Goal: Information Seeking & Learning: Learn about a topic

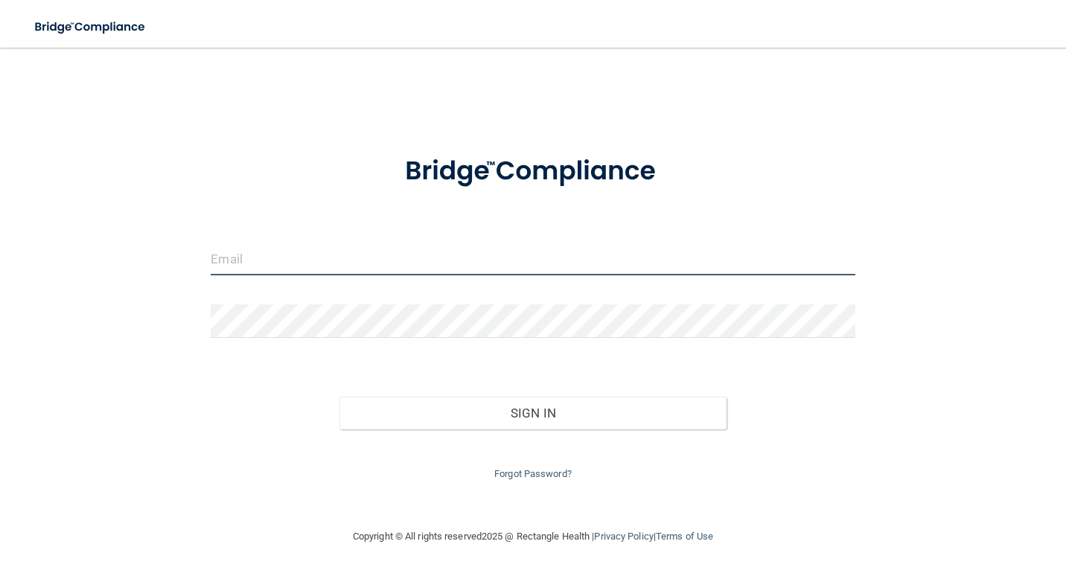
click at [340, 258] on input "email" at bounding box center [533, 258] width 644 height 33
type input "[EMAIL_ADDRESS][DOMAIN_NAME]"
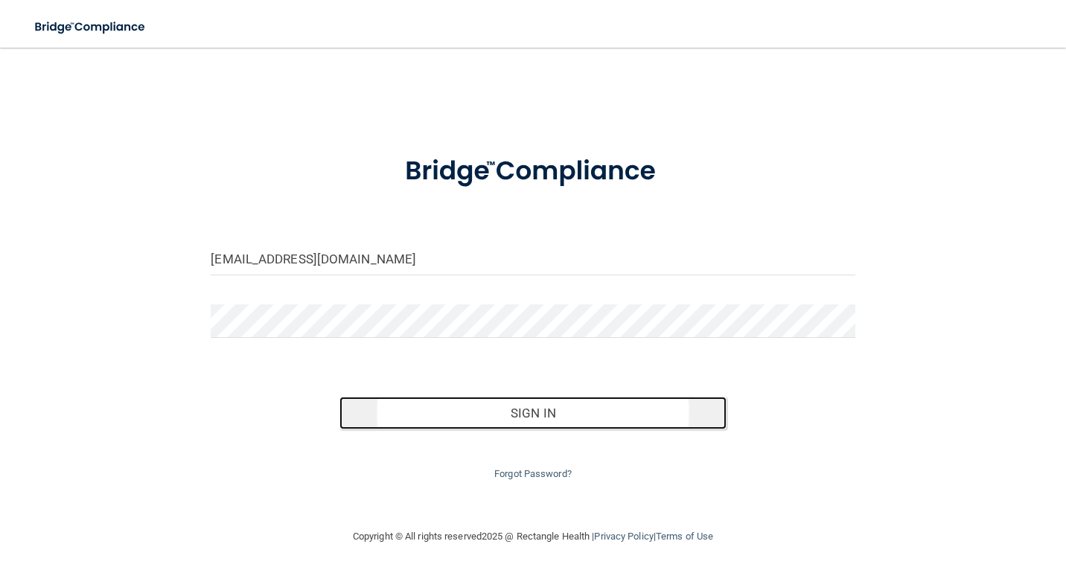
click at [505, 421] on button "Sign In" at bounding box center [532, 413] width 386 height 33
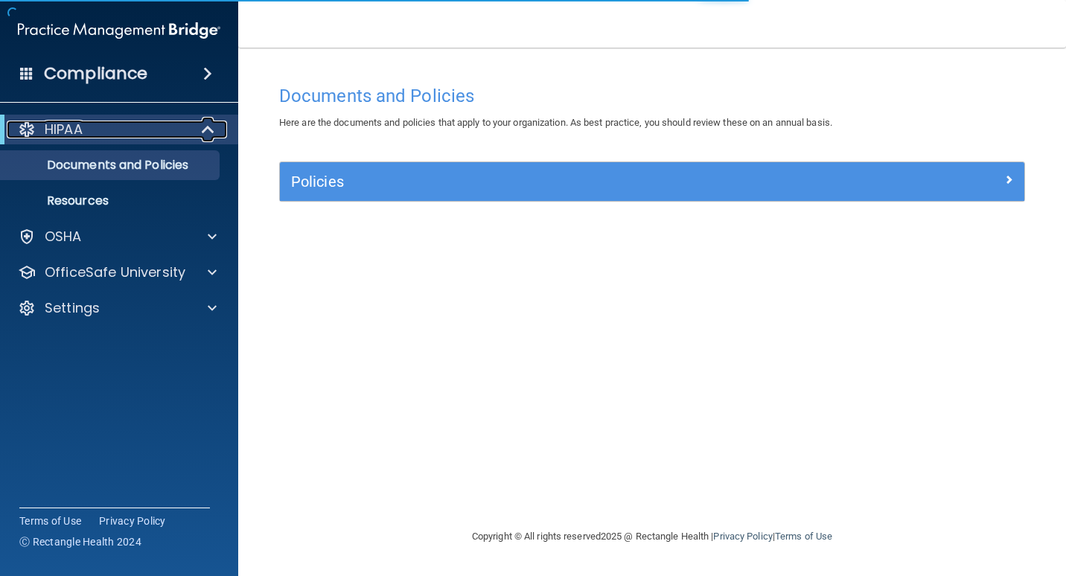
click at [210, 130] on span at bounding box center [209, 130] width 13 height 18
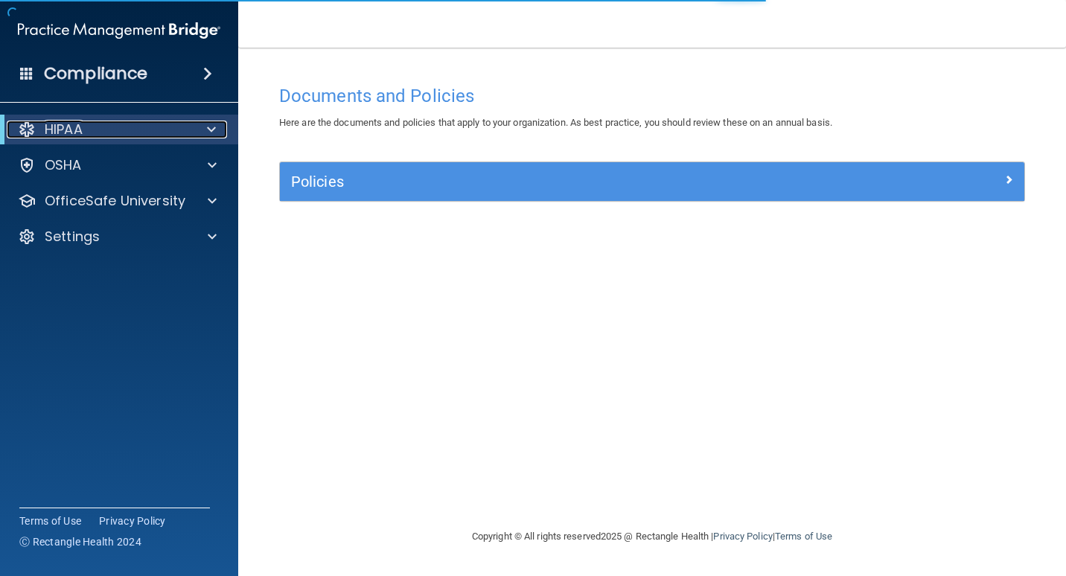
click at [210, 130] on span at bounding box center [211, 130] width 9 height 18
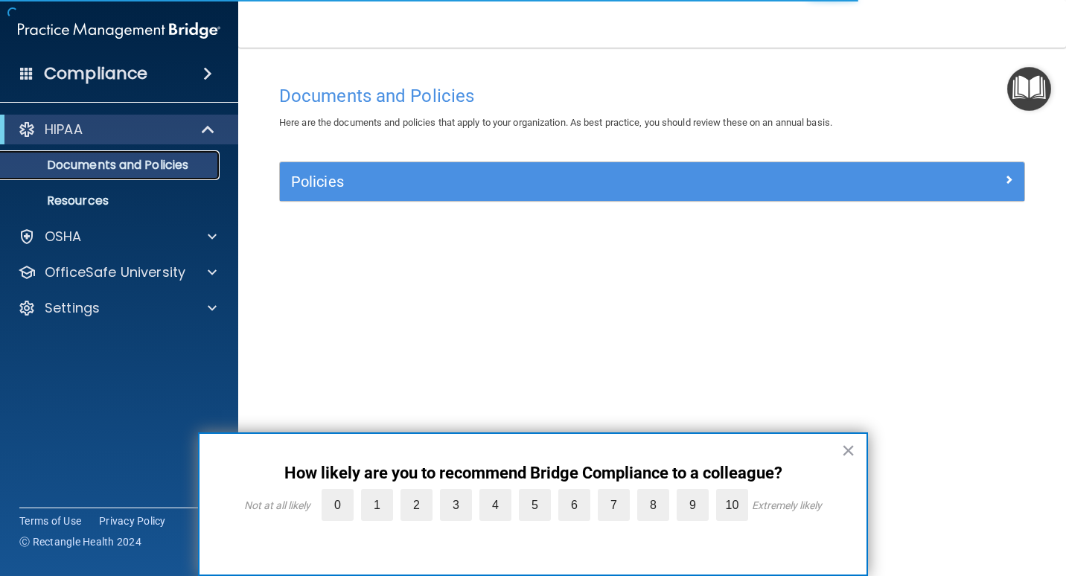
click at [150, 166] on p "Documents and Policies" at bounding box center [111, 165] width 203 height 15
click at [848, 455] on button "×" at bounding box center [848, 450] width 14 height 24
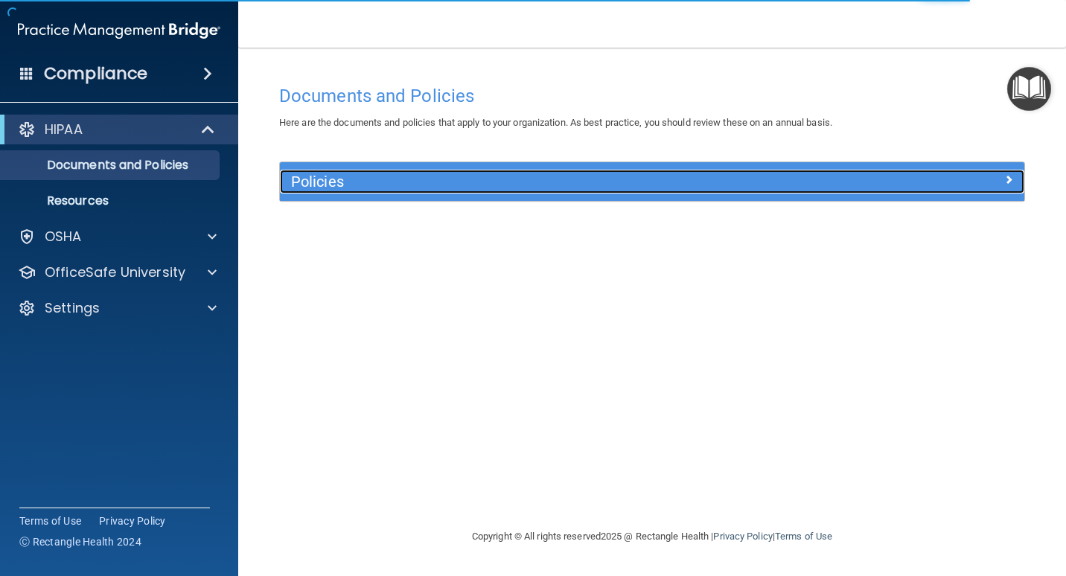
click at [995, 180] on div at bounding box center [931, 179] width 186 height 18
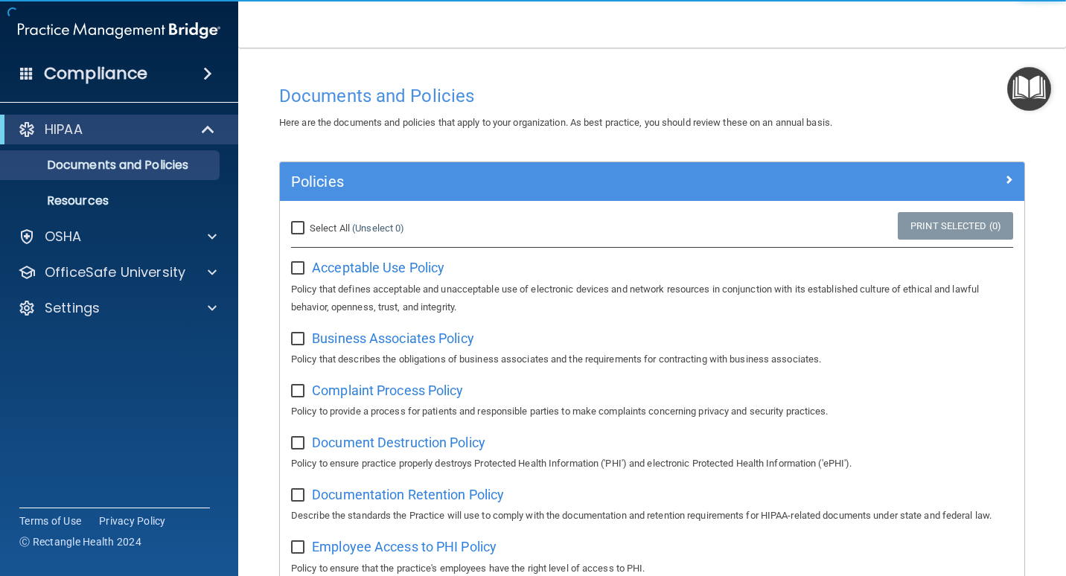
click at [296, 271] on input "checkbox" at bounding box center [299, 269] width 17 height 12
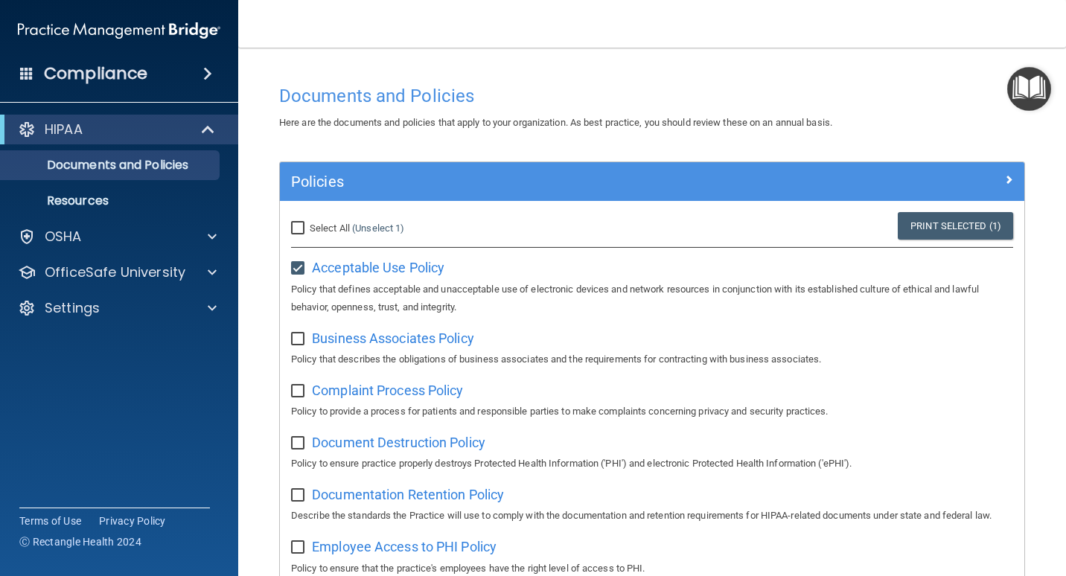
click at [298, 265] on input "checkbox" at bounding box center [299, 269] width 17 height 12
checkbox input "false"
click at [368, 263] on span "Acceptable Use Policy" at bounding box center [378, 268] width 132 height 16
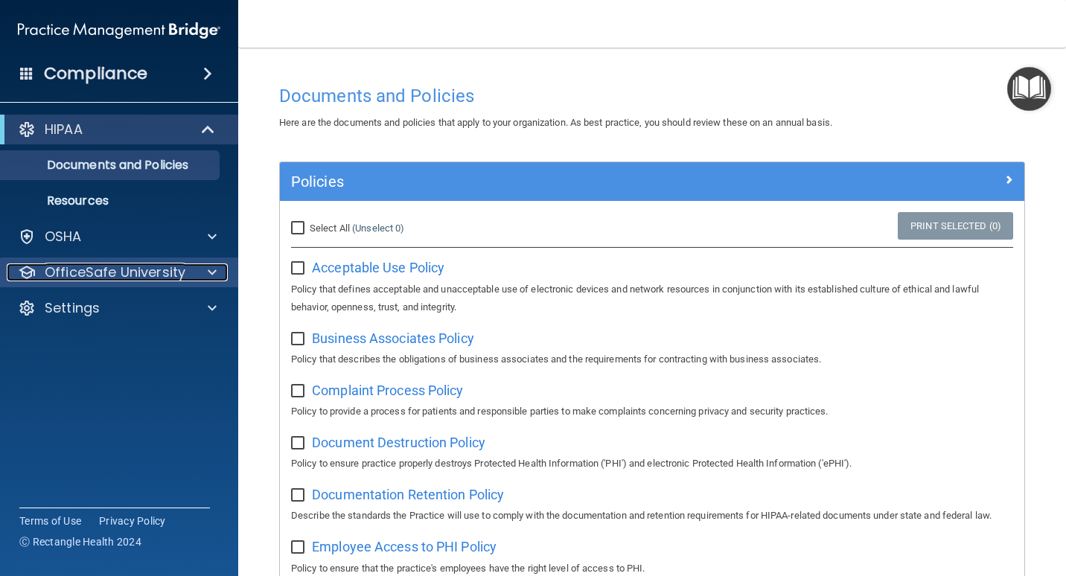
click at [107, 275] on p "OfficeSafe University" at bounding box center [115, 272] width 141 height 18
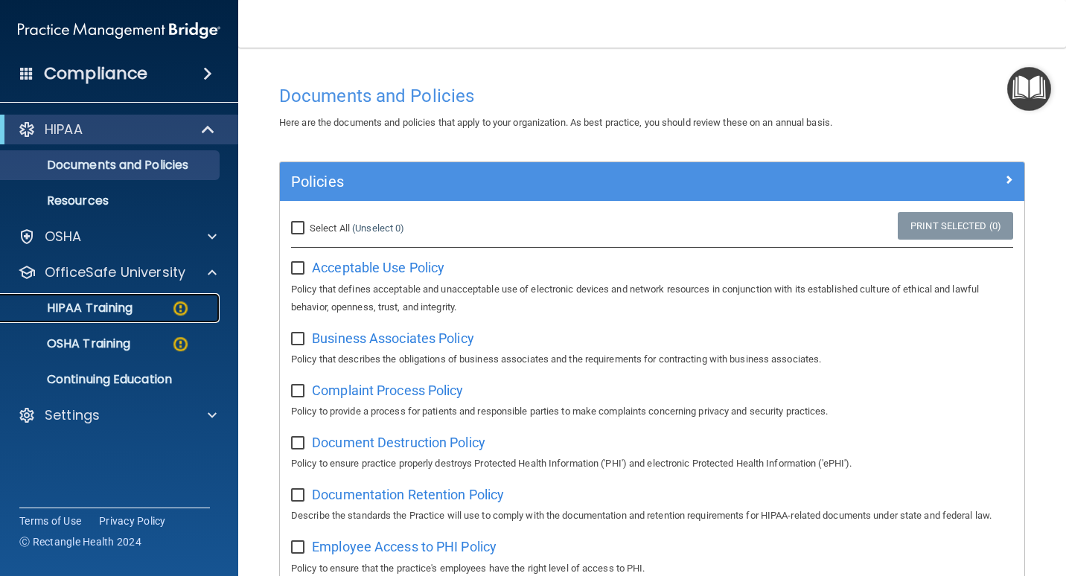
click at [114, 295] on link "HIPAA Training" at bounding box center [102, 308] width 234 height 30
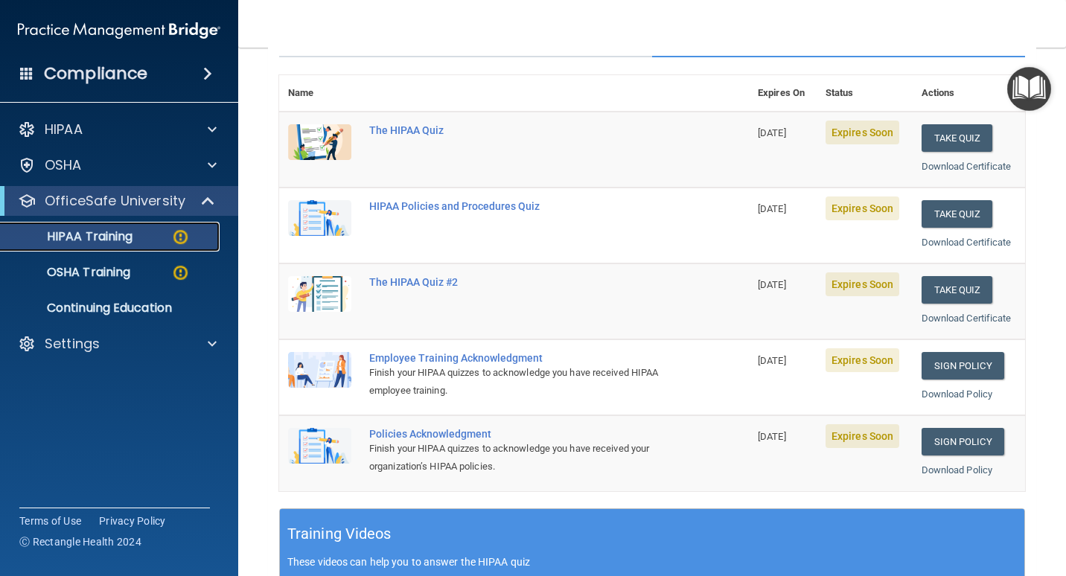
scroll to position [149, 0]
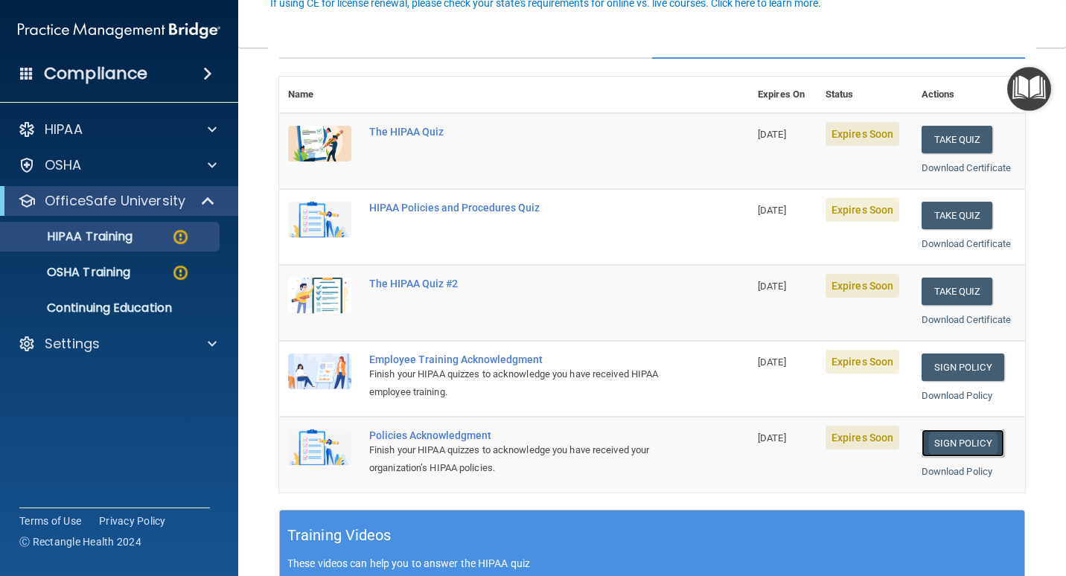
click at [952, 438] on link "Sign Policy" at bounding box center [962, 443] width 83 height 28
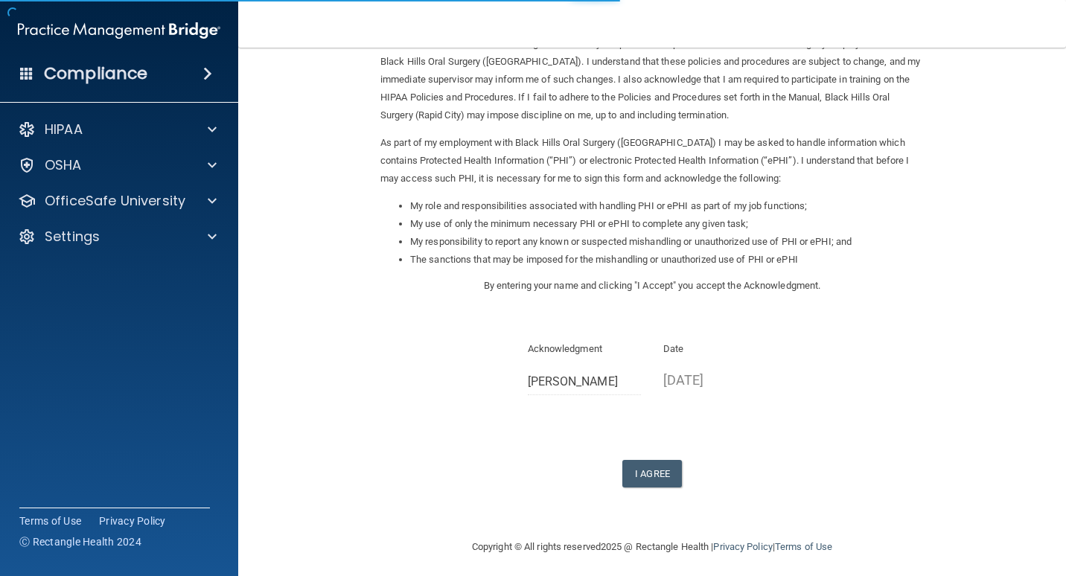
scroll to position [106, 0]
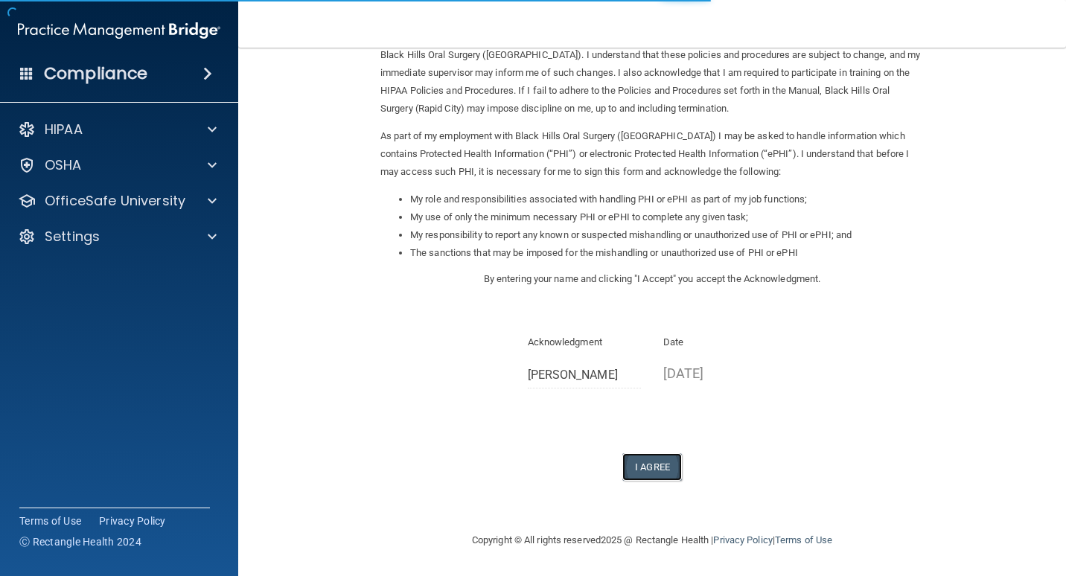
click at [649, 467] on button "I Agree" at bounding box center [652, 467] width 60 height 28
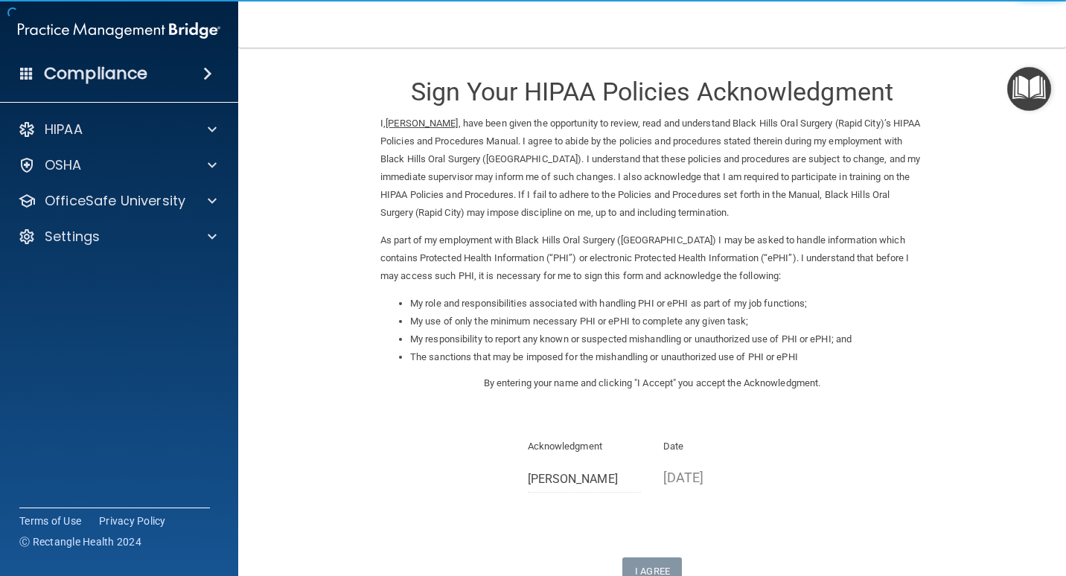
scroll to position [0, 0]
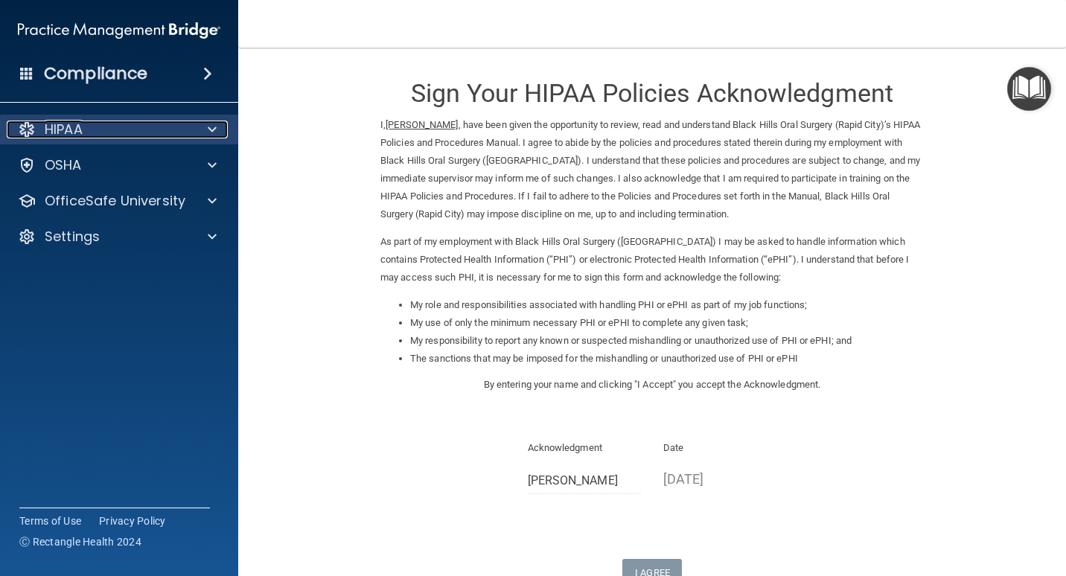
click at [195, 125] on div at bounding box center [209, 130] width 37 height 18
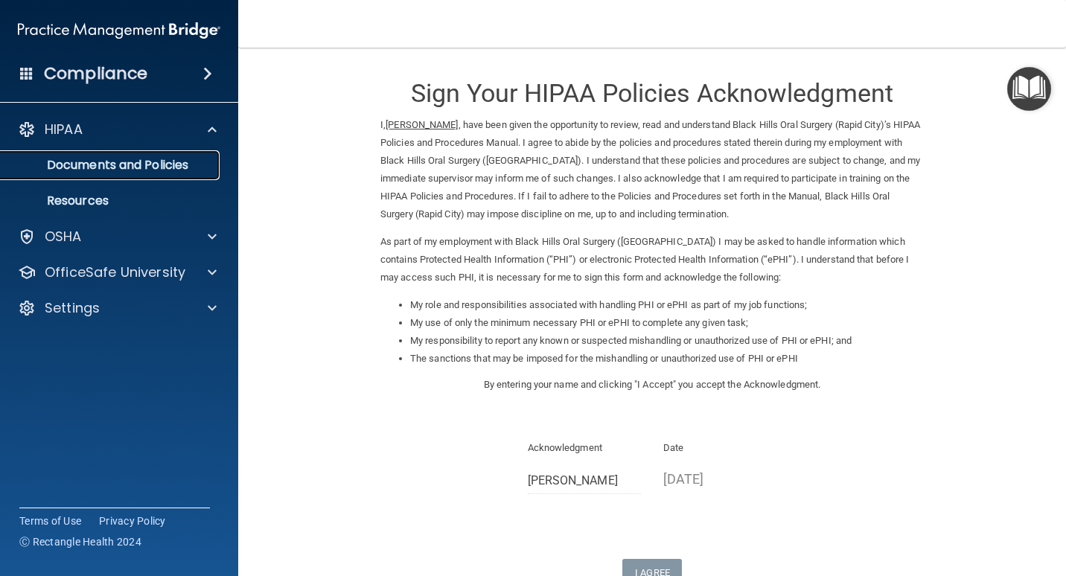
click at [169, 163] on p "Documents and Policies" at bounding box center [111, 165] width 203 height 15
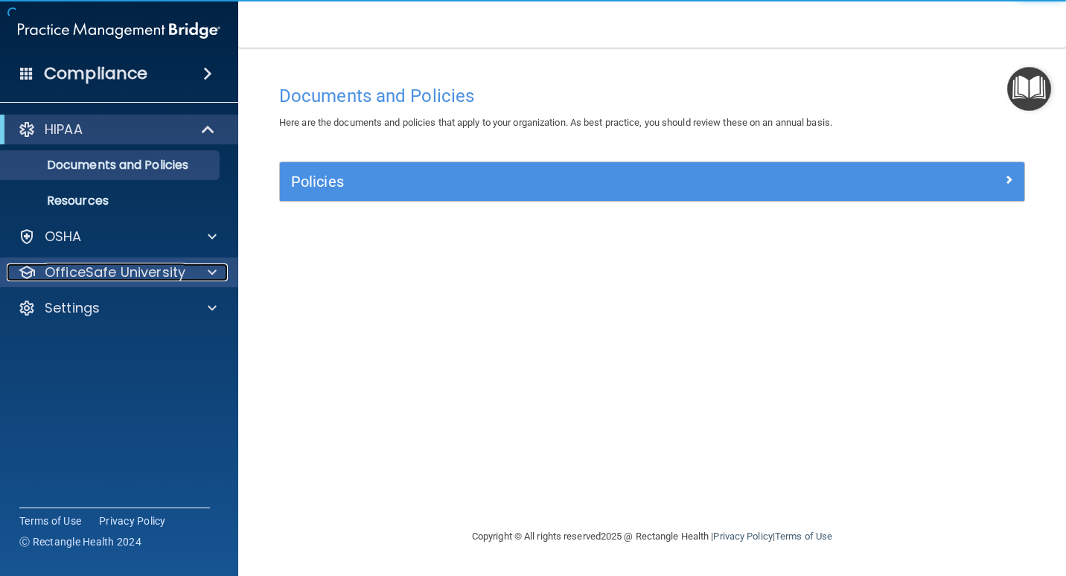
click at [191, 278] on div at bounding box center [209, 272] width 37 height 18
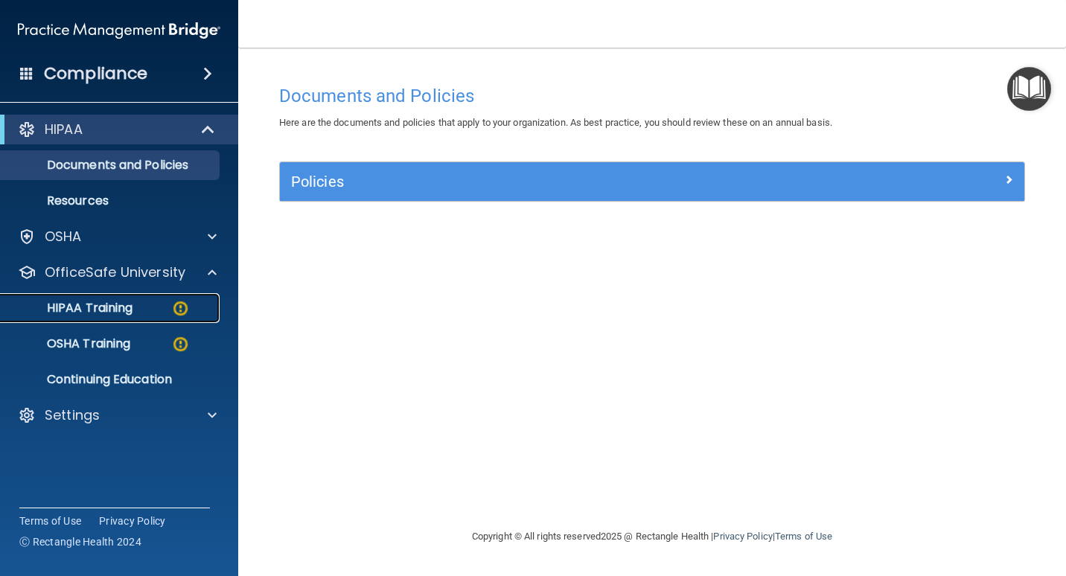
click at [169, 306] on div "HIPAA Training" at bounding box center [111, 308] width 203 height 15
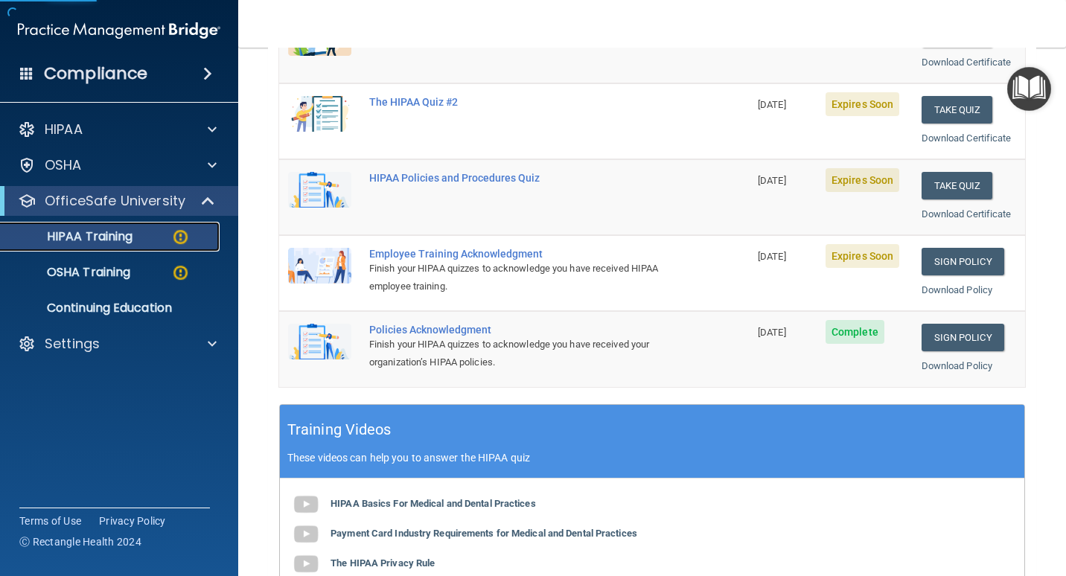
scroll to position [298, 0]
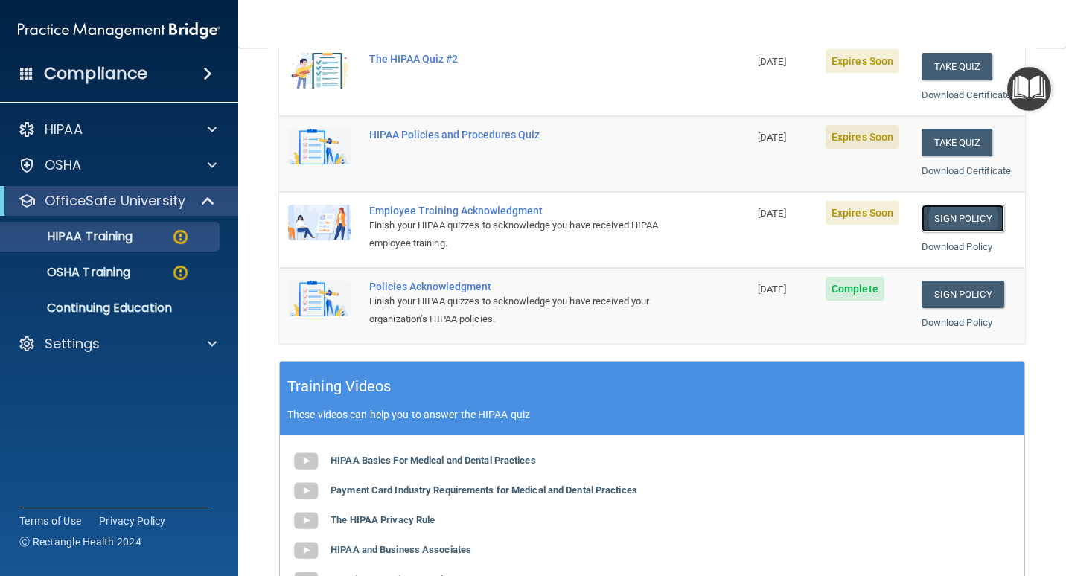
click at [960, 219] on link "Sign Policy" at bounding box center [962, 219] width 83 height 28
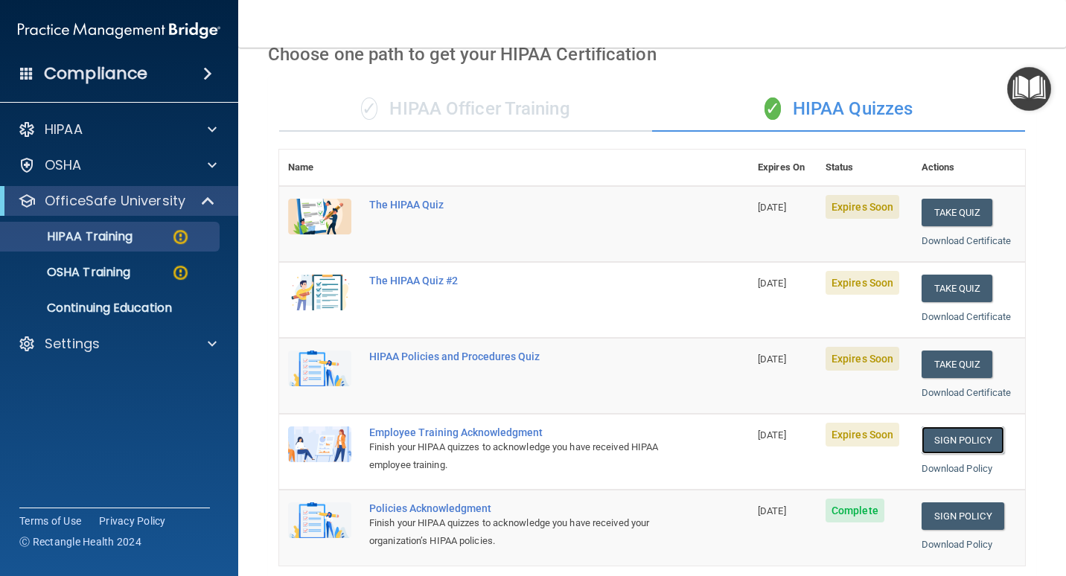
scroll to position [74, 0]
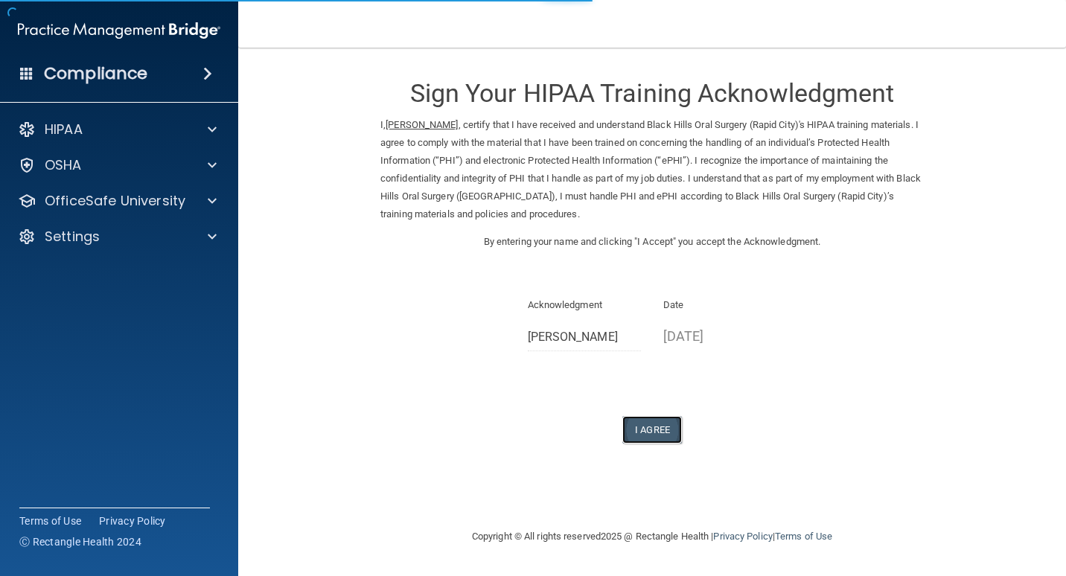
click at [640, 419] on button "I Agree" at bounding box center [652, 430] width 60 height 28
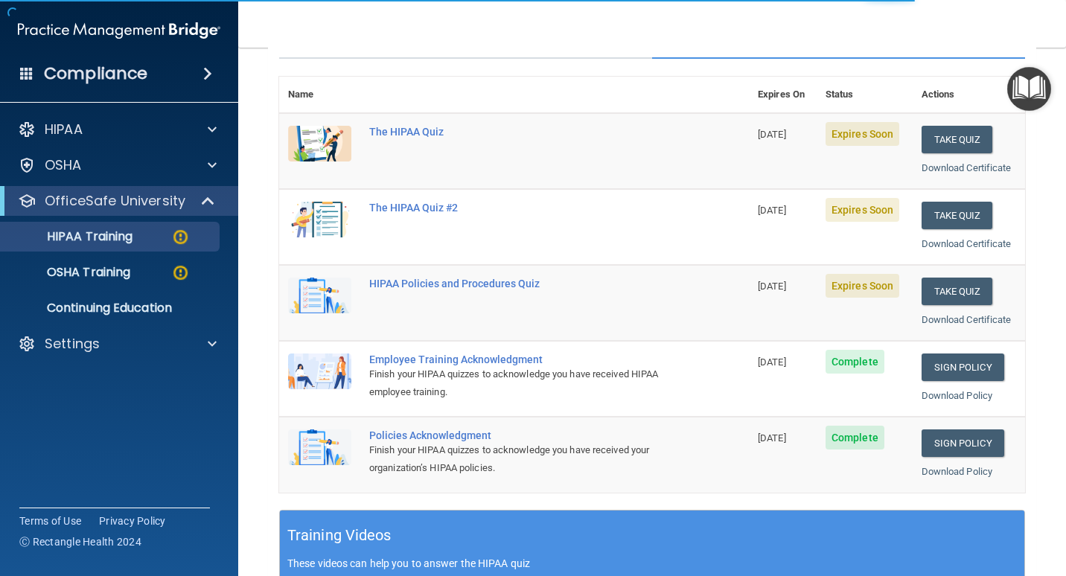
scroll to position [74, 0]
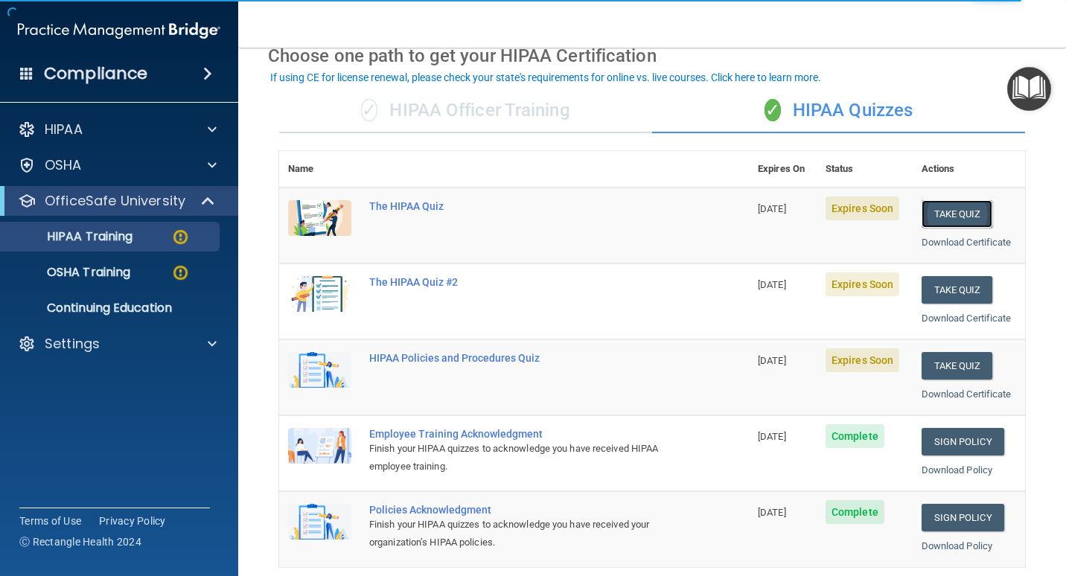
click at [941, 210] on button "Take Quiz" at bounding box center [956, 214] width 71 height 28
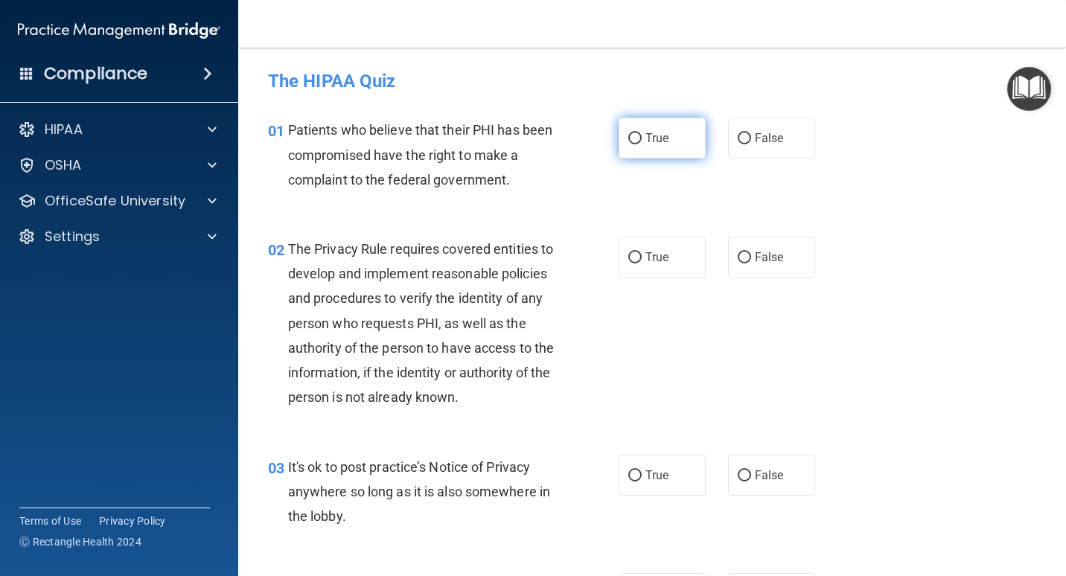
click at [633, 133] on input "True" at bounding box center [634, 138] width 13 height 11
radio input "true"
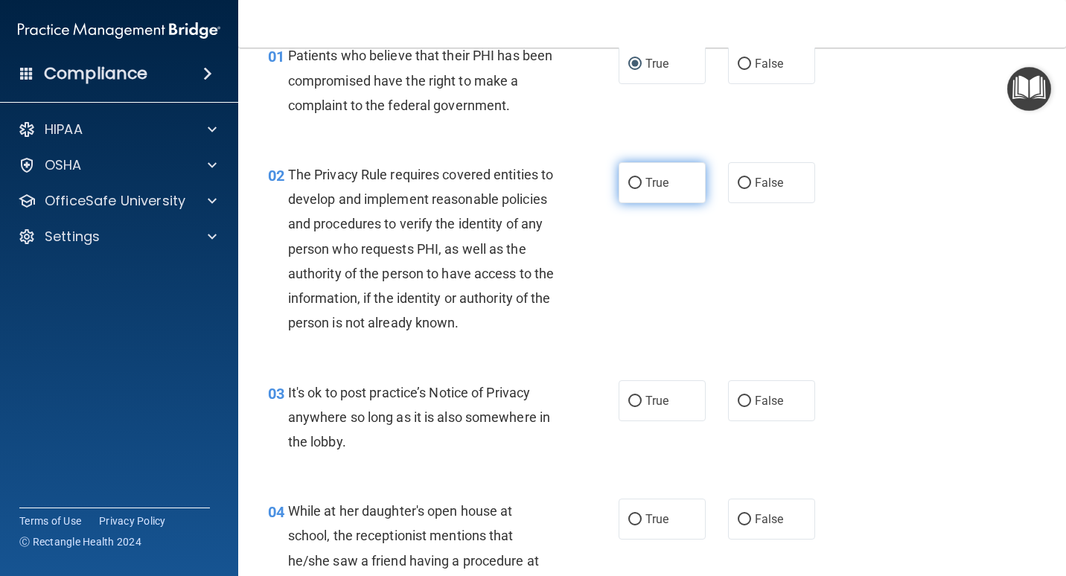
click at [660, 188] on span "True" at bounding box center [656, 183] width 23 height 14
click at [642, 188] on input "True" at bounding box center [634, 183] width 13 height 11
radio input "true"
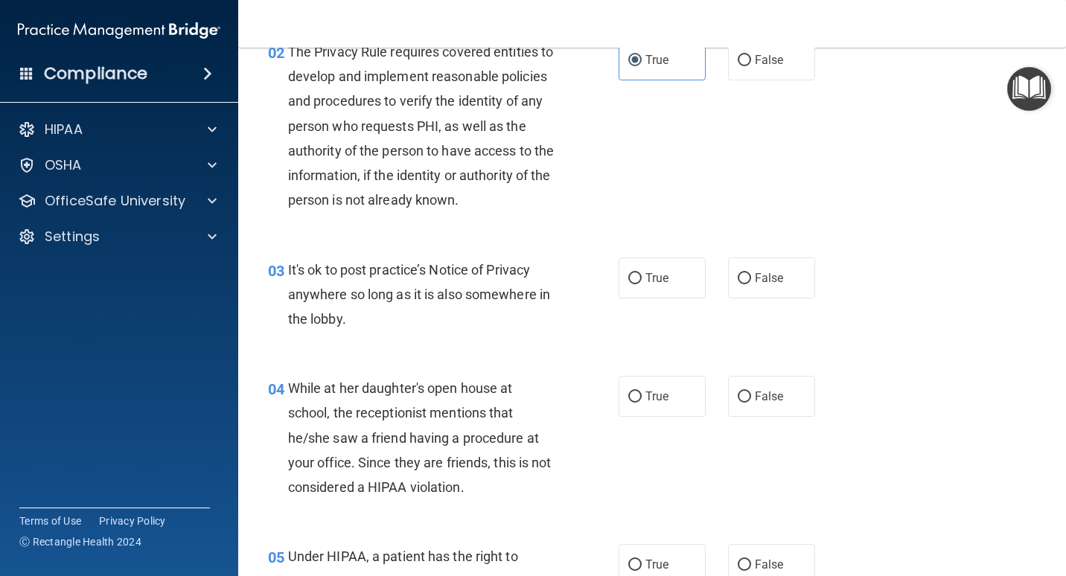
scroll to position [223, 0]
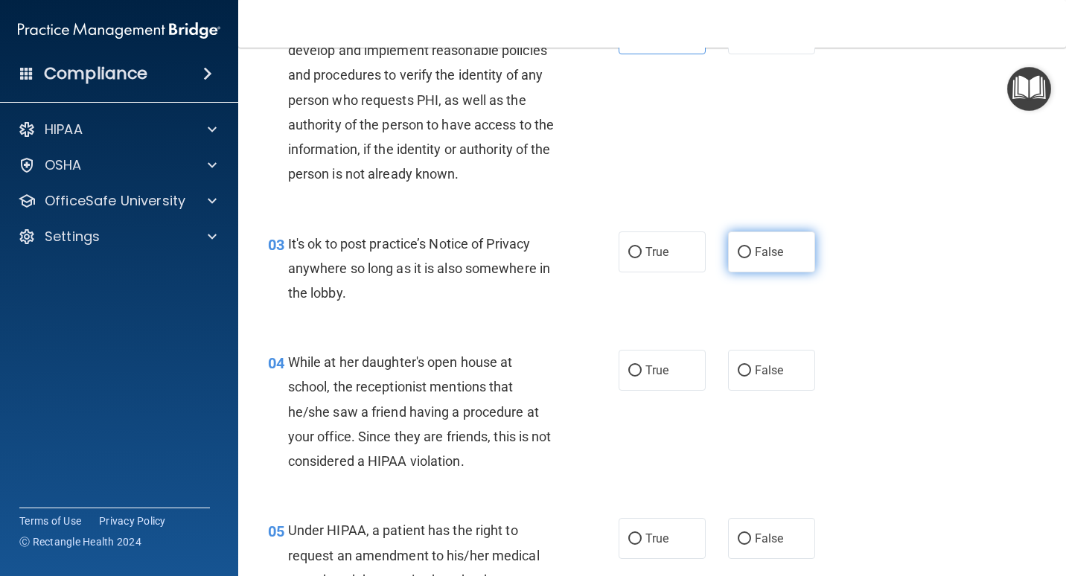
click at [761, 259] on span "False" at bounding box center [769, 252] width 29 height 14
click at [751, 258] on input "False" at bounding box center [744, 252] width 13 height 11
radio input "true"
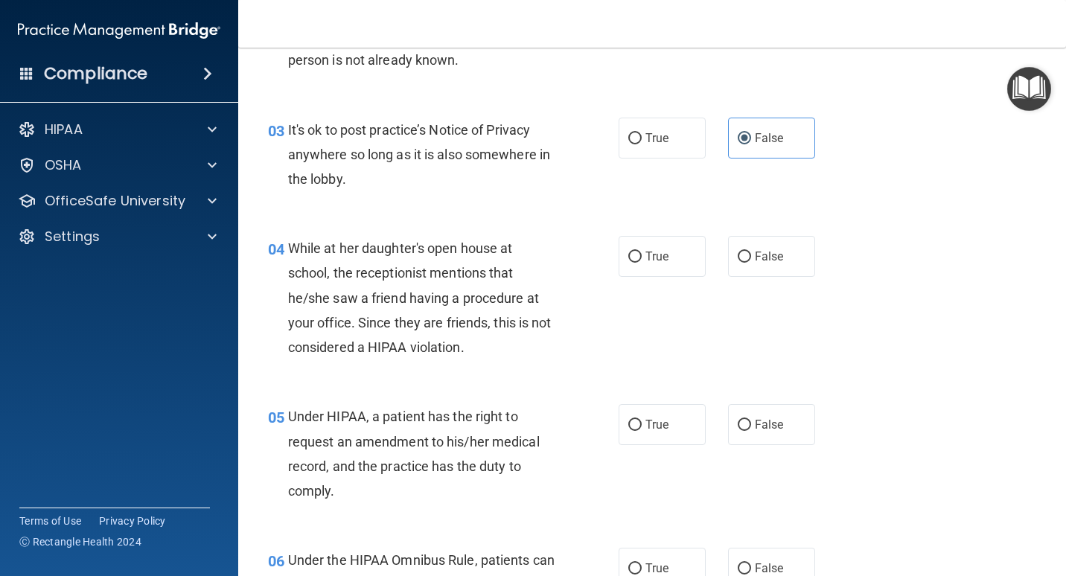
scroll to position [372, 0]
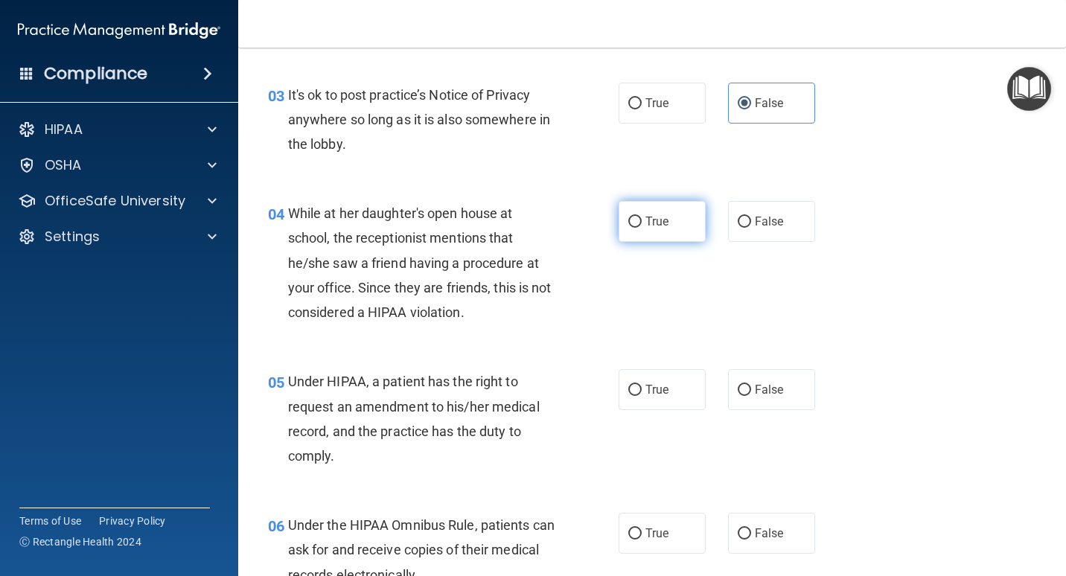
click at [674, 242] on label "True" at bounding box center [661, 221] width 87 height 41
click at [642, 228] on input "True" at bounding box center [634, 222] width 13 height 11
radio input "true"
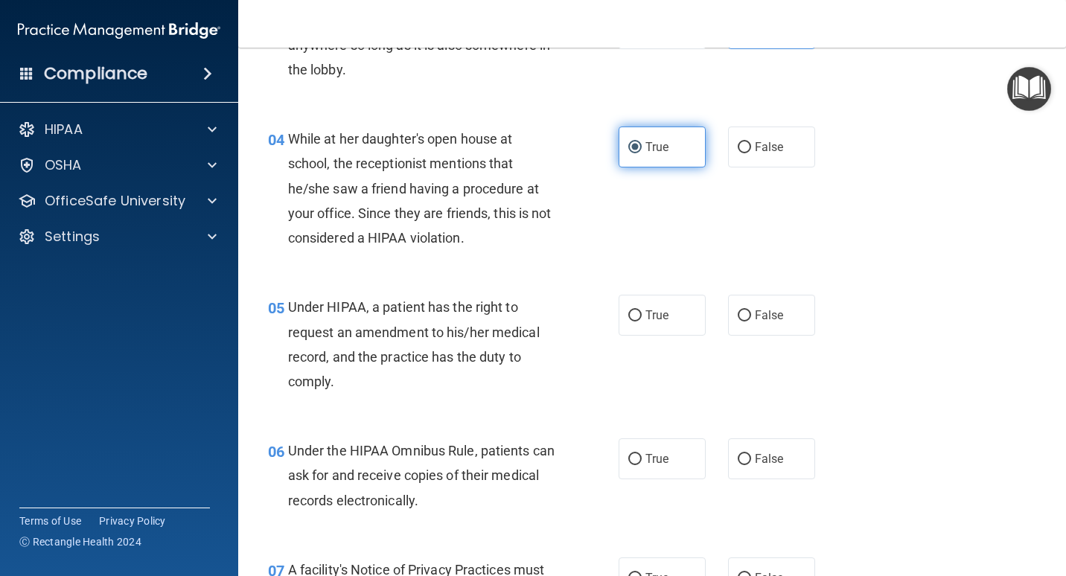
scroll to position [521, 0]
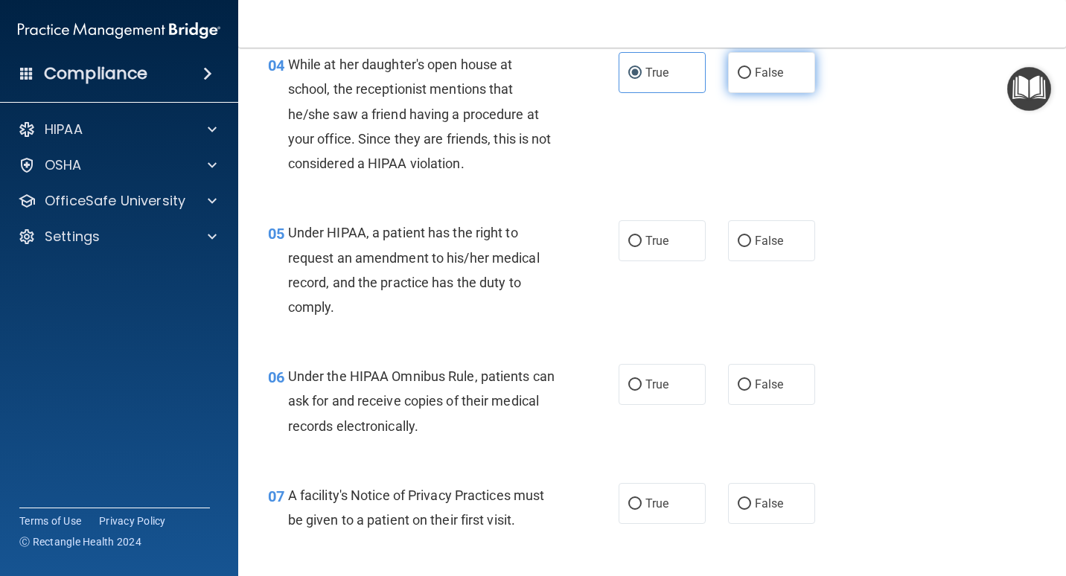
click at [746, 93] on label "False" at bounding box center [771, 72] width 87 height 41
click at [746, 79] on input "False" at bounding box center [744, 73] width 13 height 11
radio input "true"
radio input "false"
click at [659, 248] on span "True" at bounding box center [656, 241] width 23 height 14
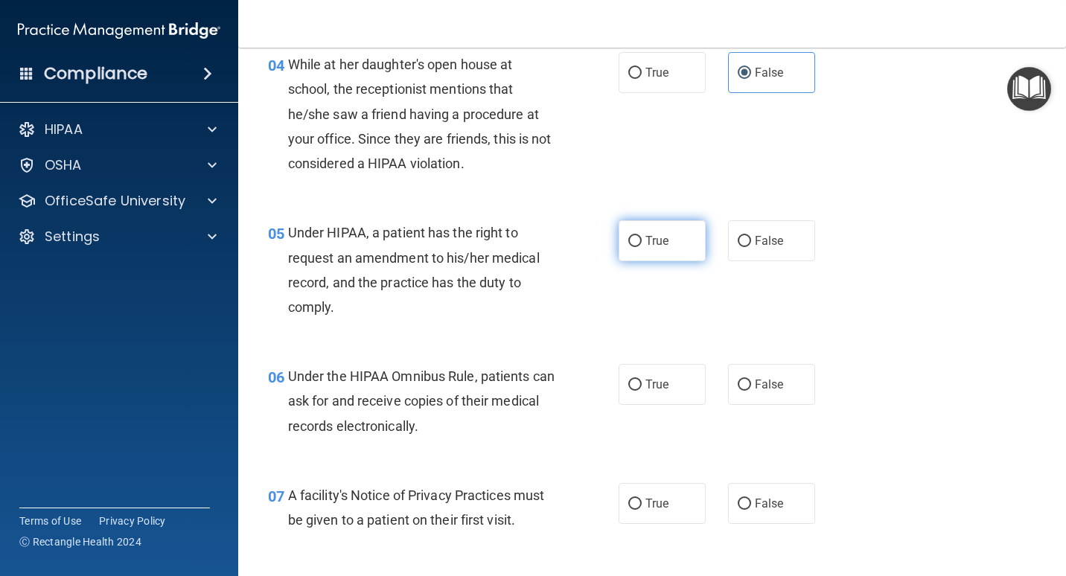
click at [642, 247] on input "True" at bounding box center [634, 241] width 13 height 11
radio input "true"
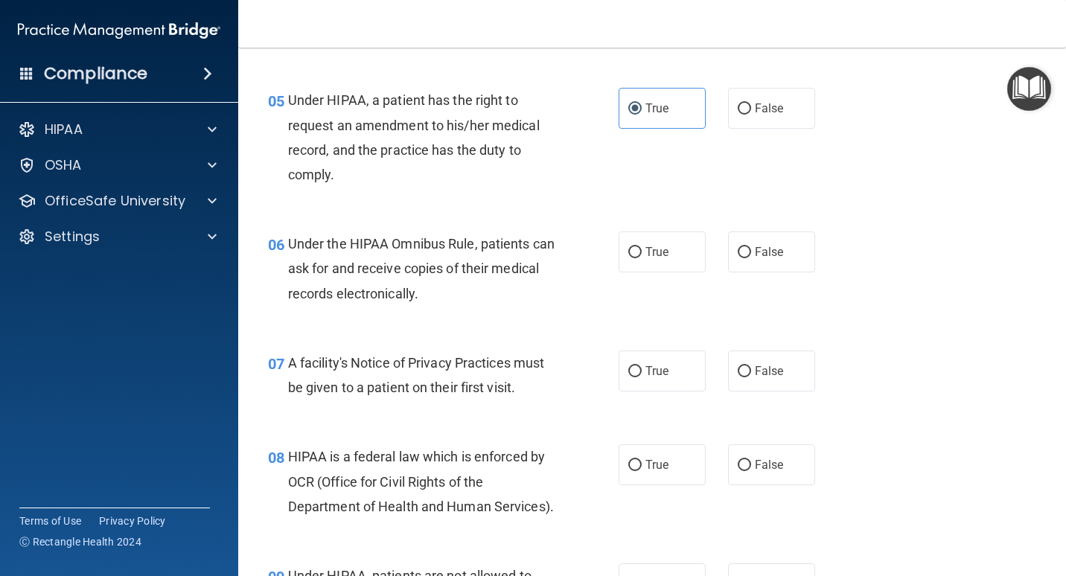
scroll to position [670, 0]
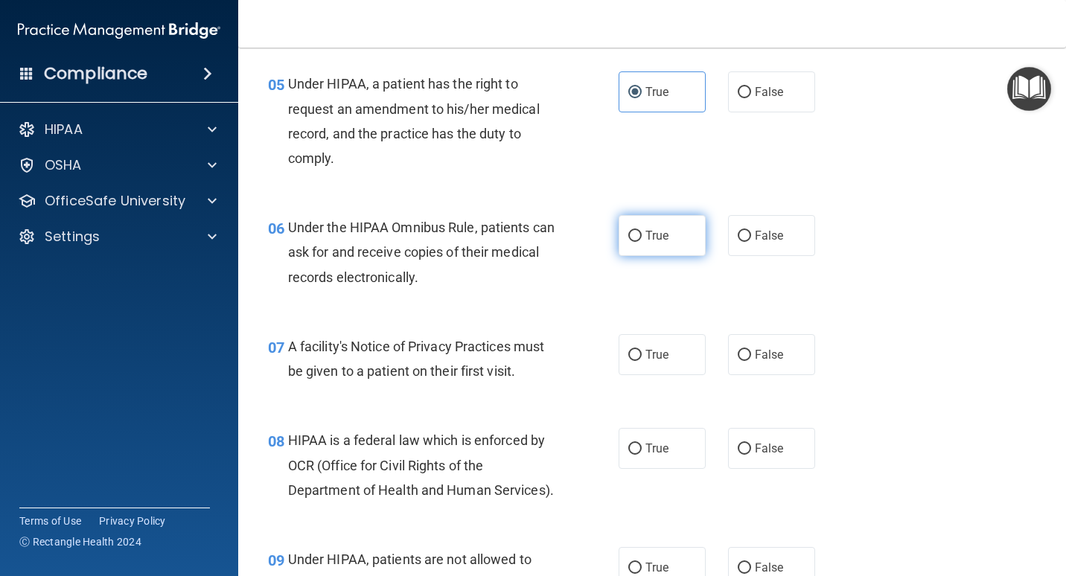
click at [680, 256] on label "True" at bounding box center [661, 235] width 87 height 41
click at [642, 242] on input "True" at bounding box center [634, 236] width 13 height 11
radio input "true"
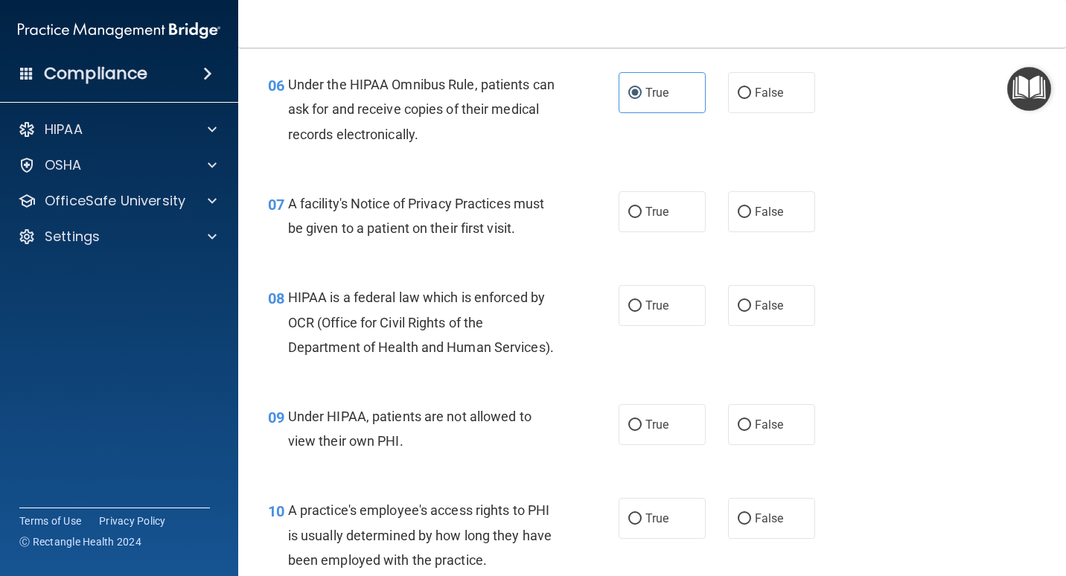
scroll to position [819, 0]
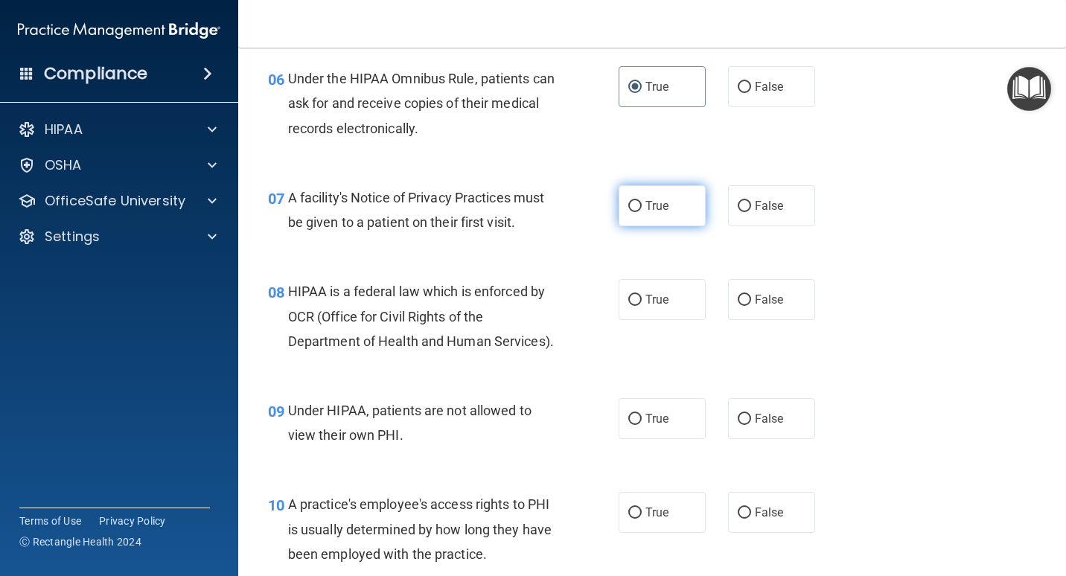
click at [677, 226] on label "True" at bounding box center [661, 205] width 87 height 41
click at [642, 212] on input "True" at bounding box center [634, 206] width 13 height 11
radio input "true"
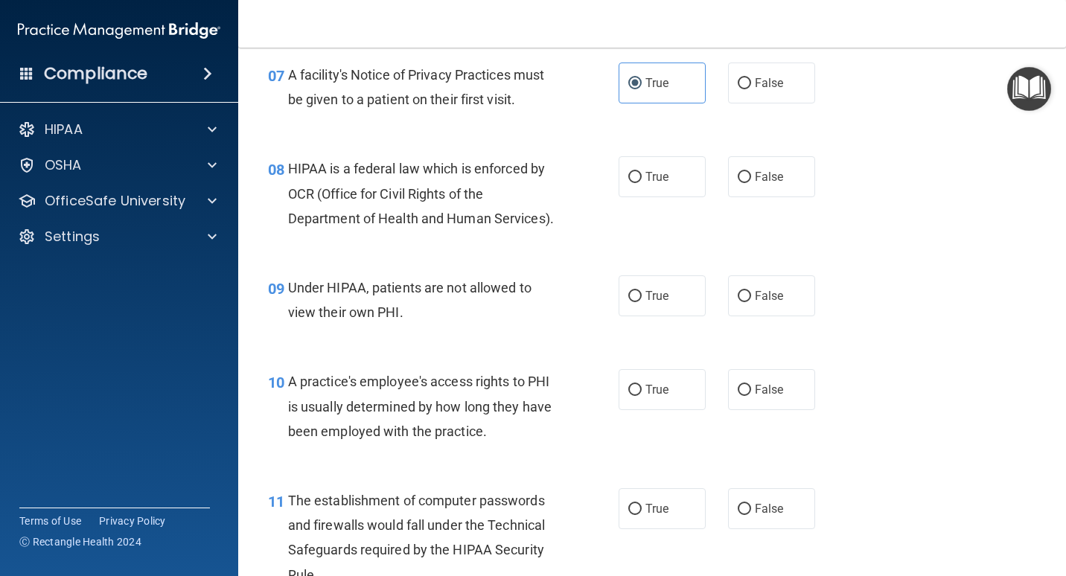
scroll to position [968, 0]
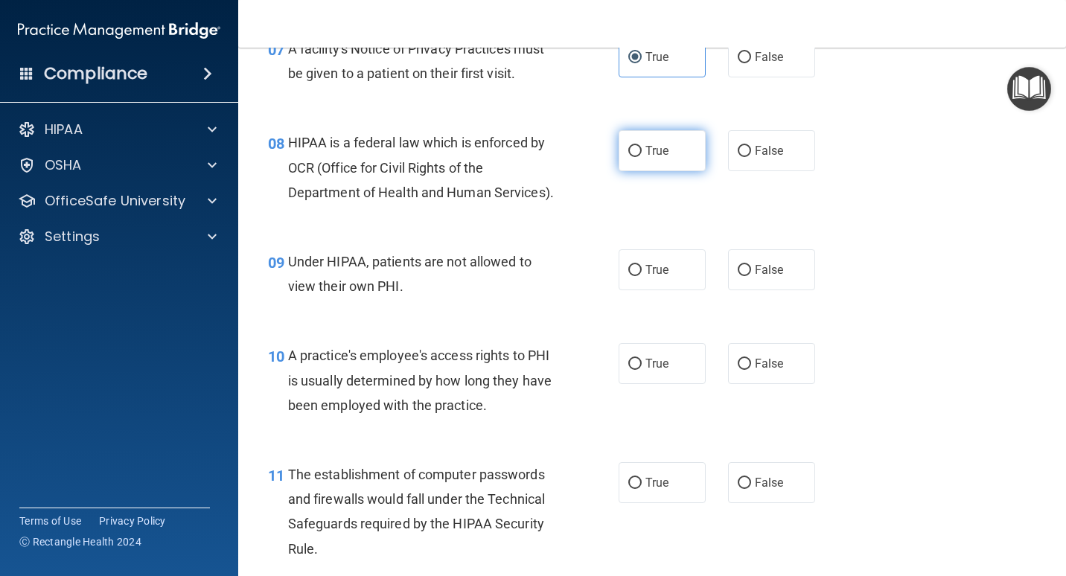
click at [651, 158] on span "True" at bounding box center [656, 151] width 23 height 14
click at [642, 157] on input "True" at bounding box center [634, 151] width 13 height 11
radio input "true"
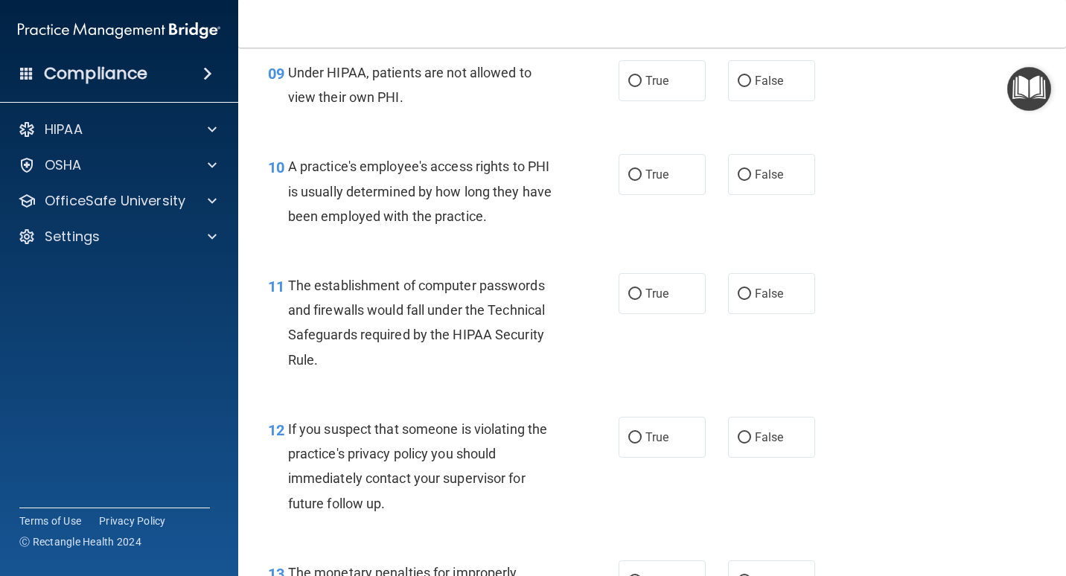
scroll to position [1191, 0]
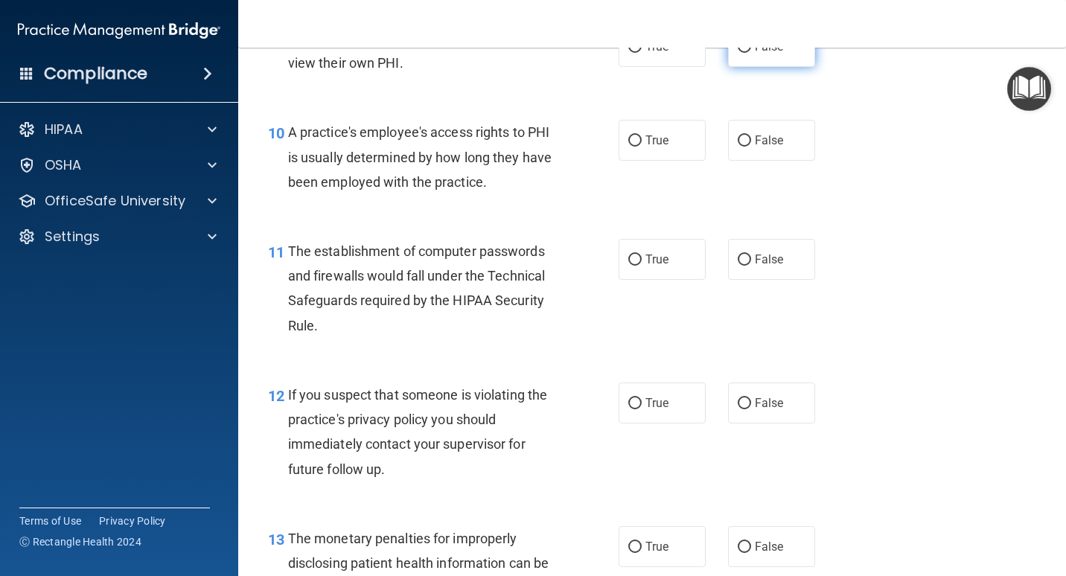
click at [755, 54] on span "False" at bounding box center [769, 46] width 29 height 14
click at [751, 53] on input "False" at bounding box center [744, 47] width 13 height 11
radio input "true"
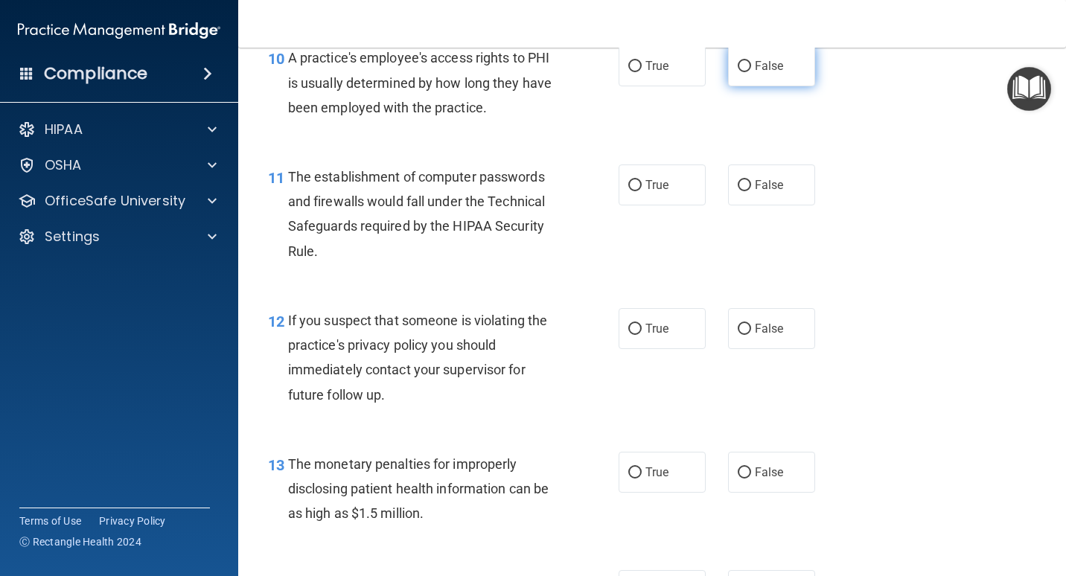
click at [784, 86] on label "False" at bounding box center [771, 65] width 87 height 41
click at [751, 72] on input "False" at bounding box center [744, 66] width 13 height 11
radio input "true"
click at [776, 146] on div "10 A practice's employee's access rights to PHI is usually determined by how lo…" at bounding box center [652, 86] width 790 height 119
click at [639, 205] on label "True" at bounding box center [661, 184] width 87 height 41
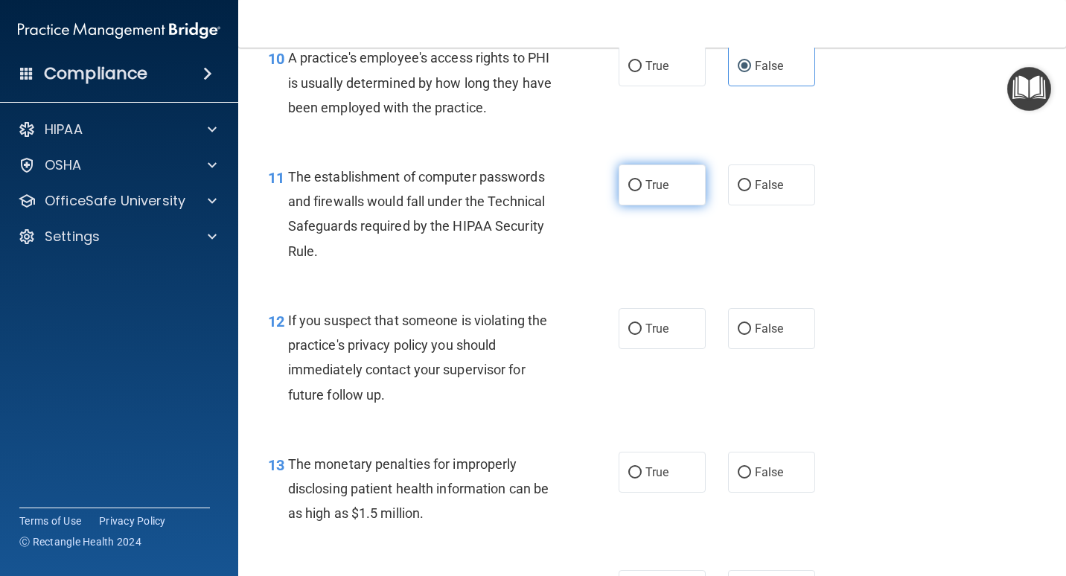
click at [639, 191] on input "True" at bounding box center [634, 185] width 13 height 11
radio input "true"
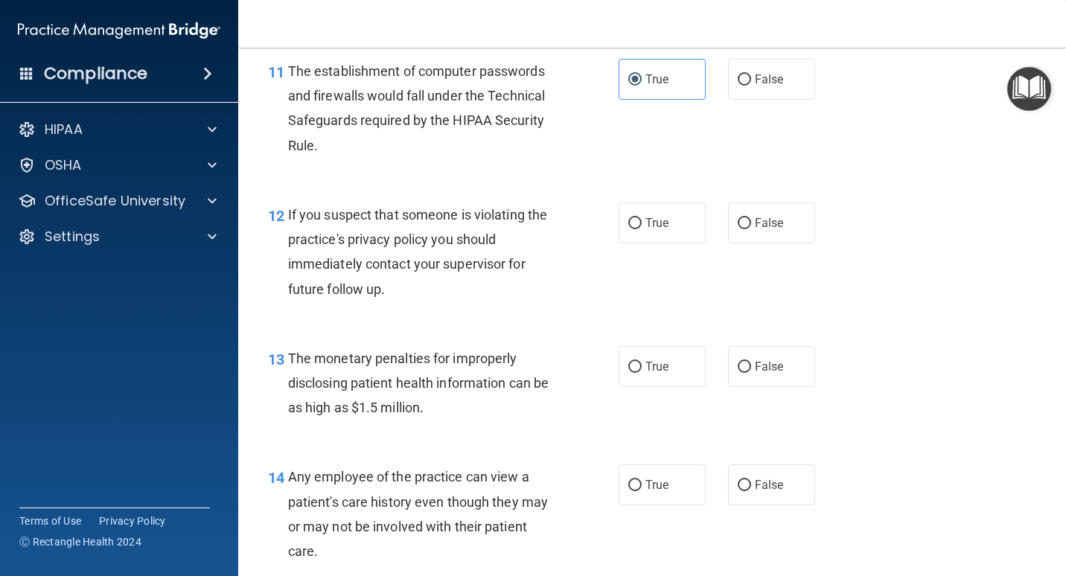
scroll to position [1414, 0]
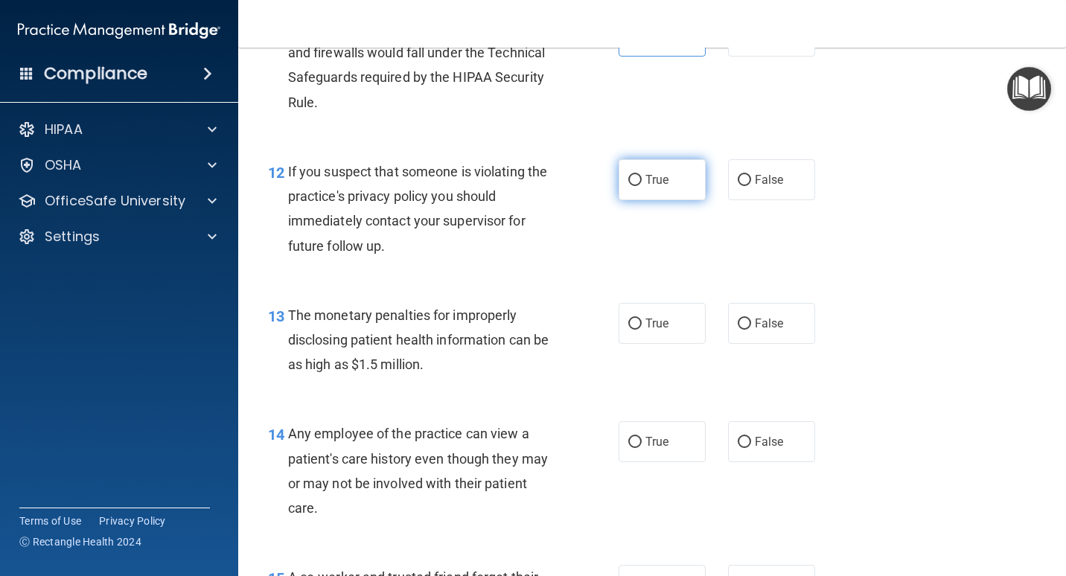
click at [636, 186] on input "True" at bounding box center [634, 180] width 13 height 11
radio input "true"
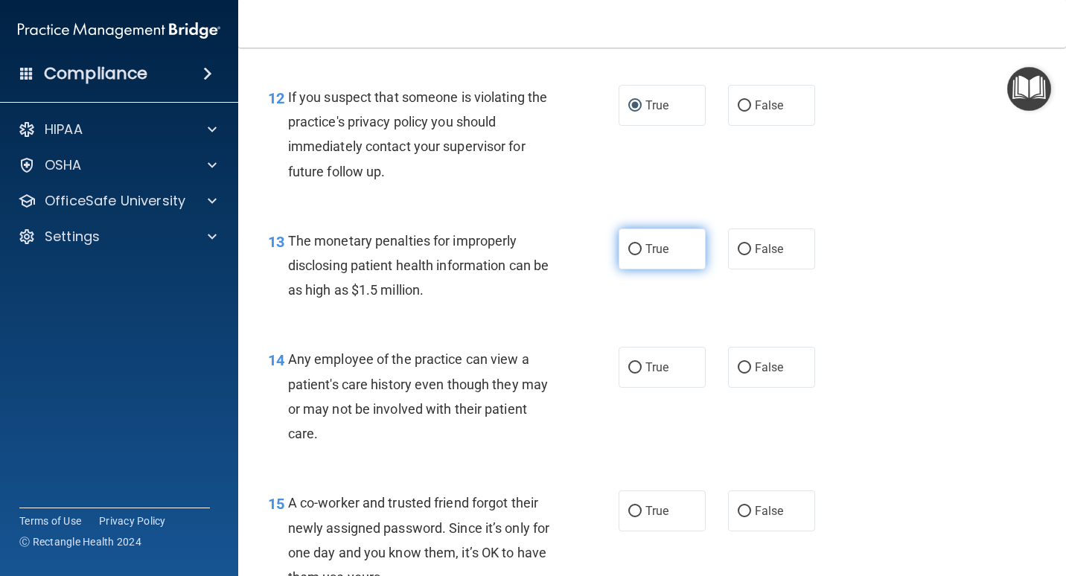
click at [669, 269] on label "True" at bounding box center [661, 248] width 87 height 41
click at [642, 255] on input "True" at bounding box center [634, 249] width 13 height 11
radio input "true"
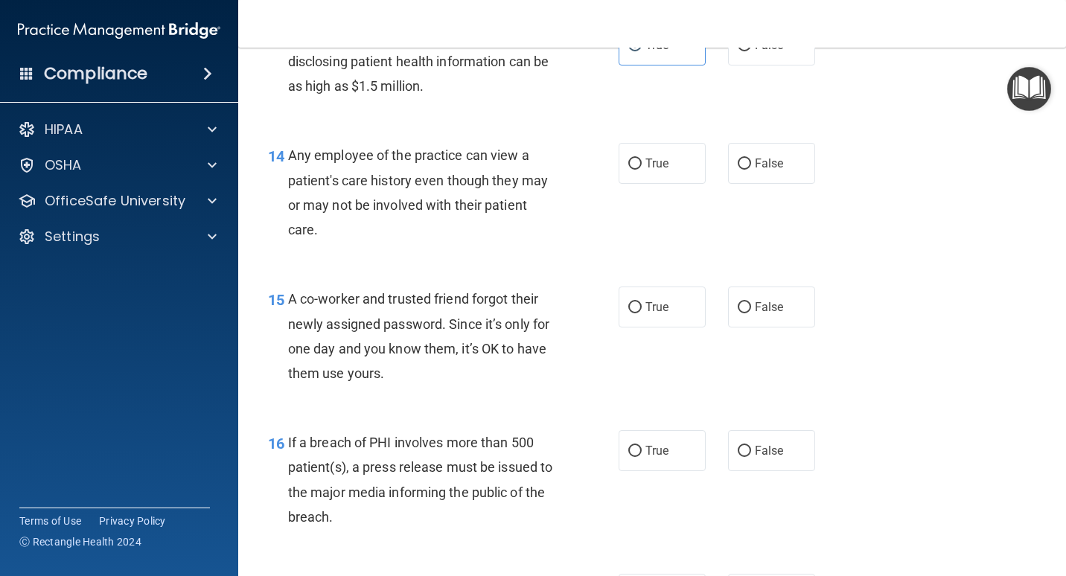
scroll to position [1712, 0]
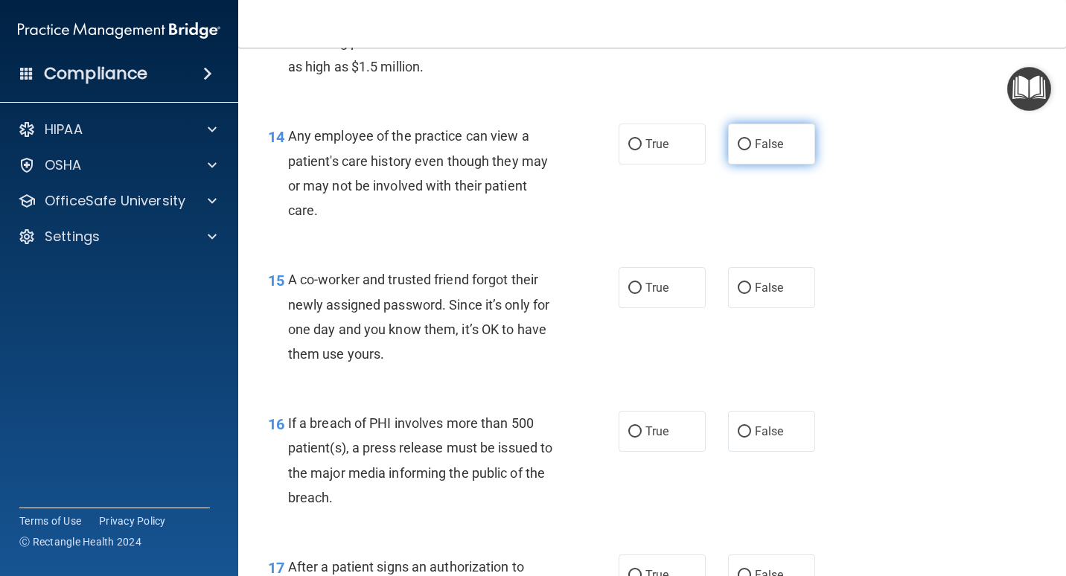
click at [769, 151] on span "False" at bounding box center [769, 144] width 29 height 14
click at [751, 150] on input "False" at bounding box center [744, 144] width 13 height 11
radio input "true"
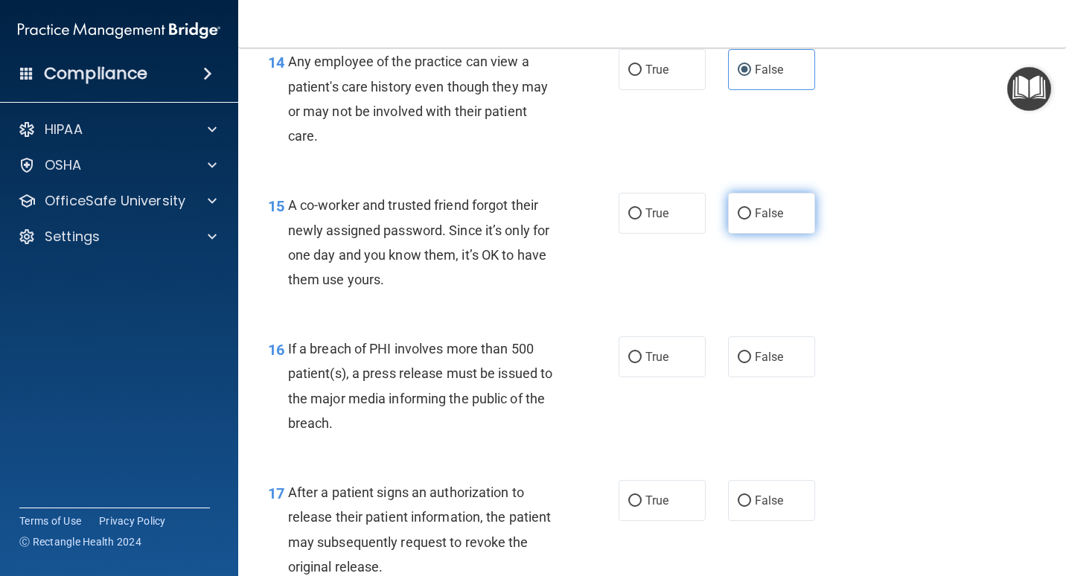
click at [757, 220] on span "False" at bounding box center [769, 213] width 29 height 14
click at [751, 220] on input "False" at bounding box center [744, 213] width 13 height 11
radio input "true"
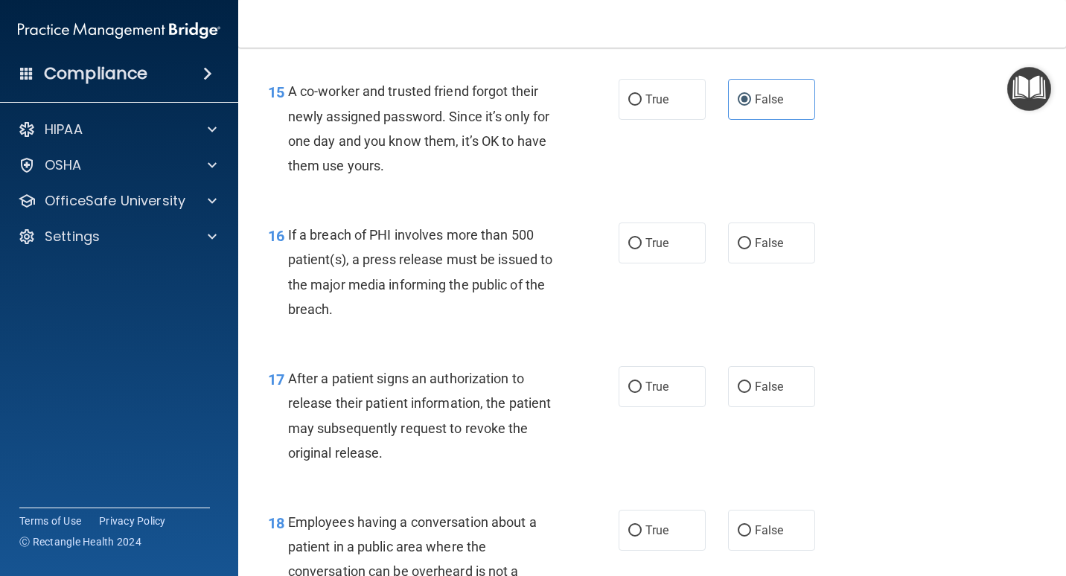
scroll to position [1935, 0]
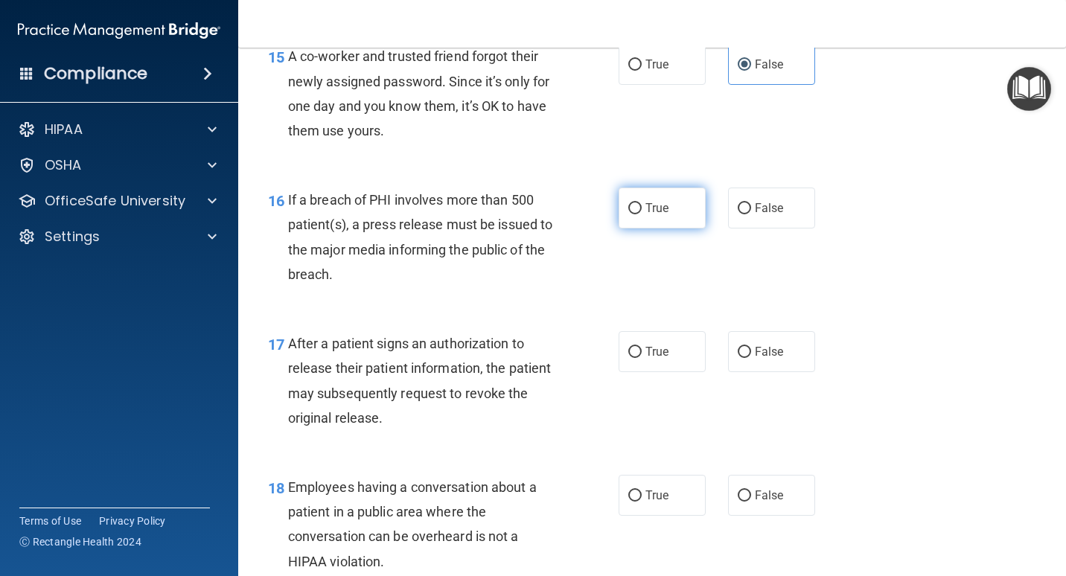
click at [674, 228] on label "True" at bounding box center [661, 208] width 87 height 41
click at [642, 214] on input "True" at bounding box center [634, 208] width 13 height 11
radio input "true"
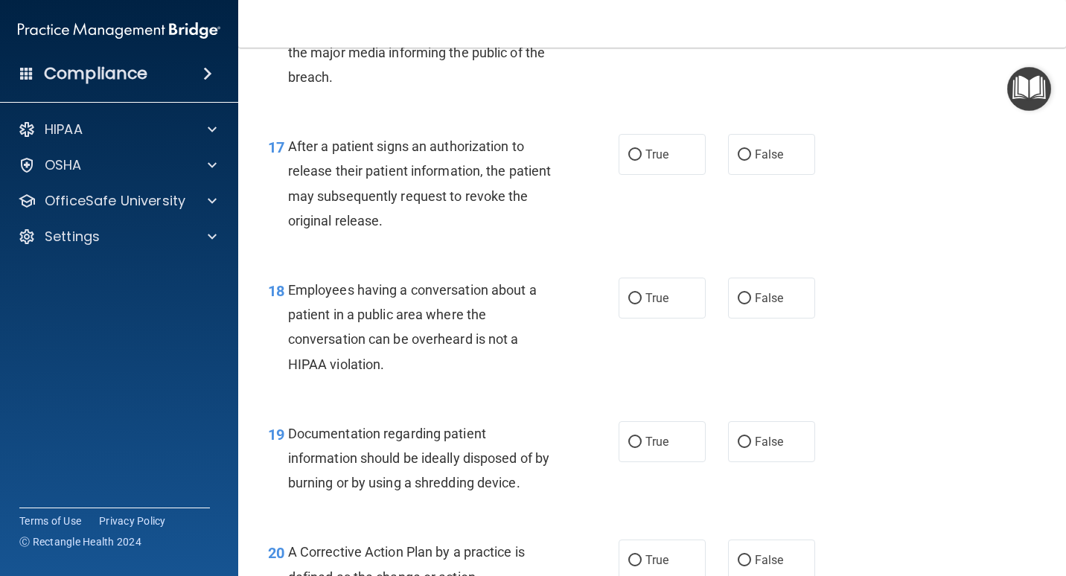
scroll to position [2158, 0]
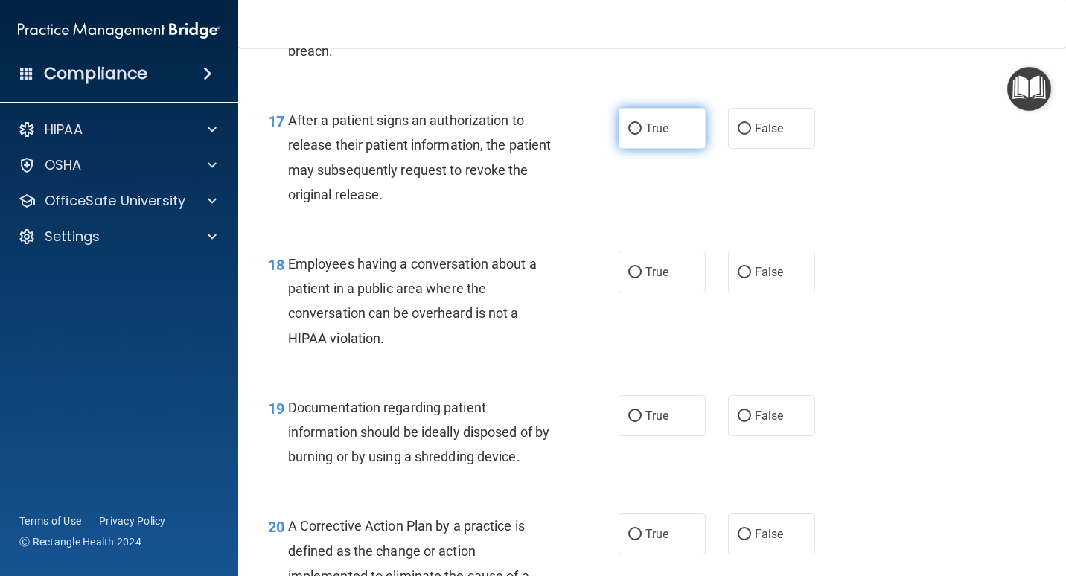
click at [645, 135] on span "True" at bounding box center [656, 128] width 23 height 14
click at [642, 135] on input "True" at bounding box center [634, 129] width 13 height 11
radio input "true"
click at [755, 135] on span "False" at bounding box center [769, 128] width 29 height 14
click at [750, 135] on input "False" at bounding box center [744, 129] width 13 height 11
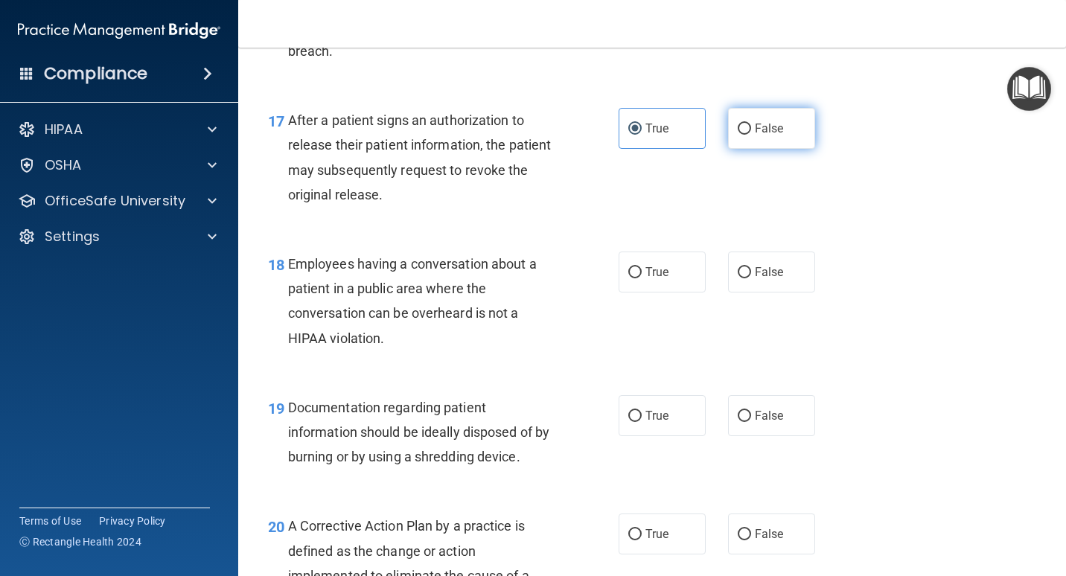
radio input "true"
click at [671, 149] on label "True" at bounding box center [661, 128] width 87 height 41
click at [642, 135] on input "True" at bounding box center [634, 129] width 13 height 11
radio input "true"
radio input "false"
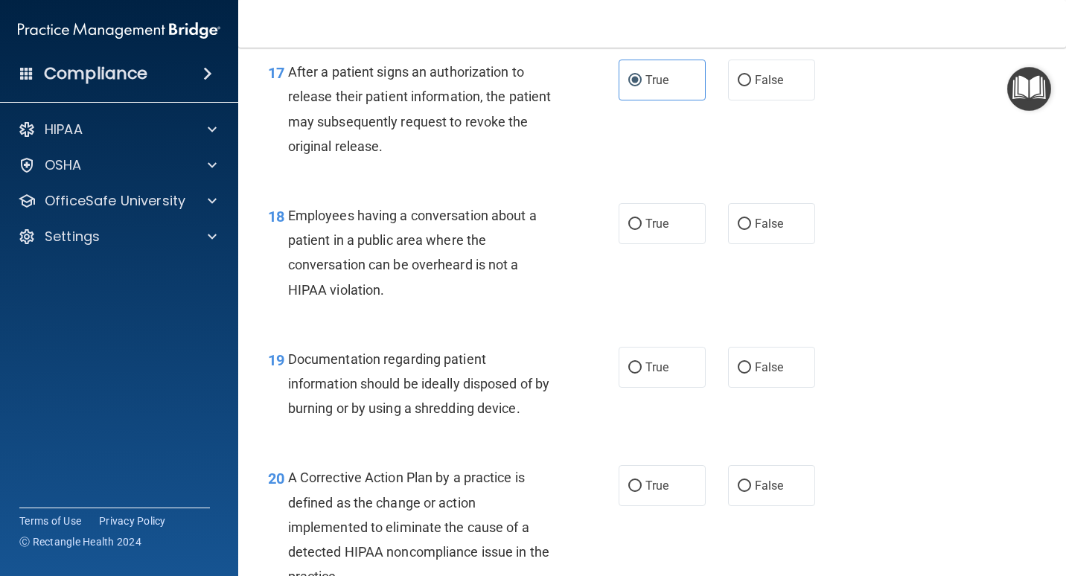
scroll to position [2233, 0]
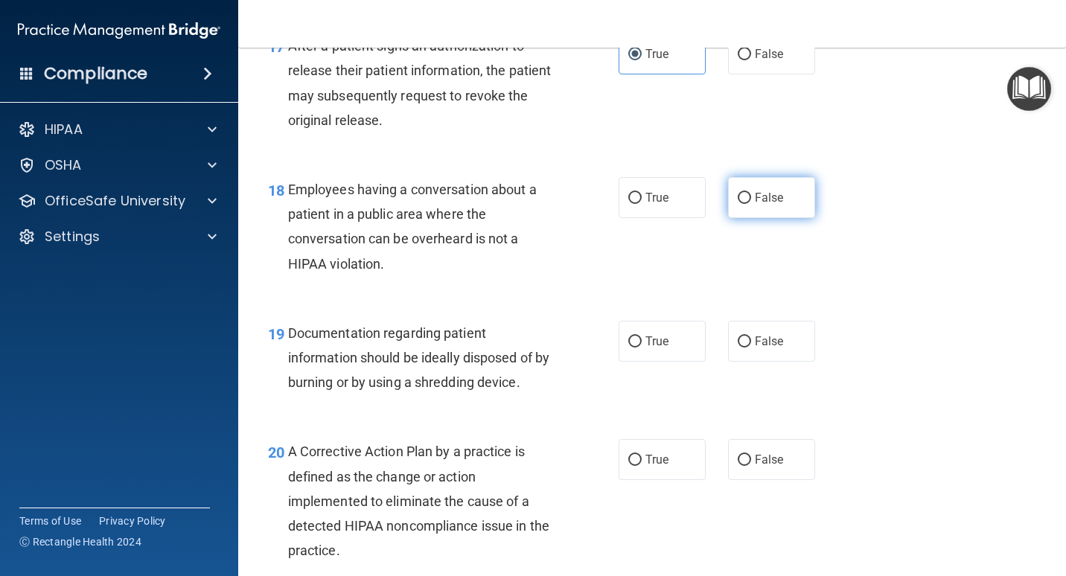
click at [795, 218] on label "False" at bounding box center [771, 197] width 87 height 41
click at [751, 204] on input "False" at bounding box center [744, 198] width 13 height 11
radio input "true"
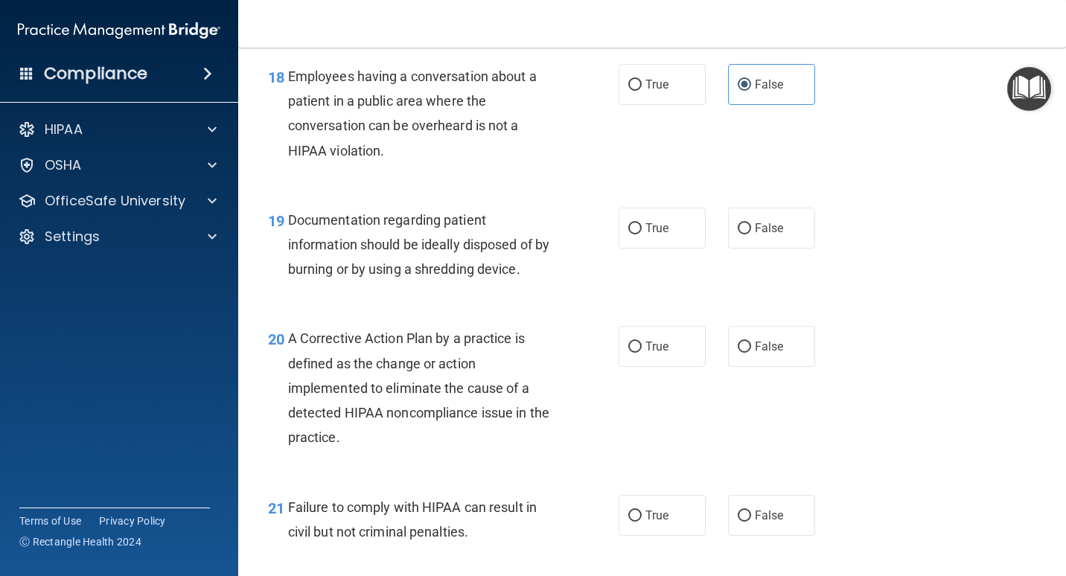
scroll to position [2382, 0]
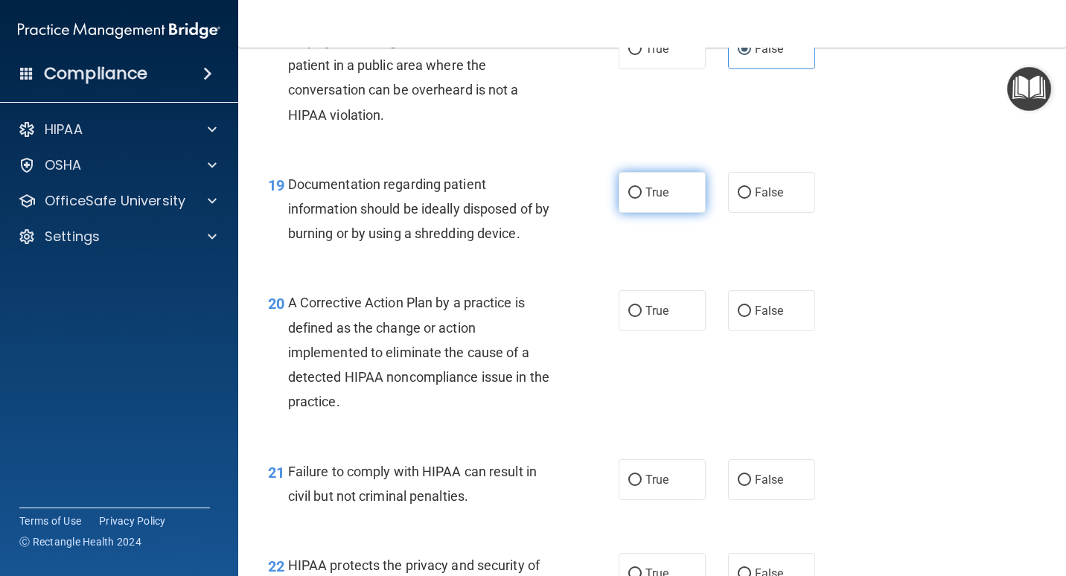
click at [645, 199] on span "True" at bounding box center [656, 192] width 23 height 14
click at [642, 199] on input "True" at bounding box center [634, 193] width 13 height 11
radio input "true"
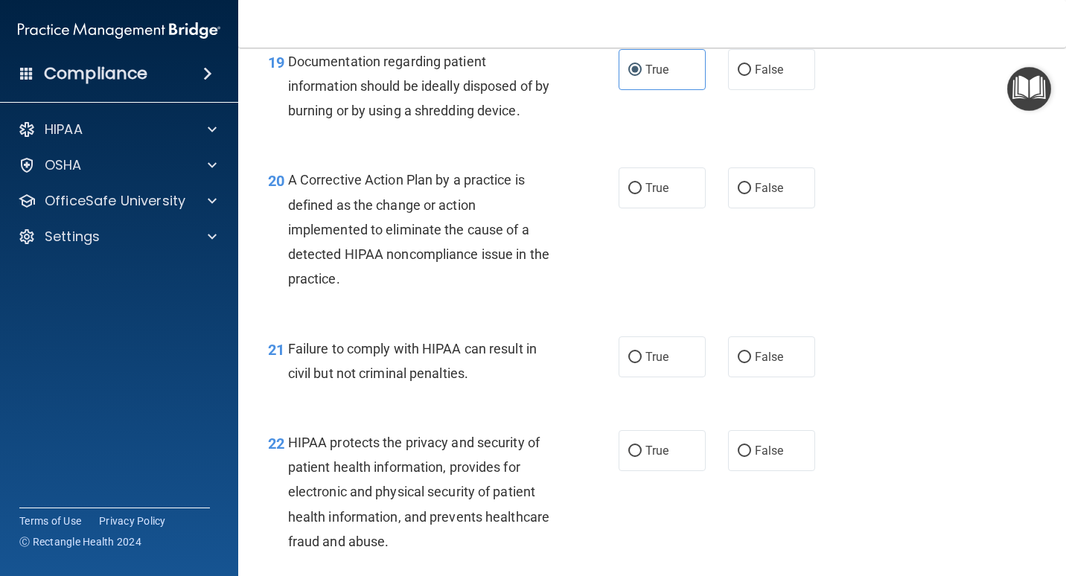
scroll to position [2530, 0]
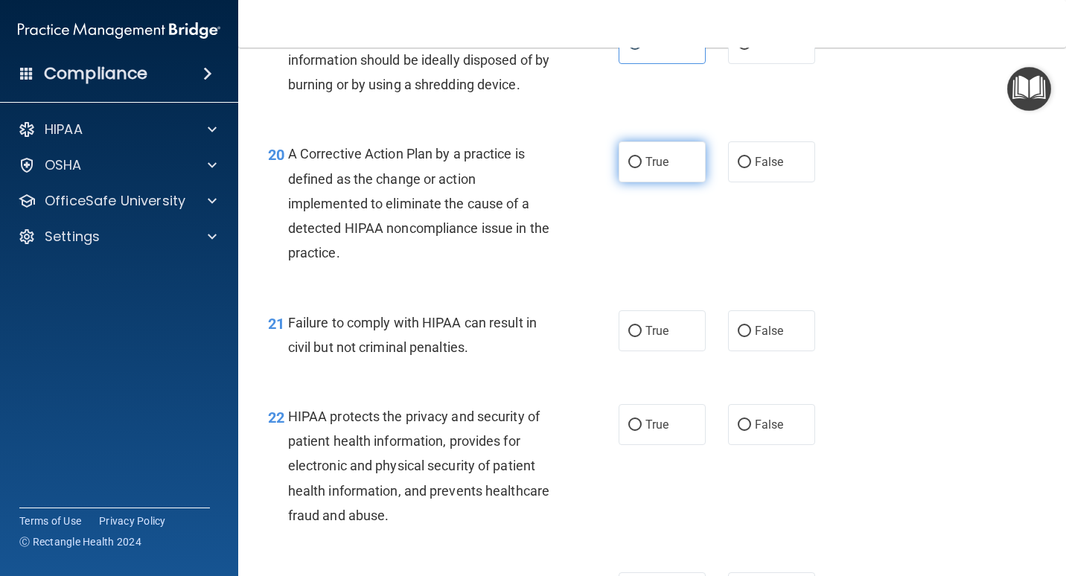
click at [633, 168] on input "True" at bounding box center [634, 162] width 13 height 11
radio input "true"
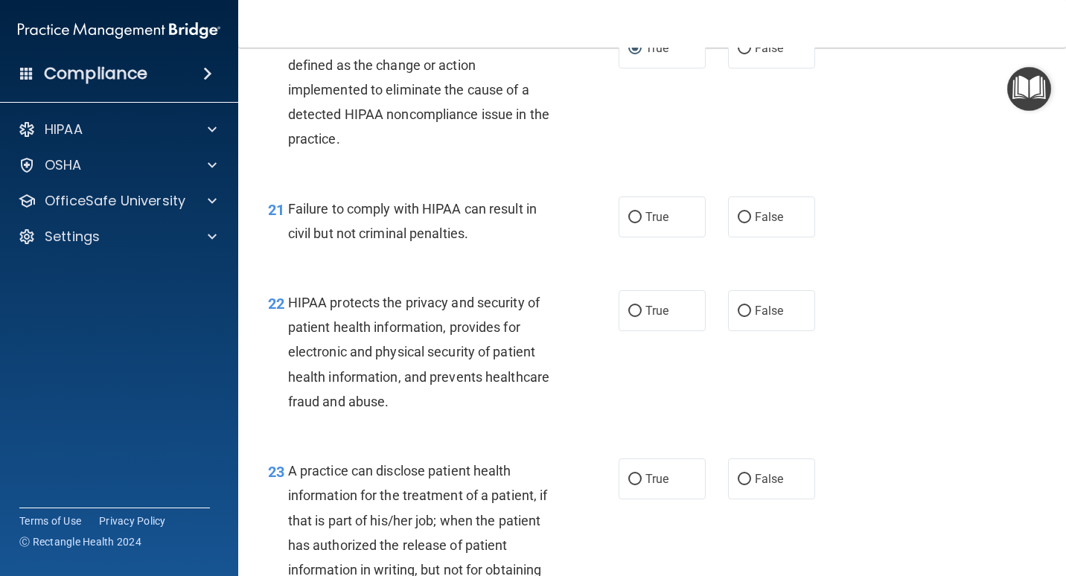
scroll to position [2679, 0]
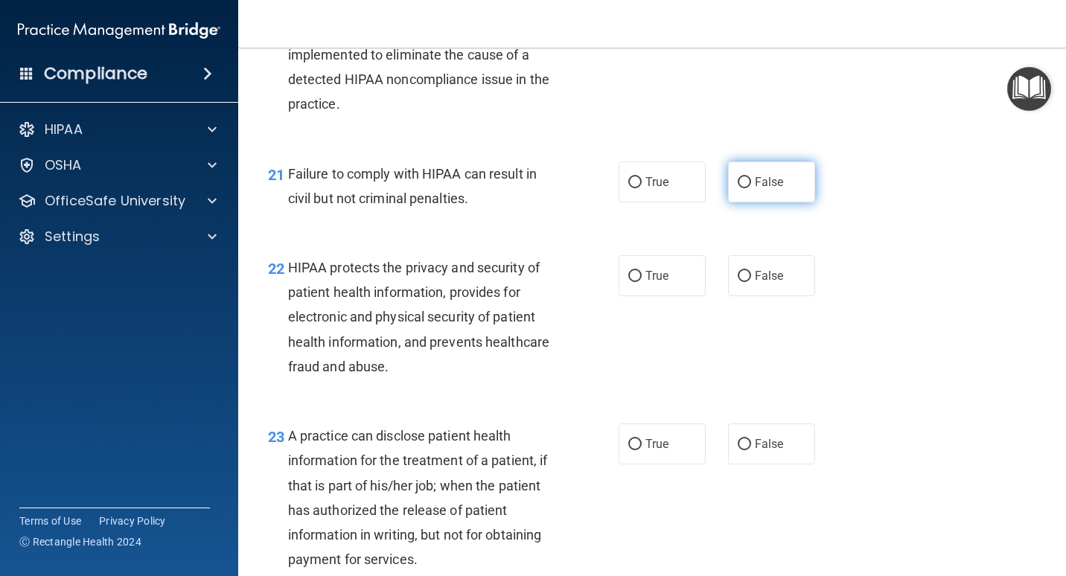
click at [765, 202] on label "False" at bounding box center [771, 182] width 87 height 41
click at [751, 188] on input "False" at bounding box center [744, 182] width 13 height 11
radio input "true"
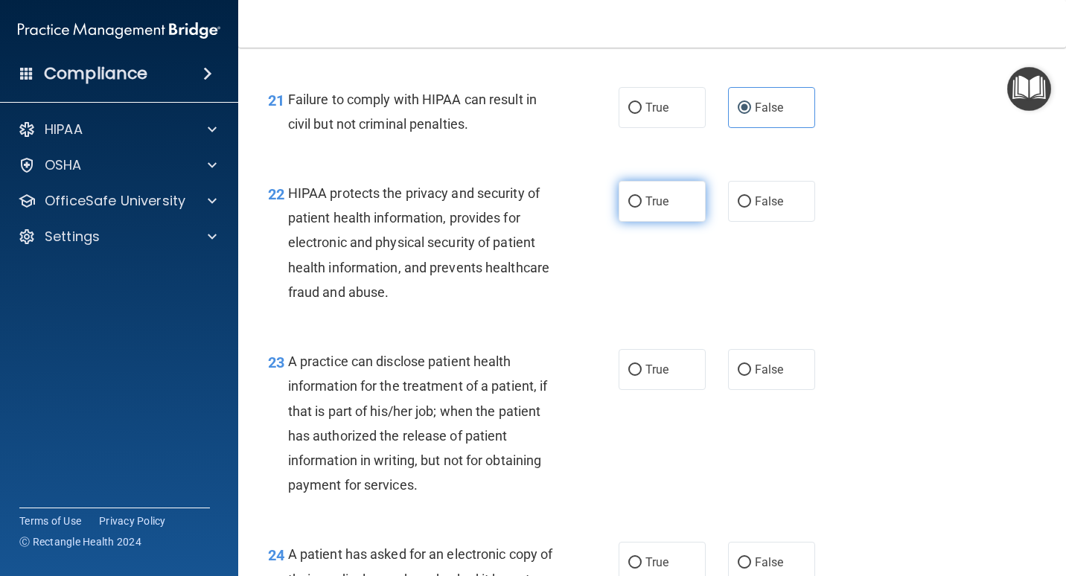
click at [642, 222] on label "True" at bounding box center [661, 201] width 87 height 41
click at [642, 208] on input "True" at bounding box center [634, 201] width 13 height 11
radio input "true"
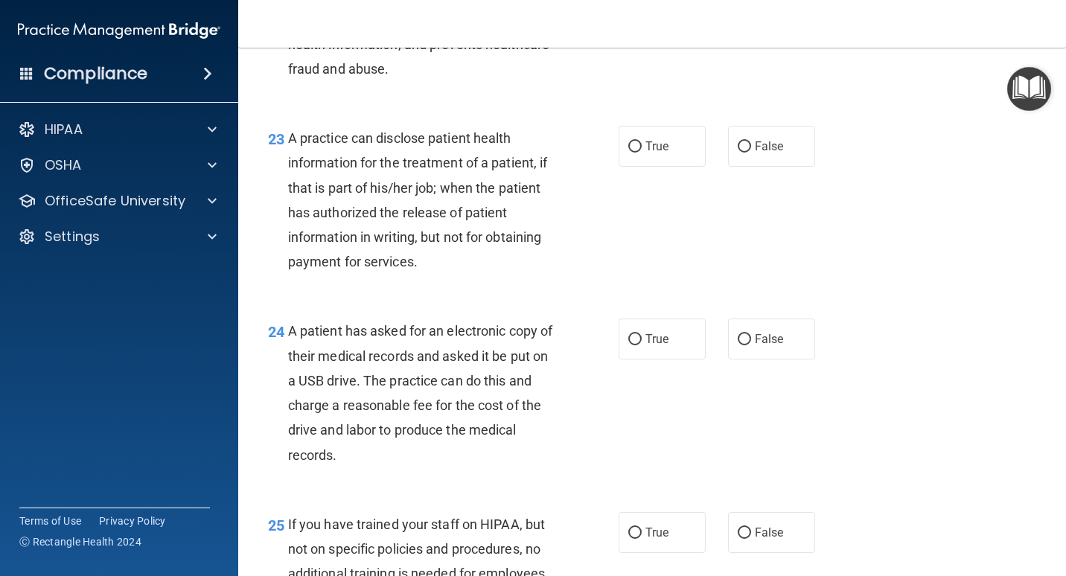
scroll to position [3051, 0]
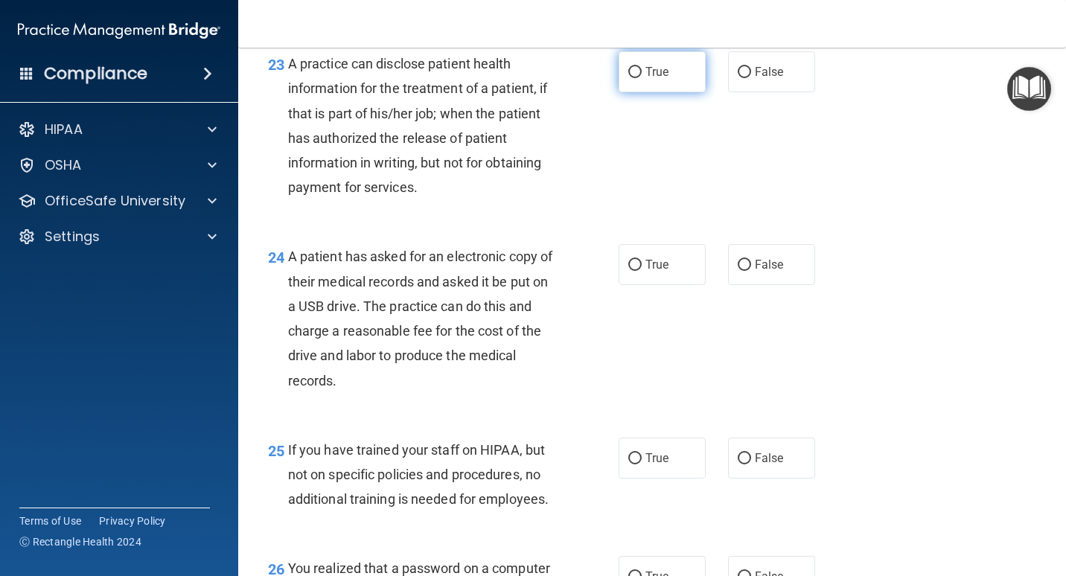
click at [647, 79] on span "True" at bounding box center [656, 72] width 23 height 14
click at [642, 78] on input "True" at bounding box center [634, 72] width 13 height 11
radio input "true"
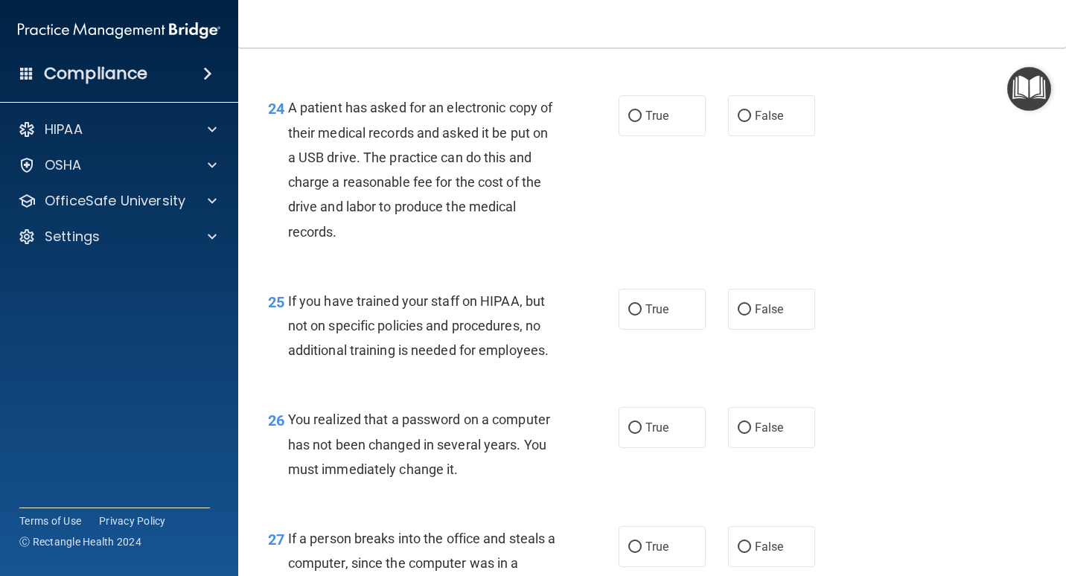
scroll to position [3275, 0]
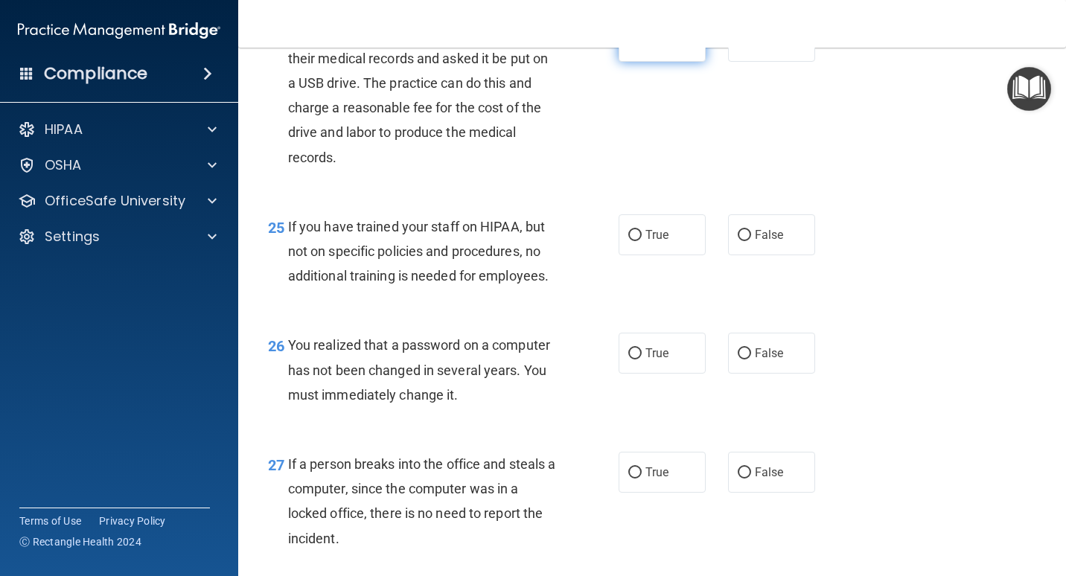
click at [669, 62] on label "True" at bounding box center [661, 41] width 87 height 41
click at [642, 48] on input "True" at bounding box center [634, 41] width 13 height 11
radio input "true"
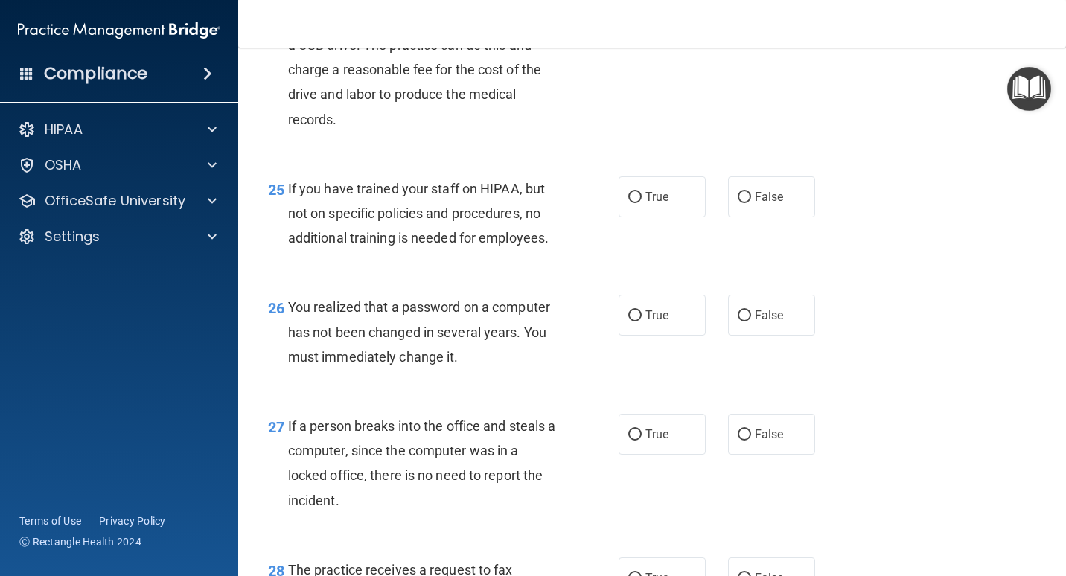
scroll to position [3349, 0]
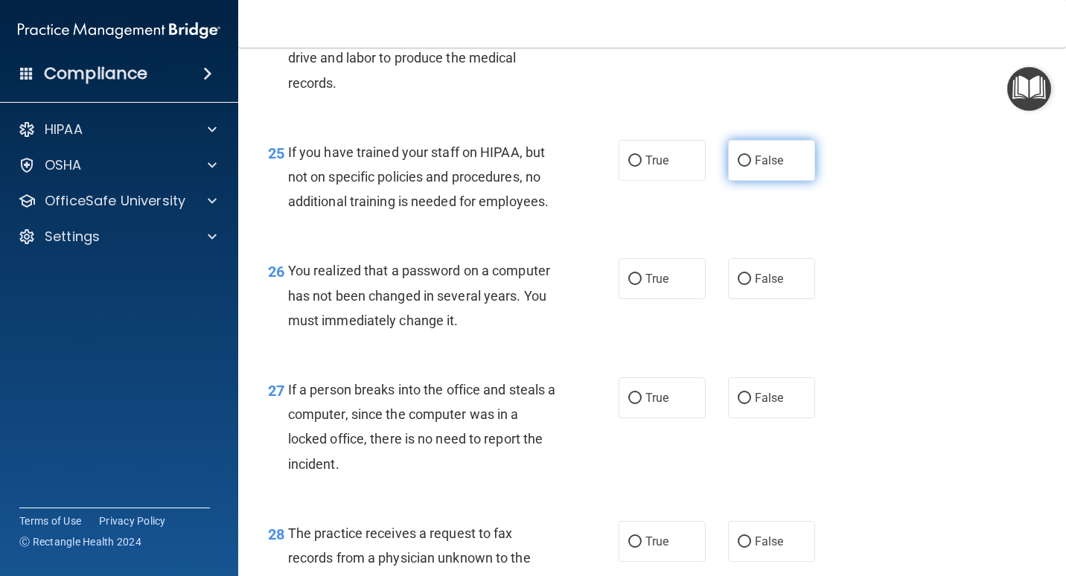
click at [755, 167] on span "False" at bounding box center [769, 160] width 29 height 14
click at [751, 167] on input "False" at bounding box center [744, 161] width 13 height 11
radio input "true"
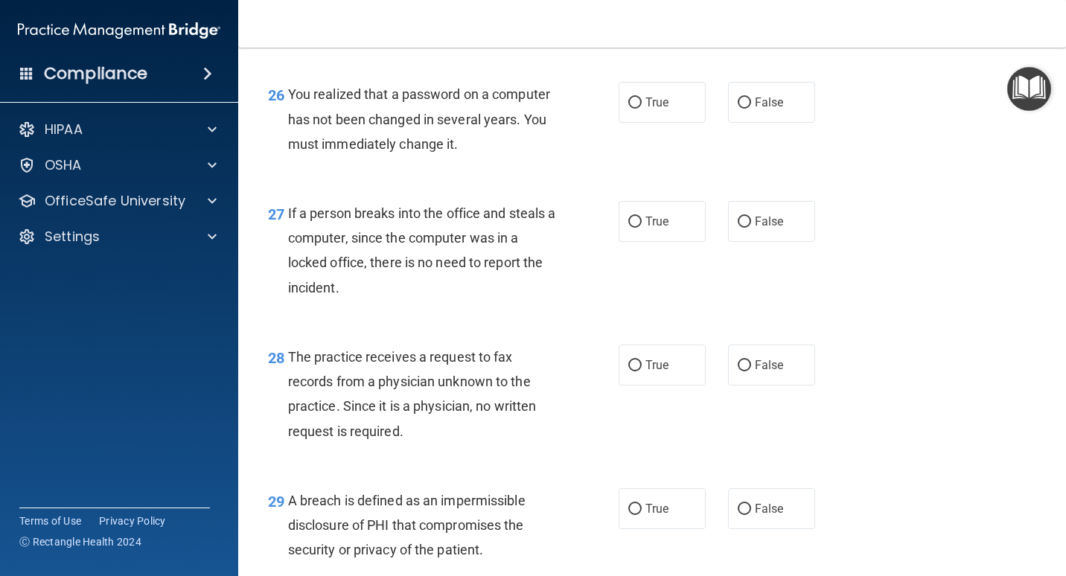
scroll to position [3572, 0]
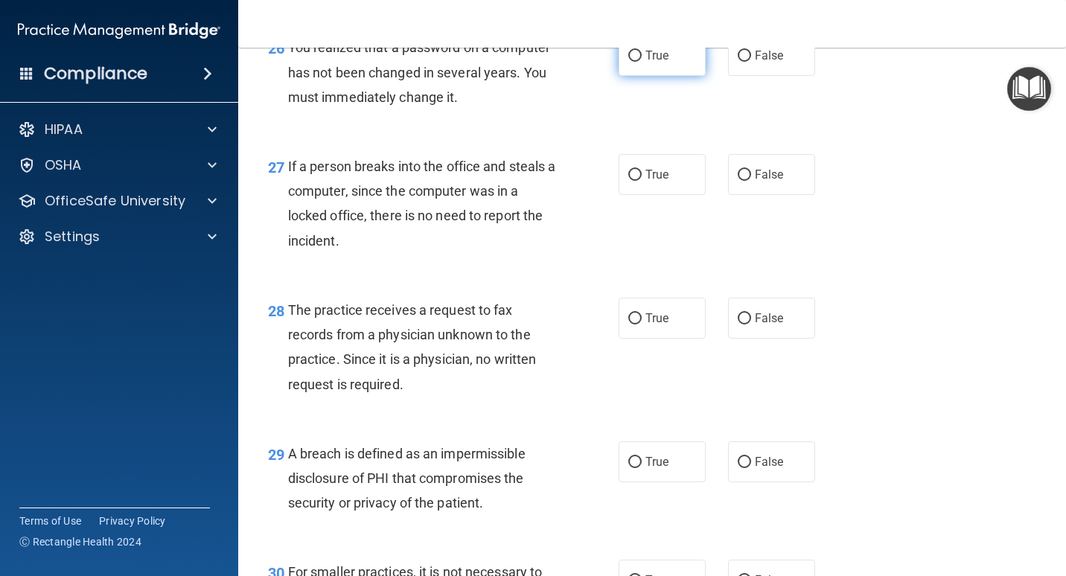
click at [679, 76] on label "True" at bounding box center [661, 55] width 87 height 41
click at [642, 62] on input "True" at bounding box center [634, 56] width 13 height 11
radio input "true"
click at [755, 182] on span "False" at bounding box center [769, 174] width 29 height 14
click at [750, 181] on input "False" at bounding box center [744, 175] width 13 height 11
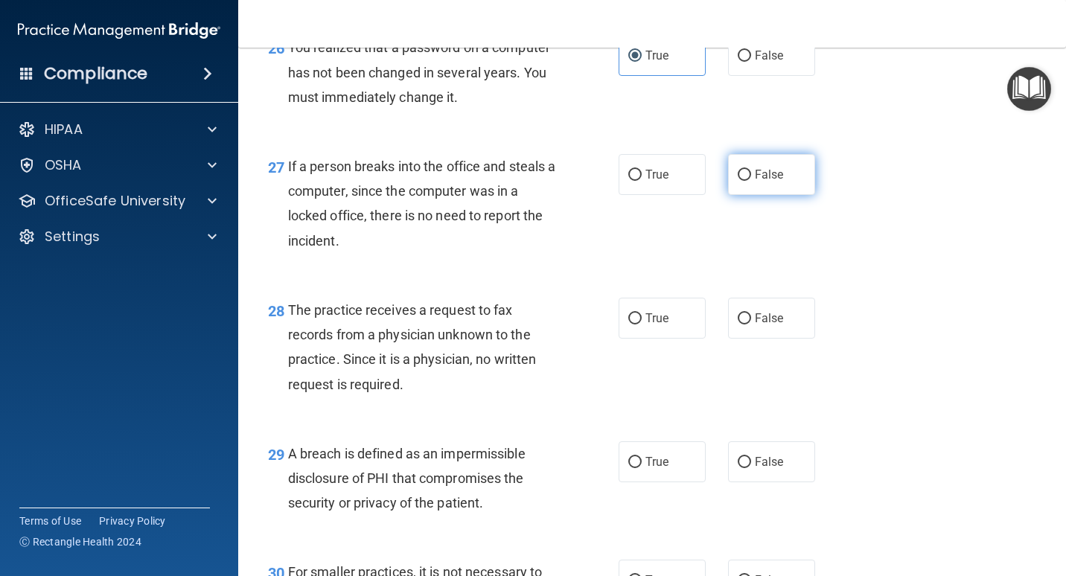
radio input "true"
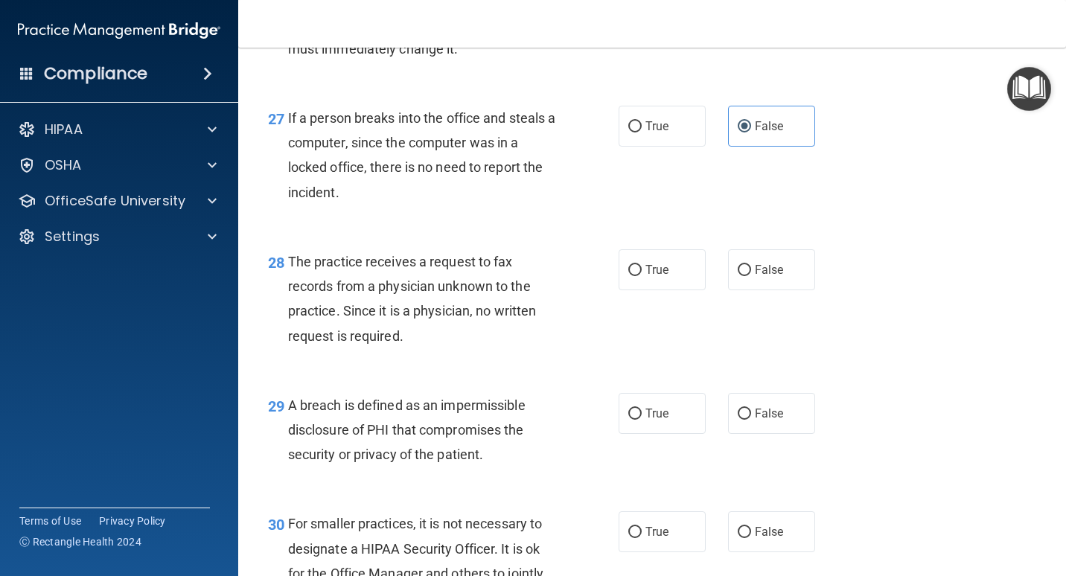
scroll to position [3647, 0]
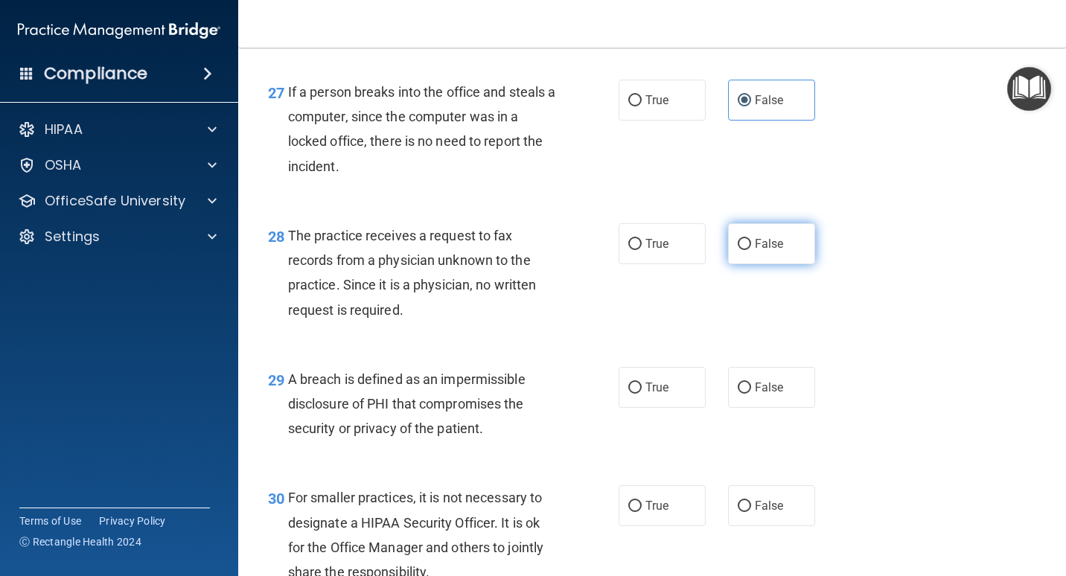
click at [777, 264] on label "False" at bounding box center [771, 243] width 87 height 41
click at [751, 250] on input "False" at bounding box center [744, 244] width 13 height 11
radio input "true"
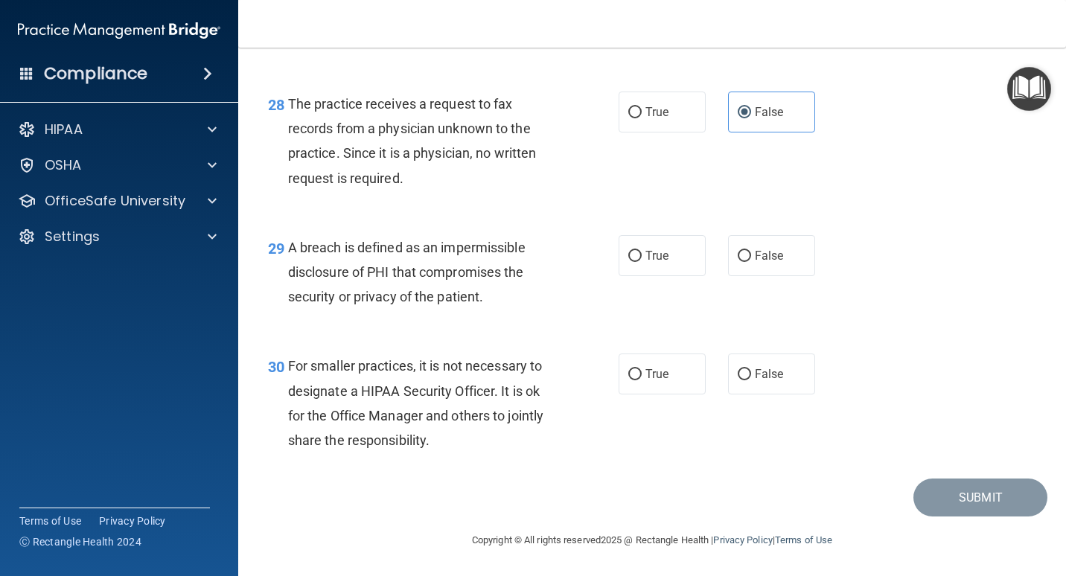
scroll to position [3828, 0]
click at [645, 252] on span "True" at bounding box center [656, 256] width 23 height 14
click at [640, 252] on input "True" at bounding box center [634, 256] width 13 height 11
radio input "true"
click at [774, 377] on span "False" at bounding box center [769, 374] width 29 height 14
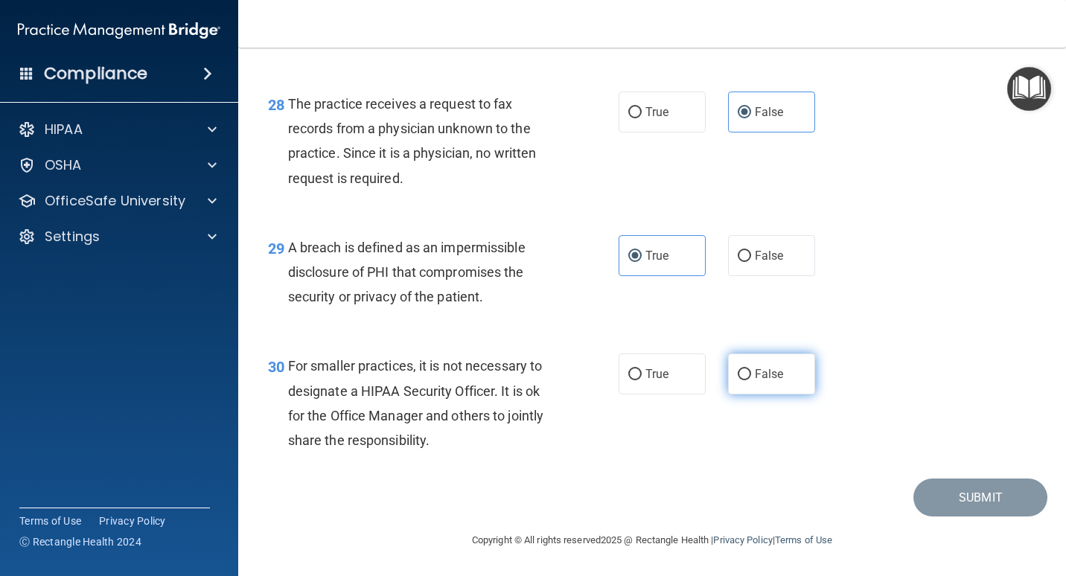
click at [751, 377] on input "False" at bounding box center [744, 374] width 13 height 11
radio input "true"
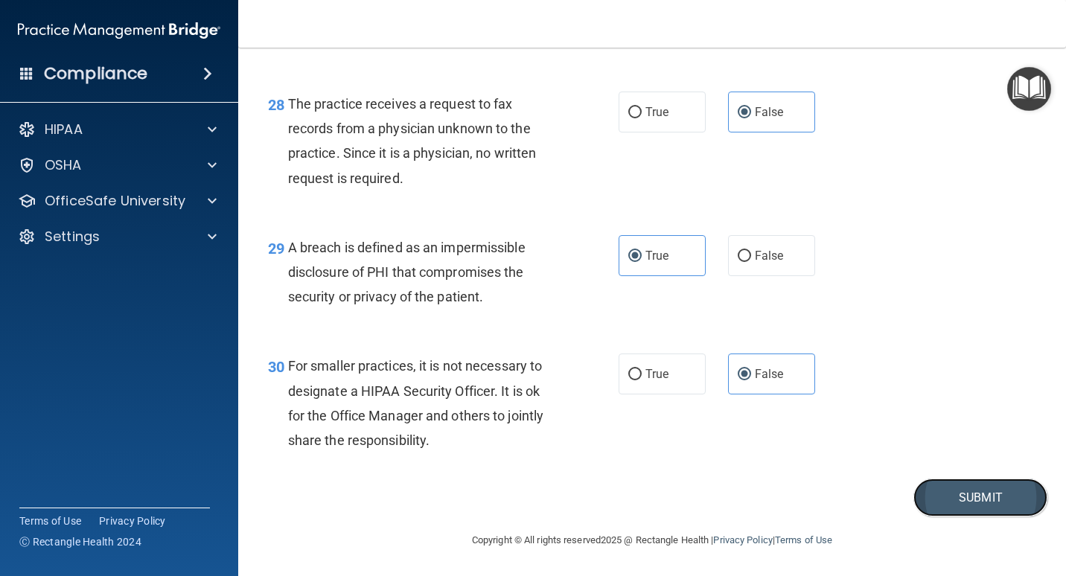
click at [965, 490] on button "Submit" at bounding box center [980, 498] width 134 height 38
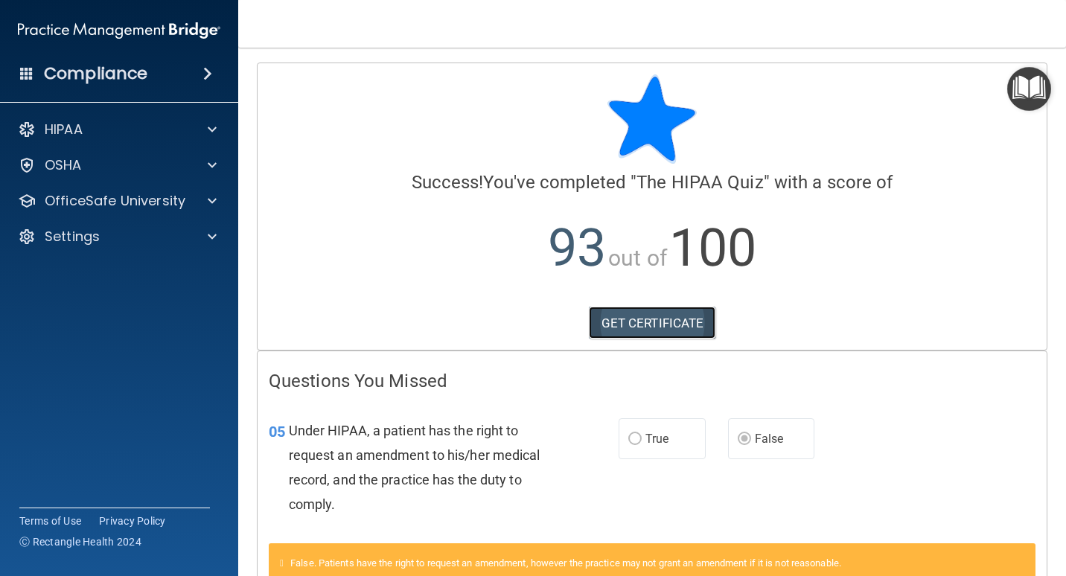
click at [645, 316] on link "GET CERTIFICATE" at bounding box center [652, 323] width 127 height 33
click at [654, 324] on link "GET CERTIFICATE" at bounding box center [652, 323] width 127 height 33
click at [162, 132] on div "HIPAA" at bounding box center [99, 130] width 185 height 18
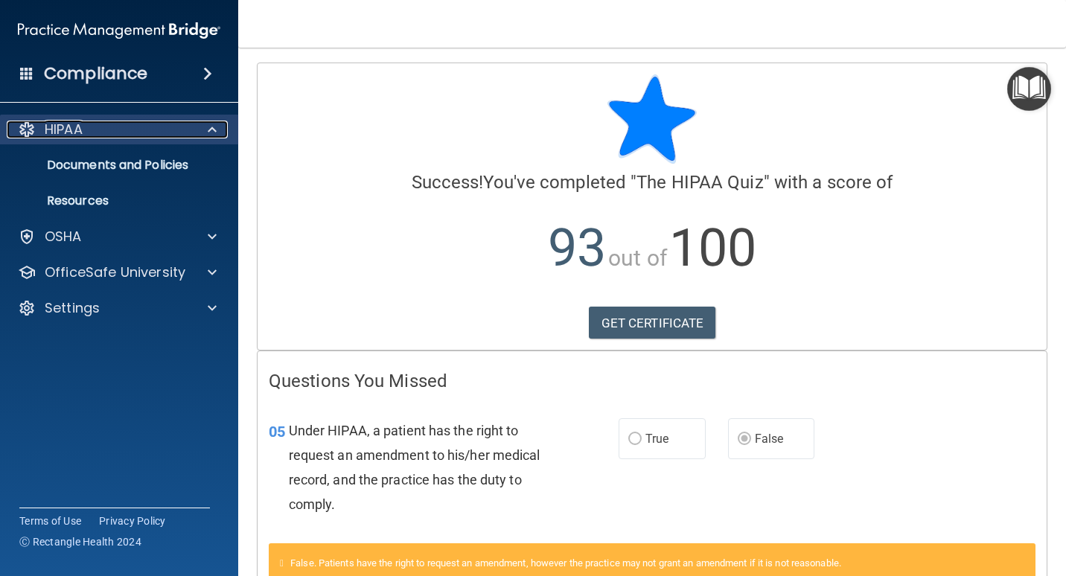
click at [162, 132] on div "HIPAA" at bounding box center [99, 130] width 185 height 18
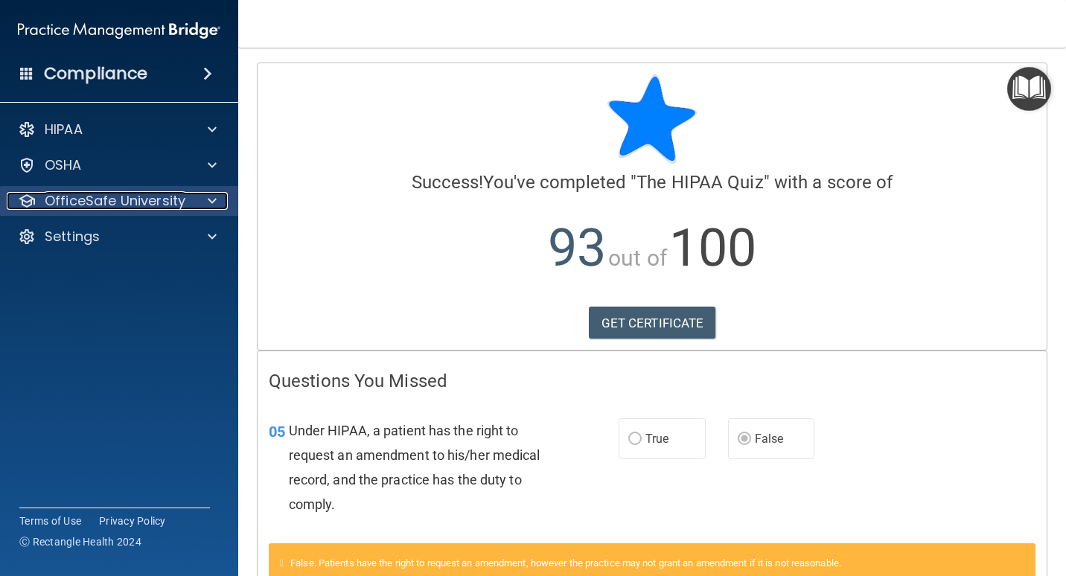
click at [150, 200] on p "OfficeSafe University" at bounding box center [115, 201] width 141 height 18
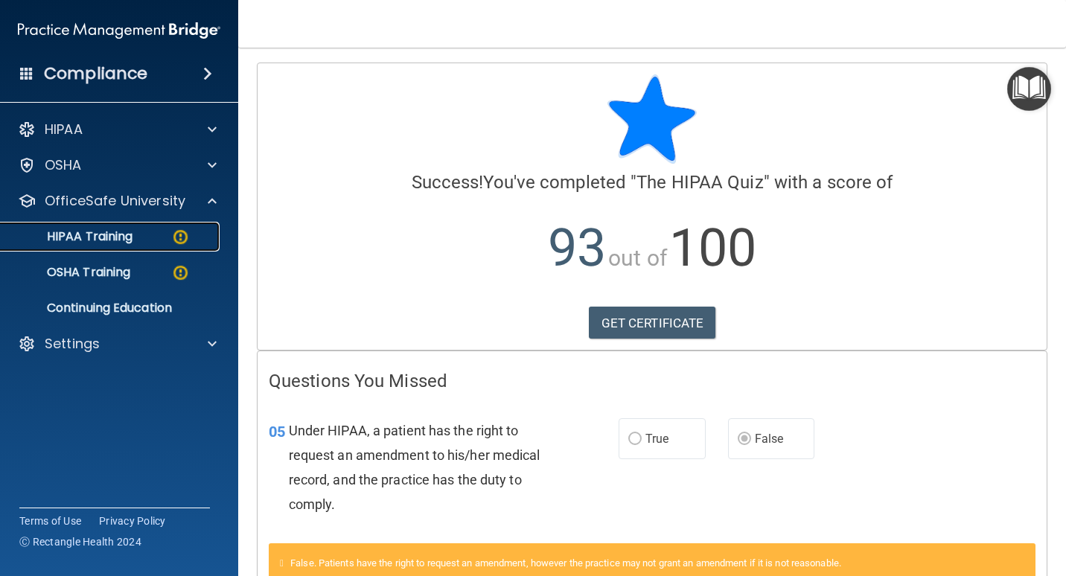
click at [162, 237] on div "HIPAA Training" at bounding box center [111, 236] width 203 height 15
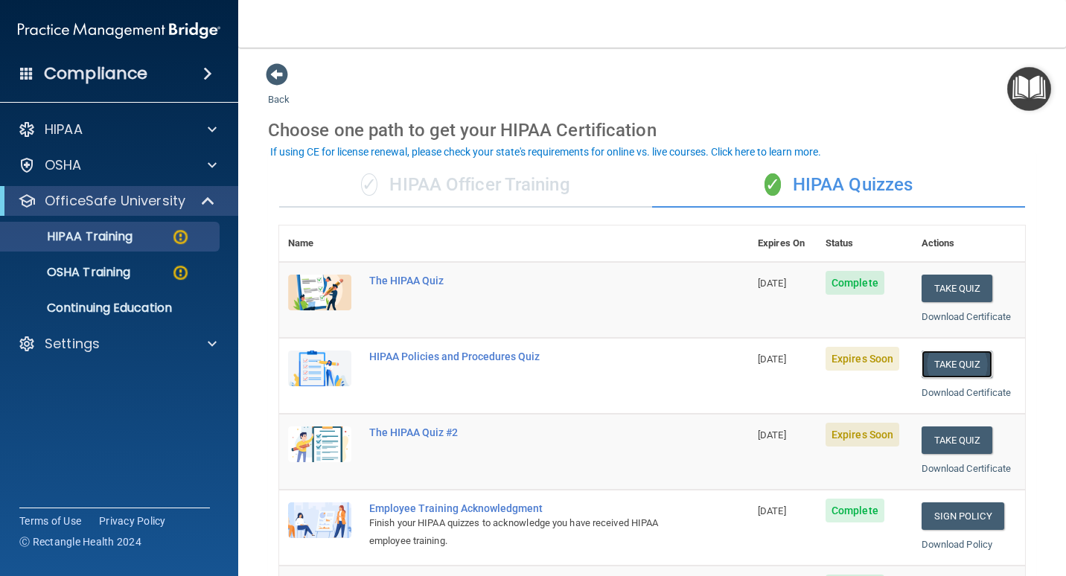
click at [944, 359] on button "Take Quiz" at bounding box center [956, 365] width 71 height 28
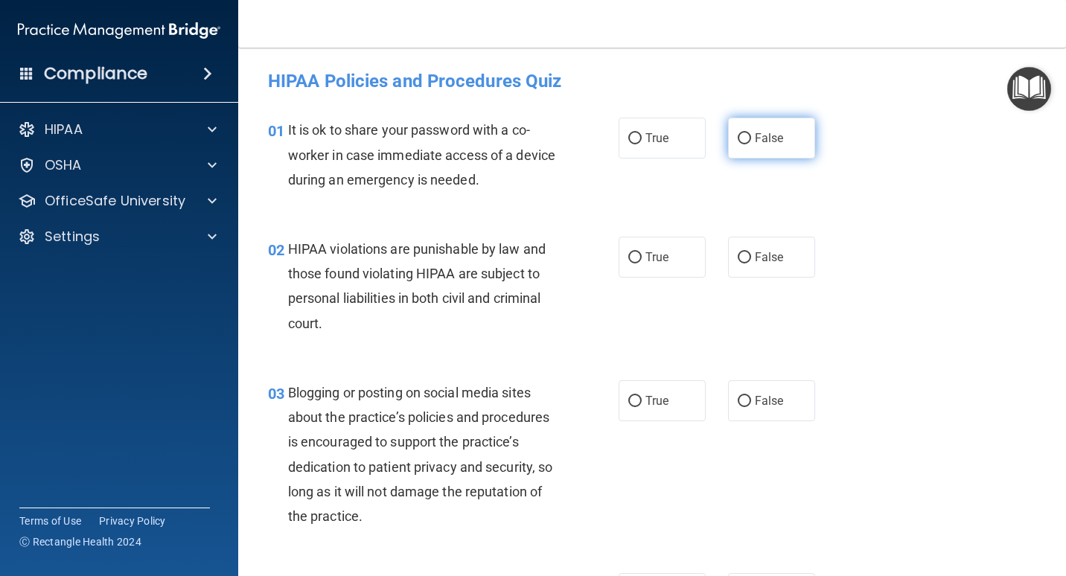
click at [761, 126] on label "False" at bounding box center [771, 138] width 87 height 41
click at [751, 133] on input "False" at bounding box center [744, 138] width 13 height 11
radio input "true"
click at [661, 247] on label "True" at bounding box center [661, 257] width 87 height 41
click at [642, 252] on input "True" at bounding box center [634, 257] width 13 height 11
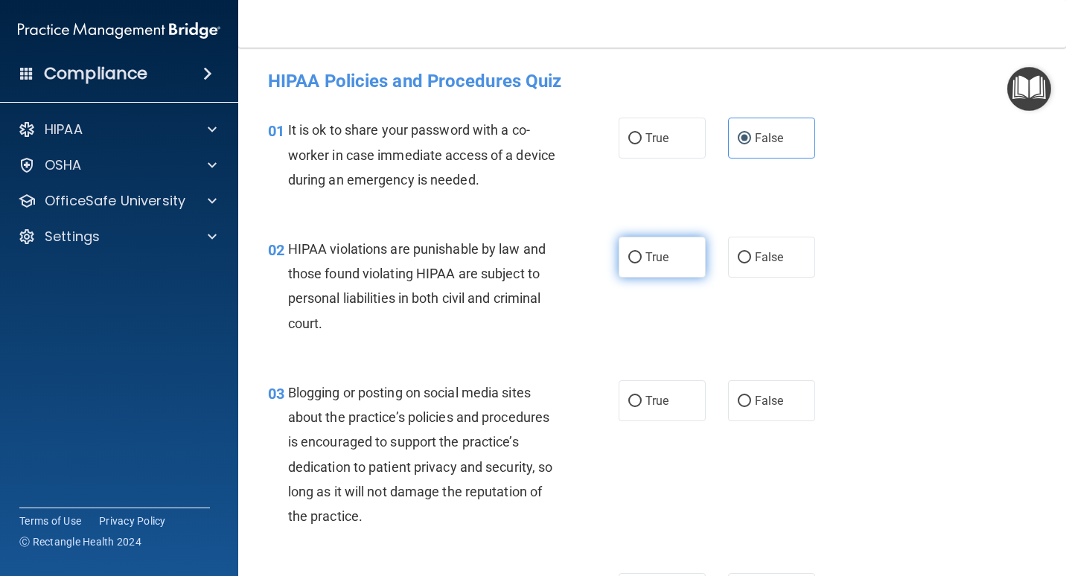
radio input "true"
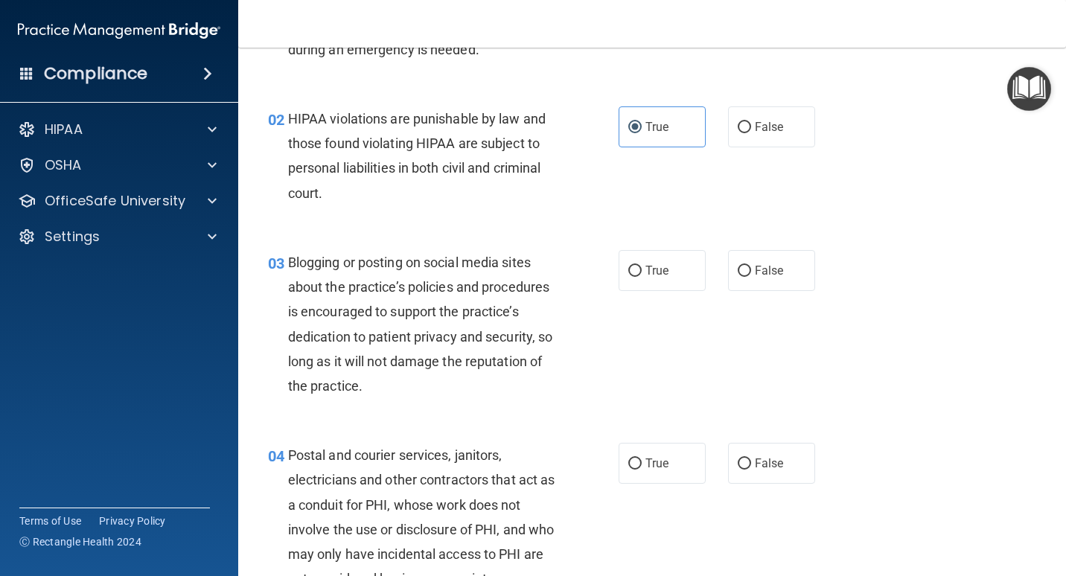
scroll to position [149, 0]
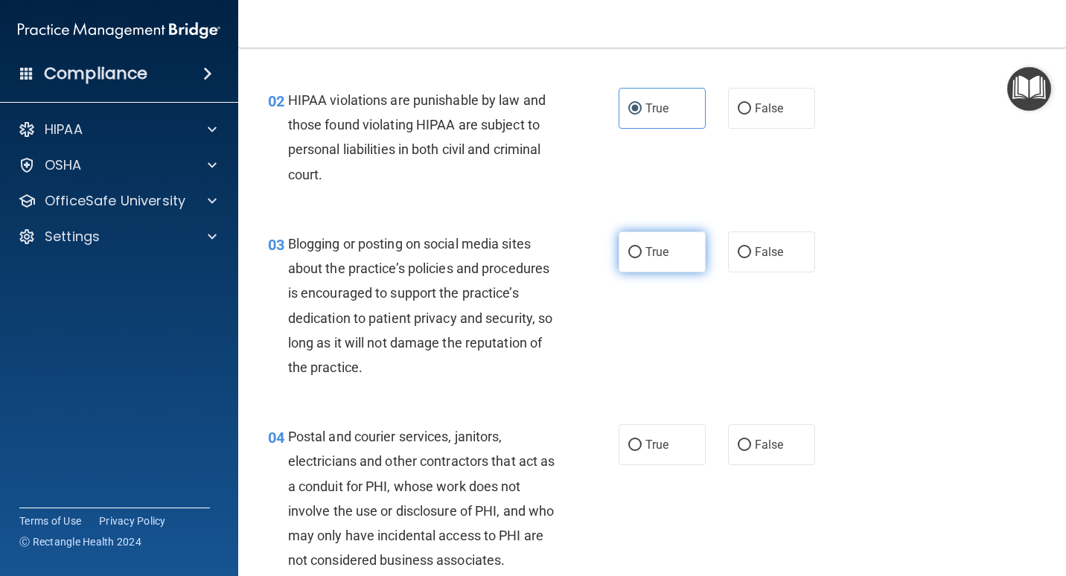
click at [677, 246] on label "True" at bounding box center [661, 251] width 87 height 41
click at [642, 247] on input "True" at bounding box center [634, 252] width 13 height 11
radio input "true"
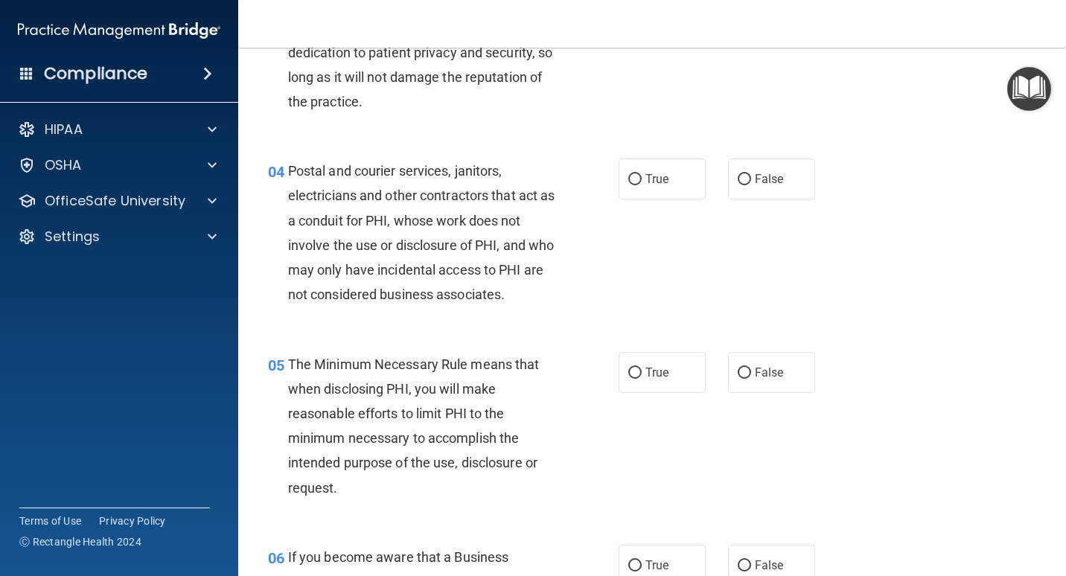
scroll to position [447, 0]
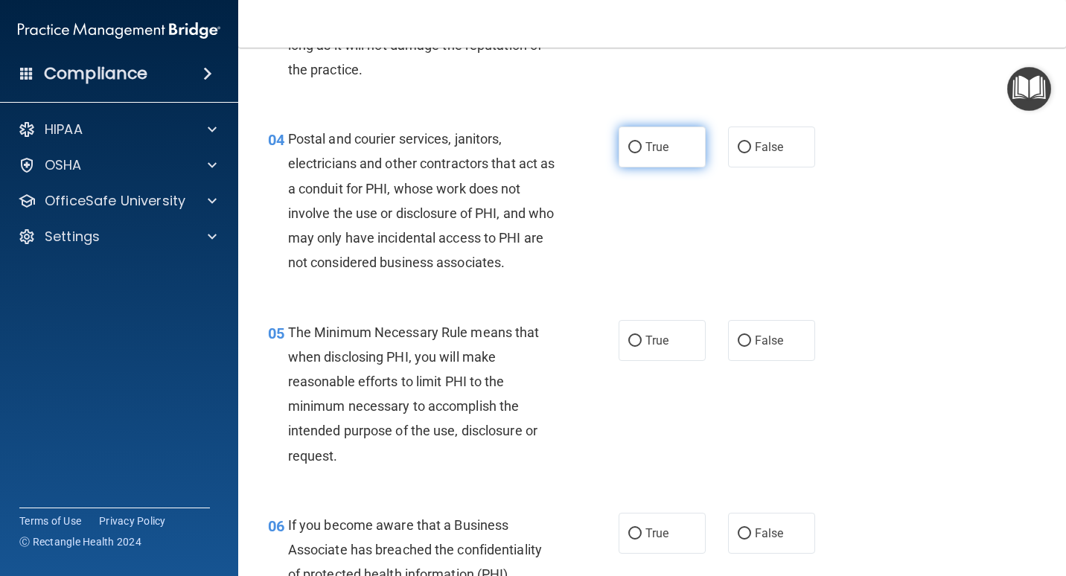
click at [656, 150] on span "True" at bounding box center [656, 147] width 23 height 14
click at [642, 150] on input "True" at bounding box center [634, 147] width 13 height 11
radio input "true"
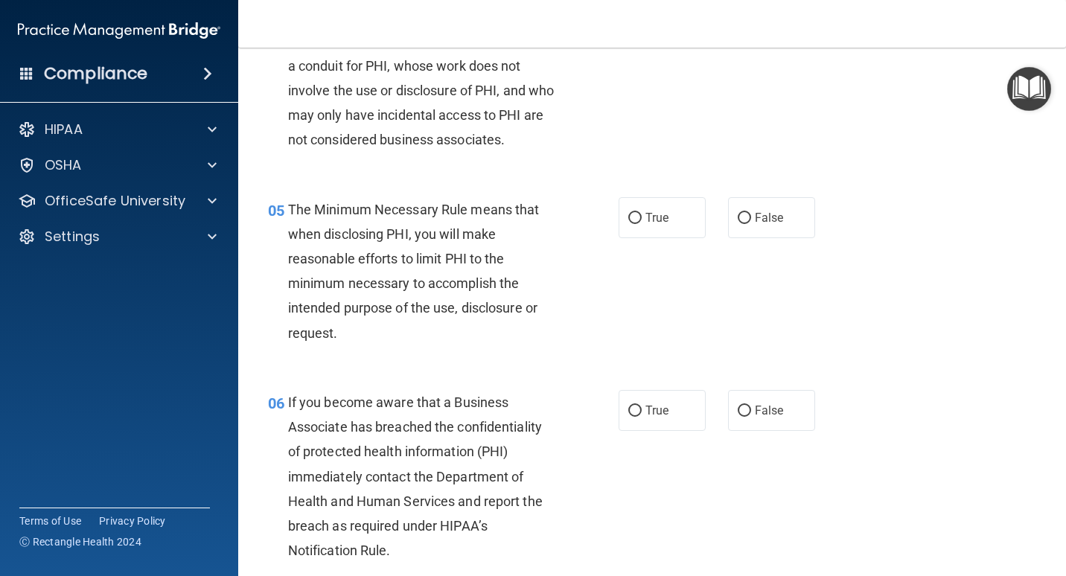
scroll to position [595, 0]
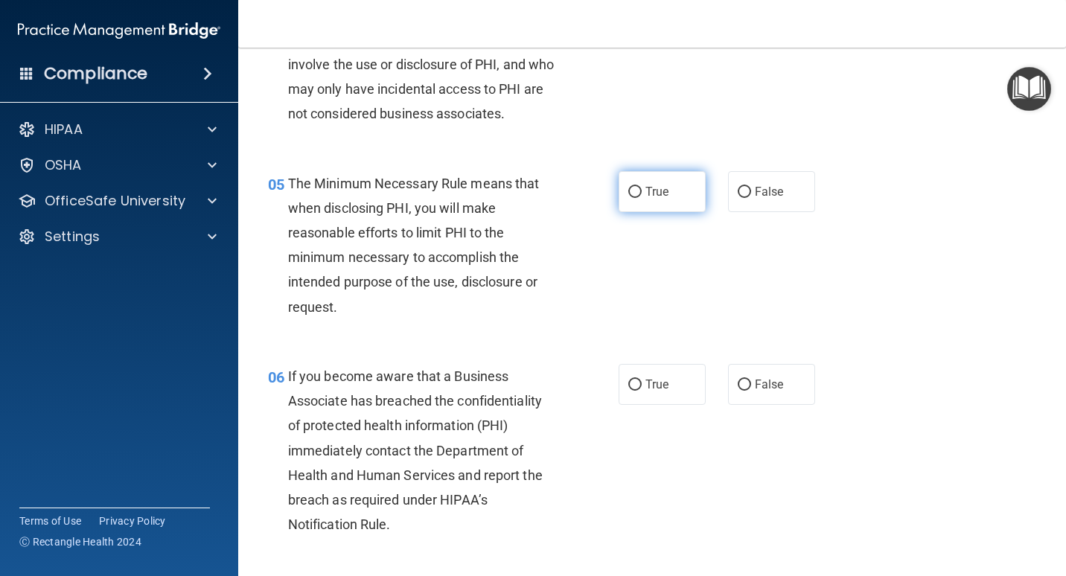
click at [667, 185] on label "True" at bounding box center [661, 191] width 87 height 41
click at [642, 187] on input "True" at bounding box center [634, 192] width 13 height 11
radio input "true"
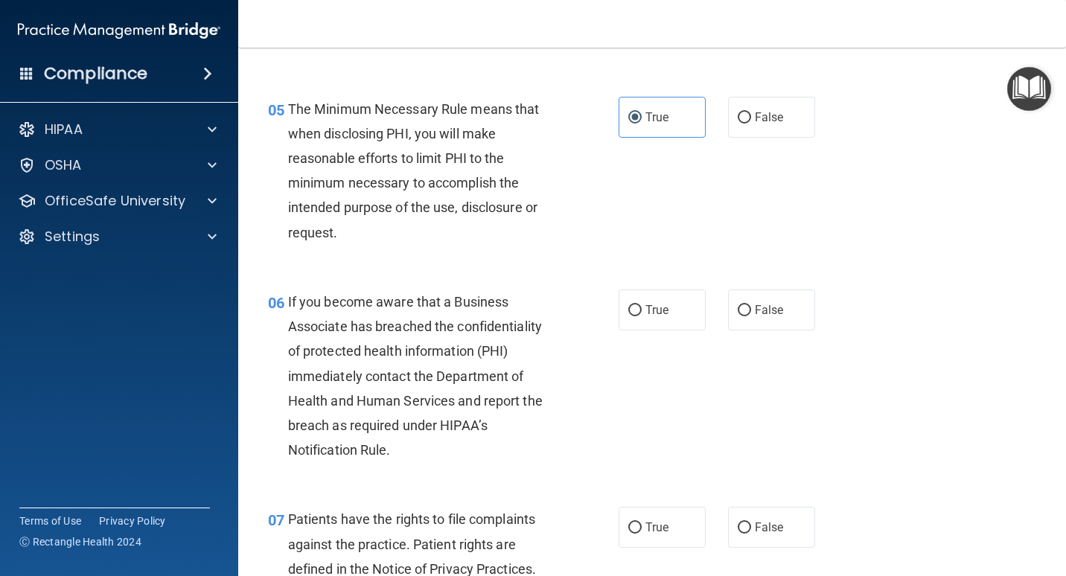
scroll to position [744, 0]
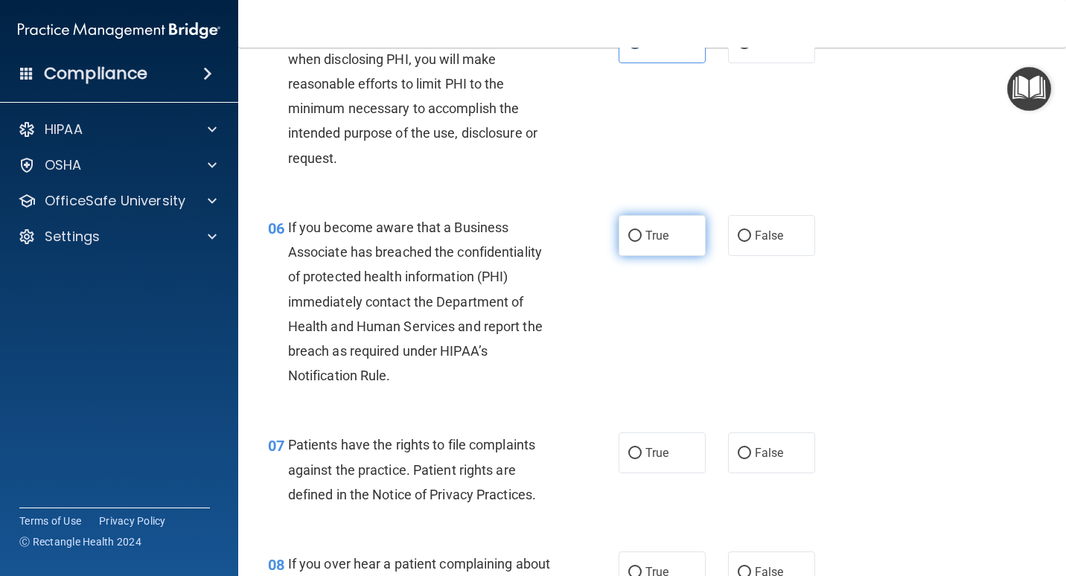
click at [684, 233] on label "True" at bounding box center [661, 235] width 87 height 41
click at [642, 233] on input "True" at bounding box center [634, 236] width 13 height 11
radio input "true"
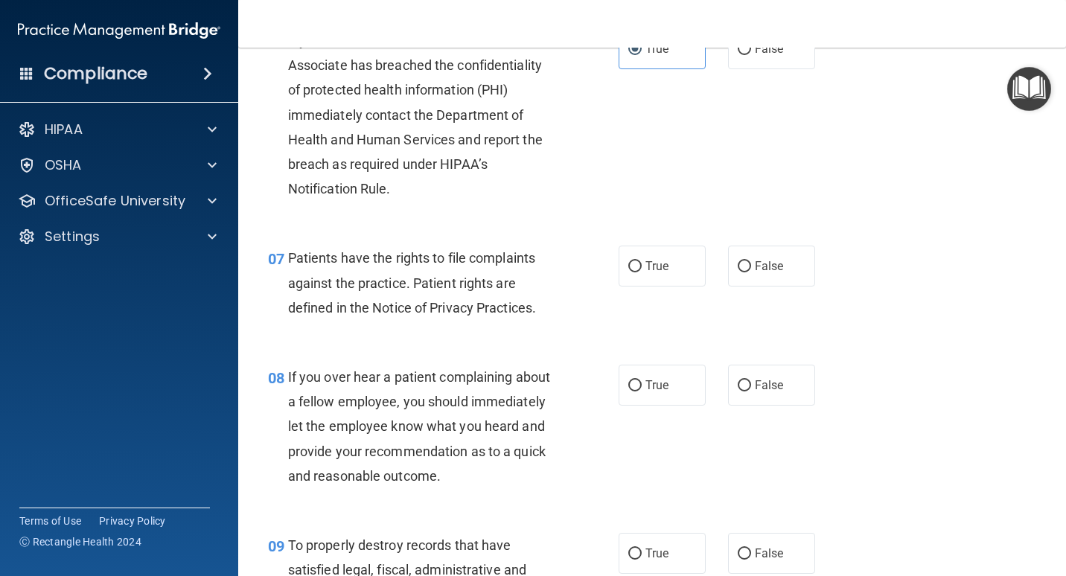
scroll to position [968, 0]
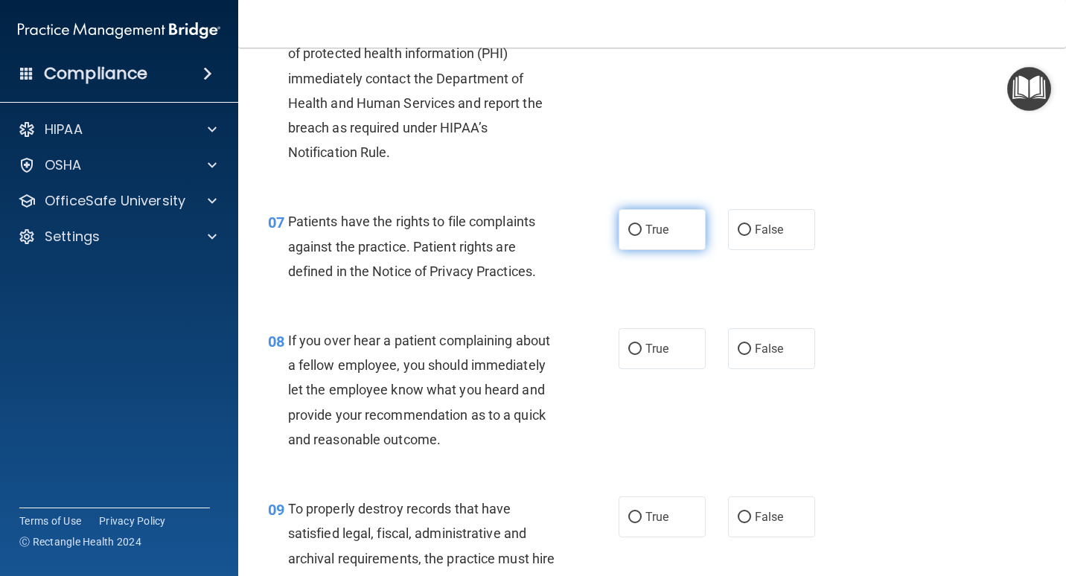
click at [669, 218] on label "True" at bounding box center [661, 229] width 87 height 41
click at [642, 225] on input "True" at bounding box center [634, 230] width 13 height 11
radio input "true"
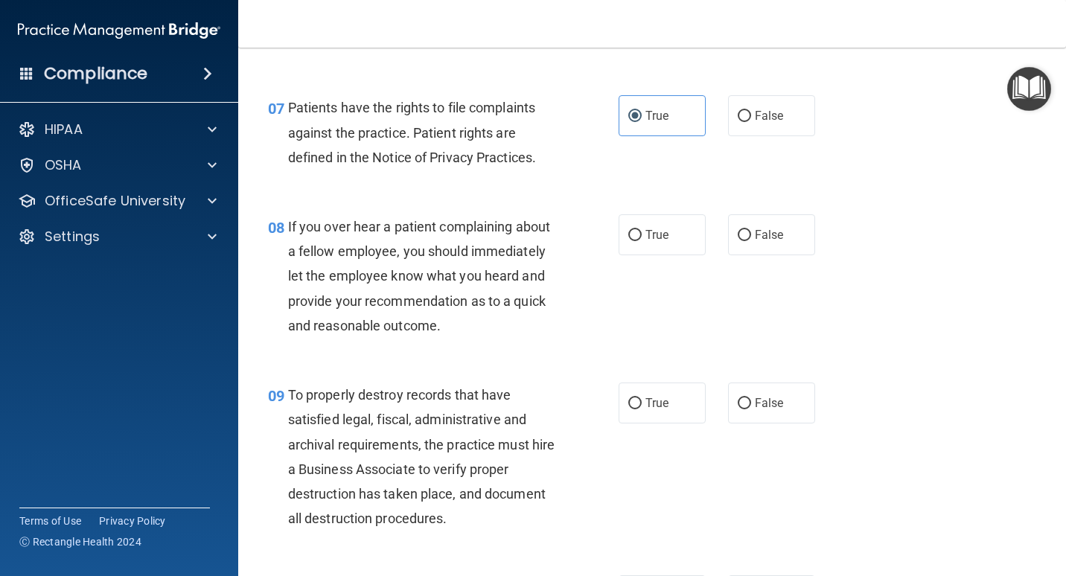
scroll to position [1116, 0]
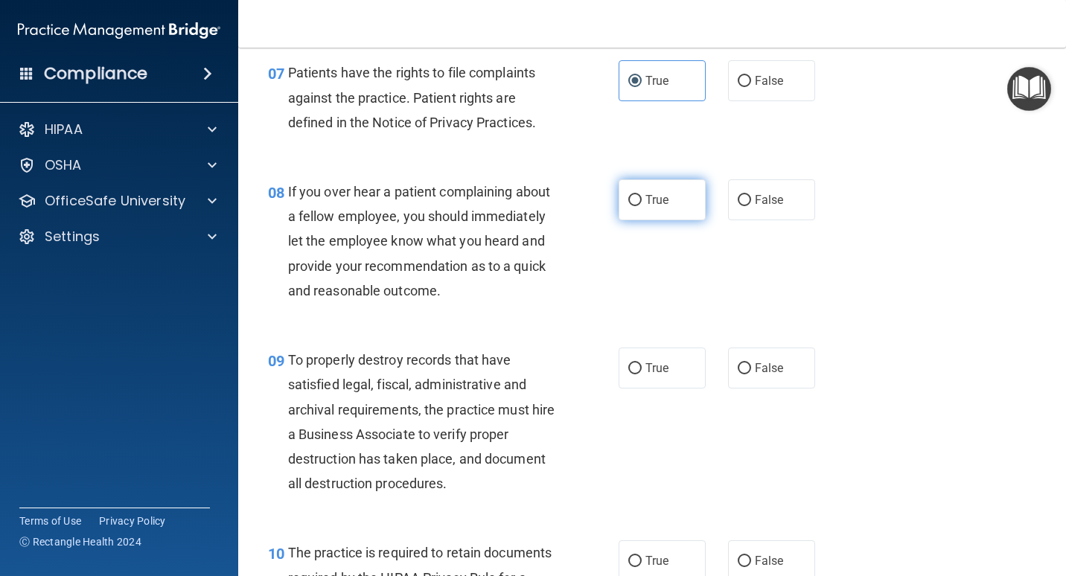
click at [674, 206] on label "True" at bounding box center [661, 199] width 87 height 41
click at [642, 206] on input "True" at bounding box center [634, 200] width 13 height 11
radio input "true"
click at [741, 195] on input "False" at bounding box center [744, 200] width 13 height 11
radio input "true"
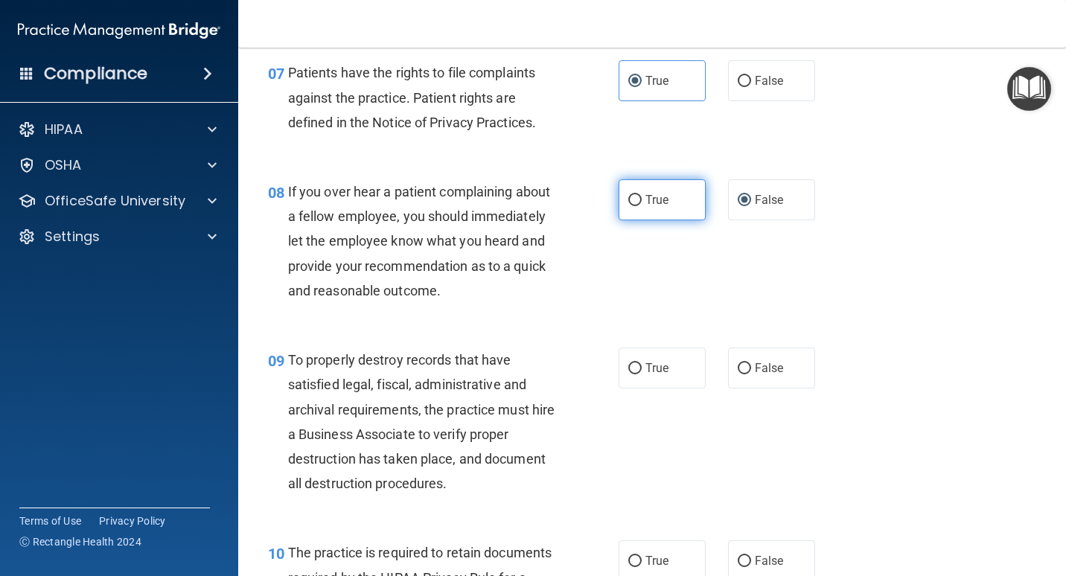
click at [647, 211] on label "True" at bounding box center [661, 199] width 87 height 41
click at [642, 206] on input "True" at bounding box center [634, 200] width 13 height 11
radio input "true"
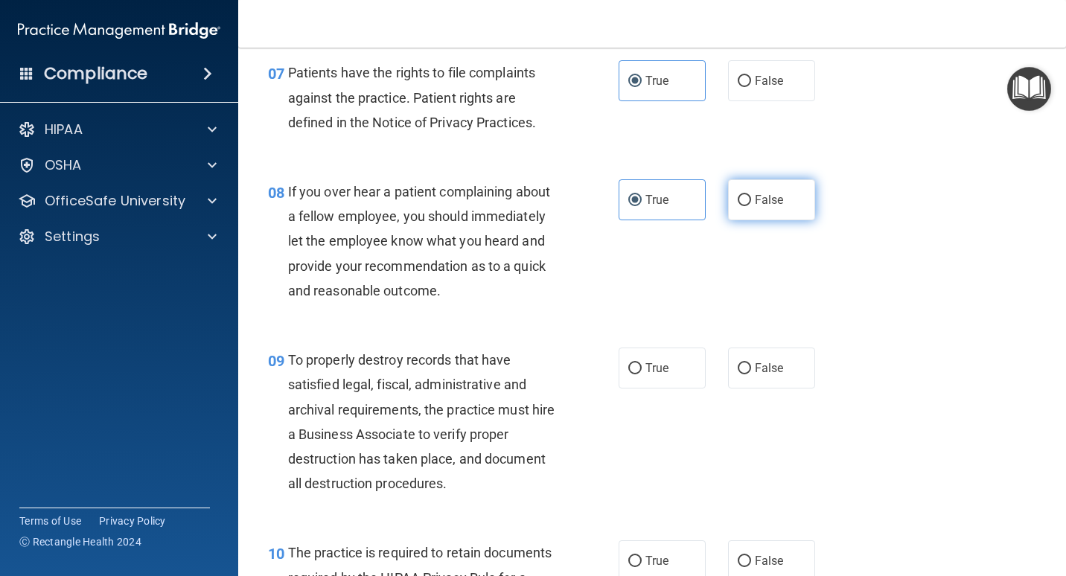
click at [738, 195] on input "False" at bounding box center [744, 200] width 13 height 11
radio input "true"
radio input "false"
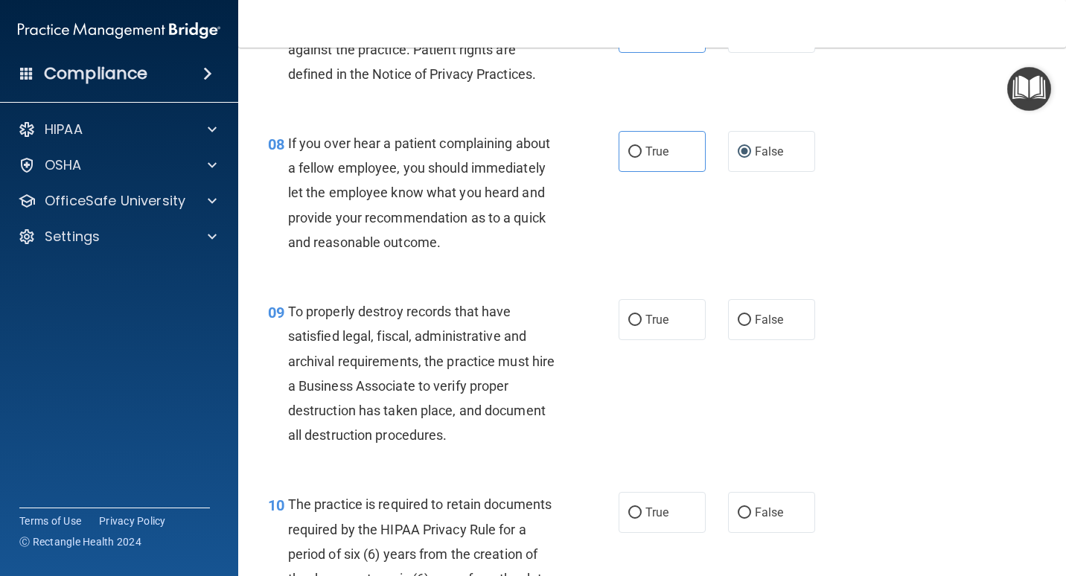
scroll to position [1191, 0]
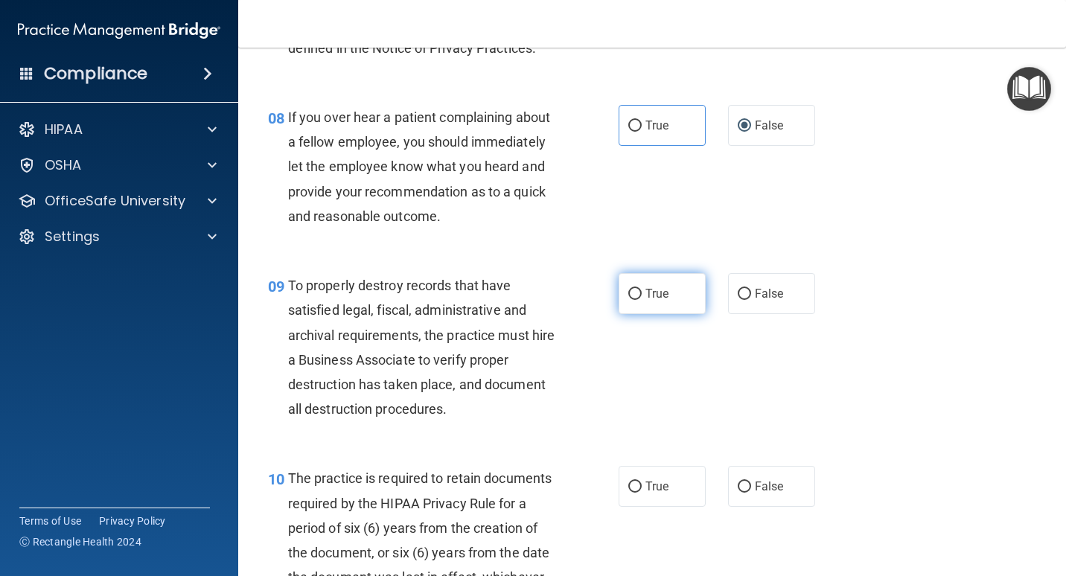
click at [665, 301] on label "True" at bounding box center [661, 293] width 87 height 41
click at [642, 300] on input "True" at bounding box center [634, 294] width 13 height 11
radio input "true"
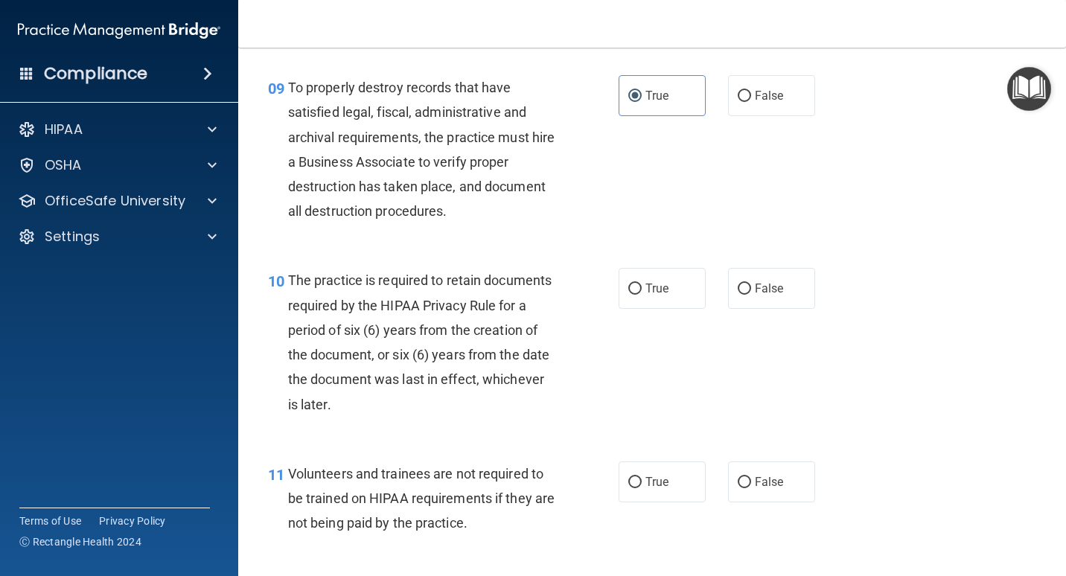
scroll to position [1414, 0]
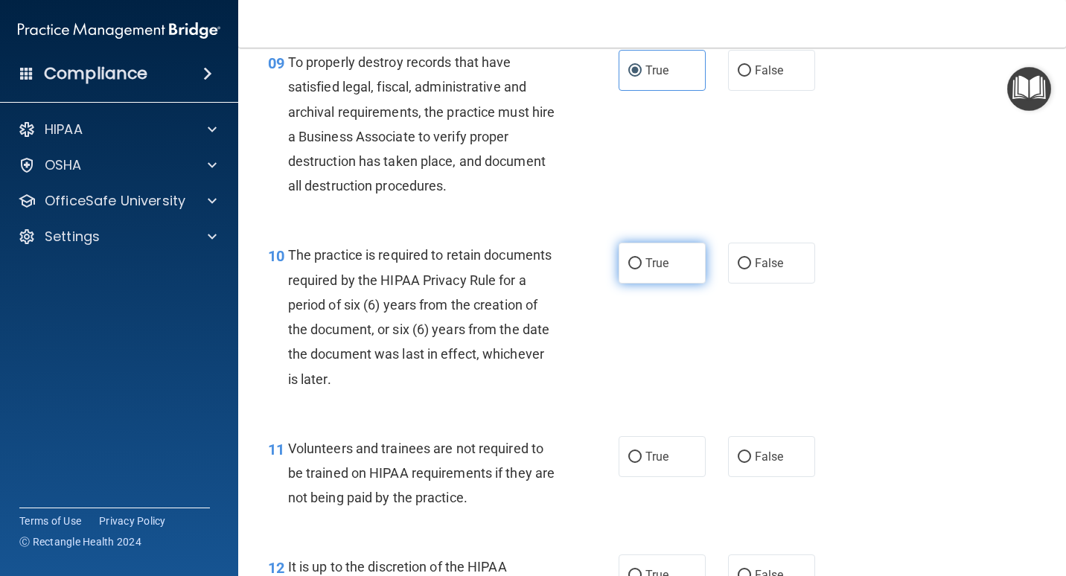
click at [669, 274] on label "True" at bounding box center [661, 263] width 87 height 41
click at [642, 269] on input "True" at bounding box center [634, 263] width 13 height 11
radio input "true"
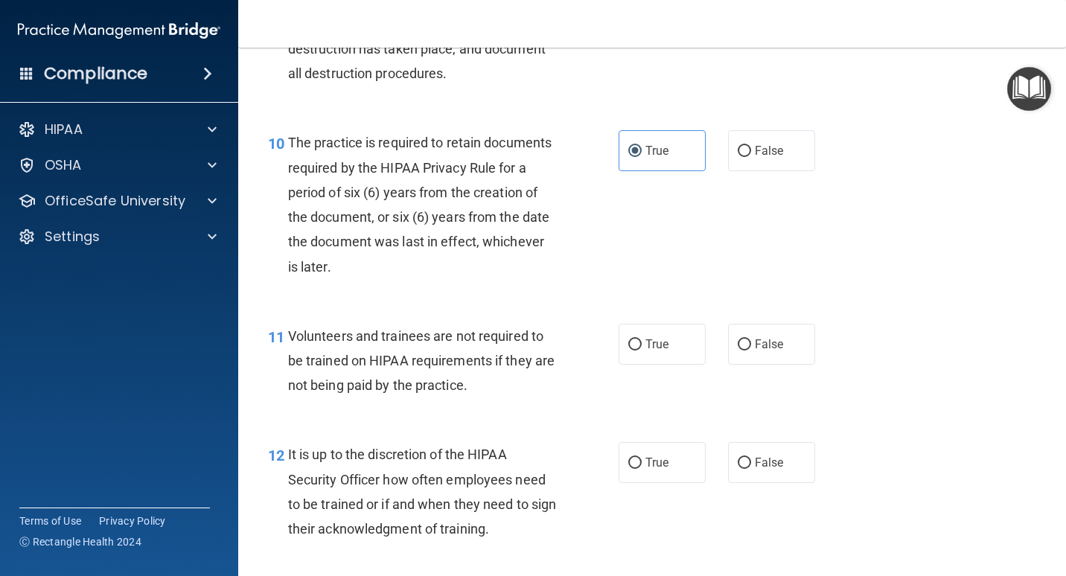
scroll to position [1563, 0]
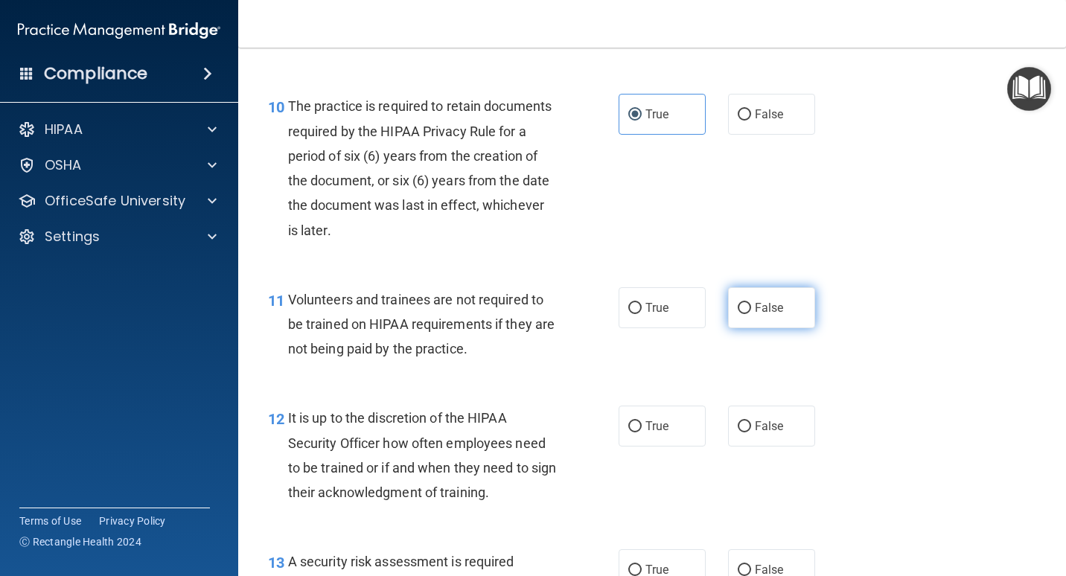
click at [789, 299] on label "False" at bounding box center [771, 307] width 87 height 41
click at [751, 303] on input "False" at bounding box center [744, 308] width 13 height 11
radio input "true"
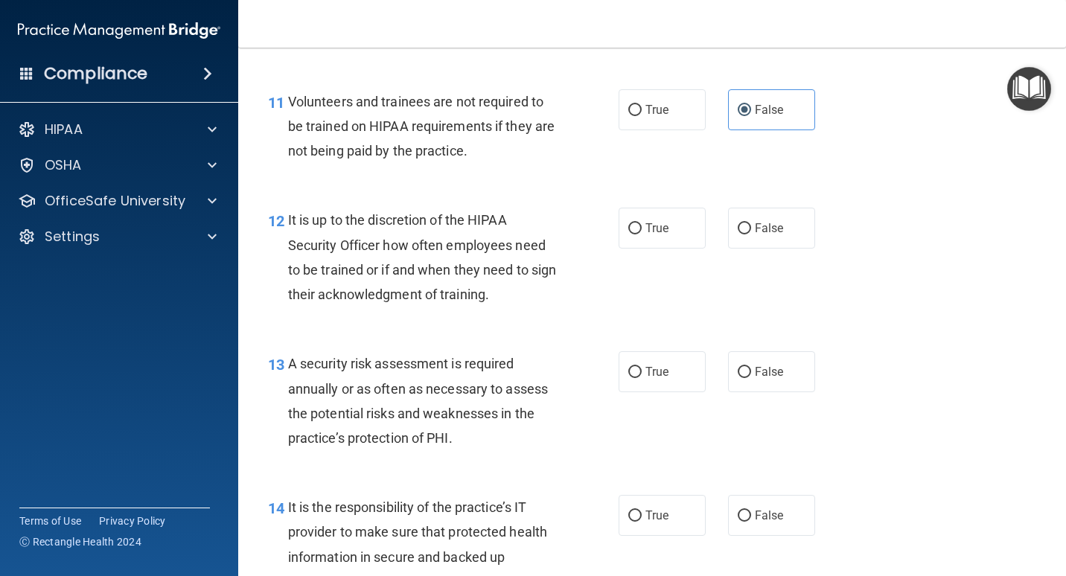
scroll to position [1786, 0]
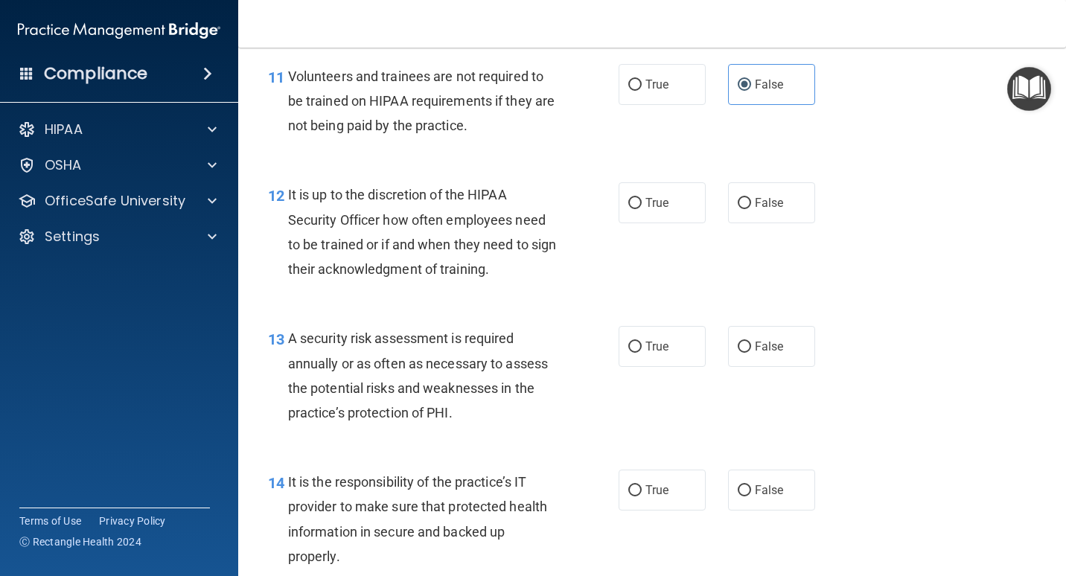
click at [759, 177] on div "12 It is up to the discretion of the HIPAA Security Officer how often employees…" at bounding box center [652, 236] width 790 height 144
click at [758, 185] on label "False" at bounding box center [771, 202] width 87 height 41
click at [751, 198] on input "False" at bounding box center [744, 203] width 13 height 11
radio input "true"
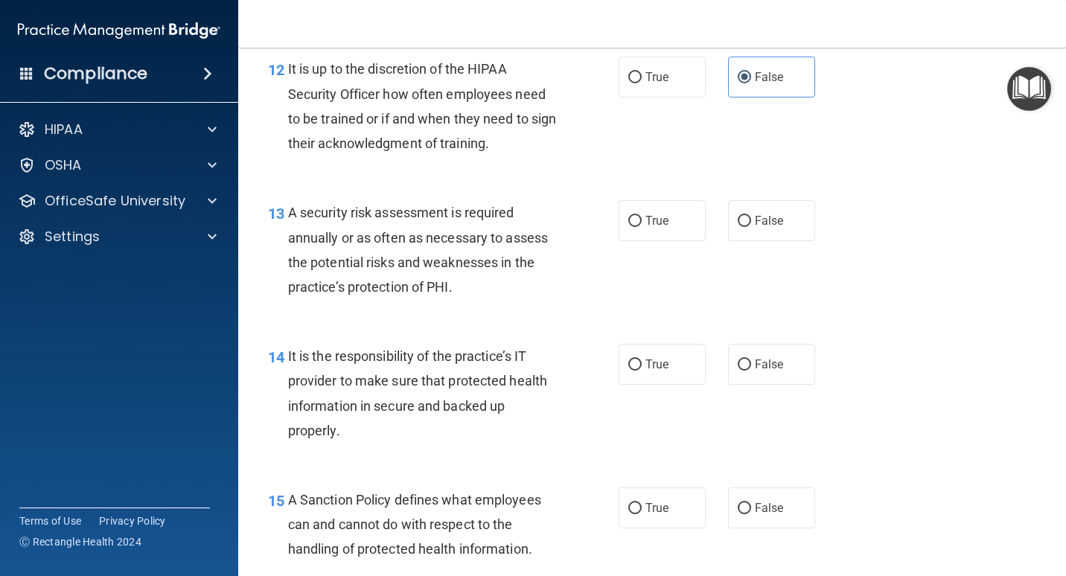
scroll to position [1935, 0]
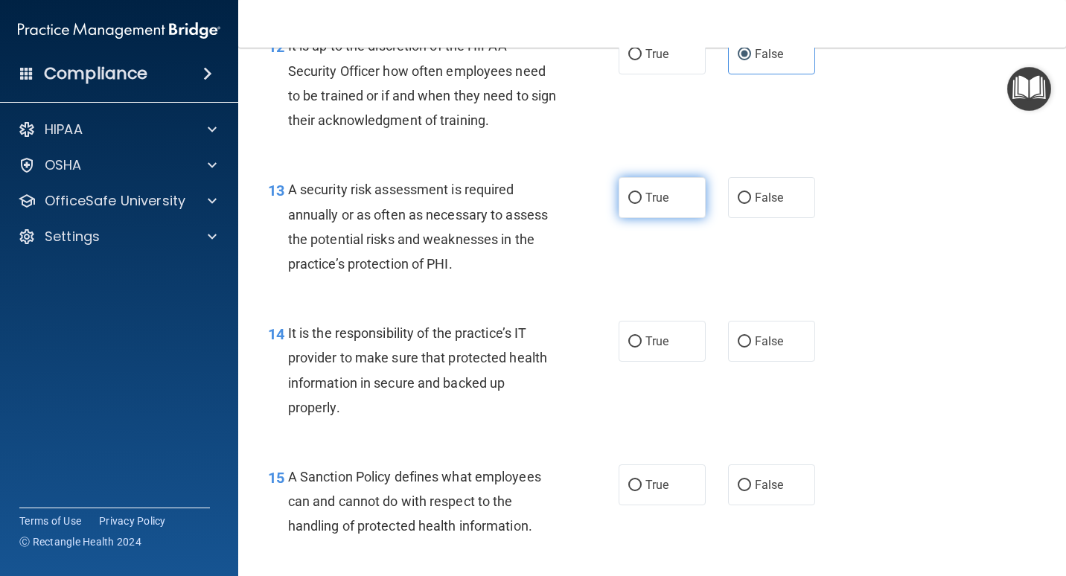
click at [667, 207] on label "True" at bounding box center [661, 197] width 87 height 41
click at [642, 204] on input "True" at bounding box center [634, 198] width 13 height 11
radio input "true"
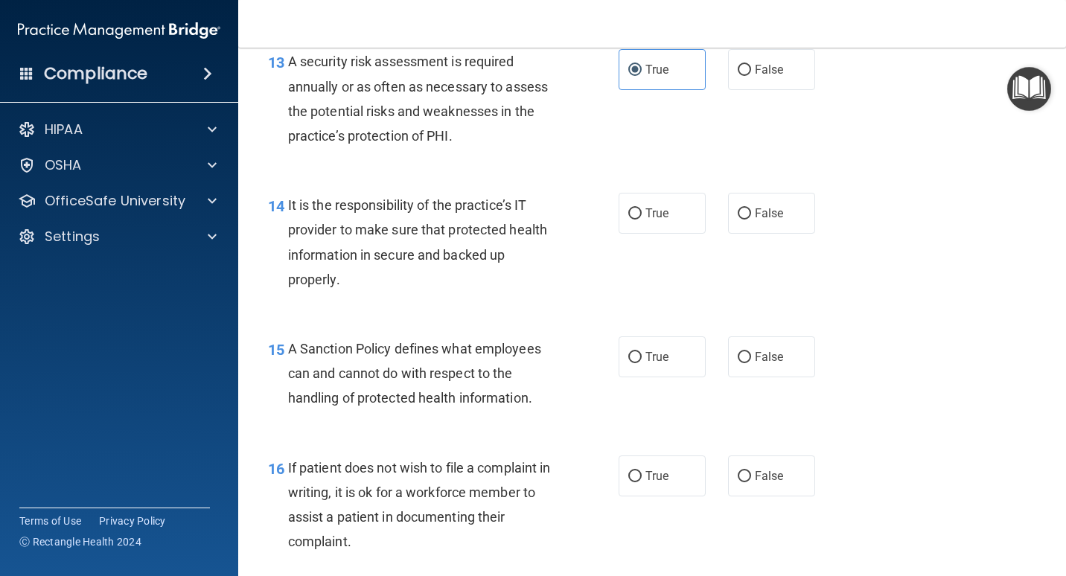
scroll to position [2084, 0]
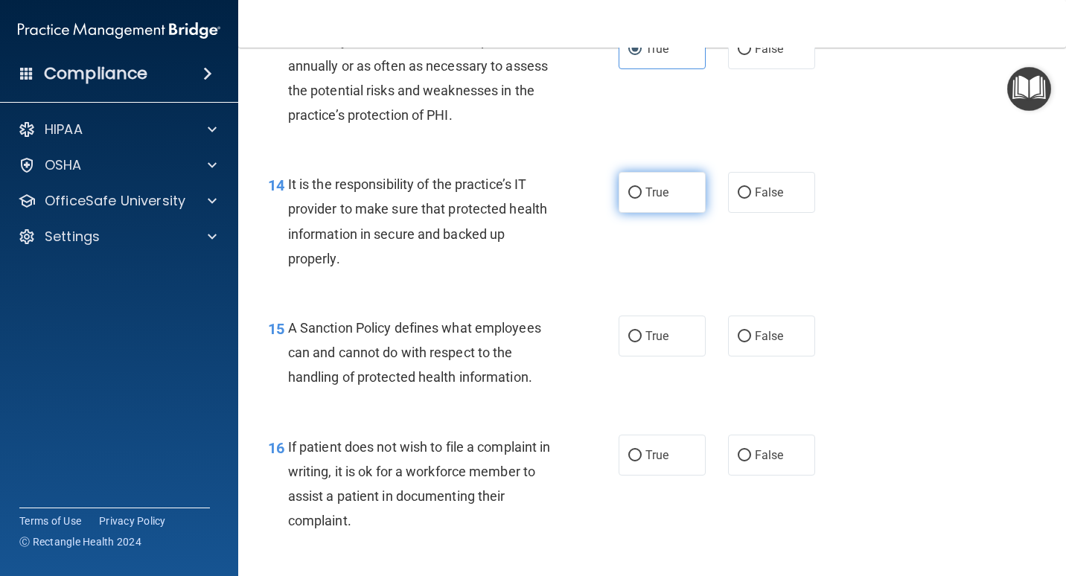
click at [645, 188] on span "True" at bounding box center [656, 192] width 23 height 14
click at [642, 188] on input "True" at bounding box center [634, 193] width 13 height 11
radio input "true"
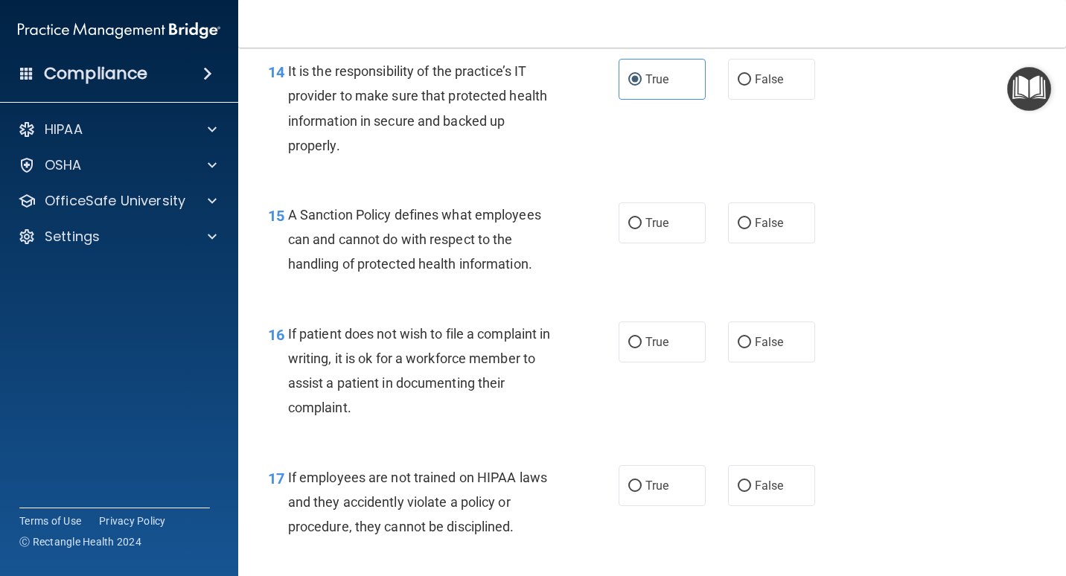
scroll to position [2233, 0]
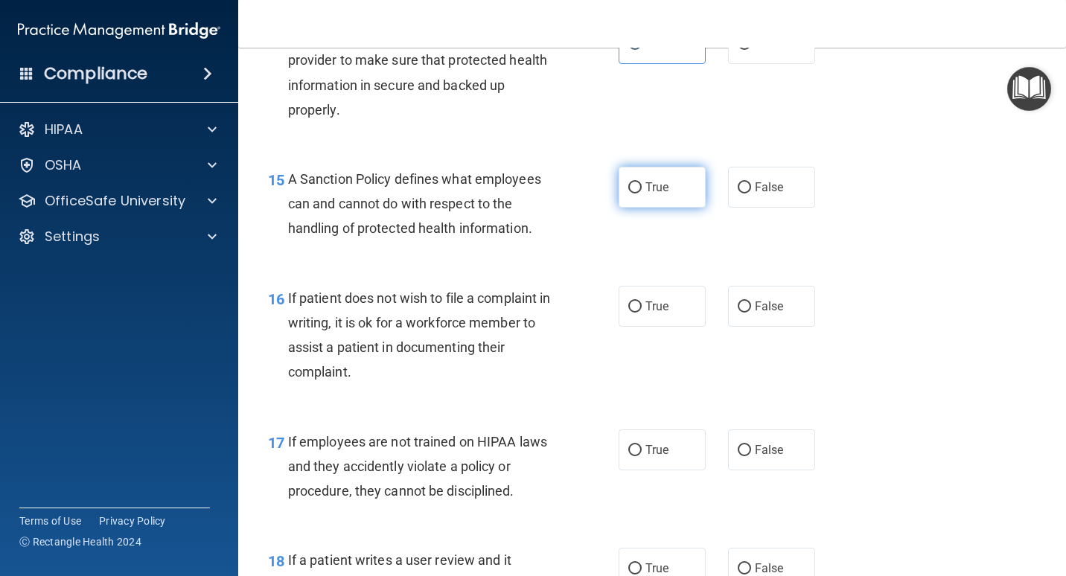
click at [662, 194] on span "True" at bounding box center [656, 187] width 23 height 14
click at [642, 194] on input "True" at bounding box center [634, 187] width 13 height 11
radio input "true"
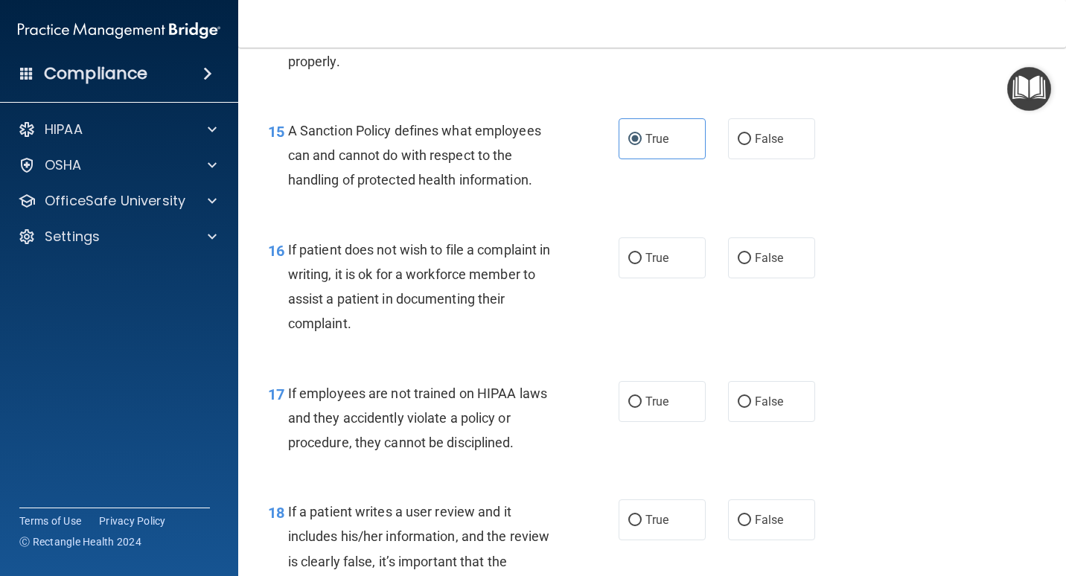
scroll to position [2307, 0]
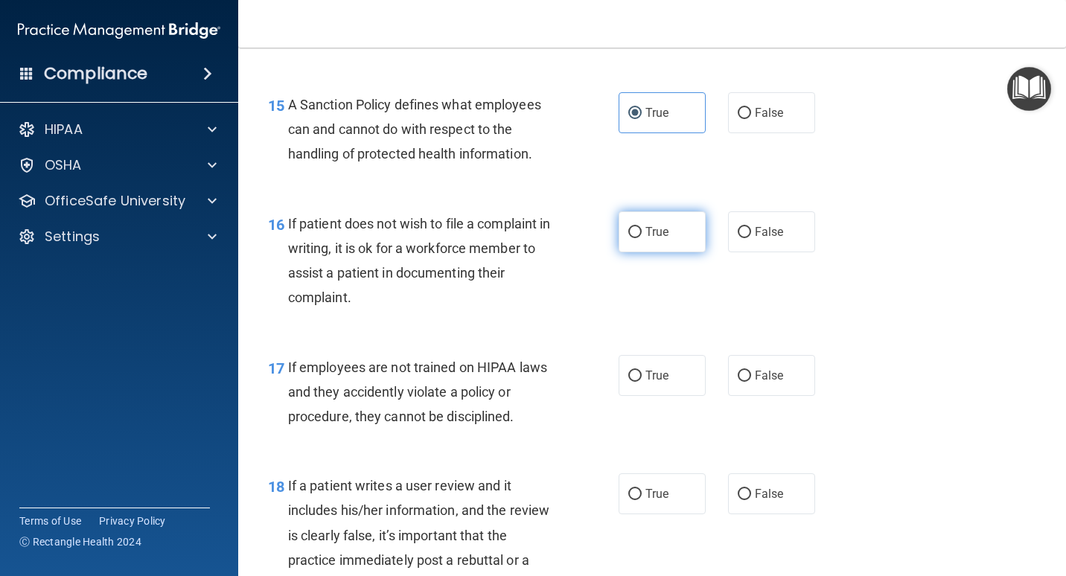
click at [662, 233] on span "True" at bounding box center [656, 232] width 23 height 14
click at [642, 233] on input "True" at bounding box center [634, 232] width 13 height 11
radio input "true"
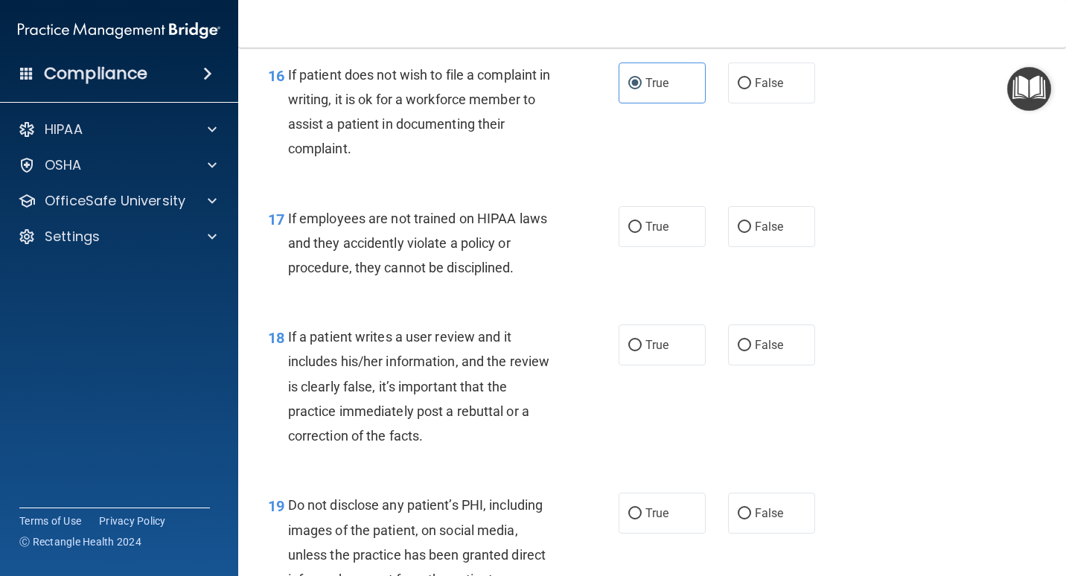
scroll to position [2530, 0]
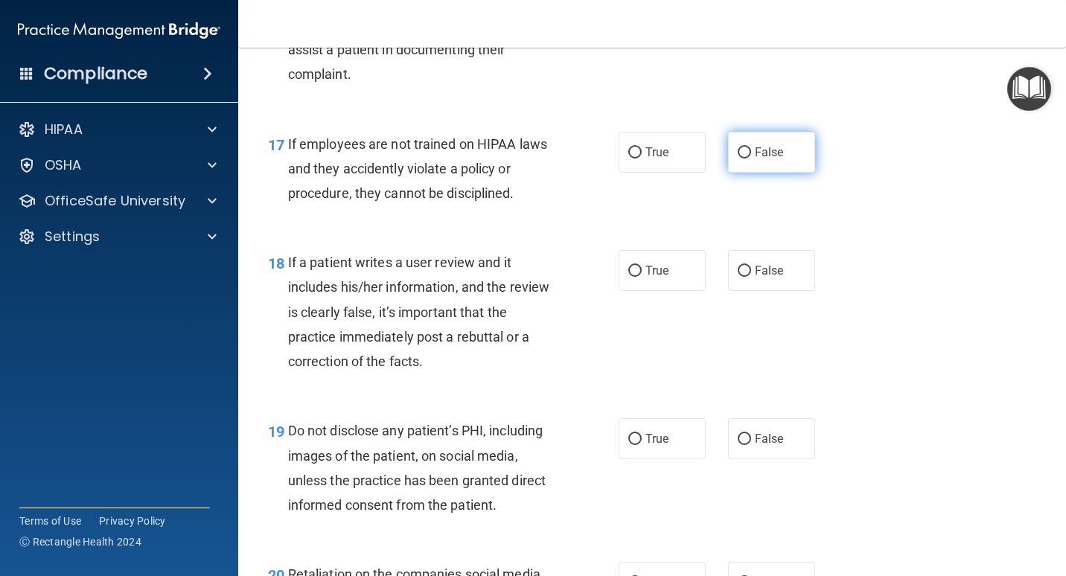
click at [772, 143] on label "False" at bounding box center [771, 152] width 87 height 41
click at [751, 147] on input "False" at bounding box center [744, 152] width 13 height 11
radio input "true"
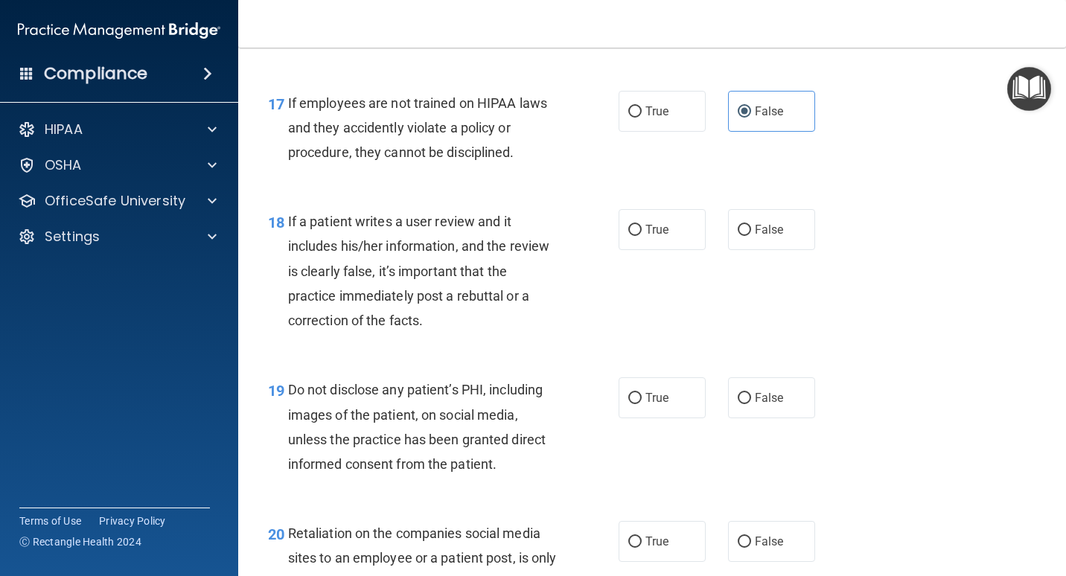
scroll to position [2605, 0]
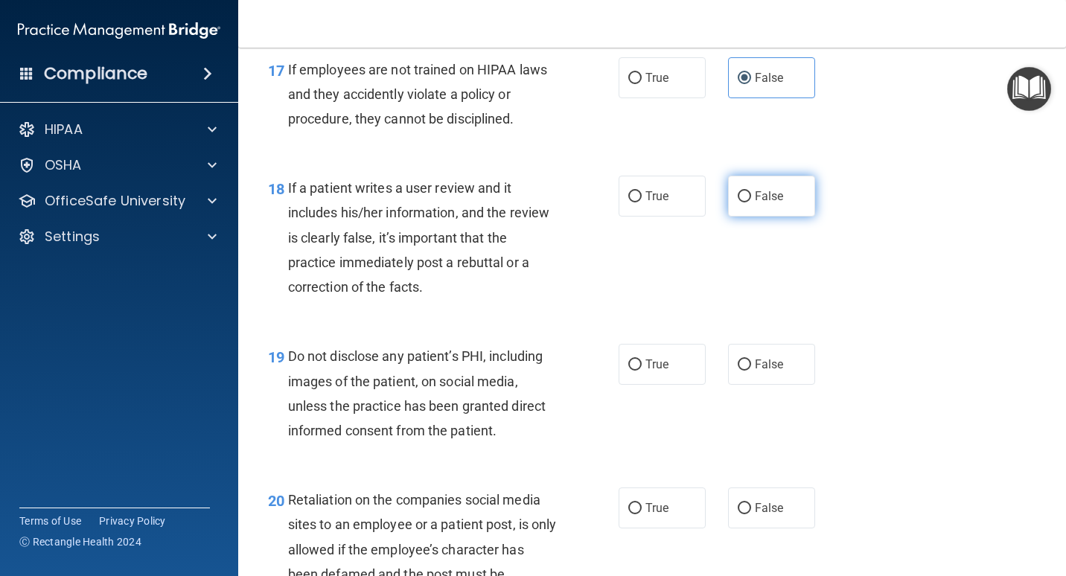
click at [770, 181] on label "False" at bounding box center [771, 196] width 87 height 41
click at [751, 191] on input "False" at bounding box center [744, 196] width 13 height 11
radio input "true"
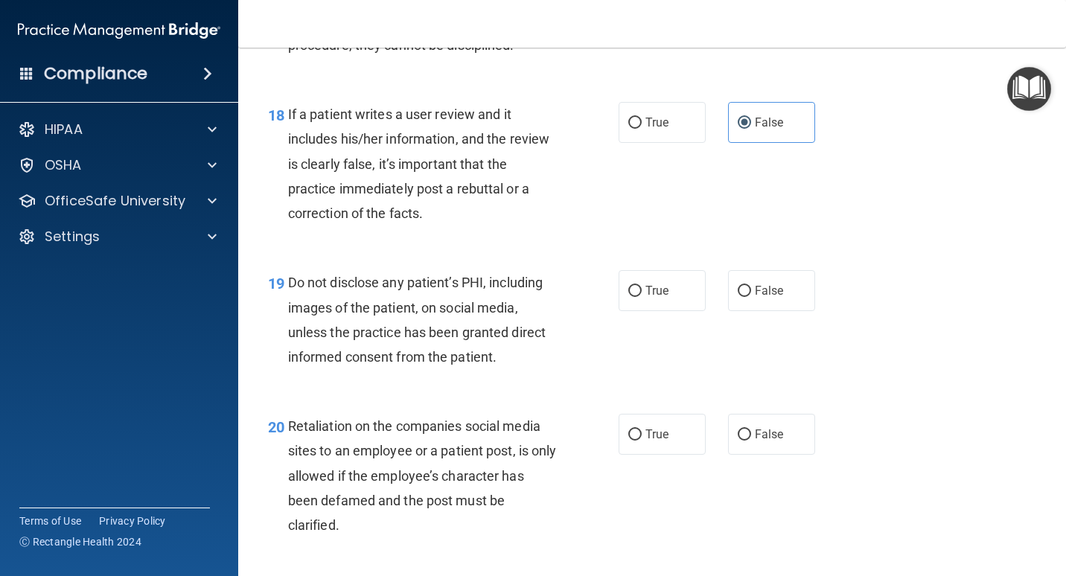
scroll to position [2679, 0]
click at [647, 303] on label "True" at bounding box center [661, 289] width 87 height 41
click at [642, 296] on input "True" at bounding box center [634, 290] width 13 height 11
radio input "true"
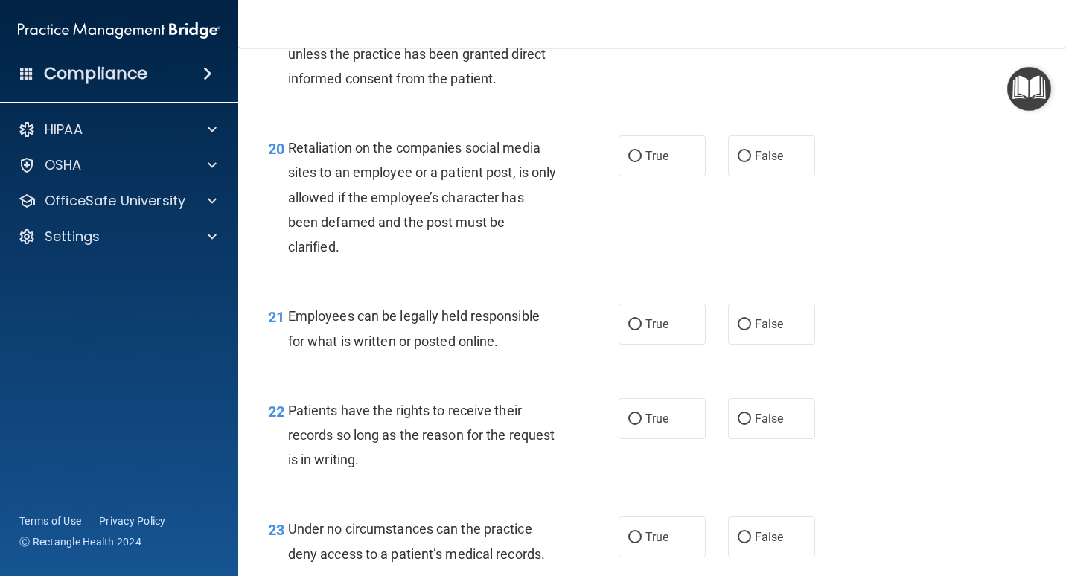
scroll to position [2977, 0]
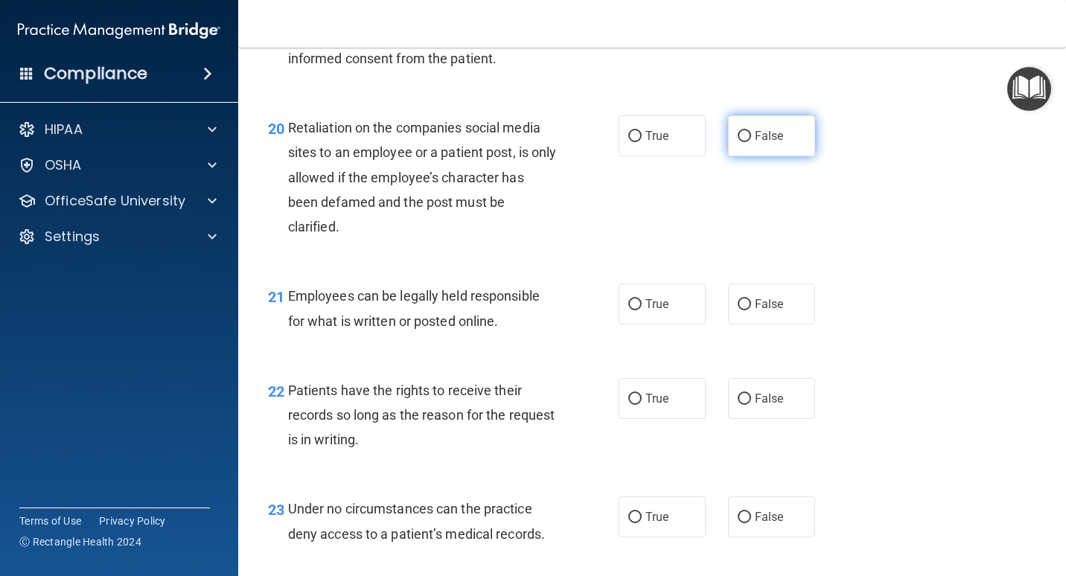
click at [764, 132] on span "False" at bounding box center [769, 136] width 29 height 14
click at [751, 132] on input "False" at bounding box center [744, 136] width 13 height 11
radio input "true"
click at [688, 311] on label "True" at bounding box center [661, 304] width 87 height 41
click at [642, 310] on input "True" at bounding box center [634, 304] width 13 height 11
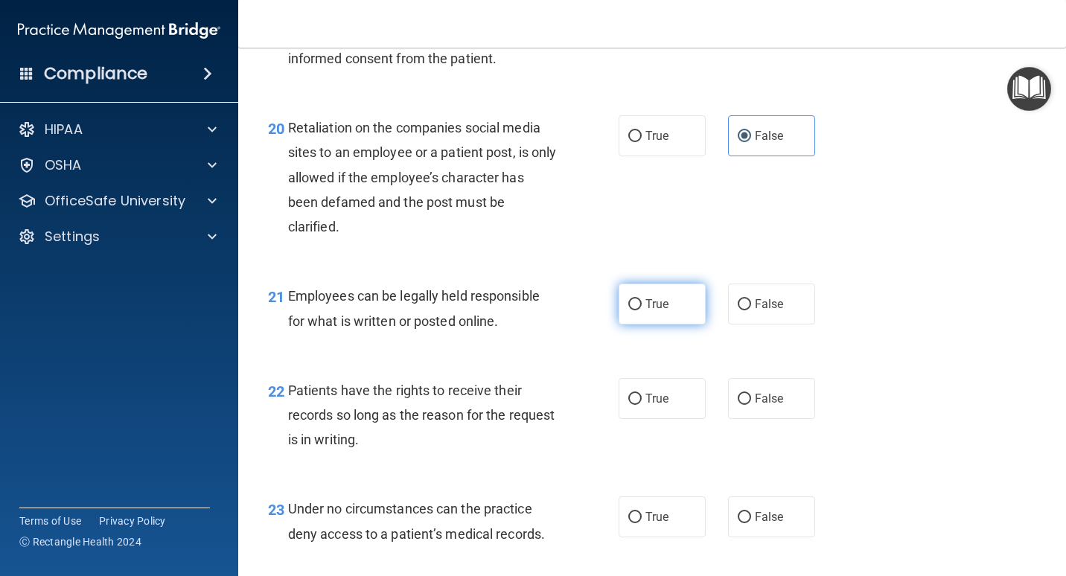
radio input "true"
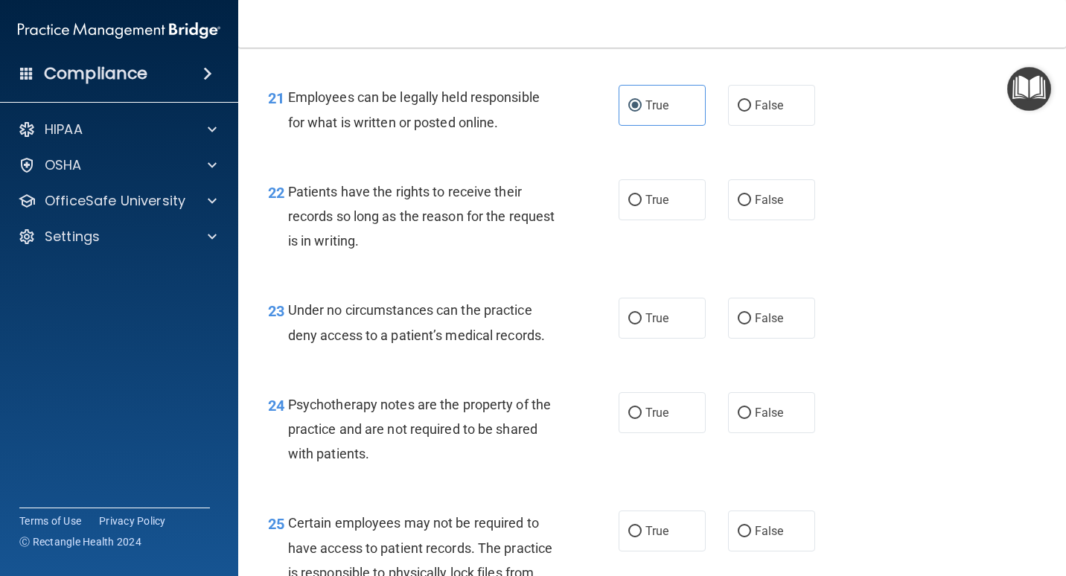
scroll to position [3200, 0]
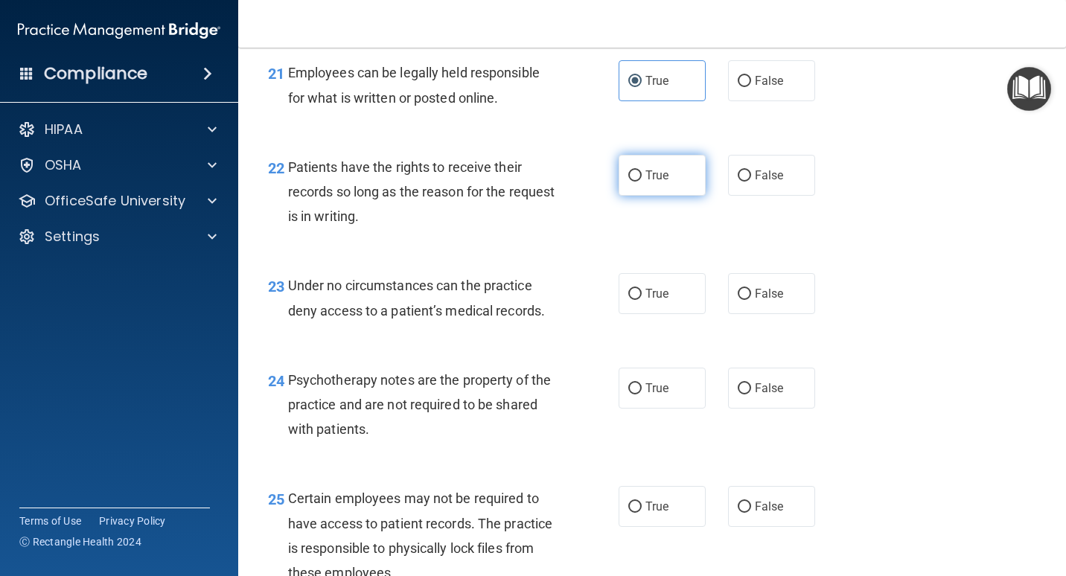
click at [639, 171] on label "True" at bounding box center [661, 175] width 87 height 41
click at [639, 171] on input "True" at bounding box center [634, 175] width 13 height 11
radio input "true"
click at [671, 292] on label "True" at bounding box center [661, 293] width 87 height 41
click at [642, 292] on input "True" at bounding box center [634, 294] width 13 height 11
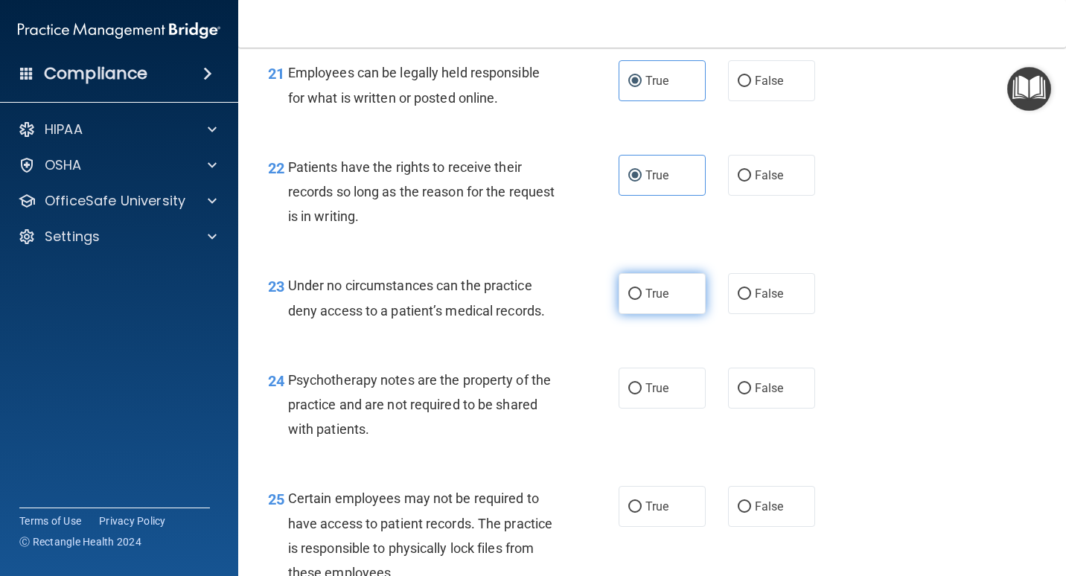
radio input "true"
click at [738, 295] on input "False" at bounding box center [744, 294] width 13 height 11
radio input "true"
radio input "false"
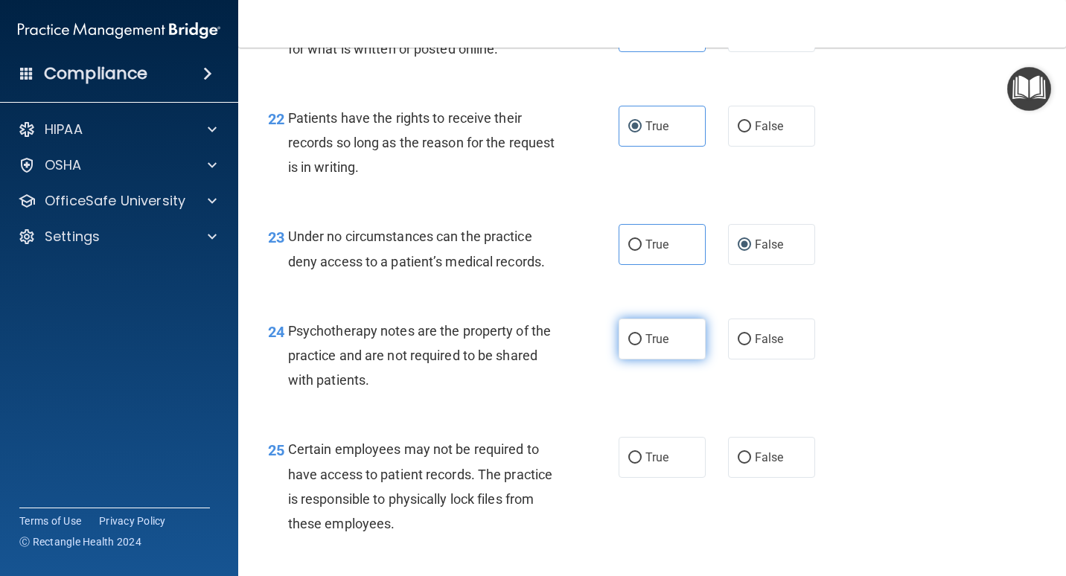
scroll to position [3275, 0]
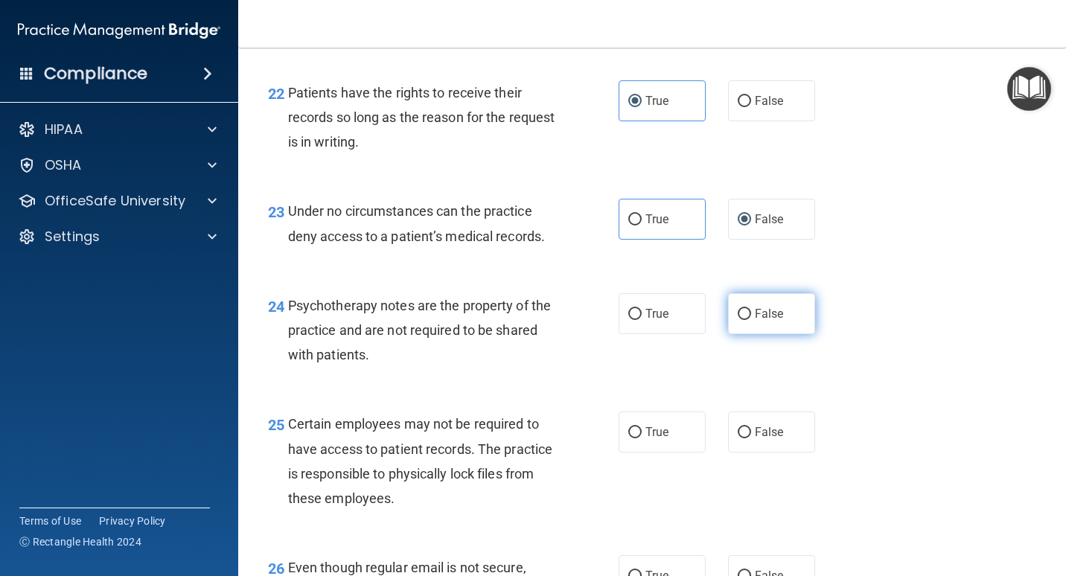
click at [778, 310] on label "False" at bounding box center [771, 313] width 87 height 41
click at [751, 310] on input "False" at bounding box center [744, 314] width 13 height 11
radio input "true"
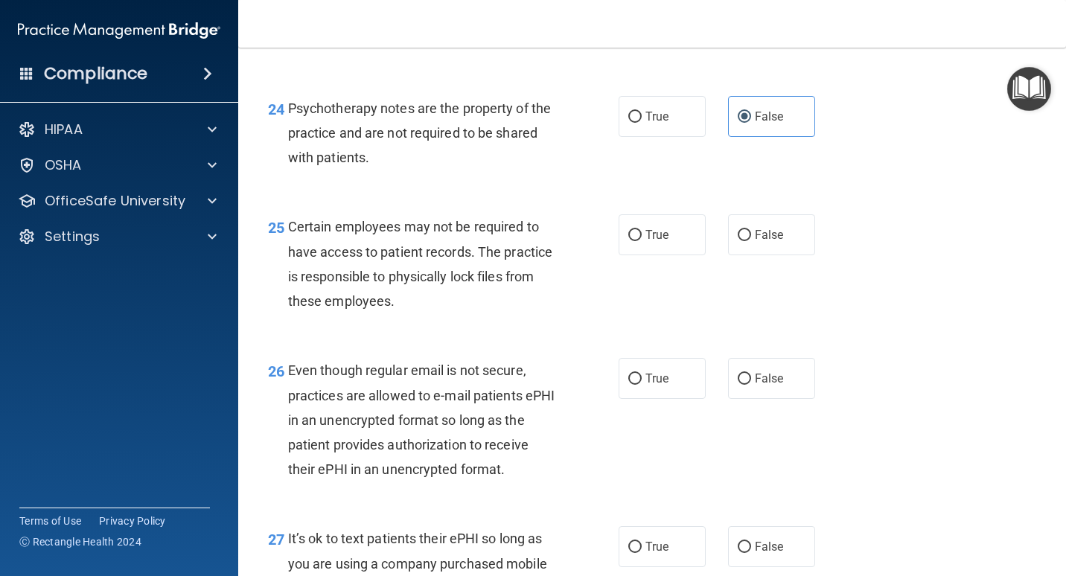
scroll to position [3498, 0]
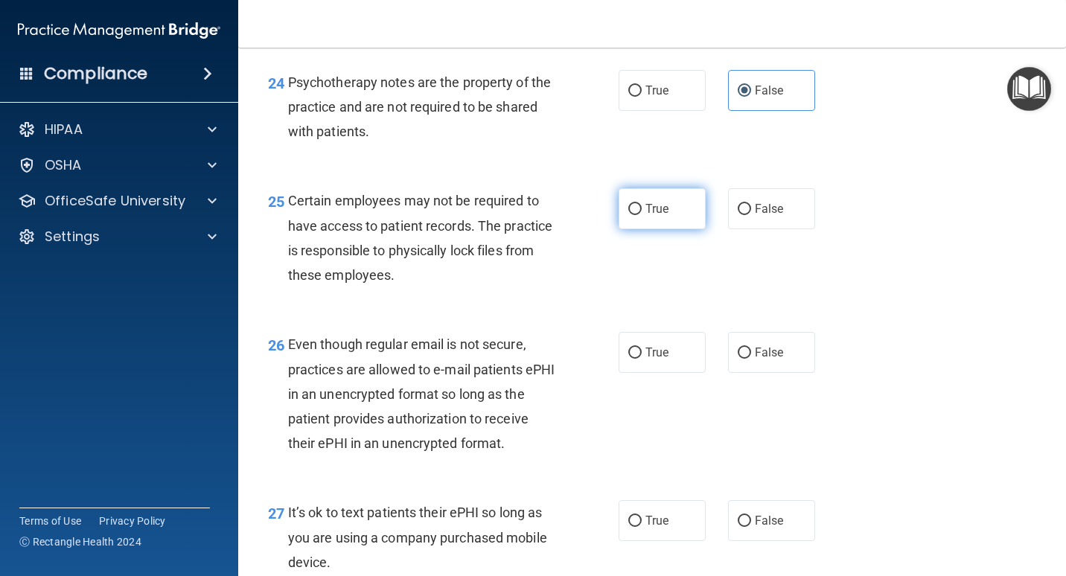
click at [662, 215] on span "True" at bounding box center [656, 209] width 23 height 14
click at [642, 215] on input "True" at bounding box center [634, 209] width 13 height 11
radio input "true"
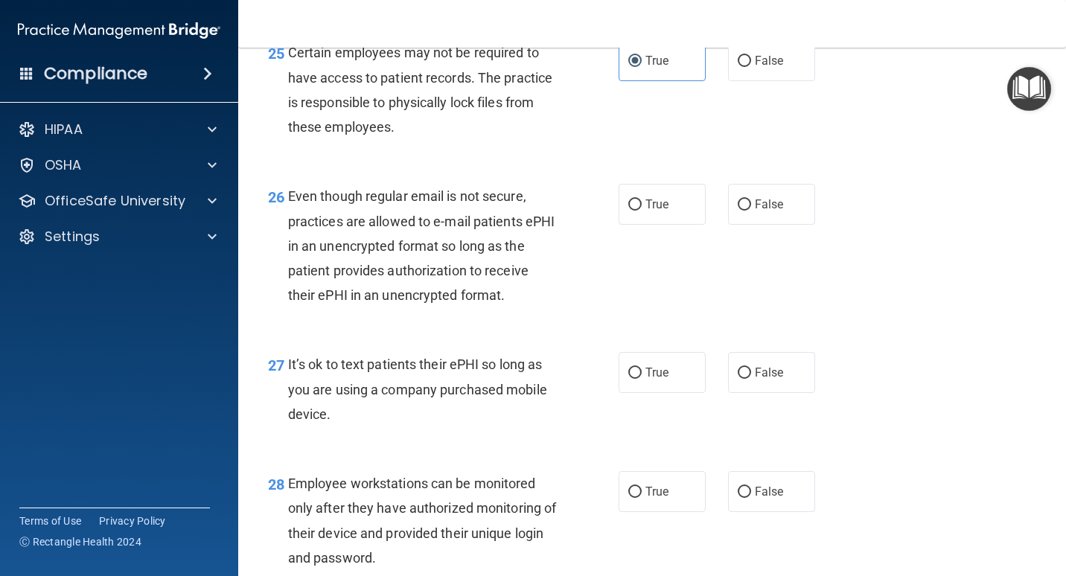
scroll to position [3647, 0]
click at [650, 202] on span "True" at bounding box center [656, 203] width 23 height 14
click at [642, 202] on input "True" at bounding box center [634, 204] width 13 height 11
radio input "true"
click at [755, 377] on span "False" at bounding box center [769, 372] width 29 height 14
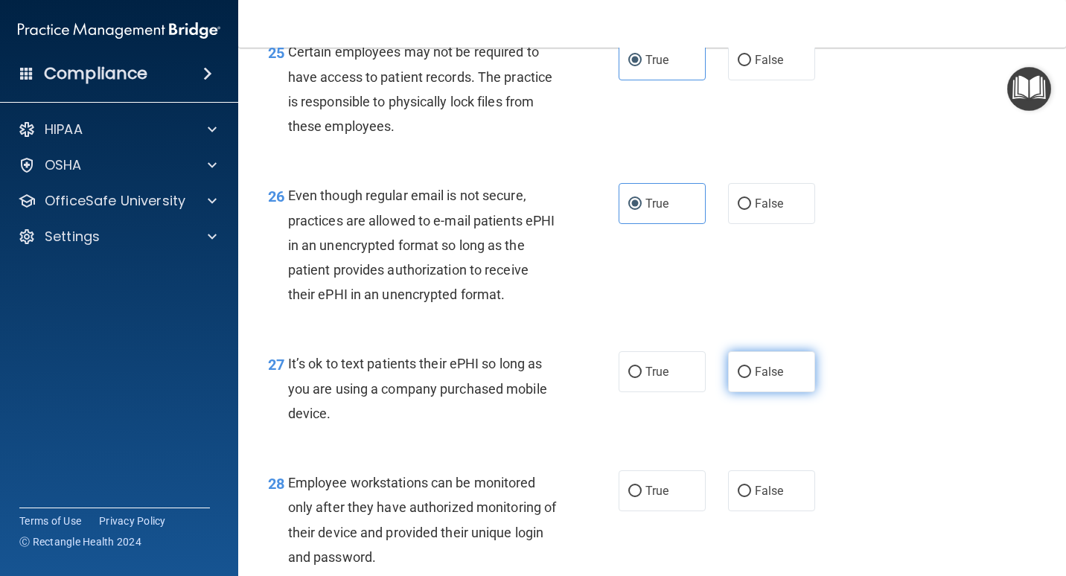
click at [751, 377] on input "False" at bounding box center [744, 372] width 13 height 11
radio input "true"
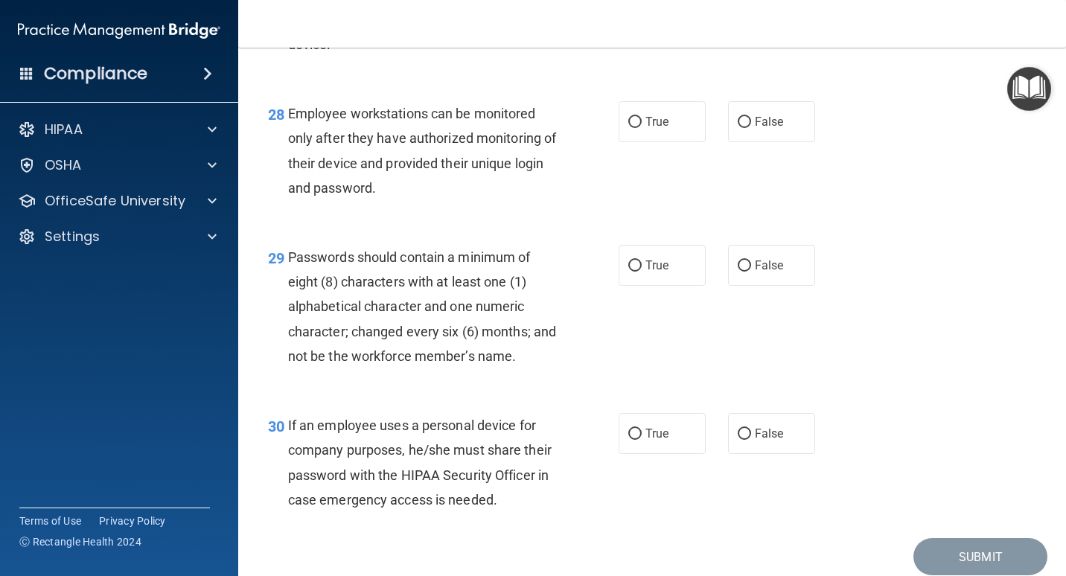
scroll to position [4019, 0]
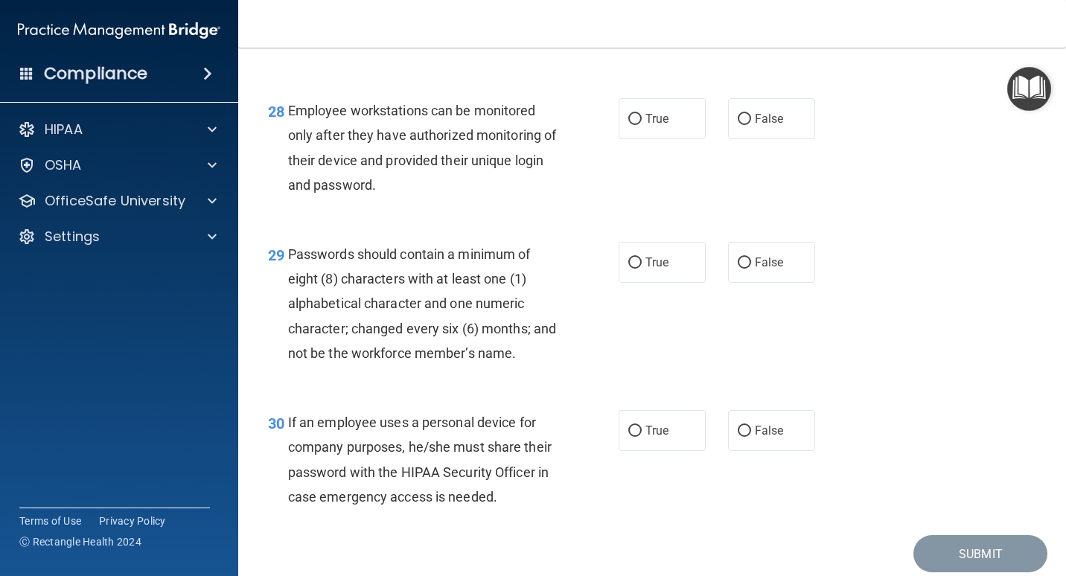
click at [715, 120] on div "True False" at bounding box center [722, 118] width 209 height 41
click at [762, 118] on span "False" at bounding box center [769, 119] width 29 height 14
click at [751, 118] on input "False" at bounding box center [744, 119] width 13 height 11
radio input "true"
click at [659, 266] on span "True" at bounding box center [656, 262] width 23 height 14
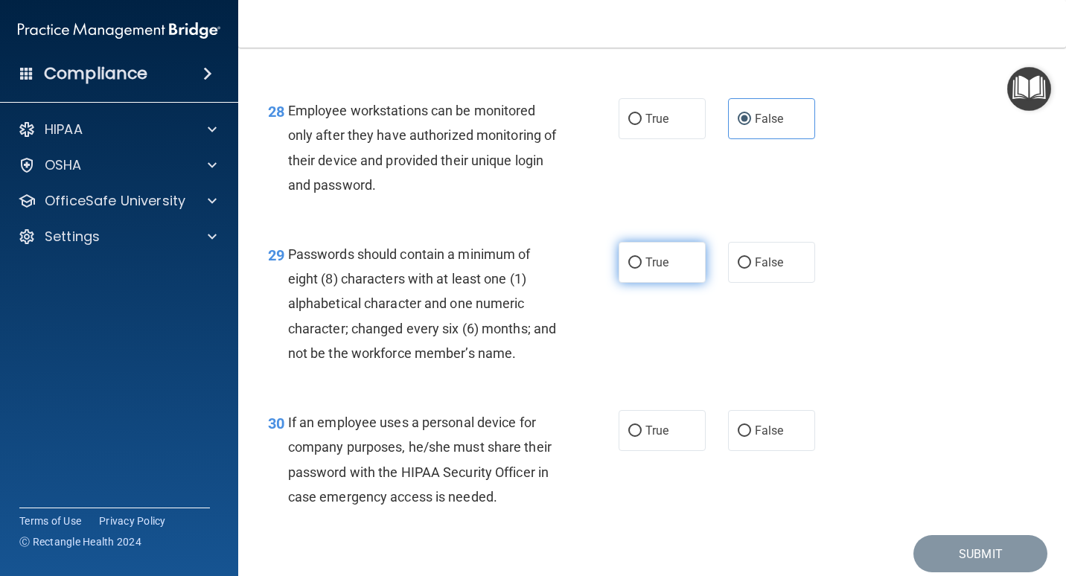
click at [642, 266] on input "True" at bounding box center [634, 263] width 13 height 11
radio input "true"
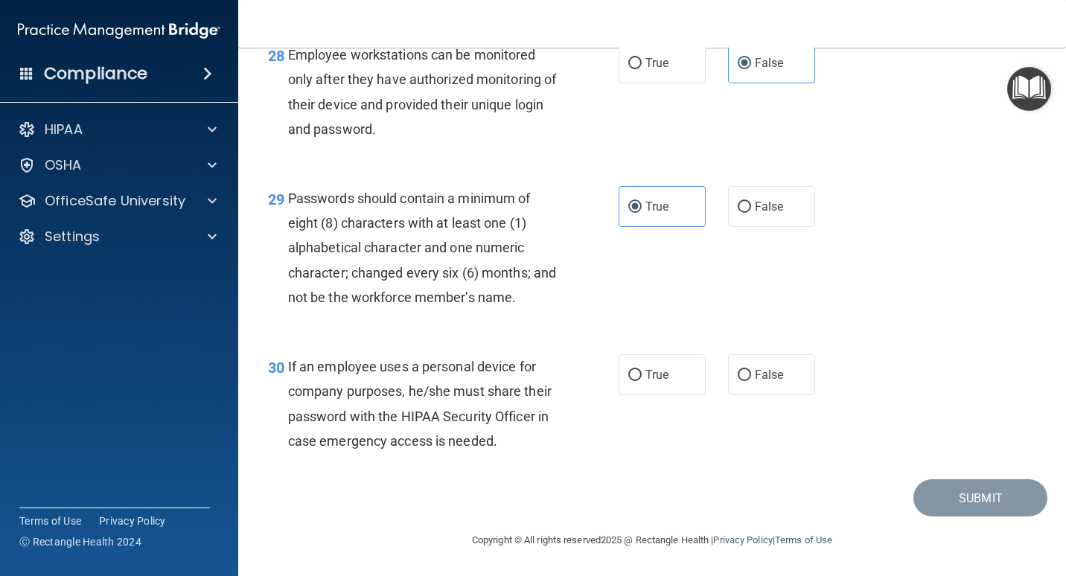
scroll to position [4100, 0]
click at [675, 354] on label "True" at bounding box center [661, 374] width 87 height 41
click at [642, 370] on input "True" at bounding box center [634, 375] width 13 height 11
radio input "true"
click at [927, 488] on button "Submit" at bounding box center [980, 498] width 134 height 38
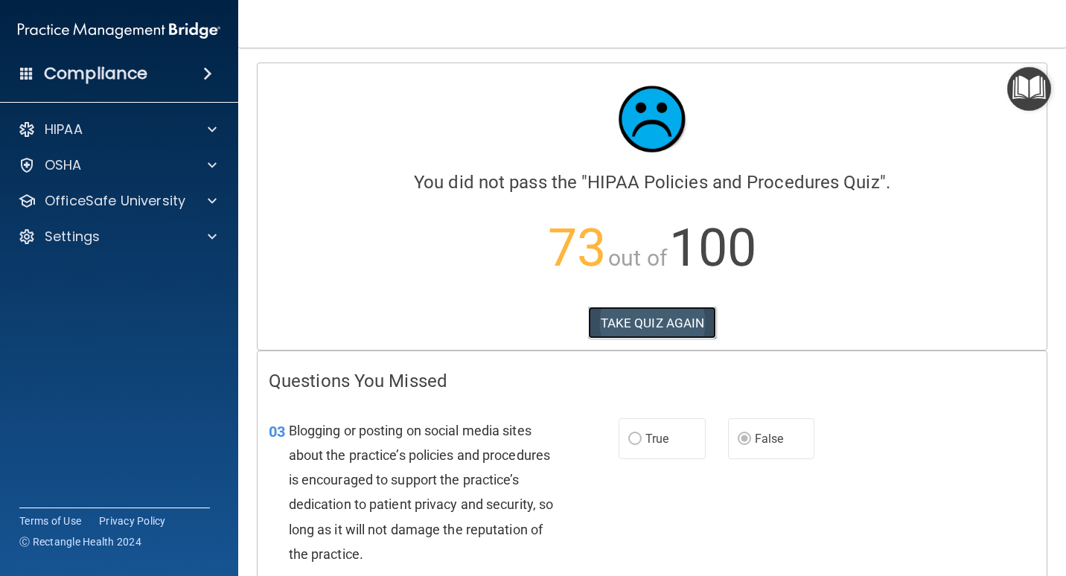
click at [650, 323] on button "TAKE QUIZ AGAIN" at bounding box center [652, 323] width 129 height 33
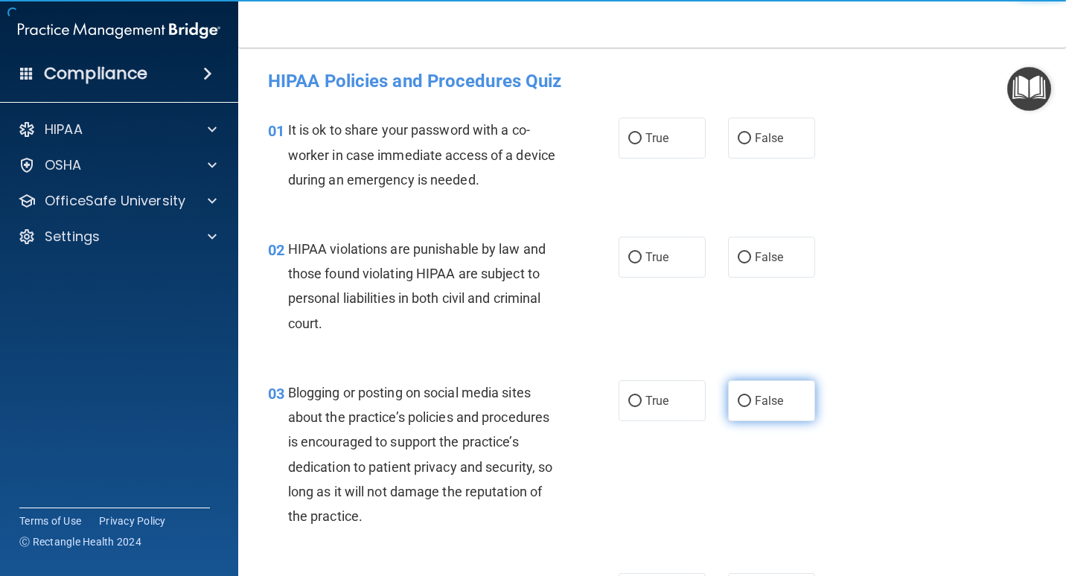
click at [776, 391] on label "False" at bounding box center [771, 400] width 87 height 41
click at [751, 396] on input "False" at bounding box center [744, 401] width 13 height 11
radio input "true"
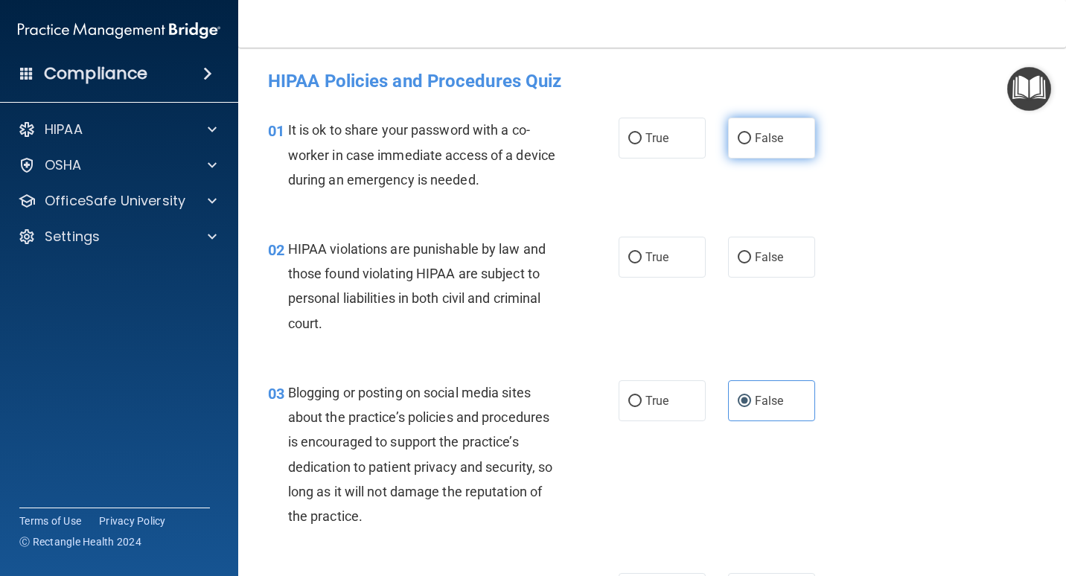
click at [753, 147] on label "False" at bounding box center [771, 138] width 87 height 41
click at [751, 144] on input "False" at bounding box center [744, 138] width 13 height 11
radio input "true"
click at [634, 263] on input "True" at bounding box center [634, 257] width 13 height 11
radio input "true"
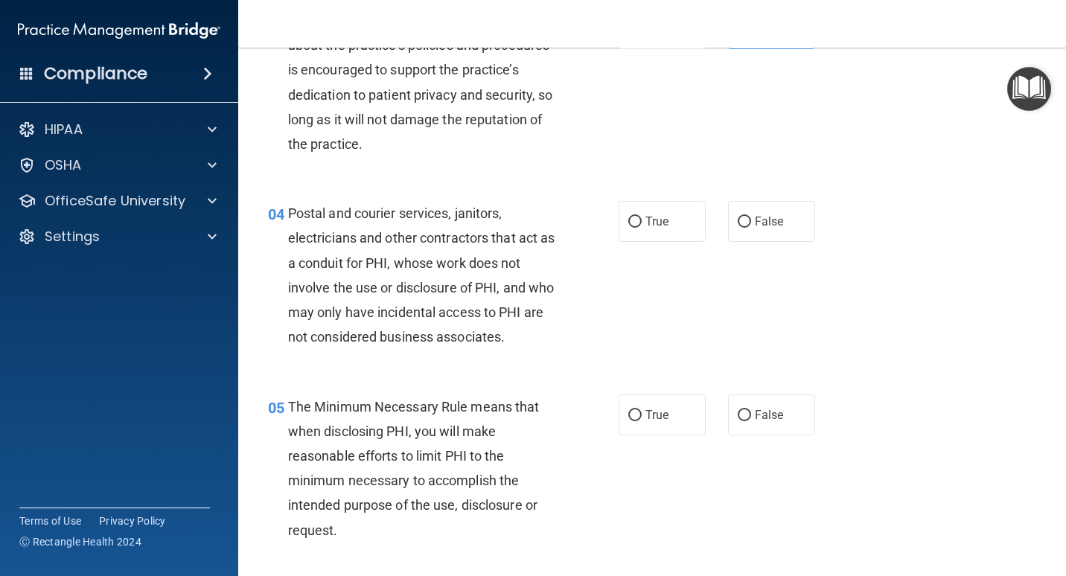
scroll to position [447, 0]
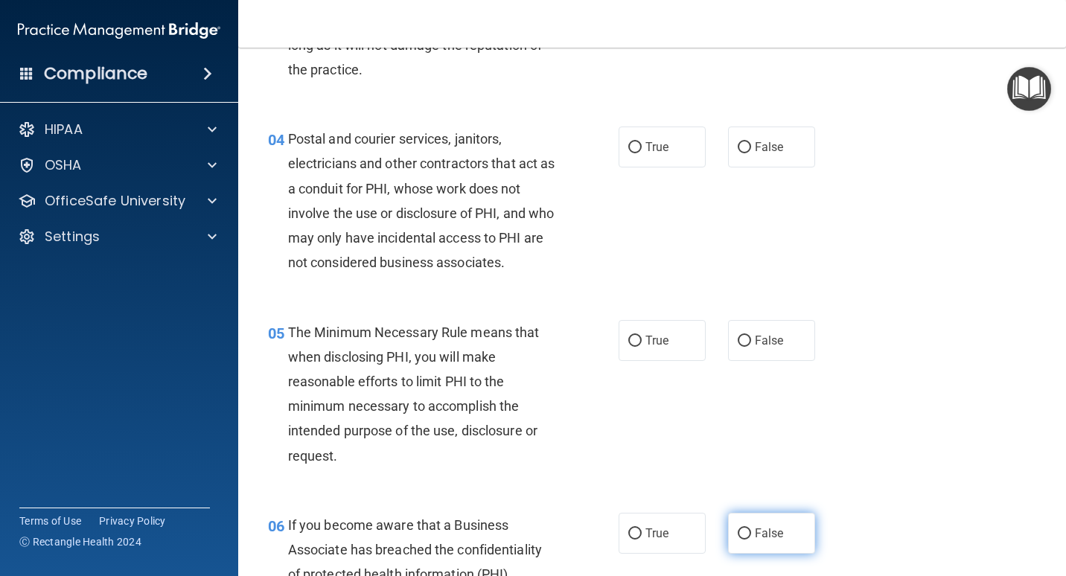
click at [755, 533] on span "False" at bounding box center [769, 533] width 29 height 14
click at [748, 533] on input "False" at bounding box center [744, 533] width 13 height 11
radio input "true"
click at [812, 146] on div "True False" at bounding box center [722, 147] width 209 height 41
click at [768, 150] on span "False" at bounding box center [769, 147] width 29 height 14
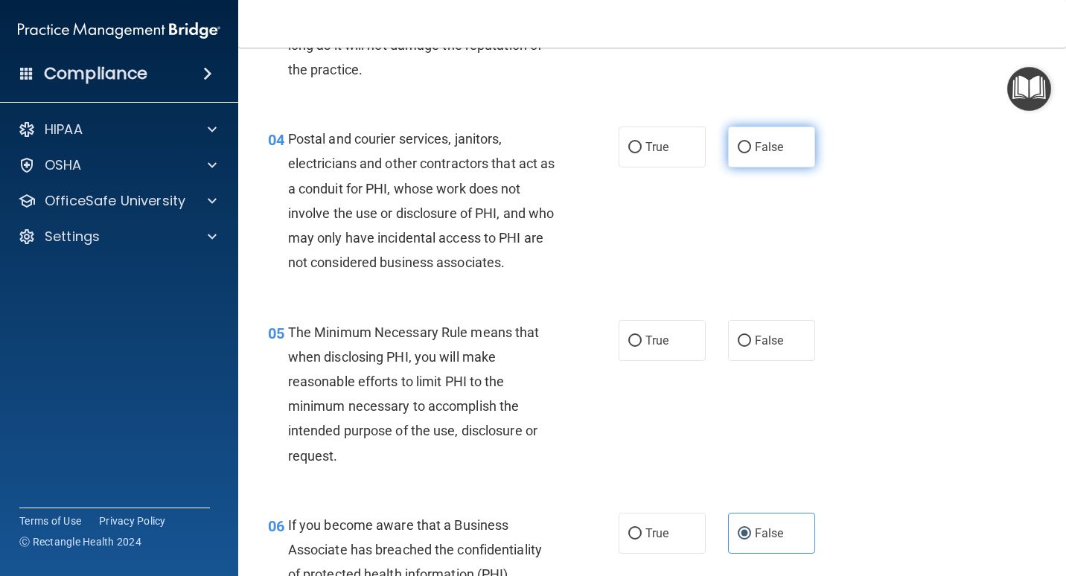
click at [751, 150] on input "False" at bounding box center [744, 147] width 13 height 11
radio input "true"
click at [688, 132] on label "True" at bounding box center [661, 147] width 87 height 41
click at [642, 142] on input "True" at bounding box center [634, 147] width 13 height 11
radio input "true"
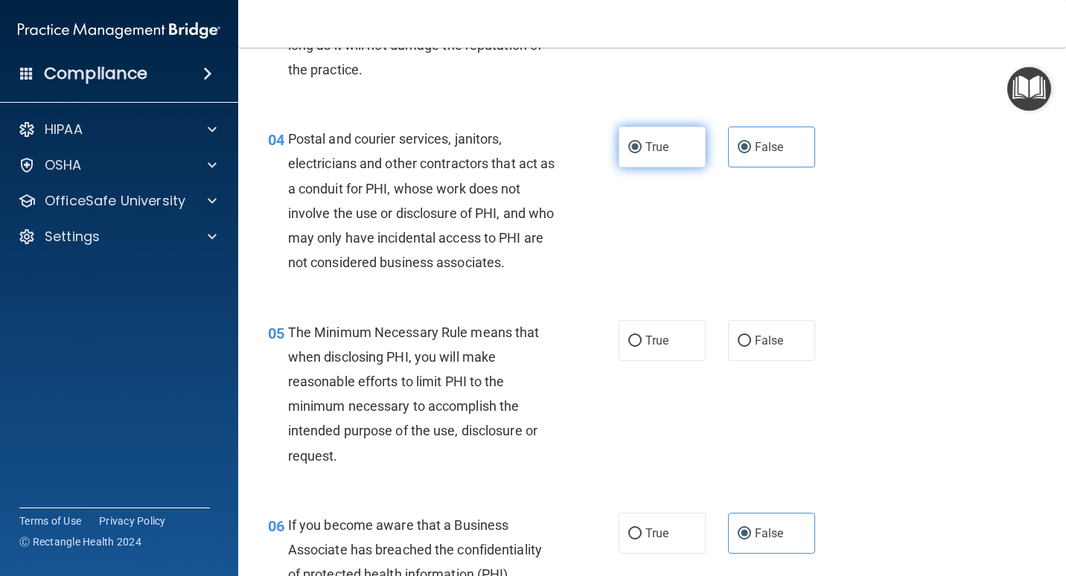
radio input "false"
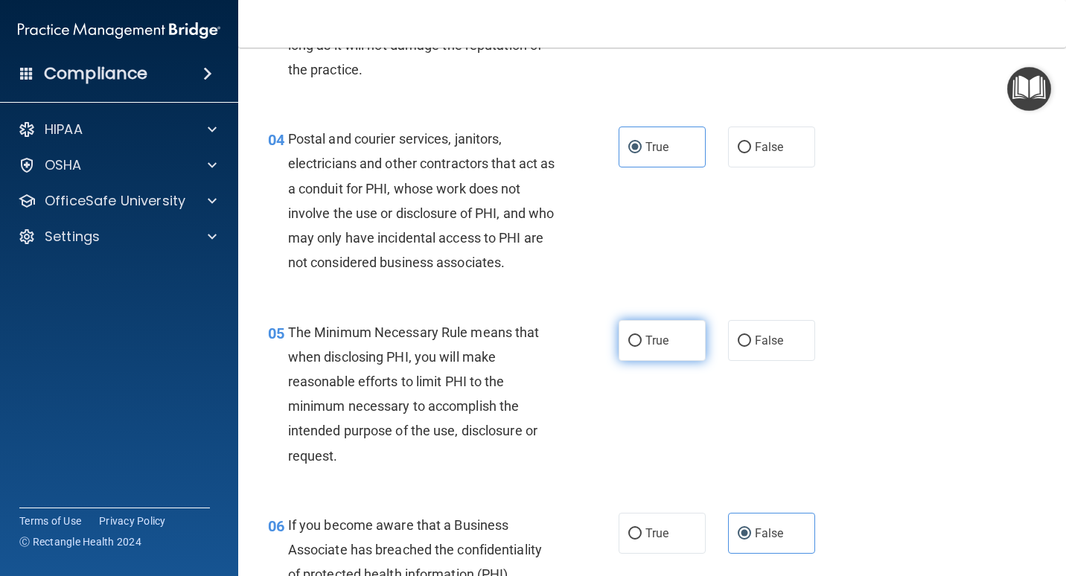
click at [654, 331] on label "True" at bounding box center [661, 340] width 87 height 41
click at [642, 336] on input "True" at bounding box center [634, 341] width 13 height 11
radio input "true"
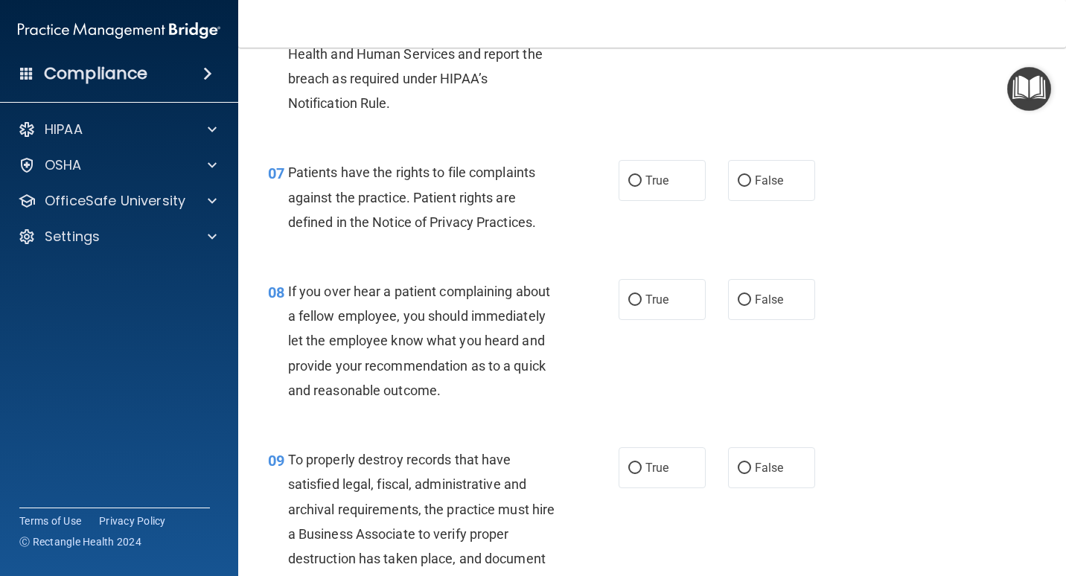
scroll to position [1042, 0]
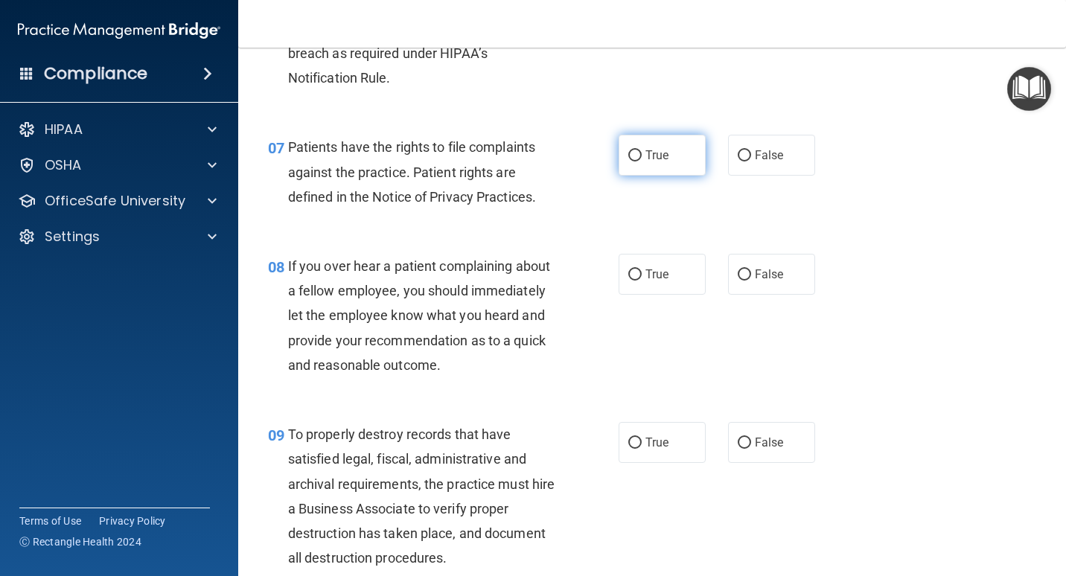
click at [645, 155] on span "True" at bounding box center [656, 155] width 23 height 14
click at [642, 155] on input "True" at bounding box center [634, 155] width 13 height 11
radio input "true"
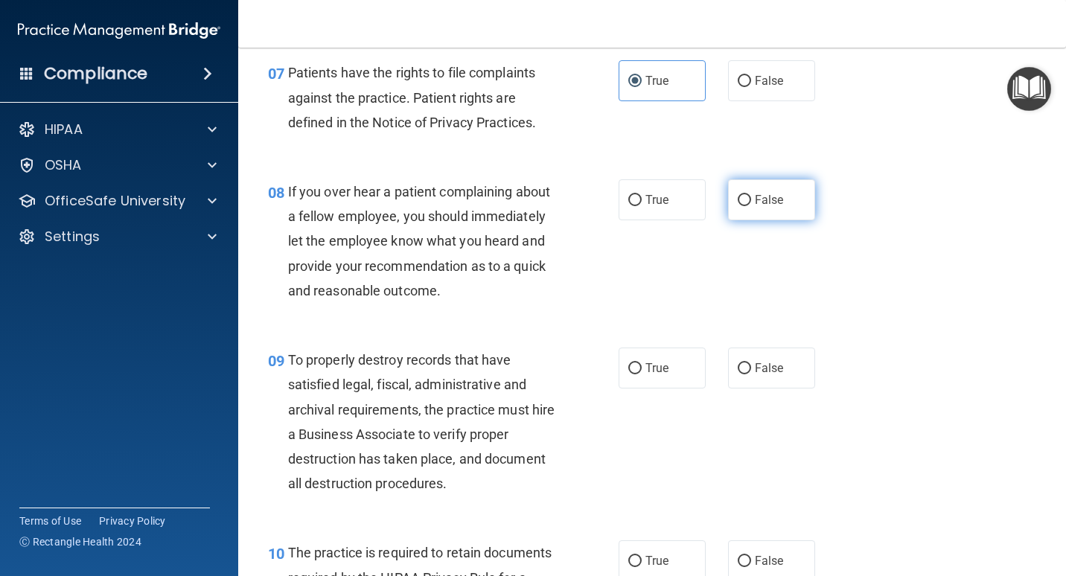
click at [746, 208] on label "False" at bounding box center [771, 199] width 87 height 41
click at [746, 206] on input "False" at bounding box center [744, 200] width 13 height 11
radio input "true"
click at [758, 362] on span "False" at bounding box center [769, 368] width 29 height 14
click at [751, 363] on input "False" at bounding box center [744, 368] width 13 height 11
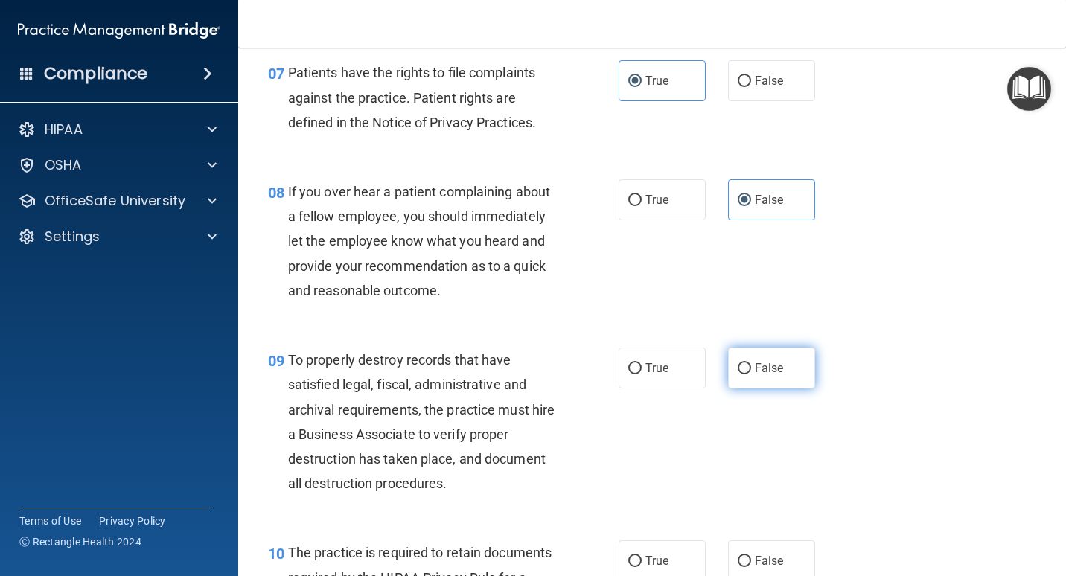
radio input "true"
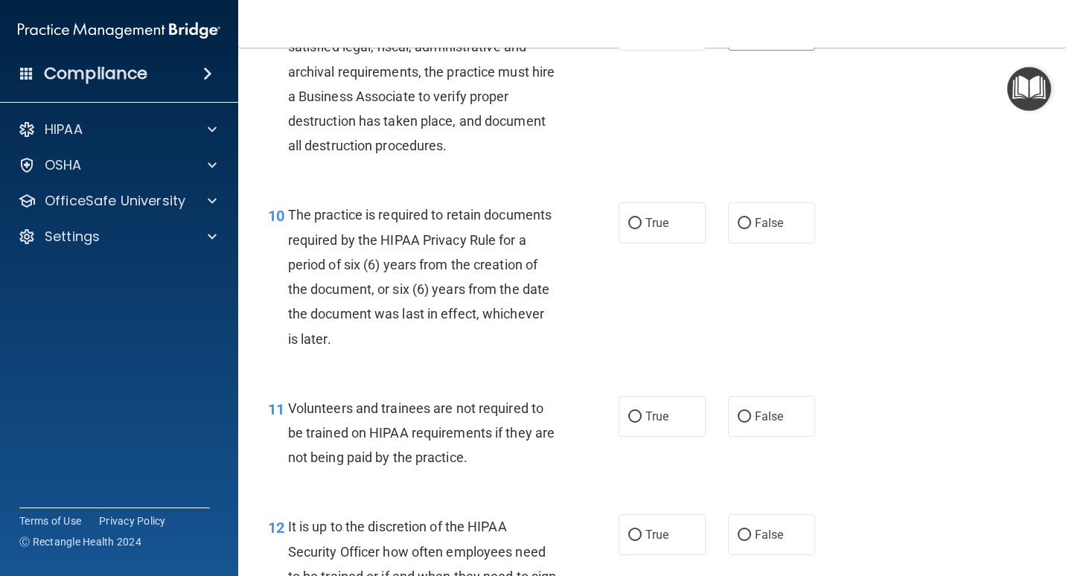
scroll to position [1489, 0]
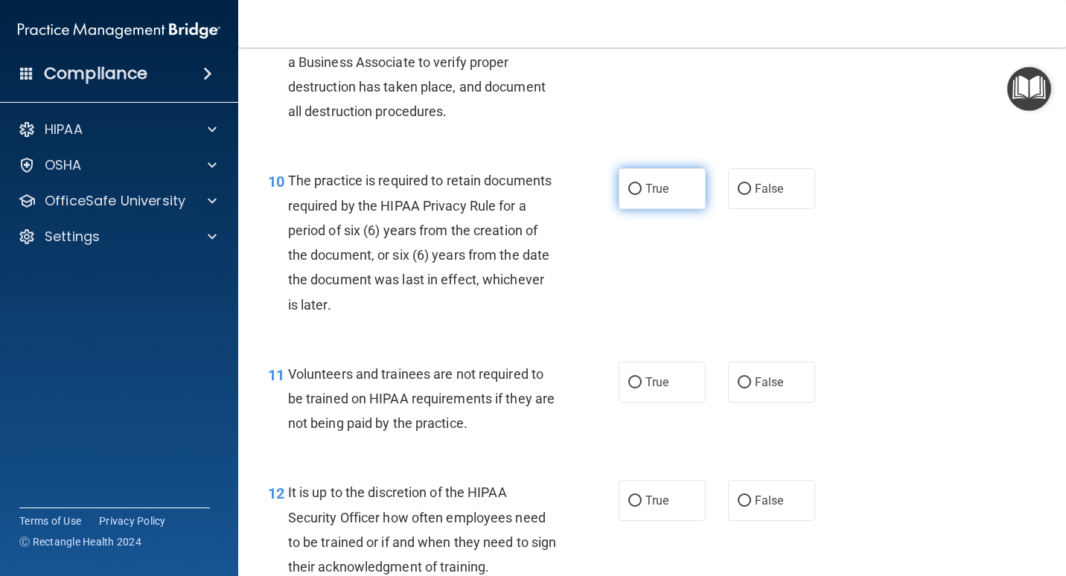
click at [653, 194] on span "True" at bounding box center [656, 189] width 23 height 14
click at [642, 194] on input "True" at bounding box center [634, 189] width 13 height 11
radio input "true"
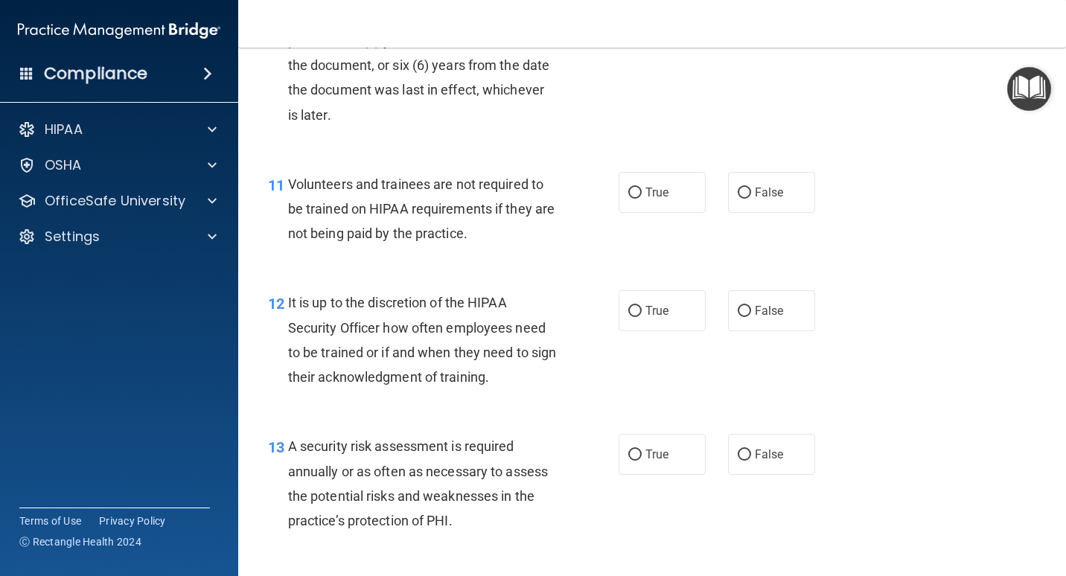
scroll to position [1712, 0]
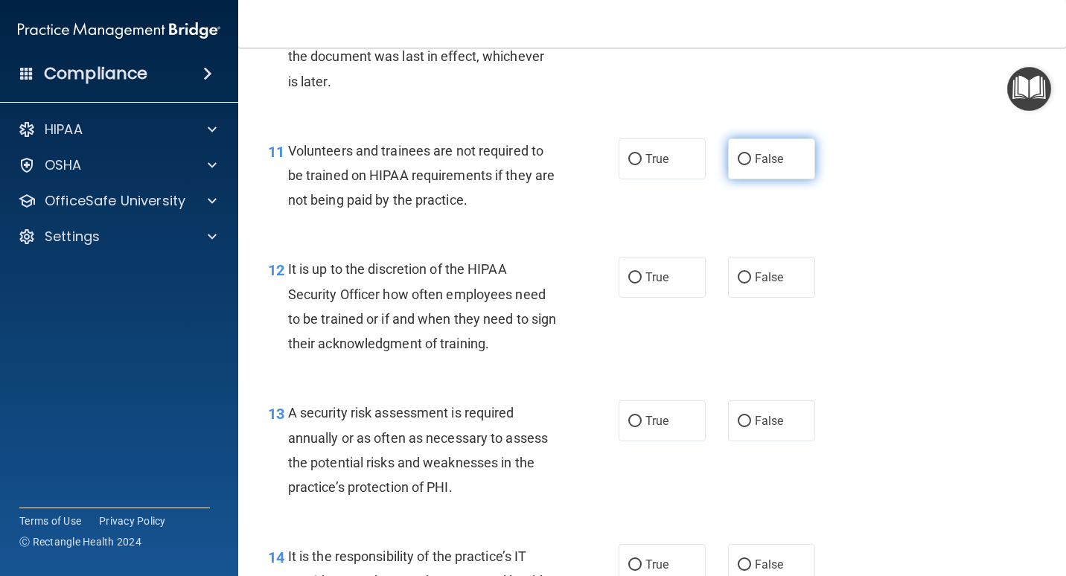
click at [778, 155] on label "False" at bounding box center [771, 158] width 87 height 41
click at [751, 155] on input "False" at bounding box center [744, 159] width 13 height 11
radio input "true"
click at [761, 272] on span "False" at bounding box center [769, 277] width 29 height 14
click at [751, 272] on input "False" at bounding box center [744, 277] width 13 height 11
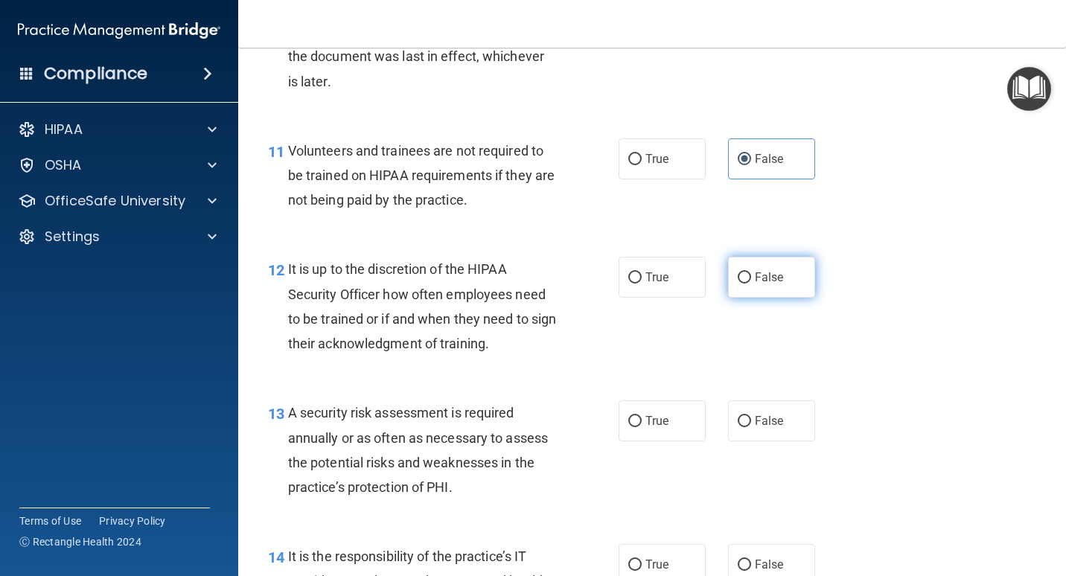
radio input "true"
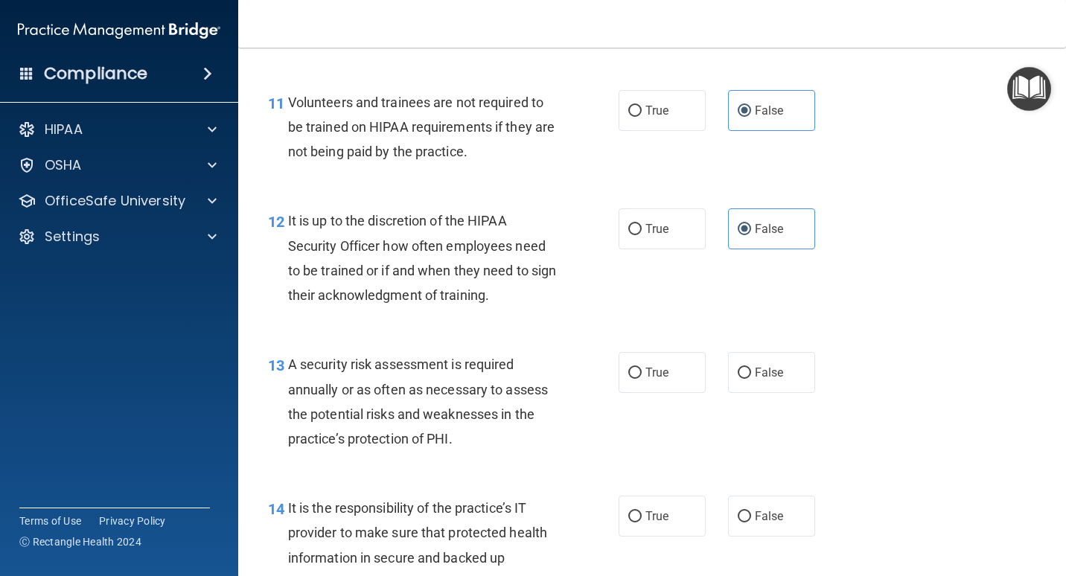
scroll to position [1861, 0]
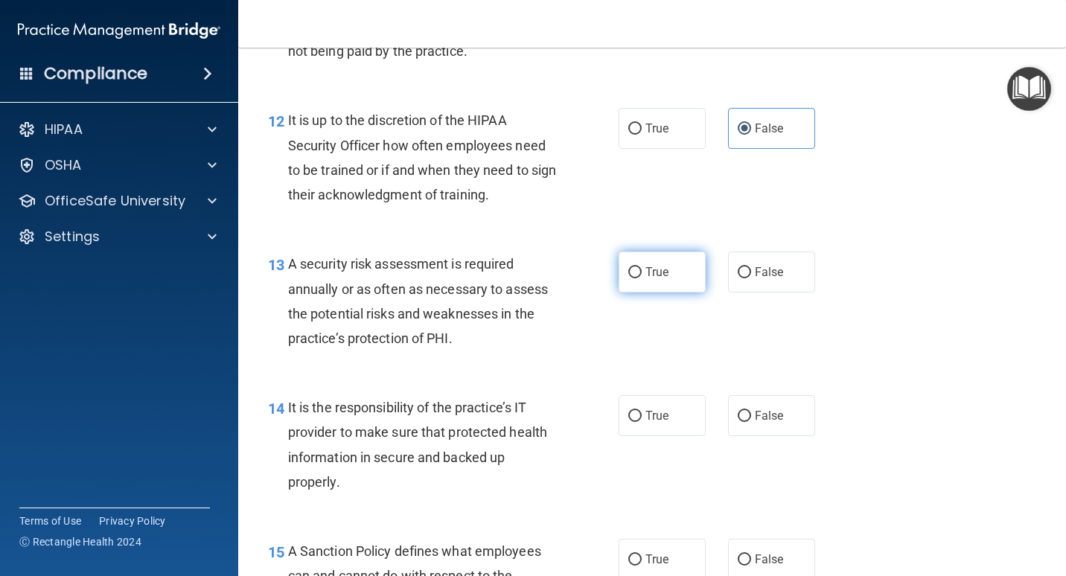
click at [650, 278] on span "True" at bounding box center [656, 272] width 23 height 14
click at [642, 278] on input "True" at bounding box center [634, 272] width 13 height 11
radio input "true"
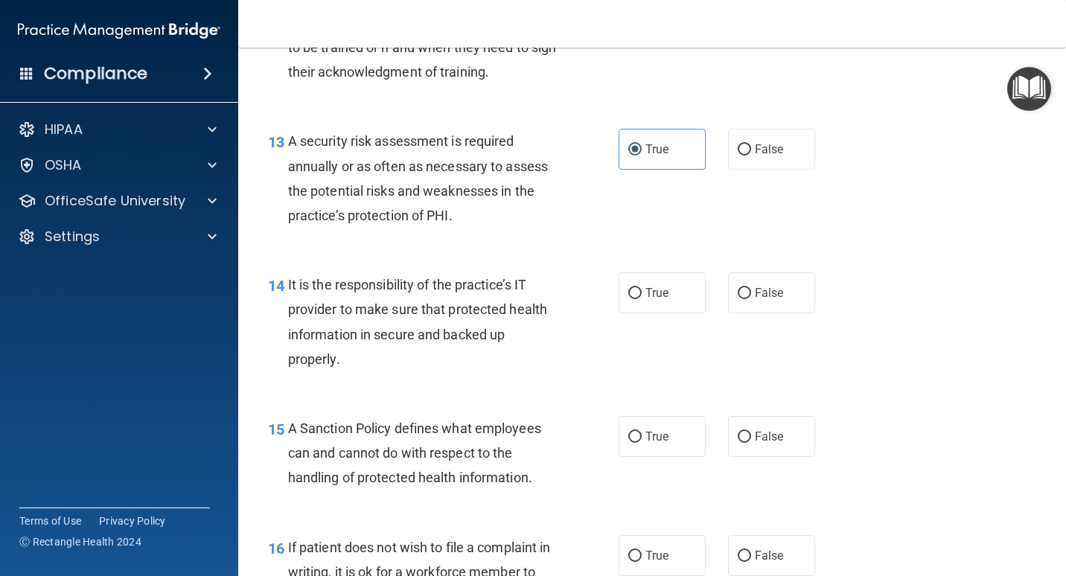
scroll to position [2010, 0]
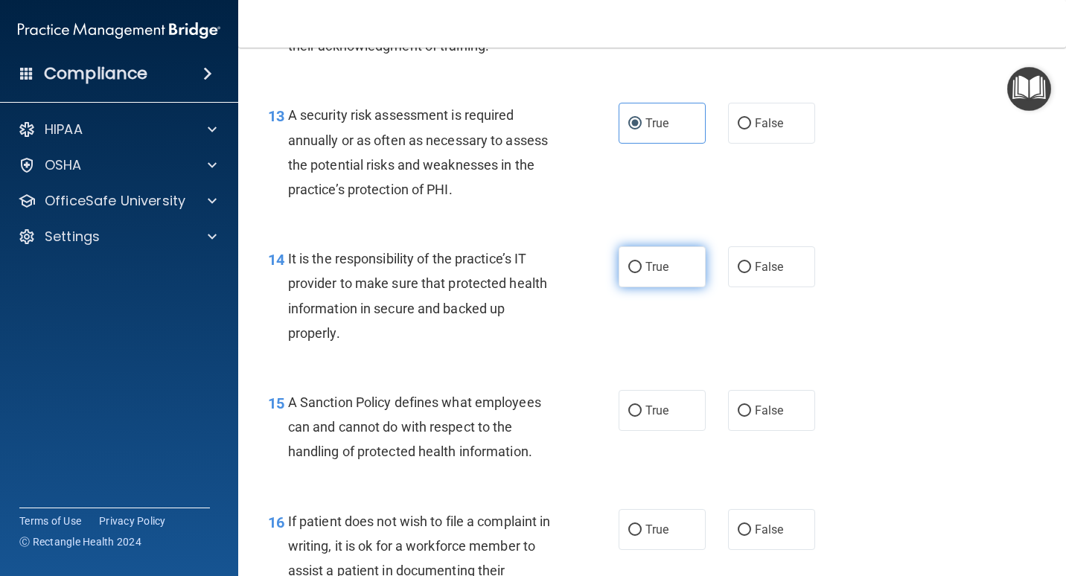
click at [634, 272] on input "True" at bounding box center [634, 267] width 13 height 11
radio input "true"
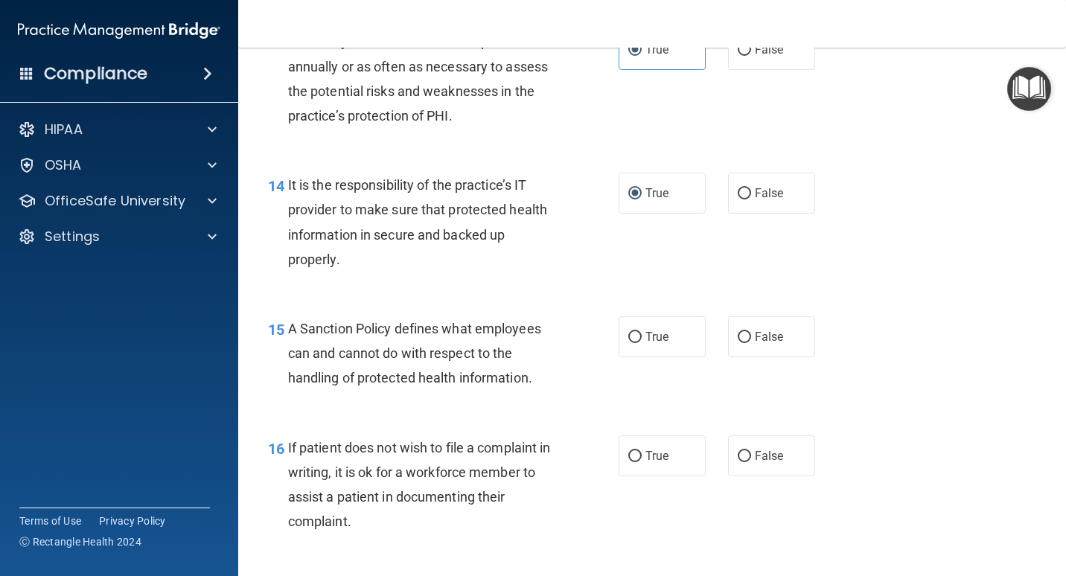
scroll to position [2084, 0]
click at [655, 345] on label "True" at bounding box center [661, 336] width 87 height 41
click at [642, 342] on input "True" at bounding box center [634, 336] width 13 height 11
radio input "true"
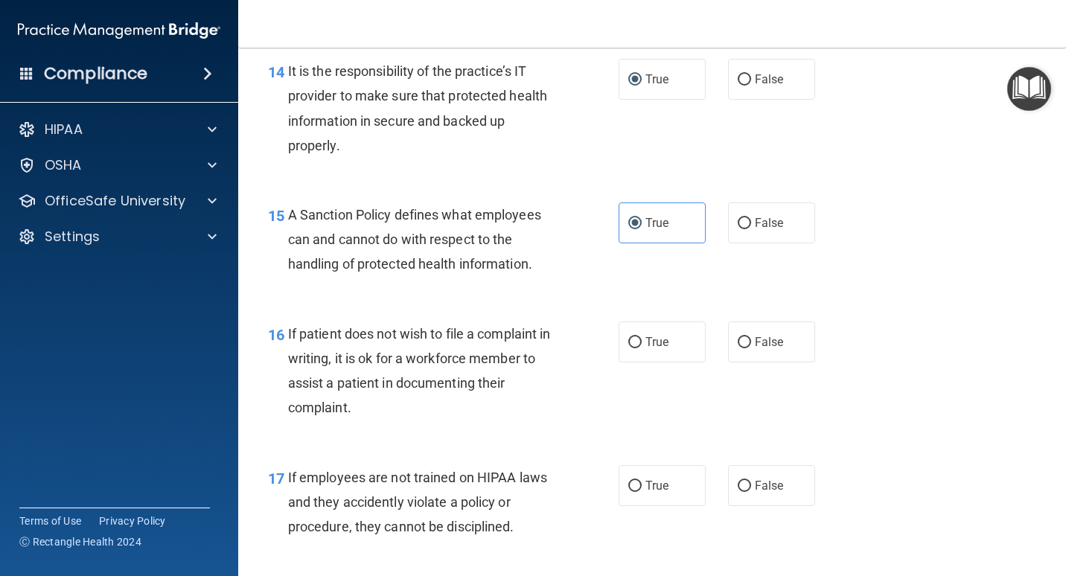
scroll to position [2233, 0]
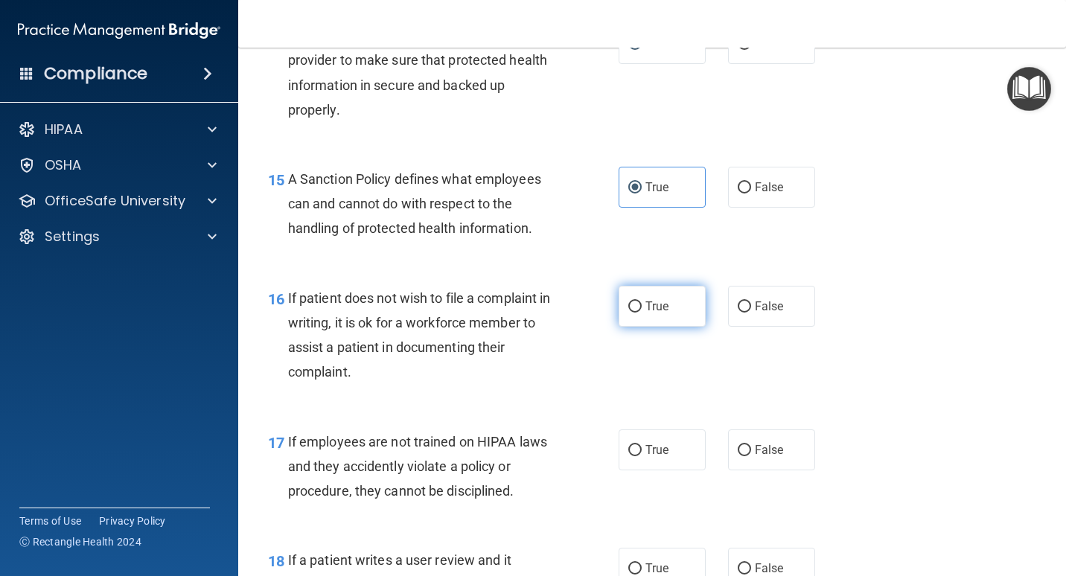
click at [647, 313] on span "True" at bounding box center [656, 306] width 23 height 14
click at [642, 313] on input "True" at bounding box center [634, 306] width 13 height 11
radio input "true"
click at [743, 307] on input "False" at bounding box center [744, 306] width 13 height 11
radio input "true"
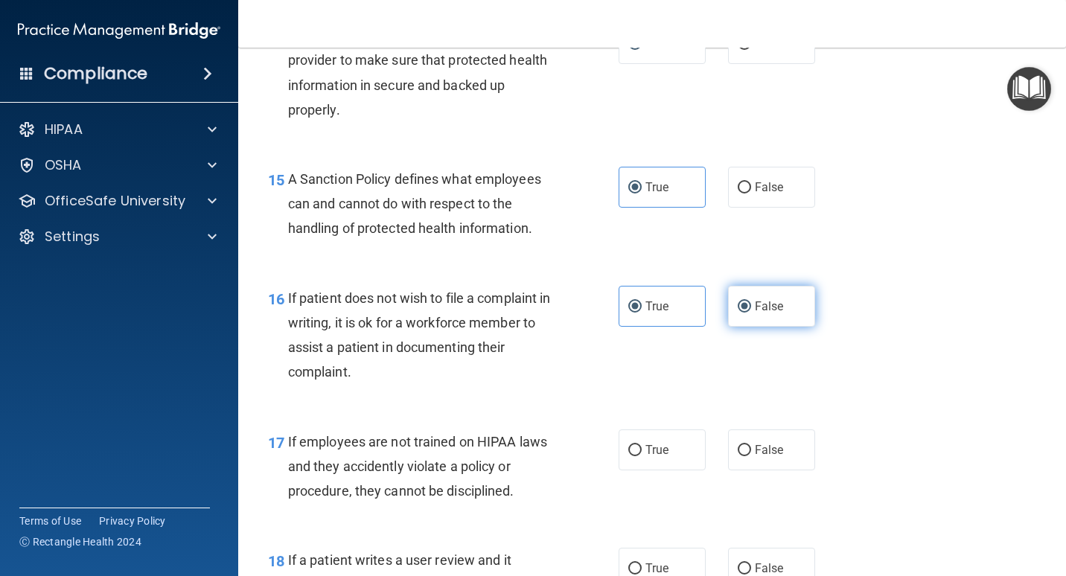
radio input "false"
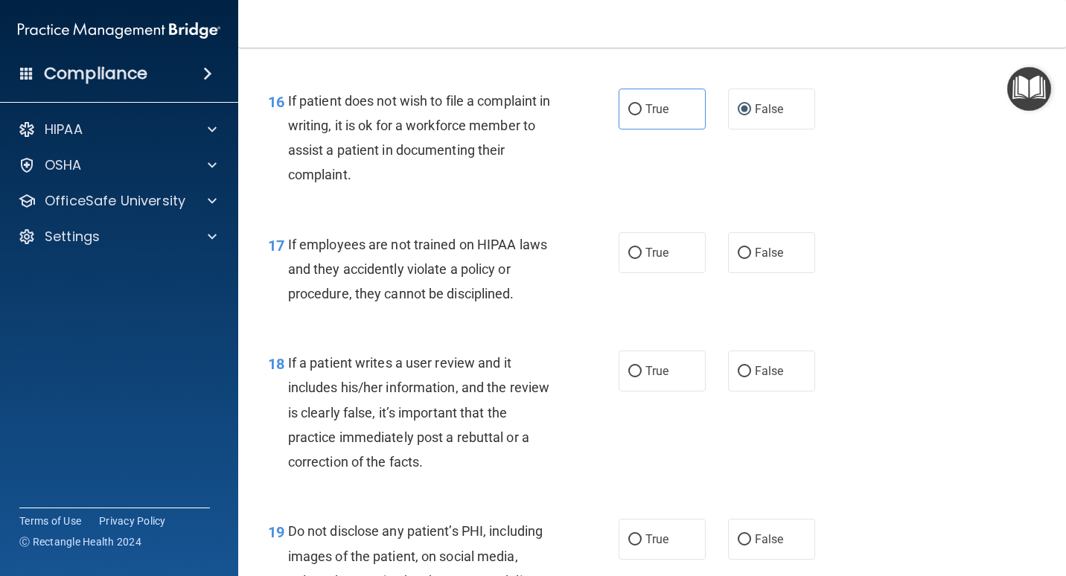
scroll to position [2456, 0]
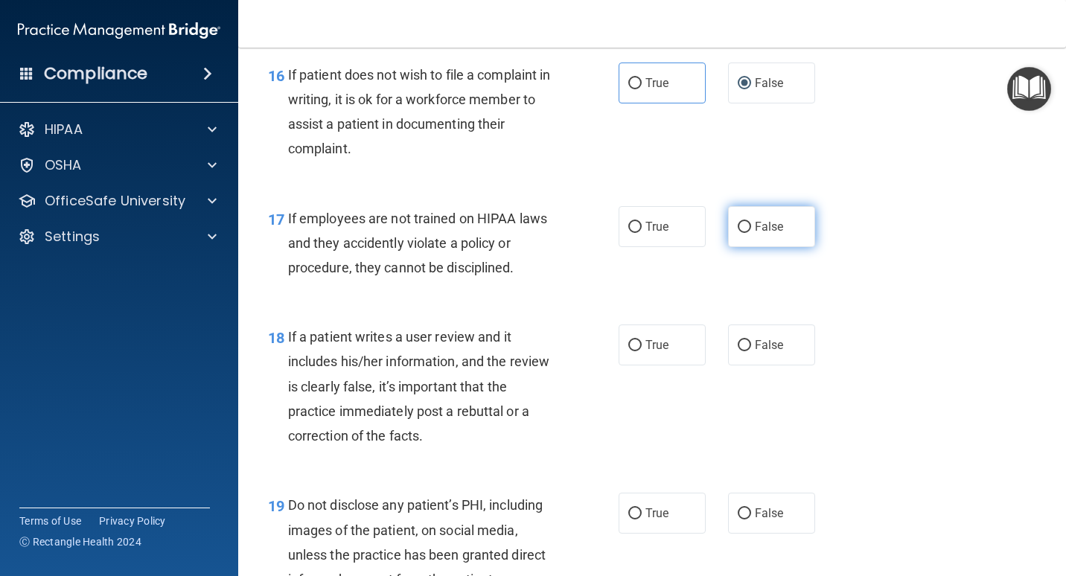
click at [755, 231] on span "False" at bounding box center [769, 227] width 29 height 14
click at [749, 231] on input "False" at bounding box center [744, 227] width 13 height 11
radio input "true"
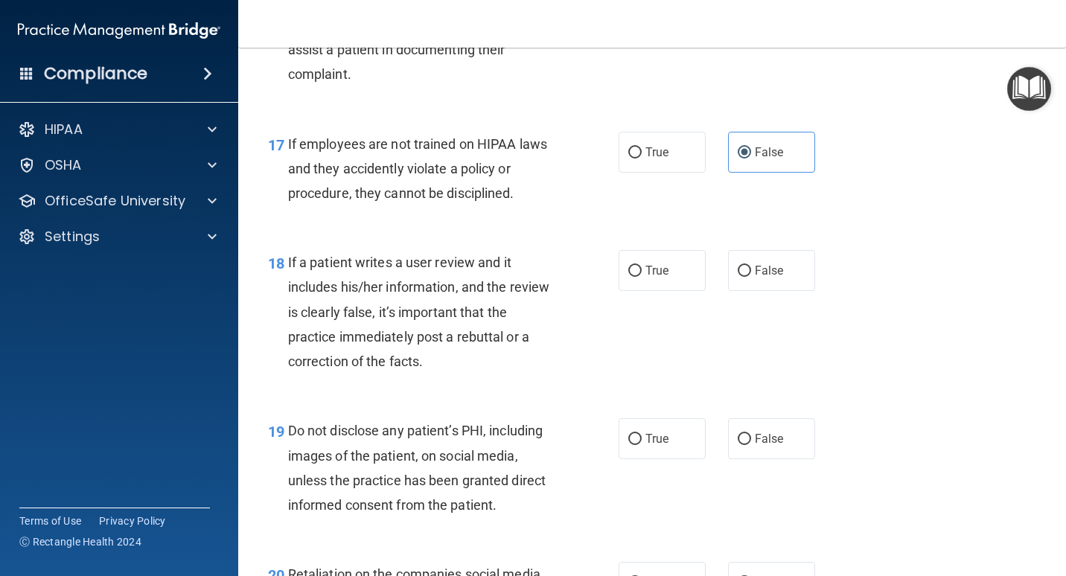
scroll to position [2605, 0]
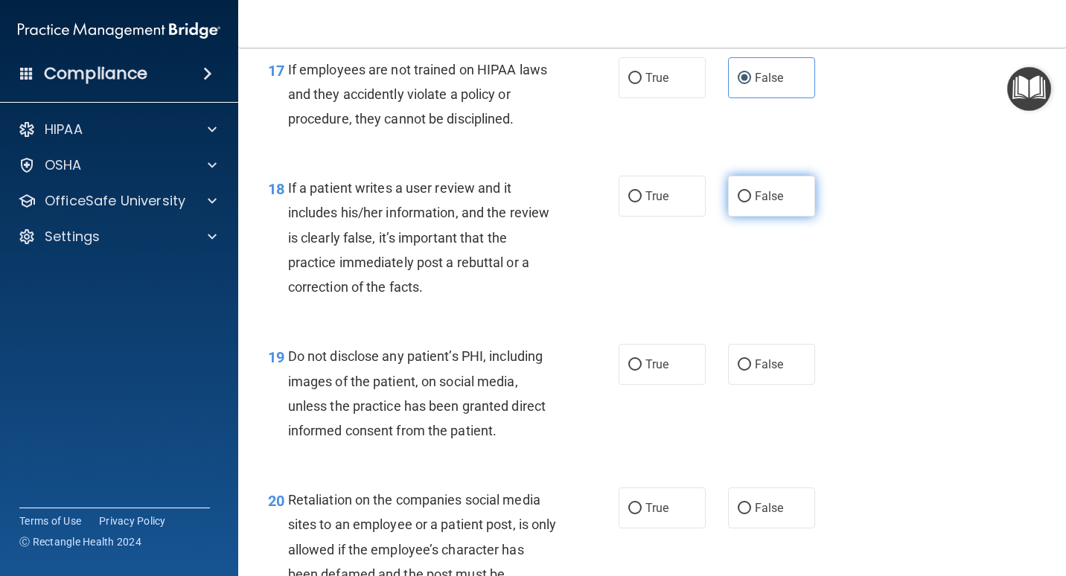
click at [770, 186] on label "False" at bounding box center [771, 196] width 87 height 41
click at [751, 191] on input "False" at bounding box center [744, 196] width 13 height 11
radio input "true"
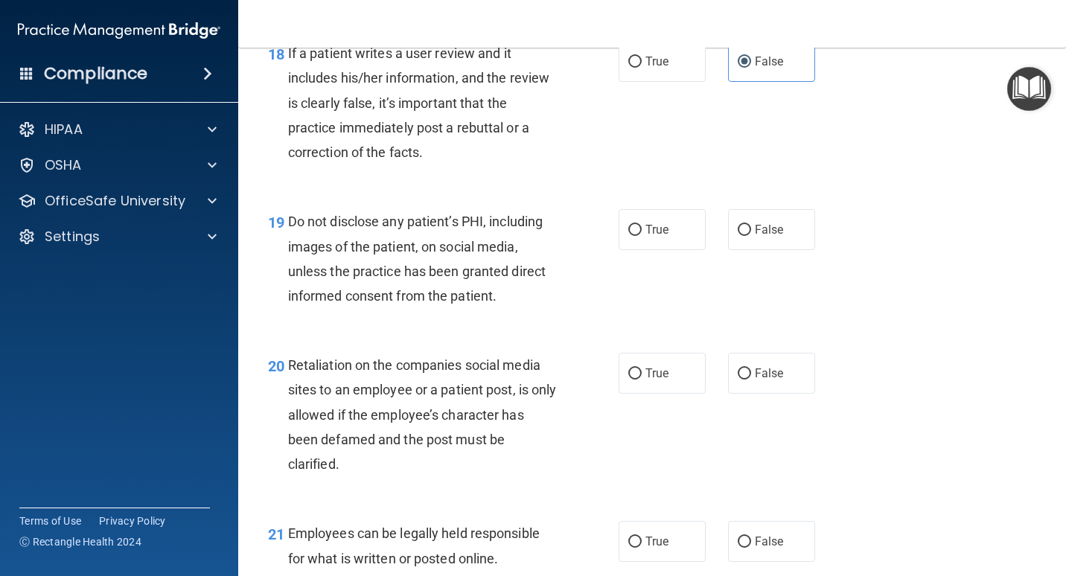
scroll to position [2754, 0]
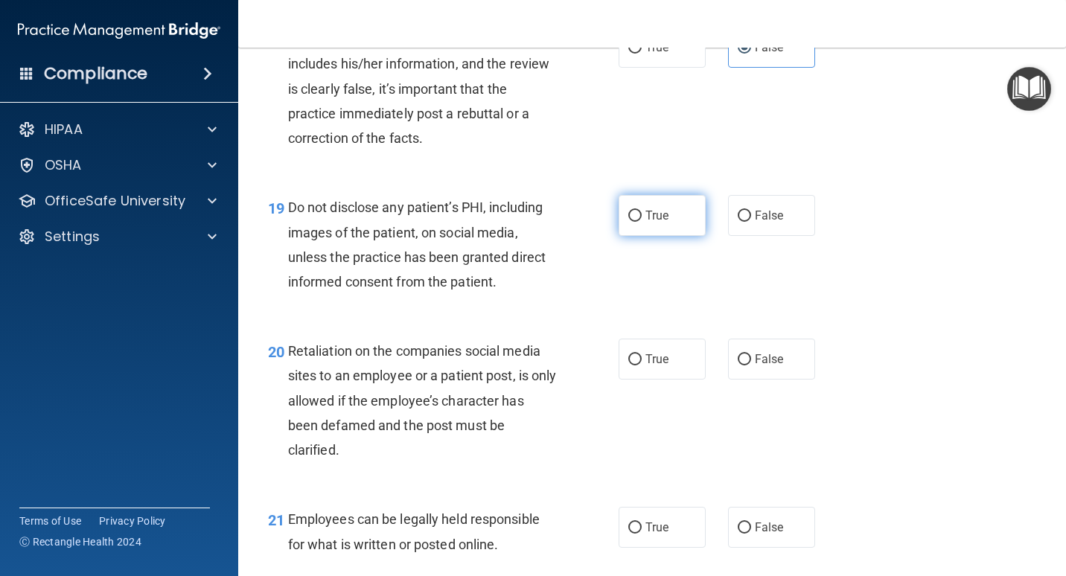
click at [636, 216] on input "True" at bounding box center [634, 216] width 13 height 11
radio input "true"
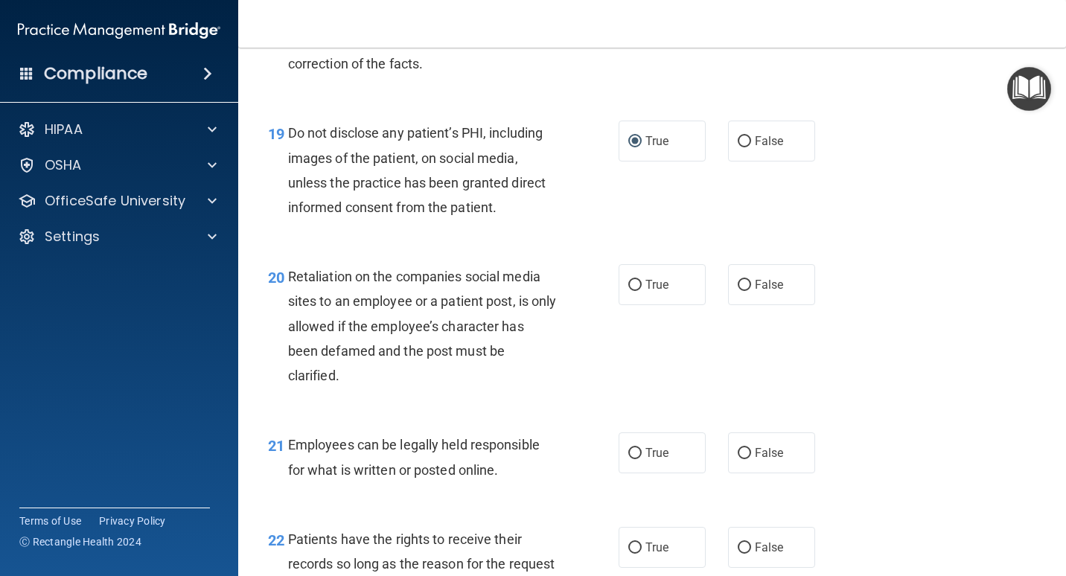
scroll to position [2903, 0]
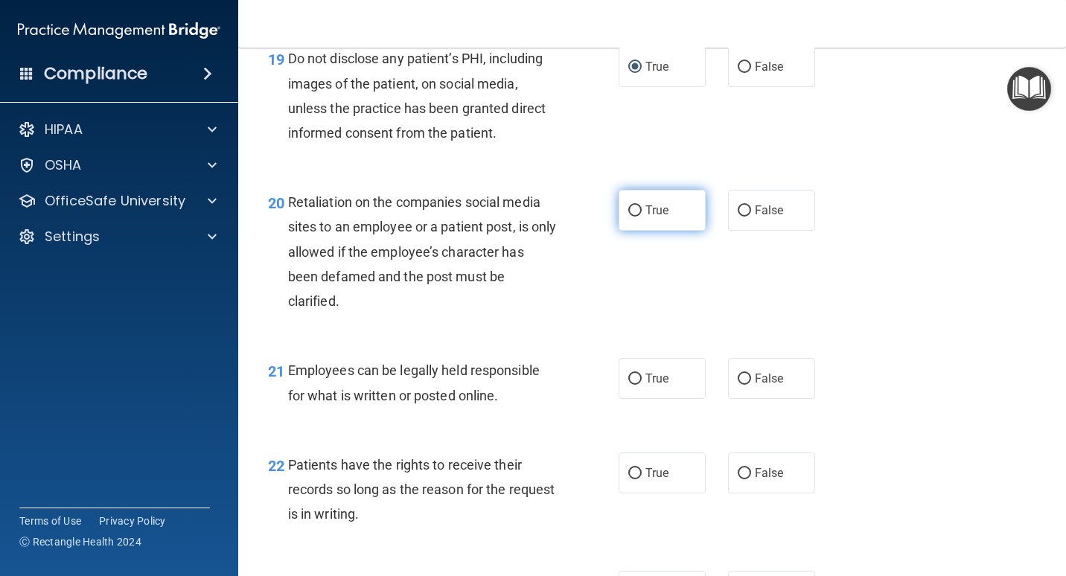
click at [618, 222] on label "True" at bounding box center [661, 210] width 87 height 41
click at [628, 217] on input "True" at bounding box center [634, 210] width 13 height 11
radio input "true"
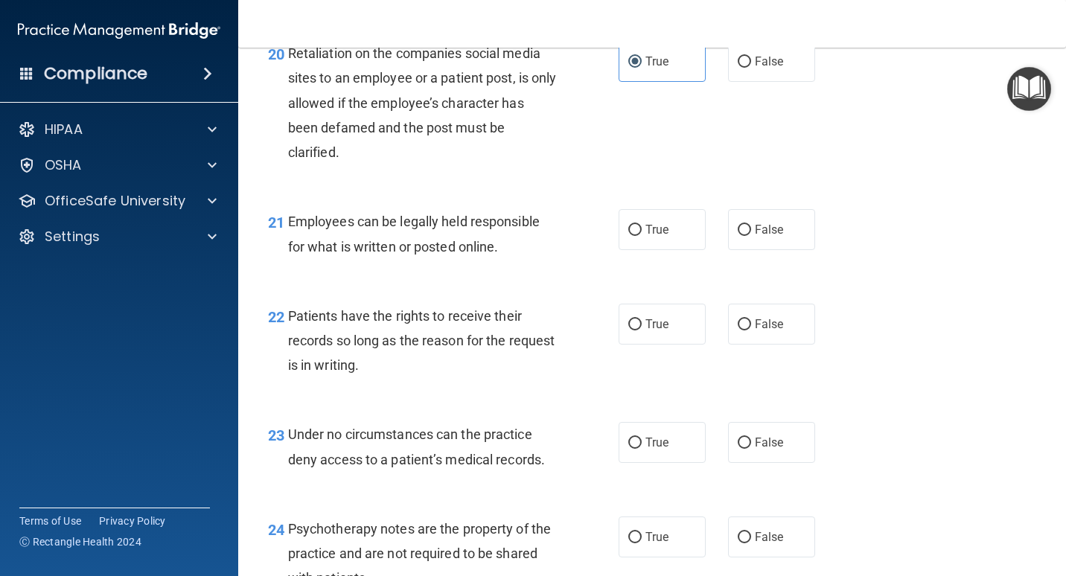
scroll to position [3126, 0]
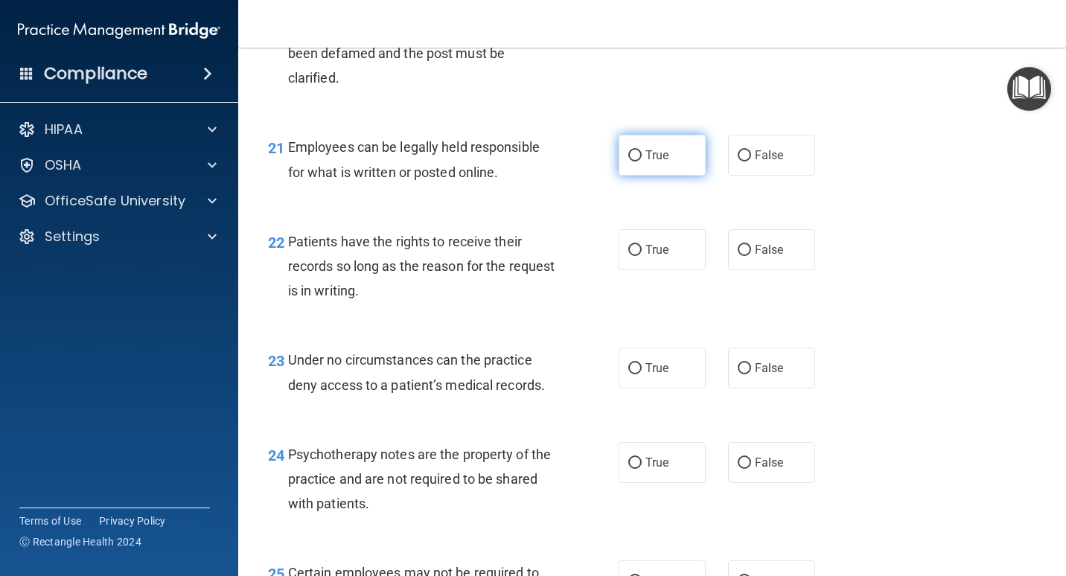
click at [645, 166] on label "True" at bounding box center [661, 155] width 87 height 41
click at [642, 162] on input "True" at bounding box center [634, 155] width 13 height 11
radio input "true"
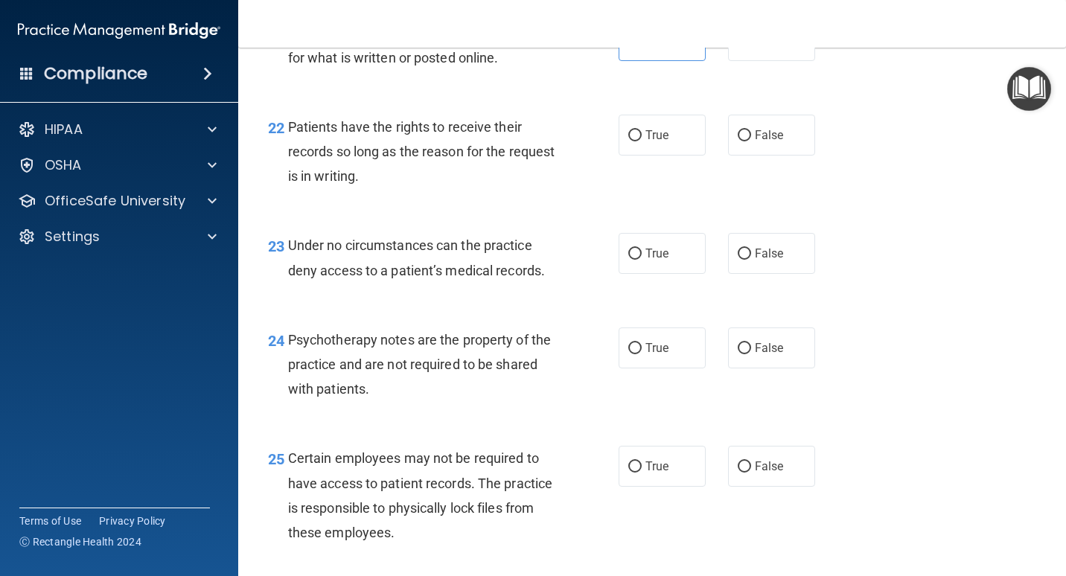
scroll to position [3275, 0]
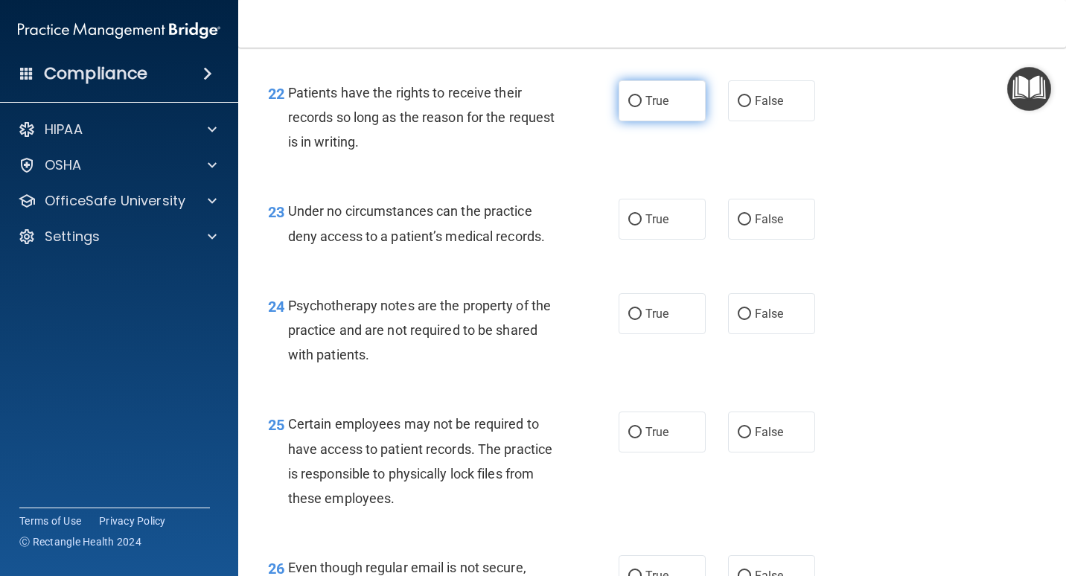
click at [650, 101] on span "True" at bounding box center [656, 101] width 23 height 14
click at [642, 101] on input "True" at bounding box center [634, 101] width 13 height 11
radio input "true"
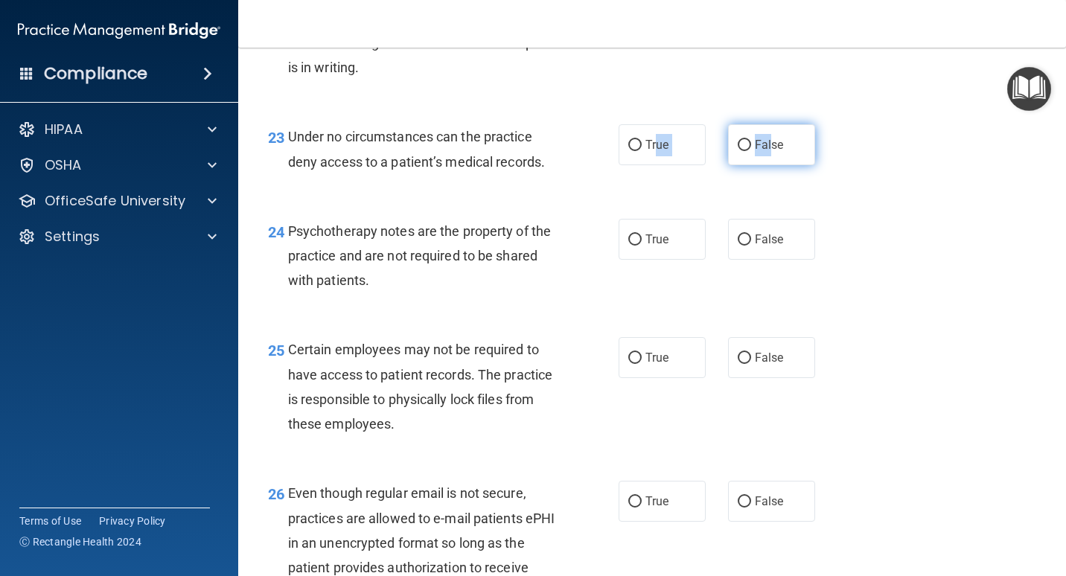
drag, startPoint x: 650, startPoint y: 151, endPoint x: 764, endPoint y: 146, distance: 114.0
click at [764, 146] on div "True False" at bounding box center [722, 144] width 209 height 41
click at [764, 146] on span "False" at bounding box center [769, 145] width 29 height 14
click at [751, 146] on input "False" at bounding box center [744, 145] width 13 height 11
radio input "true"
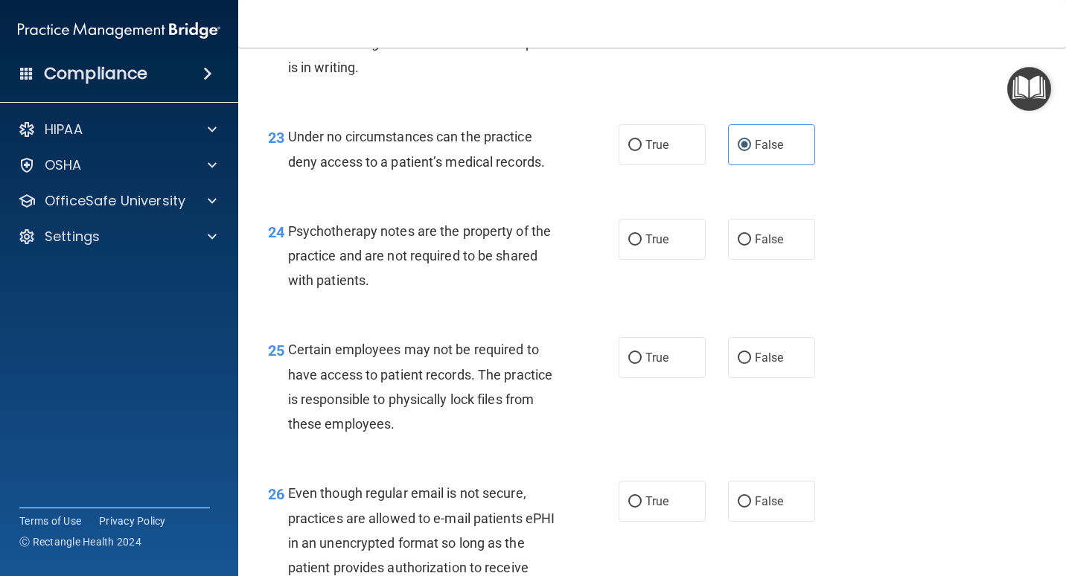
click at [542, 182] on div "23 Under no circumstances can the practice deny access to a patient’s medical r…" at bounding box center [652, 153] width 790 height 94
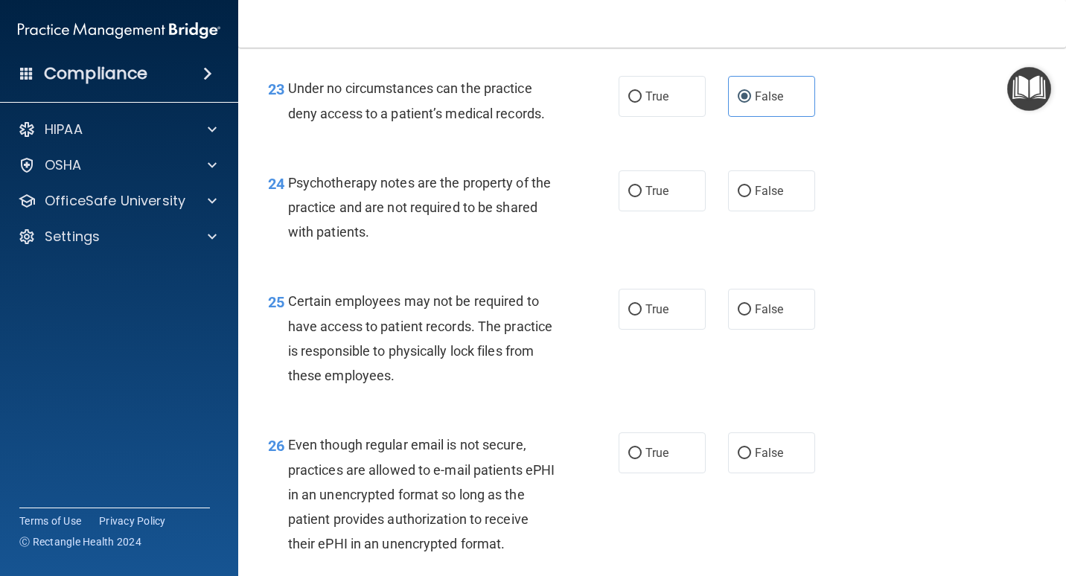
scroll to position [3424, 0]
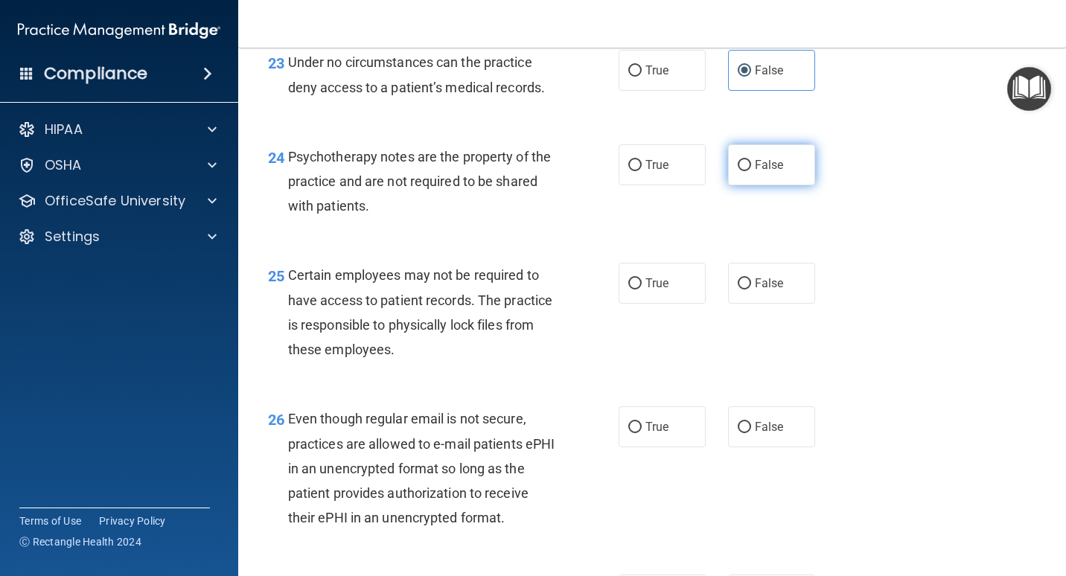
click at [768, 178] on label "False" at bounding box center [771, 164] width 87 height 41
click at [751, 171] on input "False" at bounding box center [744, 165] width 13 height 11
radio input "true"
click at [653, 287] on span "True" at bounding box center [656, 283] width 23 height 14
click at [642, 287] on input "True" at bounding box center [634, 283] width 13 height 11
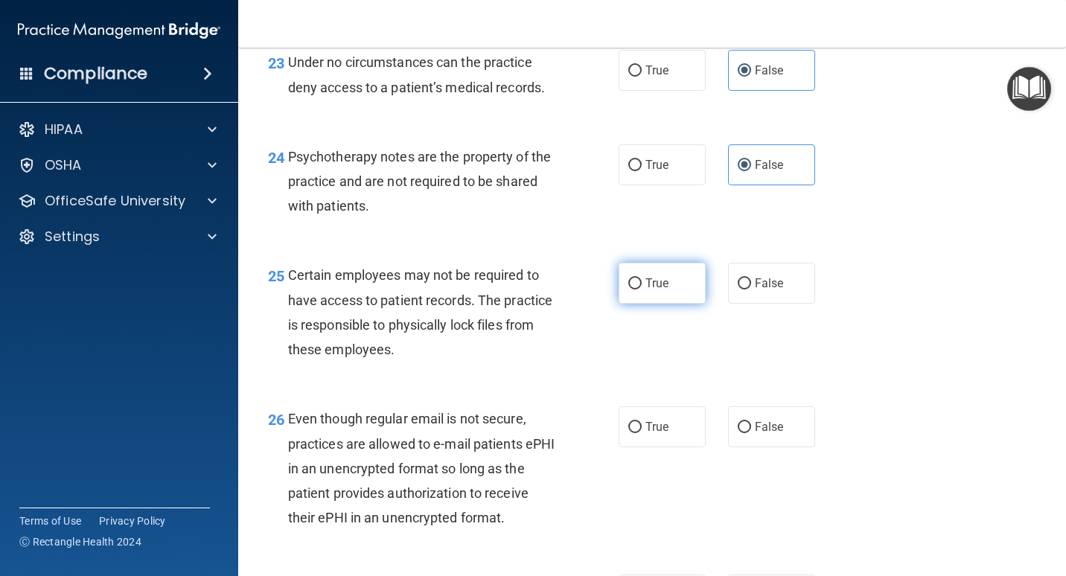
radio input "true"
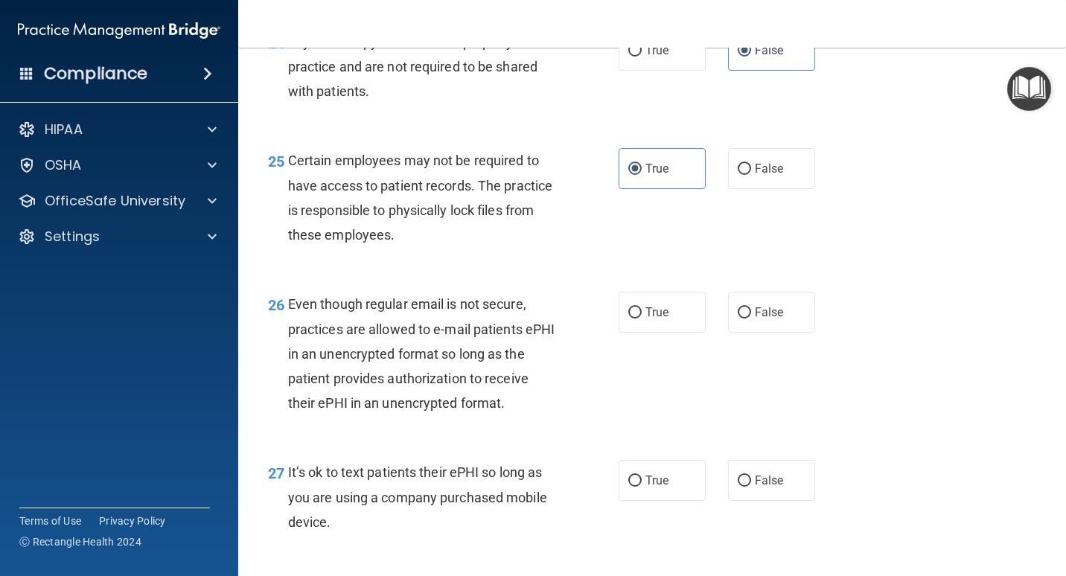
scroll to position [3572, 0]
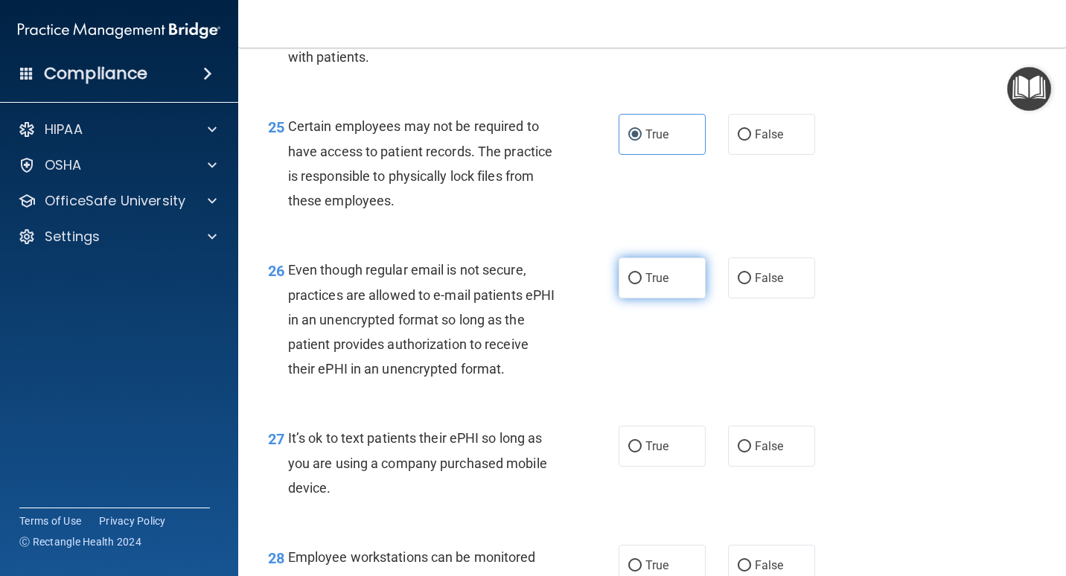
click at [648, 281] on span "True" at bounding box center [656, 278] width 23 height 14
click at [642, 281] on input "True" at bounding box center [634, 278] width 13 height 11
radio input "true"
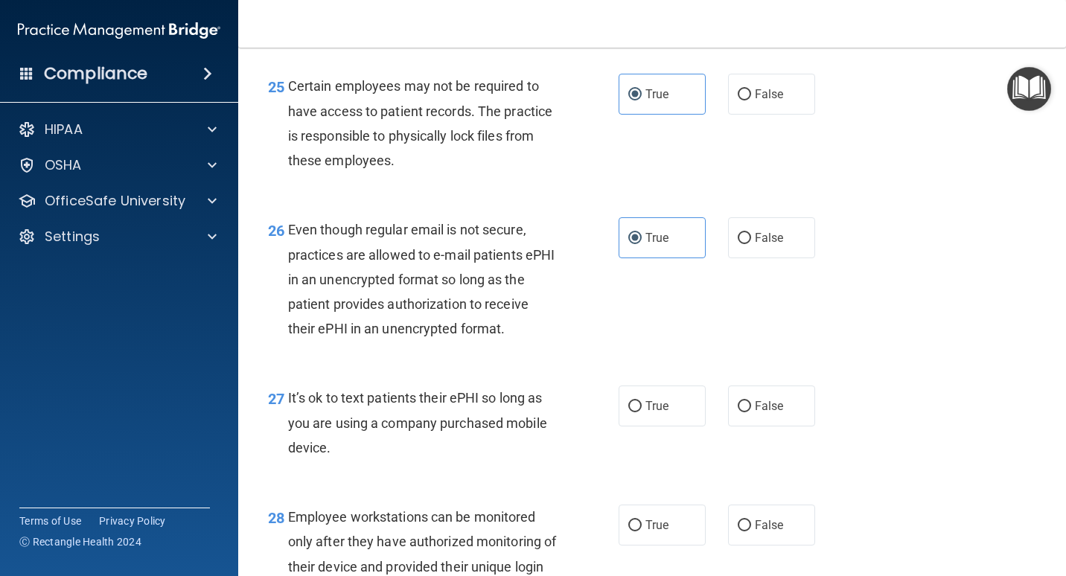
scroll to position [3721, 0]
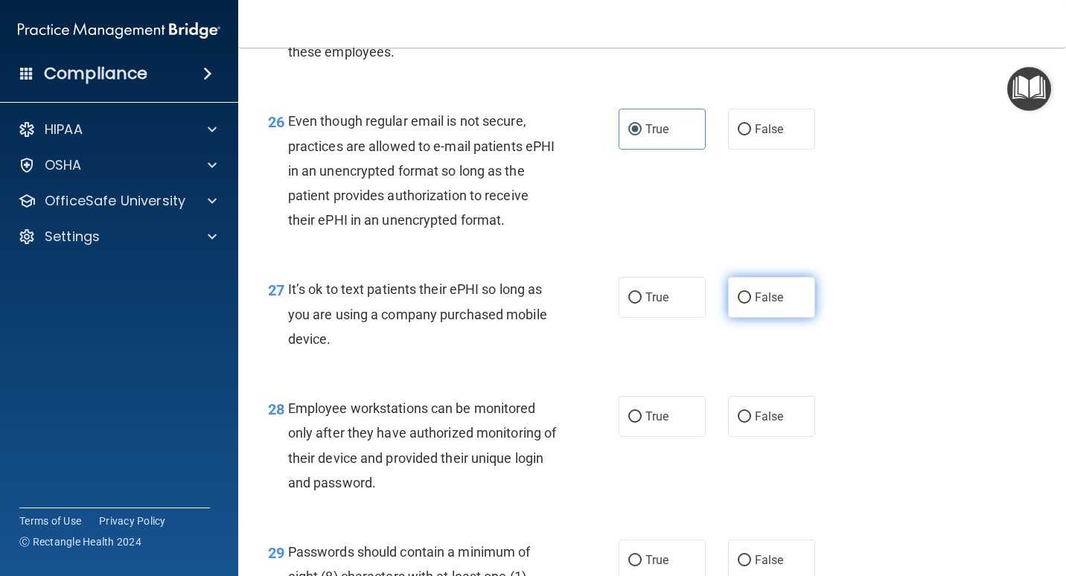
click at [753, 306] on label "False" at bounding box center [771, 297] width 87 height 41
click at [751, 304] on input "False" at bounding box center [744, 297] width 13 height 11
radio input "true"
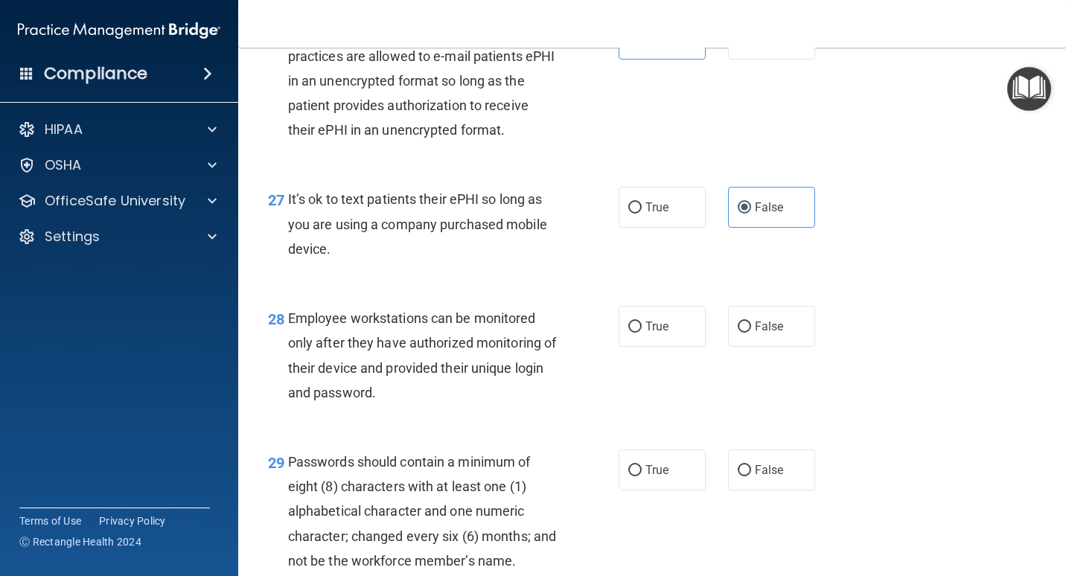
scroll to position [3870, 0]
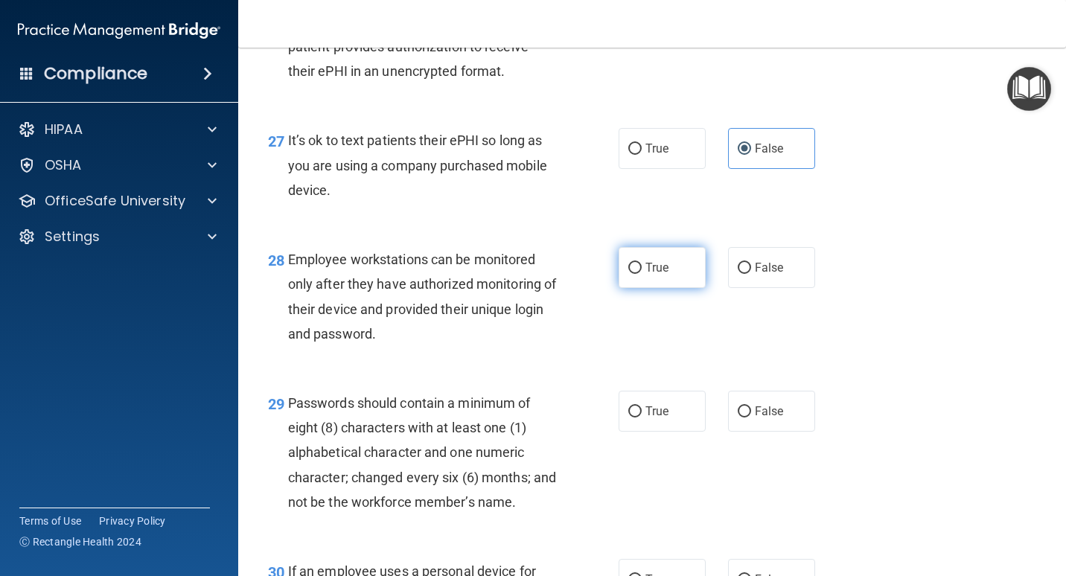
click at [621, 272] on label "True" at bounding box center [661, 267] width 87 height 41
click at [628, 272] on input "True" at bounding box center [634, 268] width 13 height 11
radio input "true"
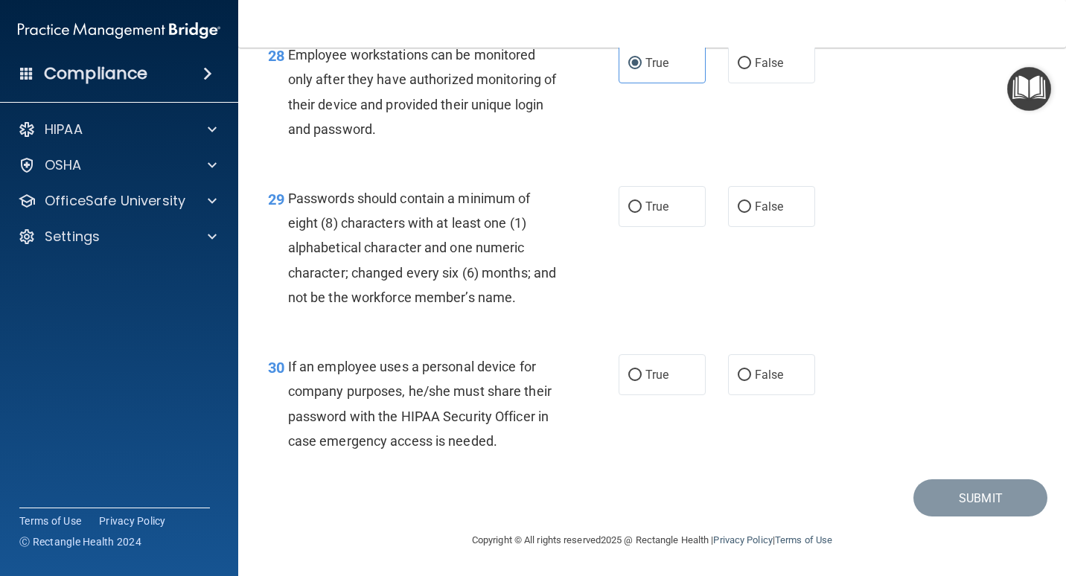
scroll to position [4093, 0]
click at [645, 199] on span "True" at bounding box center [656, 206] width 23 height 14
click at [642, 202] on input "True" at bounding box center [634, 207] width 13 height 11
radio input "true"
click at [630, 370] on input "True" at bounding box center [634, 375] width 13 height 11
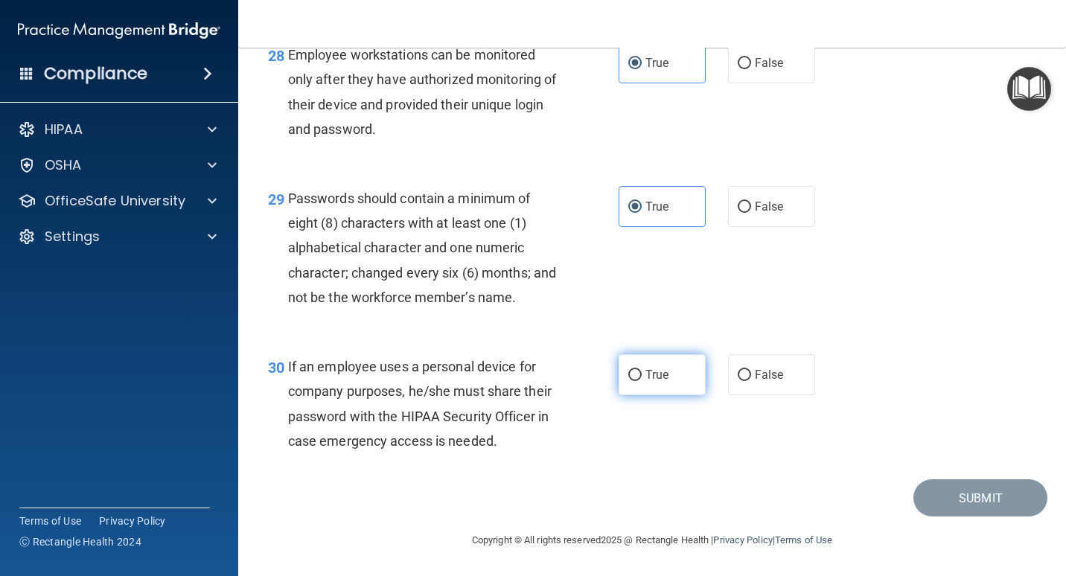
radio input "true"
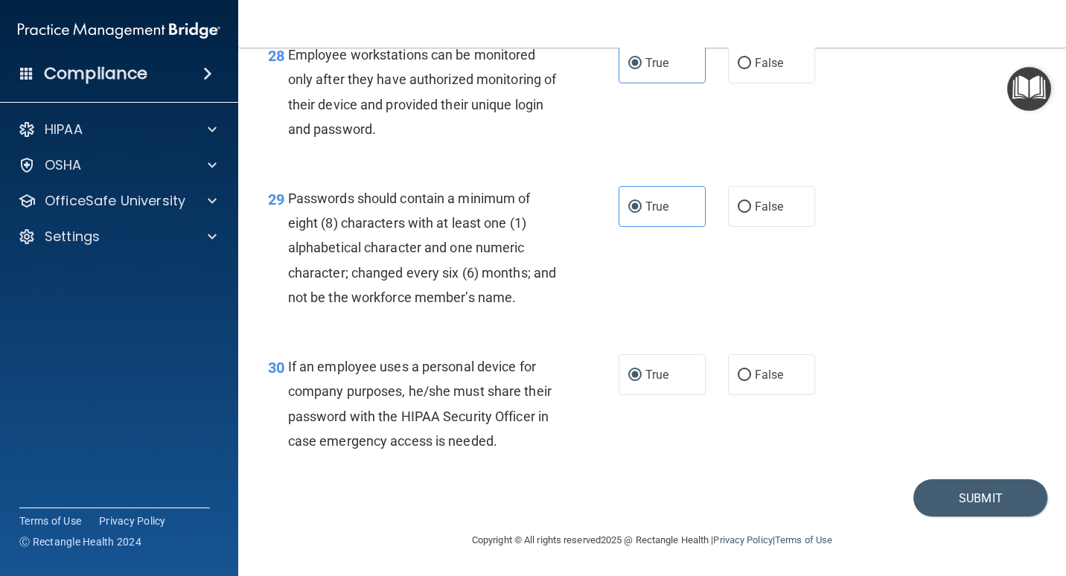
scroll to position [4100, 0]
click at [965, 482] on button "Submit" at bounding box center [980, 498] width 134 height 38
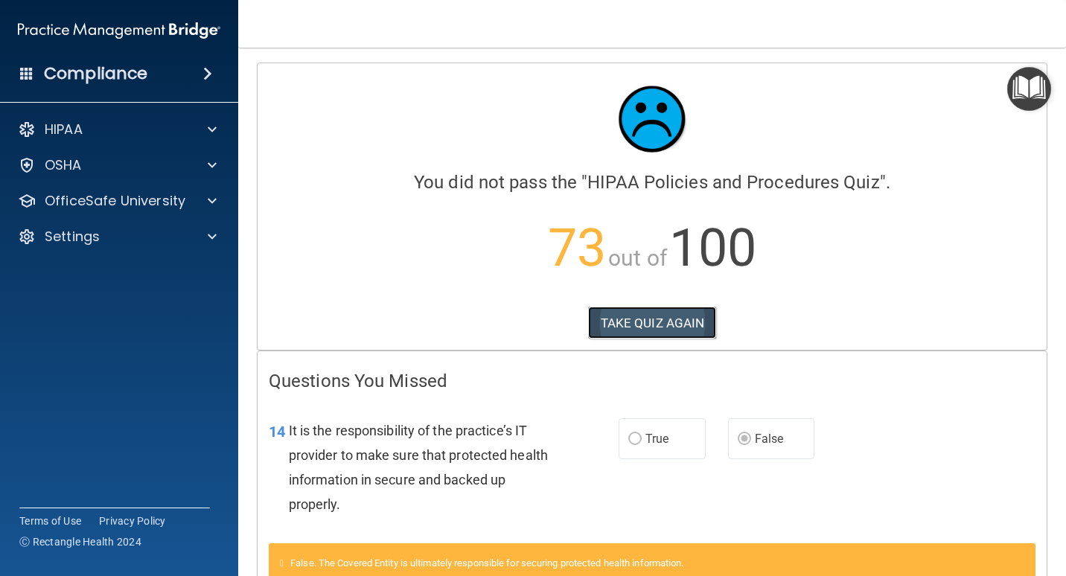
click at [640, 313] on button "TAKE QUIZ AGAIN" at bounding box center [652, 323] width 129 height 33
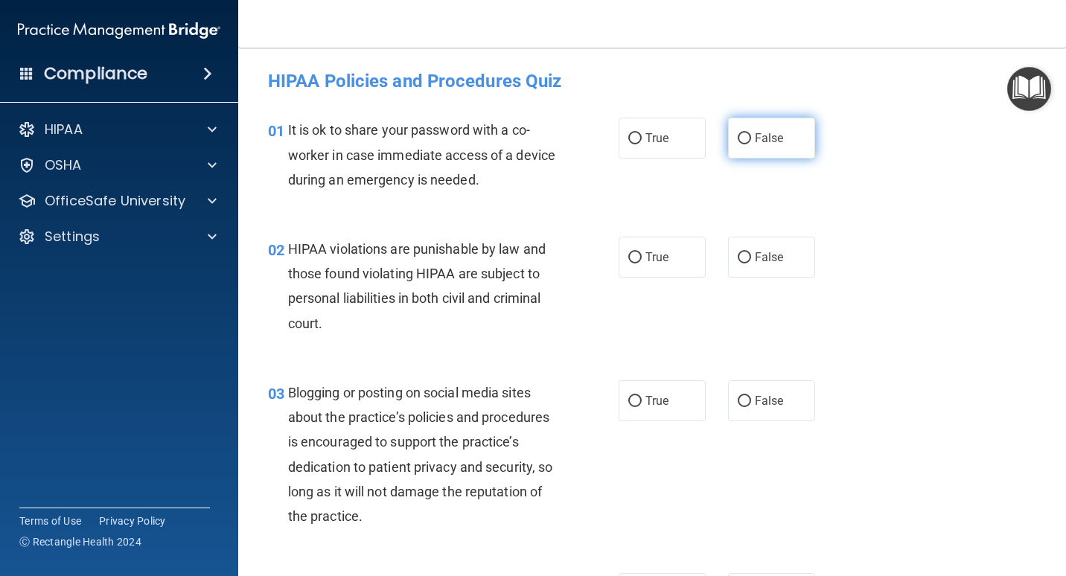
click at [778, 127] on label "False" at bounding box center [771, 138] width 87 height 41
click at [751, 133] on input "False" at bounding box center [744, 138] width 13 height 11
radio input "true"
click at [651, 246] on label "True" at bounding box center [661, 257] width 87 height 41
click at [642, 252] on input "True" at bounding box center [634, 257] width 13 height 11
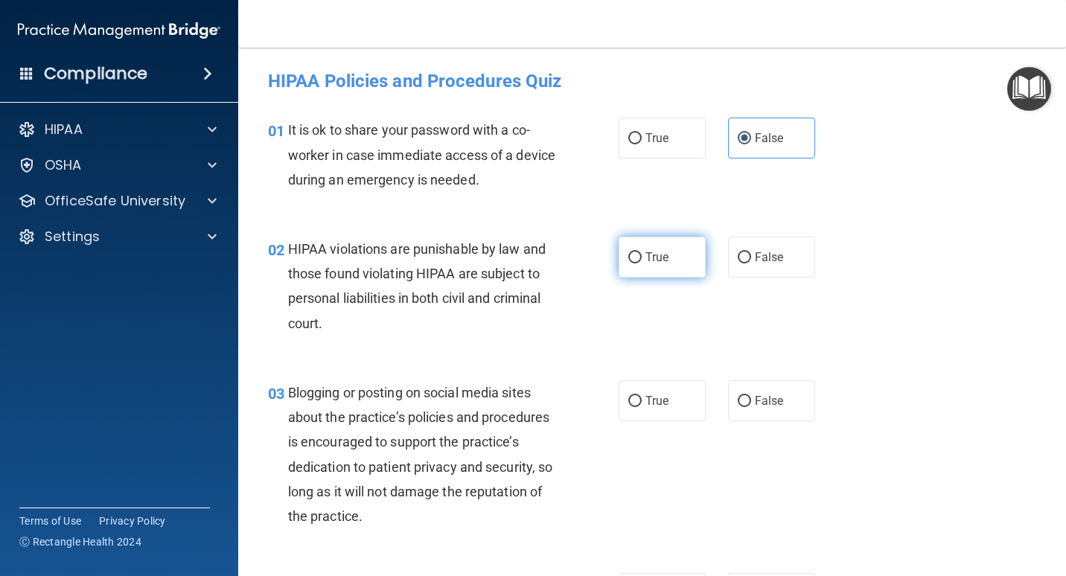
radio input "true"
click at [754, 412] on label "False" at bounding box center [771, 400] width 87 height 41
click at [751, 407] on input "False" at bounding box center [744, 401] width 13 height 11
radio input "true"
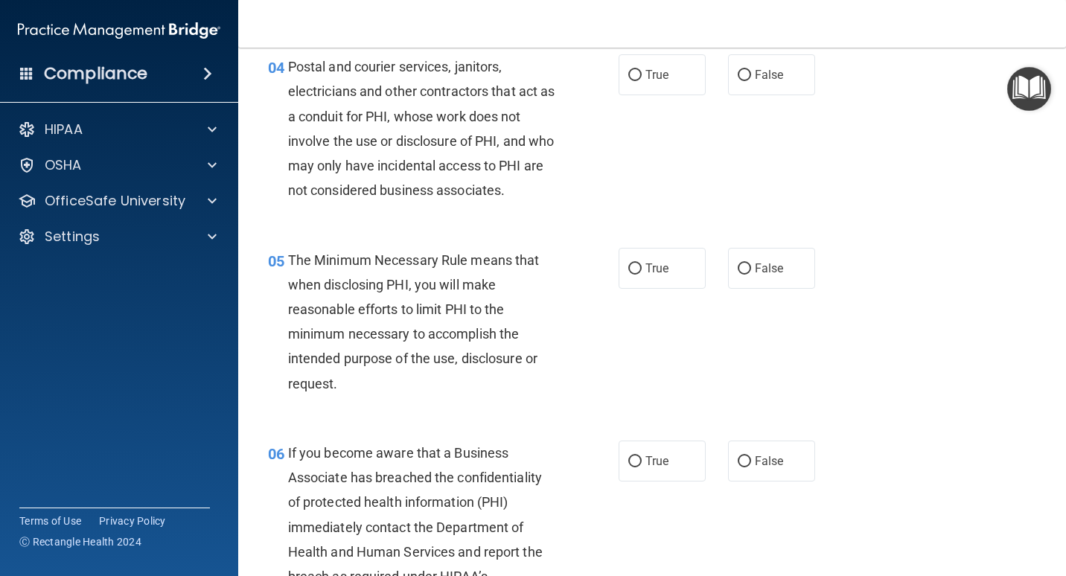
scroll to position [521, 0]
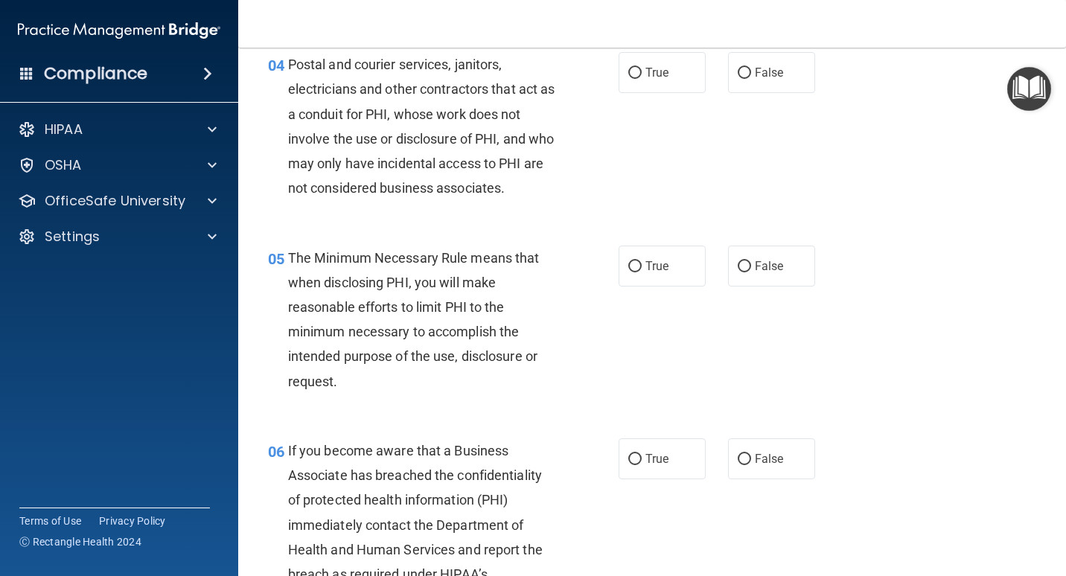
drag, startPoint x: 749, startPoint y: 447, endPoint x: 700, endPoint y: 377, distance: 85.5
click at [750, 444] on label "False" at bounding box center [771, 458] width 87 height 41
click at [750, 454] on input "False" at bounding box center [744, 459] width 13 height 11
radio input "true"
click at [633, 80] on label "True" at bounding box center [661, 72] width 87 height 41
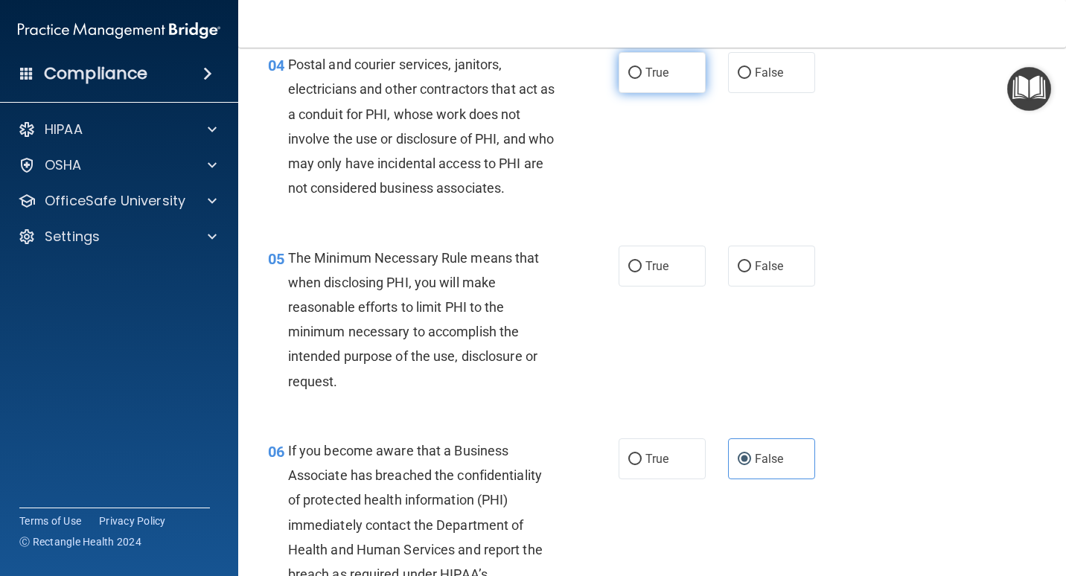
click at [633, 79] on input "True" at bounding box center [634, 73] width 13 height 11
radio input "true"
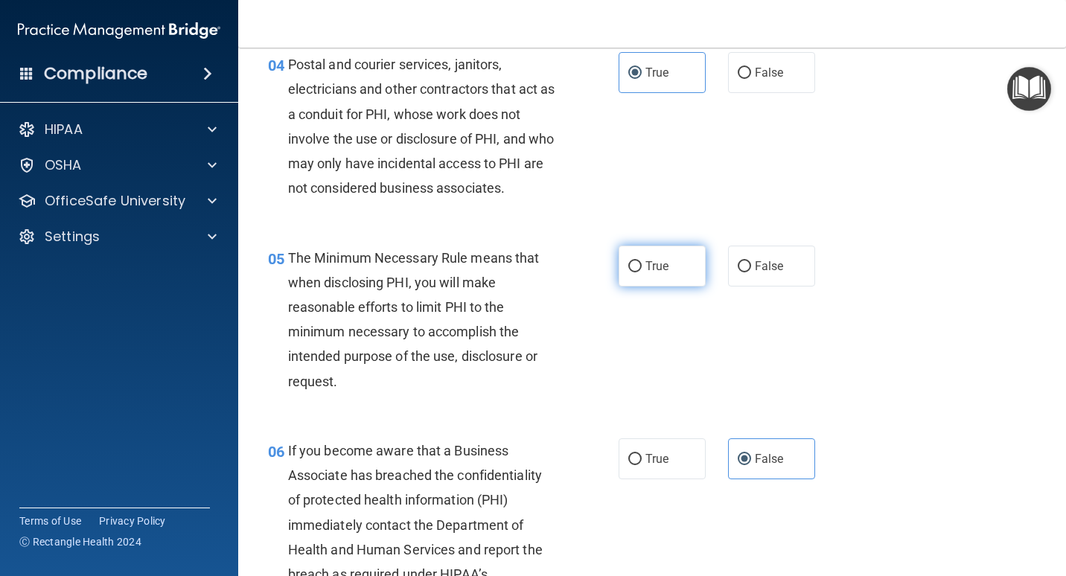
click at [628, 266] on input "True" at bounding box center [634, 266] width 13 height 11
radio input "true"
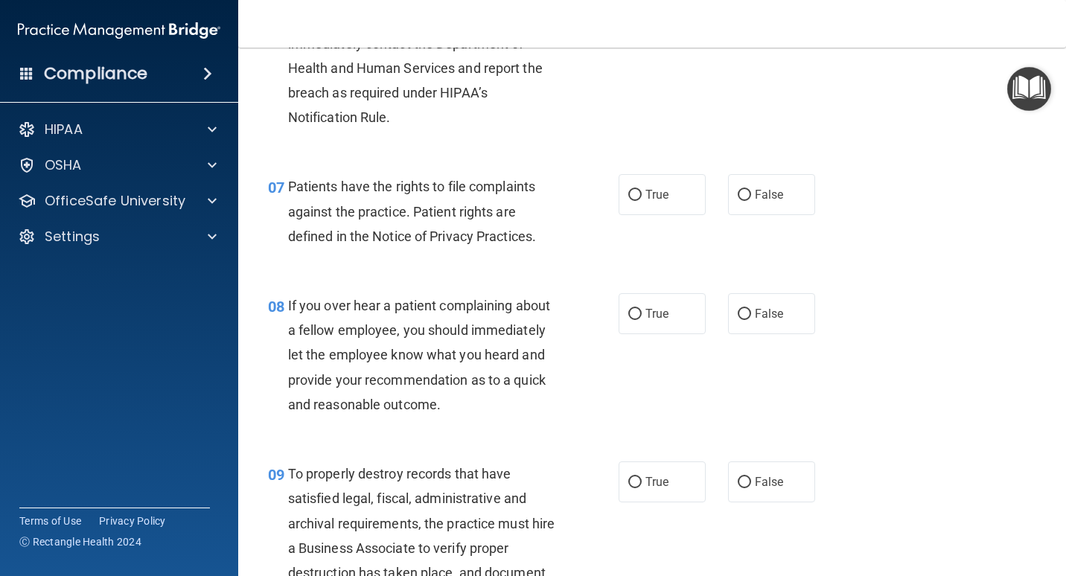
scroll to position [1042, 0]
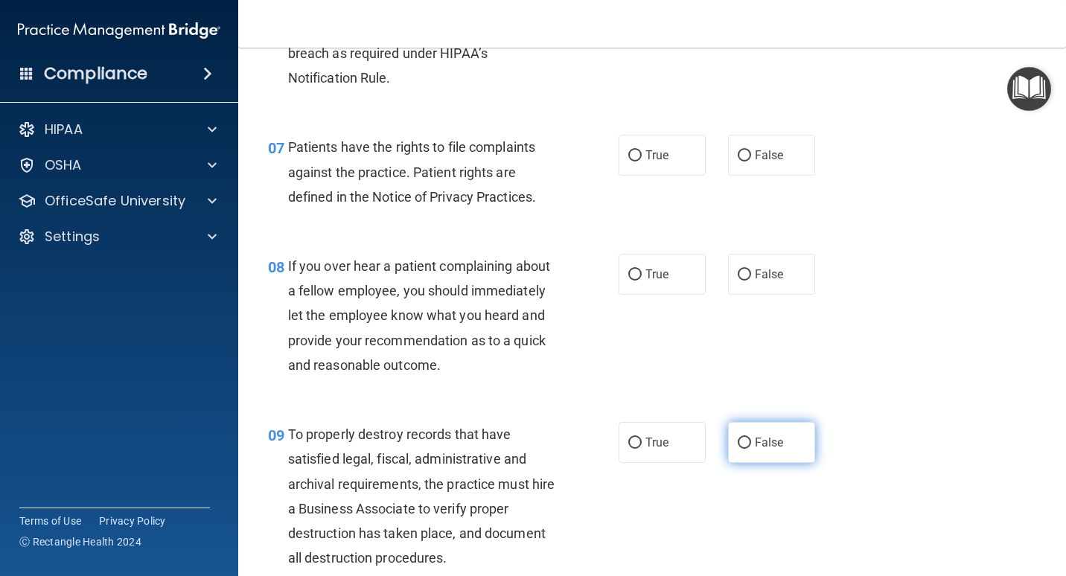
click at [767, 438] on span "False" at bounding box center [769, 442] width 29 height 14
click at [751, 438] on input "False" at bounding box center [744, 443] width 13 height 11
radio input "true"
click at [628, 157] on input "True" at bounding box center [634, 155] width 13 height 11
radio input "true"
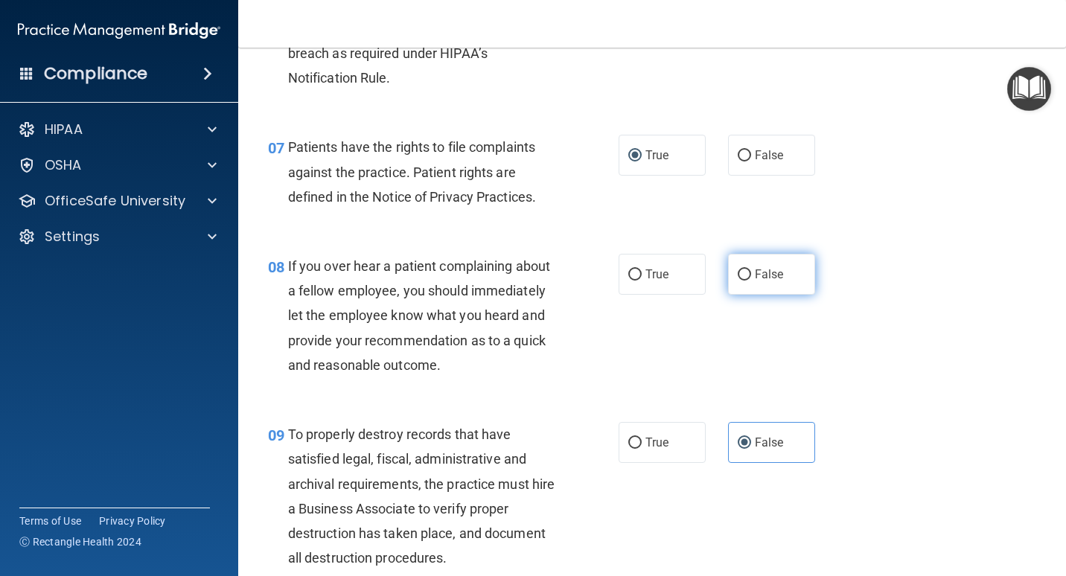
click at [763, 263] on label "False" at bounding box center [771, 274] width 87 height 41
click at [751, 269] on input "False" at bounding box center [744, 274] width 13 height 11
radio input "true"
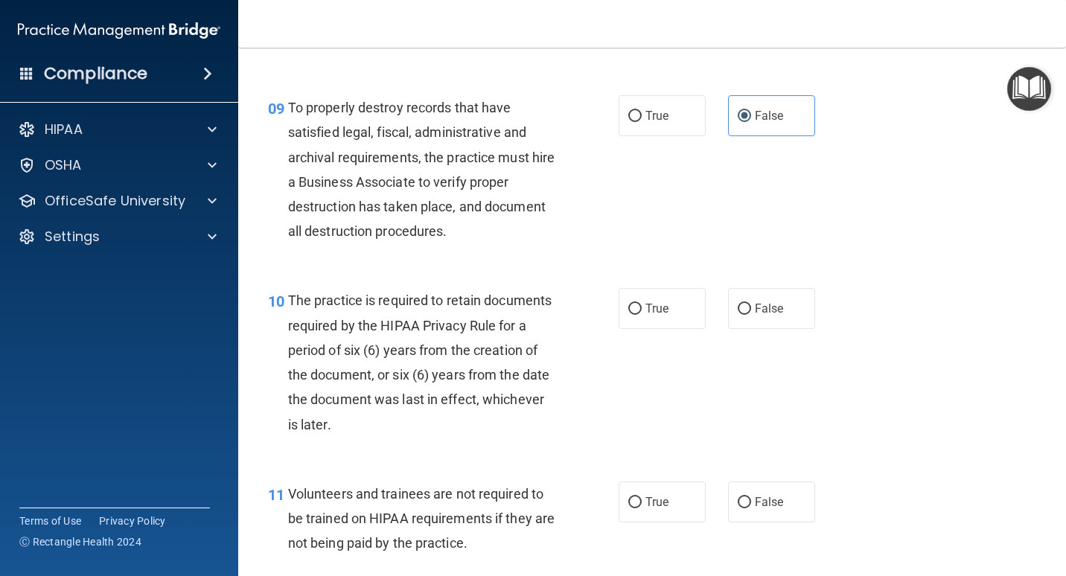
scroll to position [1414, 0]
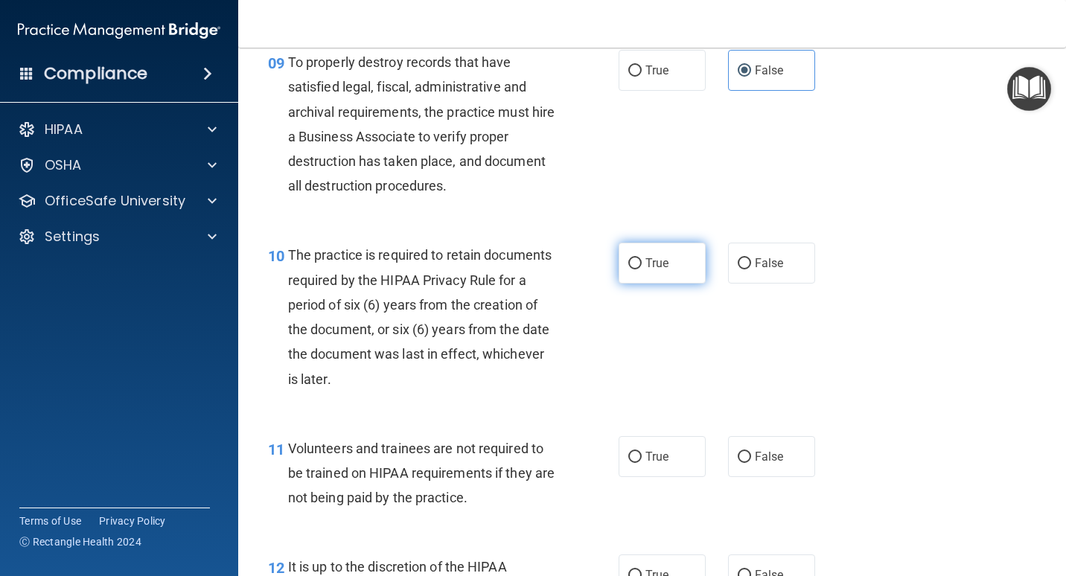
click at [666, 272] on label "True" at bounding box center [661, 263] width 87 height 41
click at [642, 269] on input "True" at bounding box center [634, 263] width 13 height 11
radio input "true"
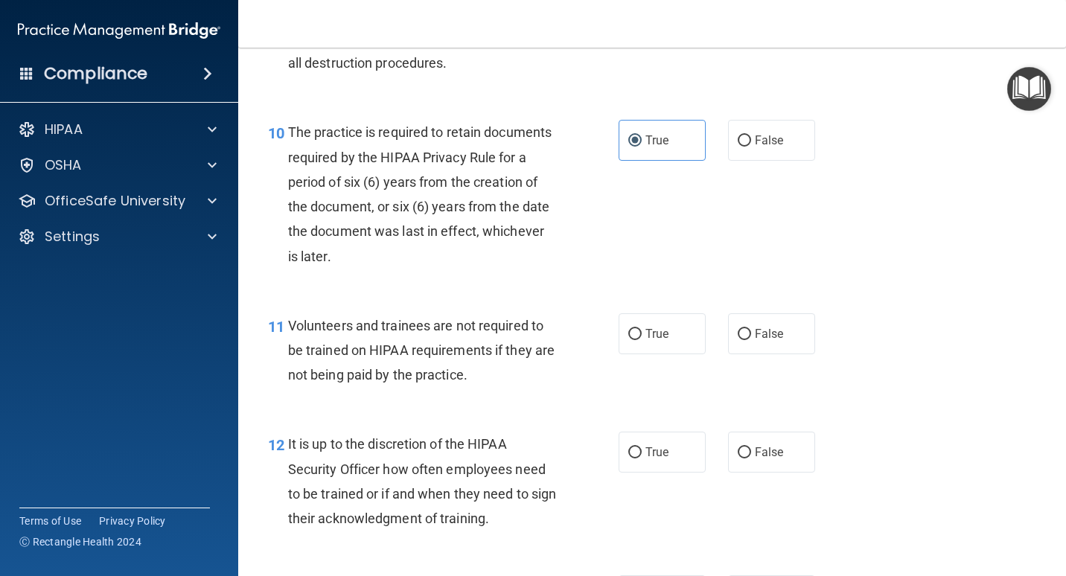
scroll to position [1563, 0]
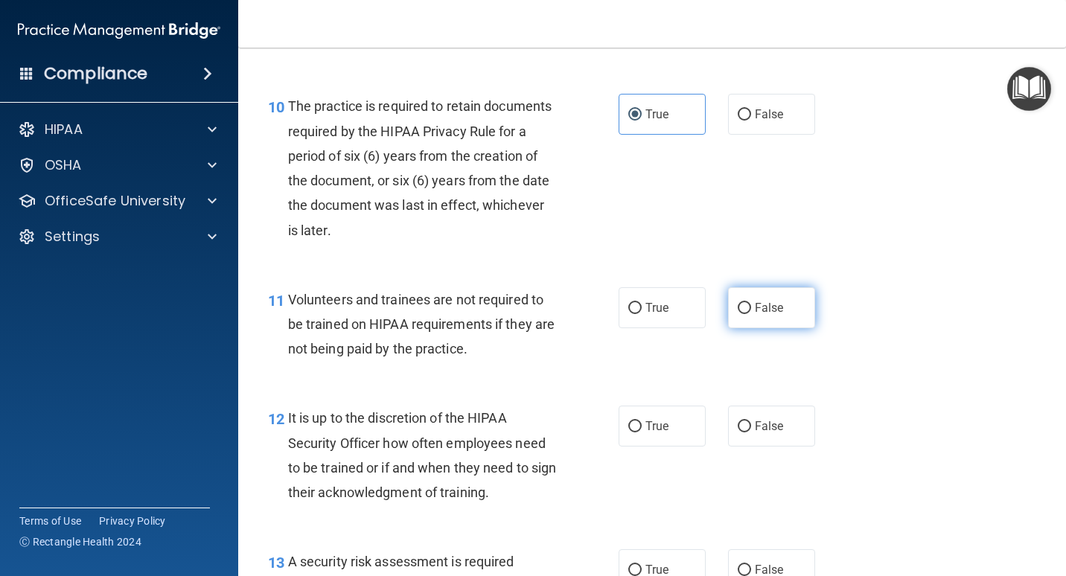
drag, startPoint x: 737, startPoint y: 301, endPoint x: 735, endPoint y: 314, distance: 12.8
click at [738, 303] on input "False" at bounding box center [744, 308] width 13 height 11
radio input "true"
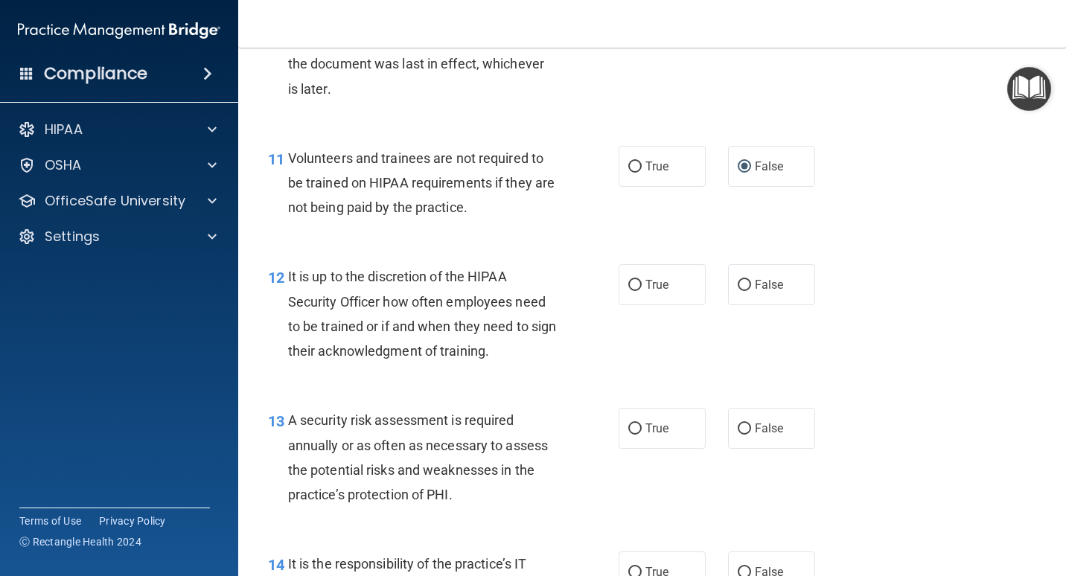
scroll to position [1712, 0]
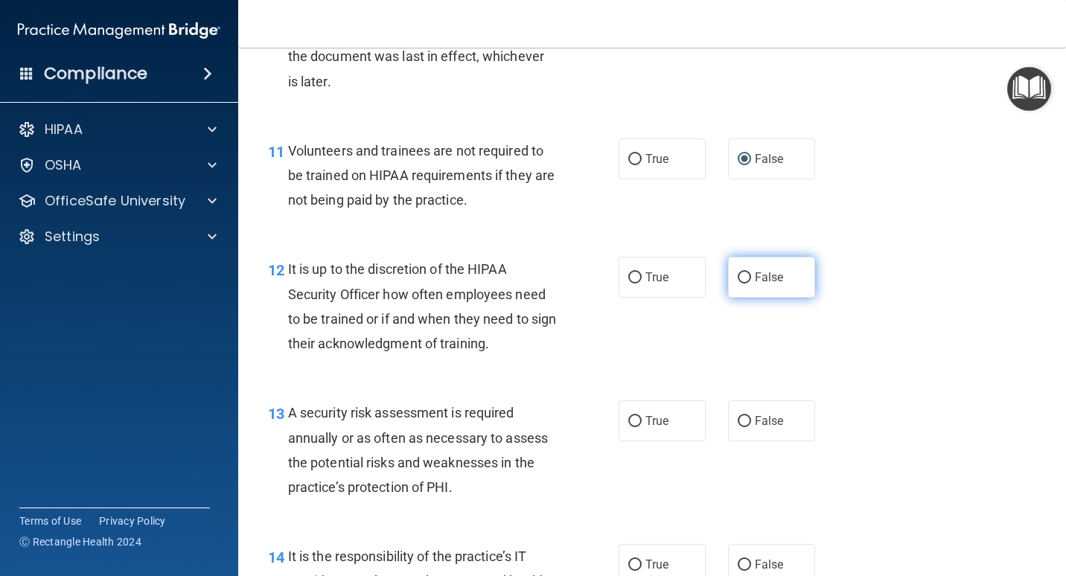
click at [761, 275] on span "False" at bounding box center [769, 277] width 29 height 14
click at [751, 275] on input "False" at bounding box center [744, 277] width 13 height 11
radio input "true"
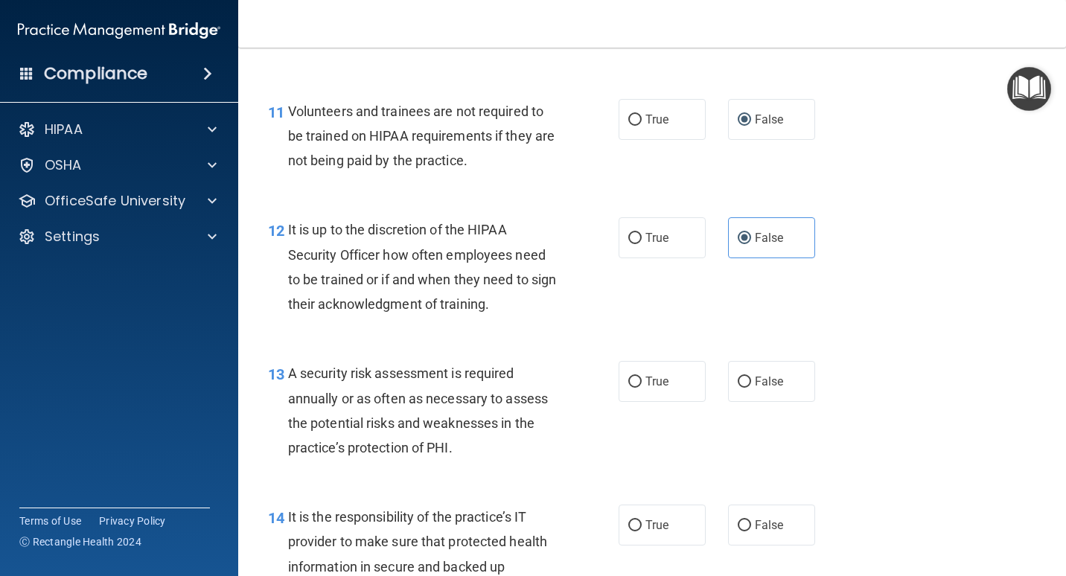
scroll to position [1861, 0]
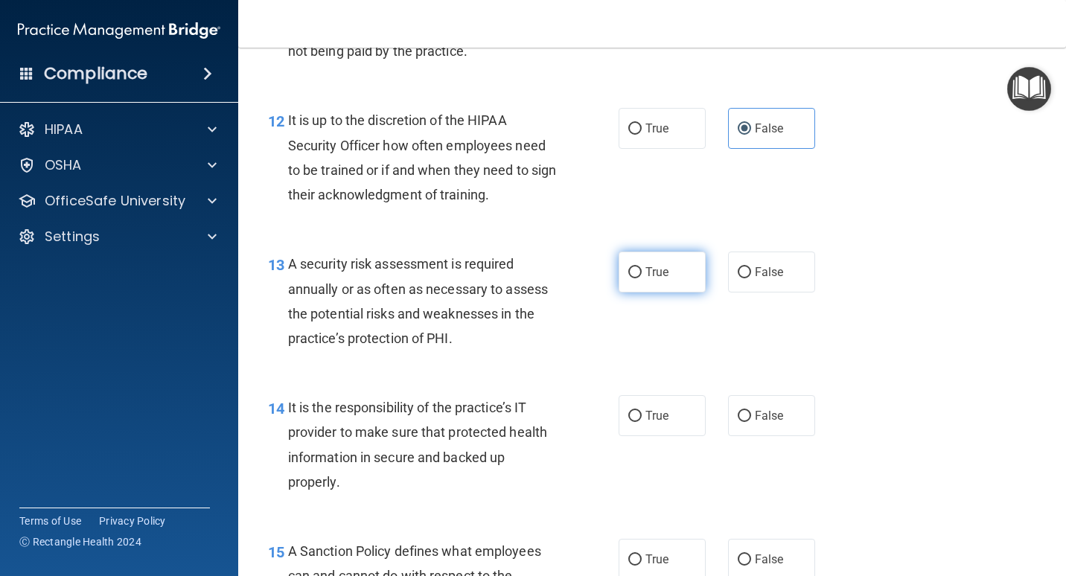
click at [678, 281] on label "True" at bounding box center [661, 272] width 87 height 41
click at [642, 278] on input "True" at bounding box center [634, 272] width 13 height 11
radio input "true"
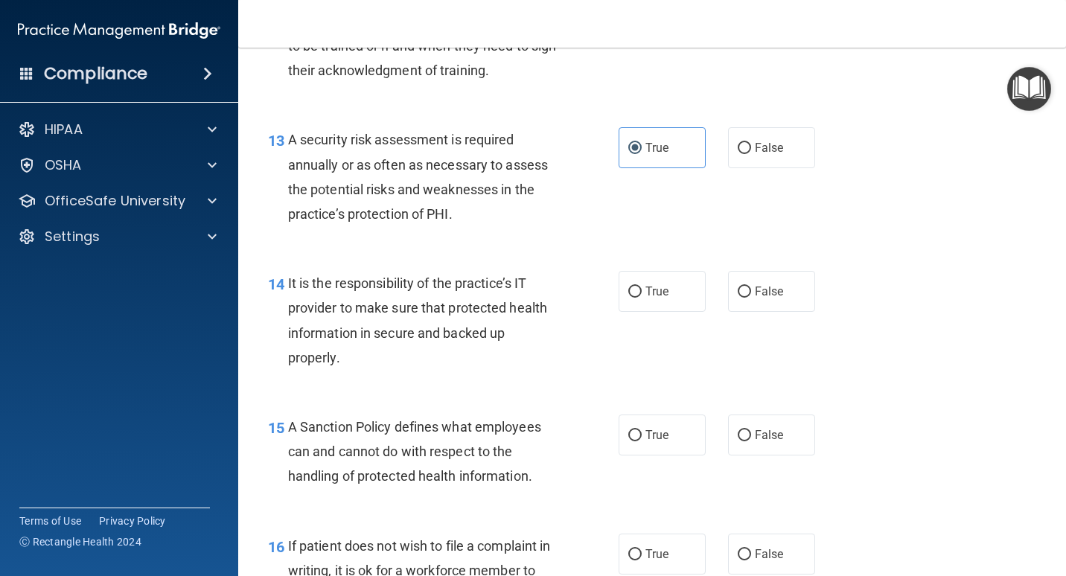
scroll to position [2010, 0]
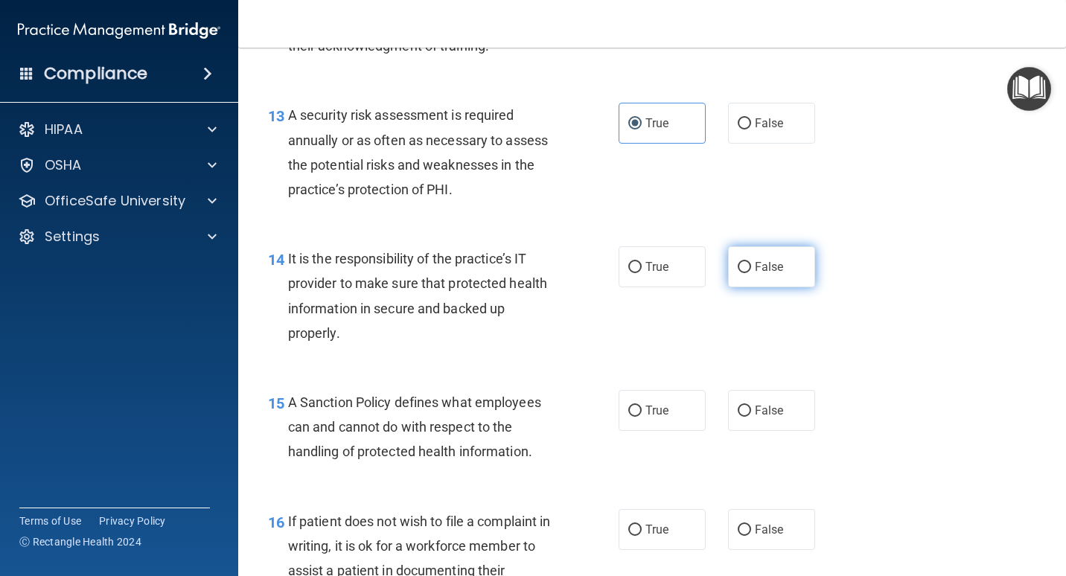
click at [787, 252] on label "False" at bounding box center [771, 266] width 87 height 41
click at [751, 262] on input "False" at bounding box center [744, 267] width 13 height 11
radio input "true"
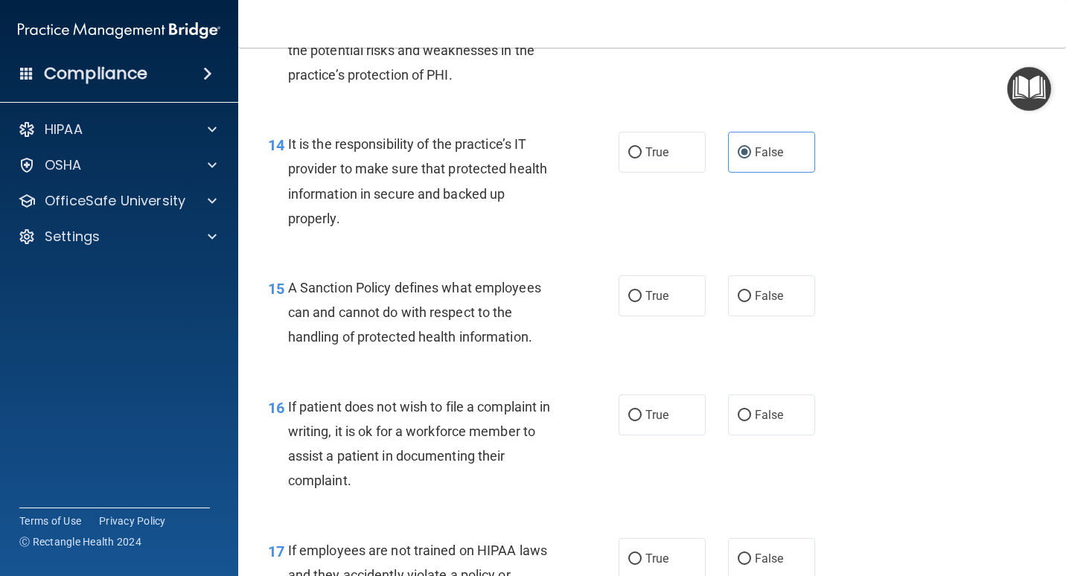
scroll to position [2158, 0]
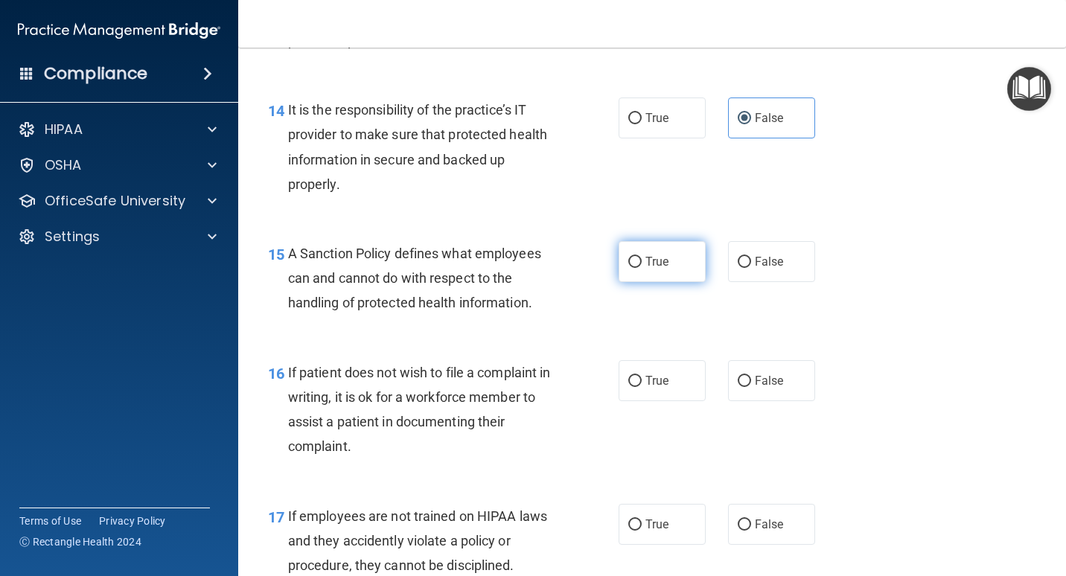
click at [654, 262] on span "True" at bounding box center [656, 262] width 23 height 14
click at [642, 262] on input "True" at bounding box center [634, 262] width 13 height 11
radio input "true"
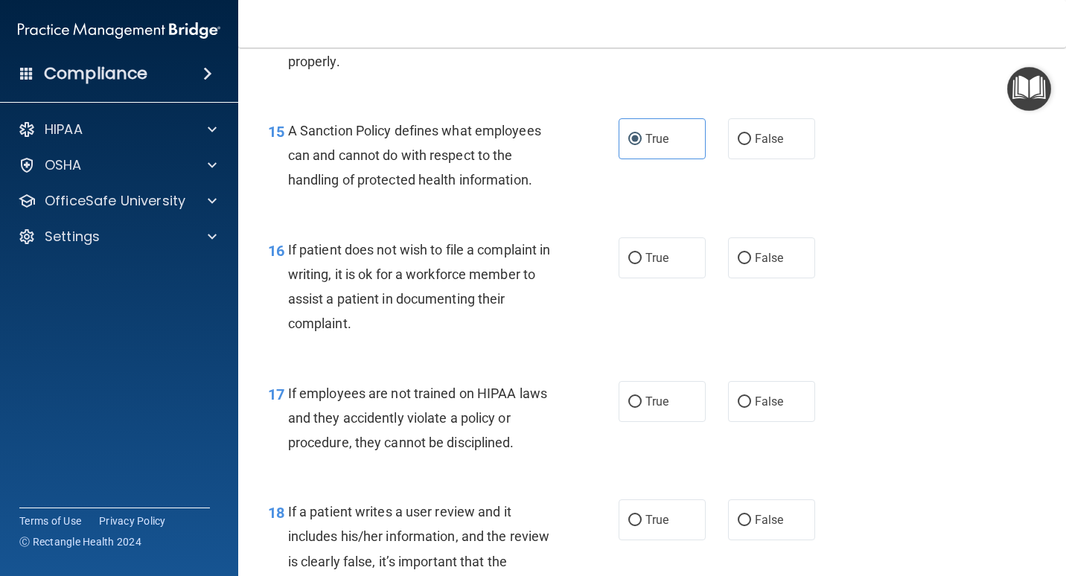
scroll to position [2307, 0]
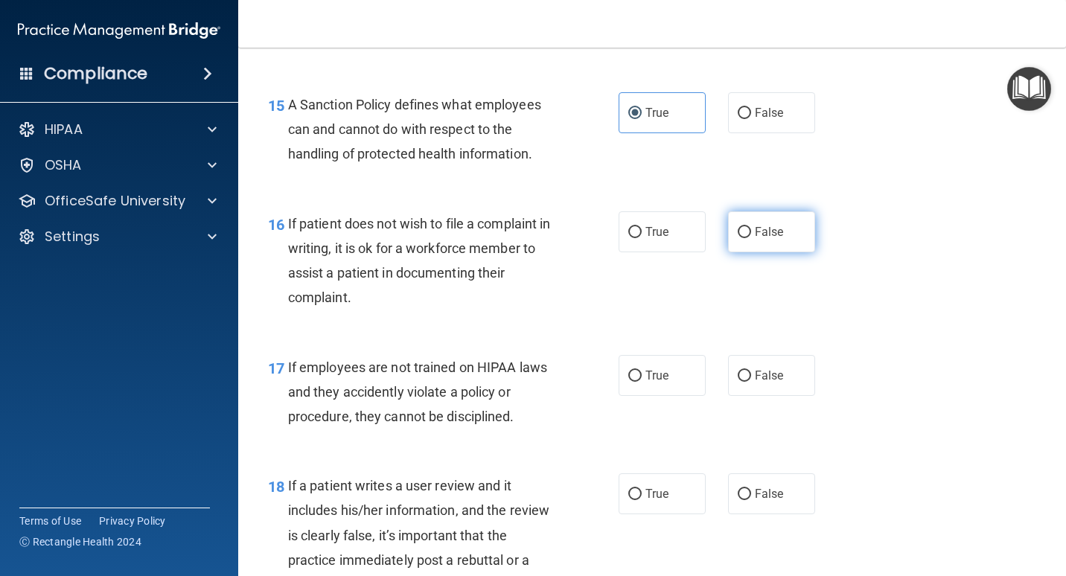
click at [771, 237] on span "False" at bounding box center [769, 232] width 29 height 14
click at [751, 237] on input "False" at bounding box center [744, 232] width 13 height 11
radio input "true"
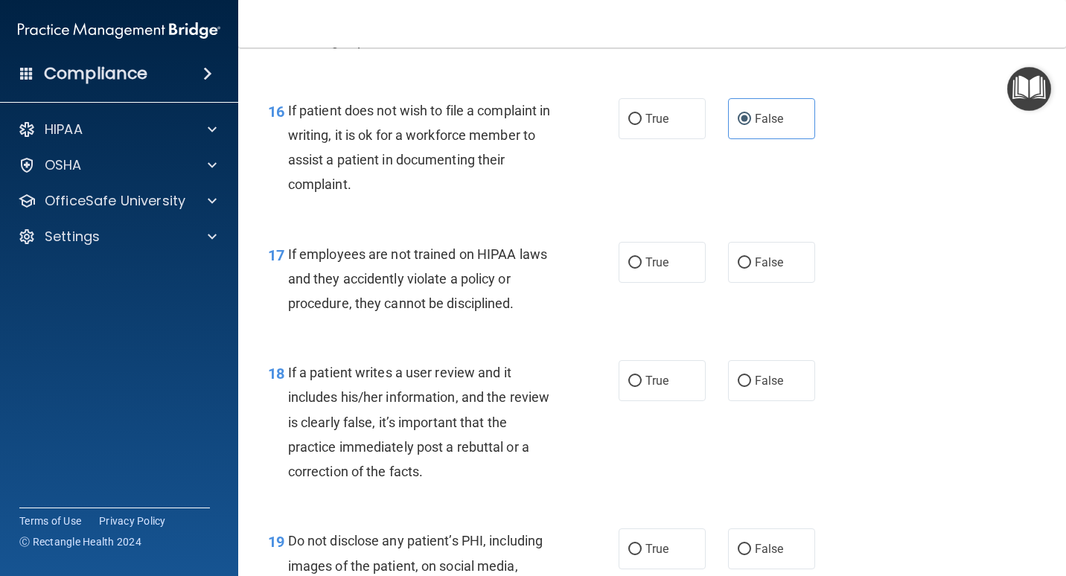
scroll to position [2456, 0]
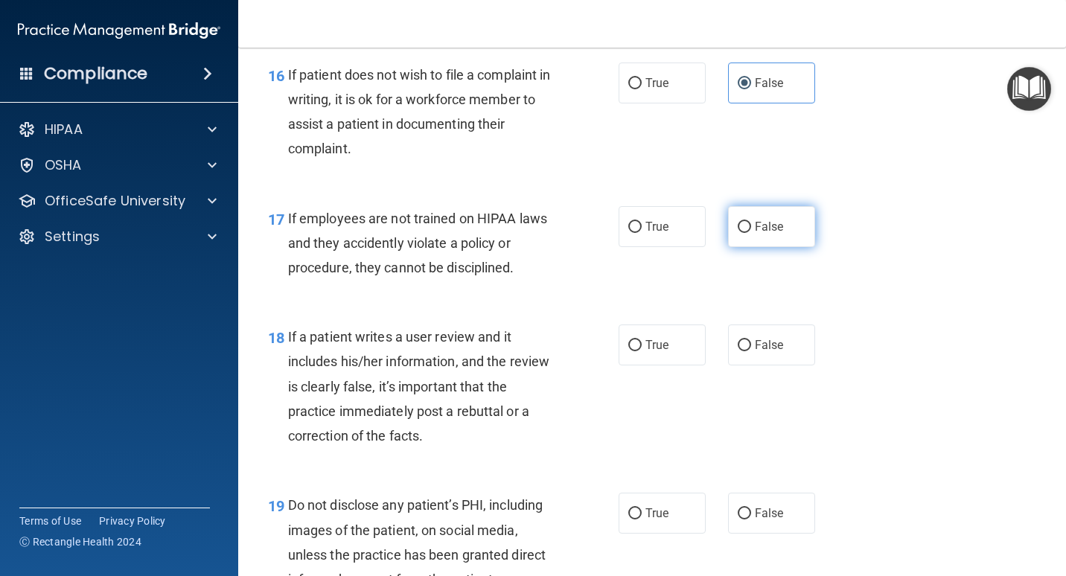
click at [745, 221] on label "False" at bounding box center [771, 226] width 87 height 41
click at [745, 222] on input "False" at bounding box center [744, 227] width 13 height 11
radio input "true"
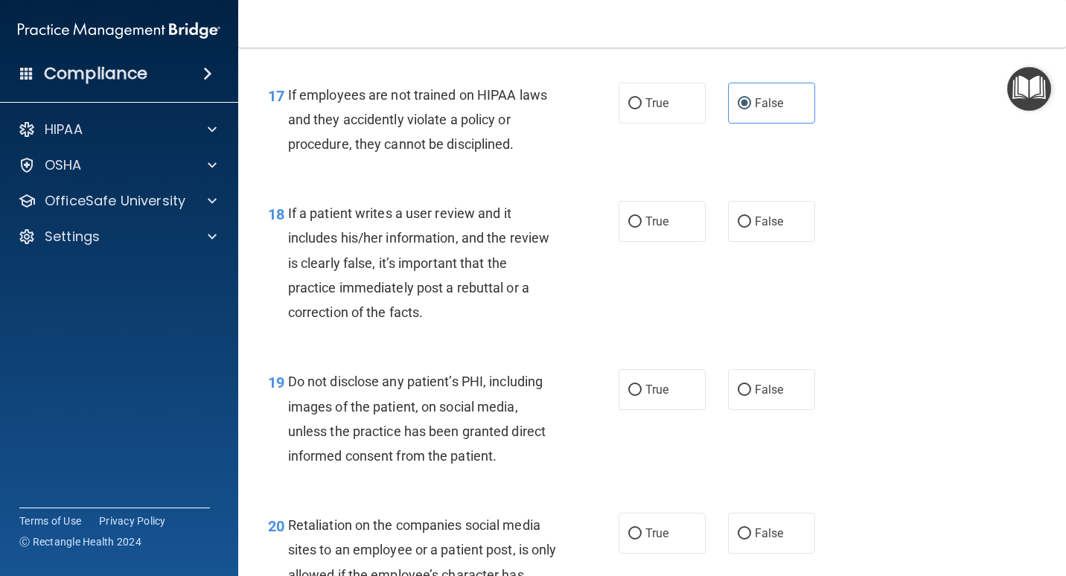
scroll to position [2605, 0]
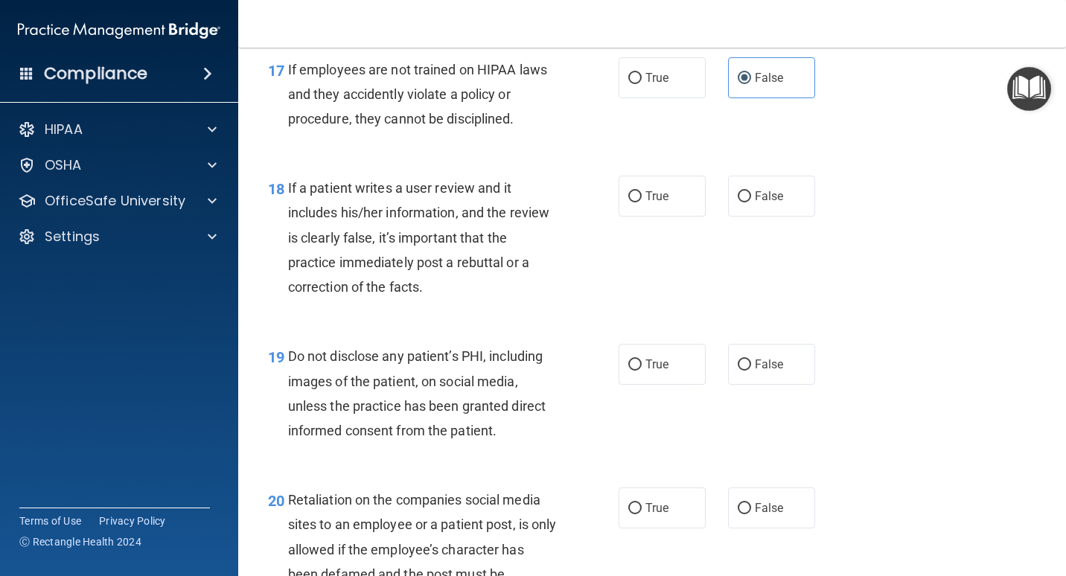
click at [618, 220] on div "18 If a patient writes a user review and it includes his/her information, and t…" at bounding box center [443, 241] width 395 height 131
click at [642, 205] on label "True" at bounding box center [661, 196] width 87 height 41
click at [642, 202] on input "True" at bounding box center [634, 196] width 13 height 11
radio input "true"
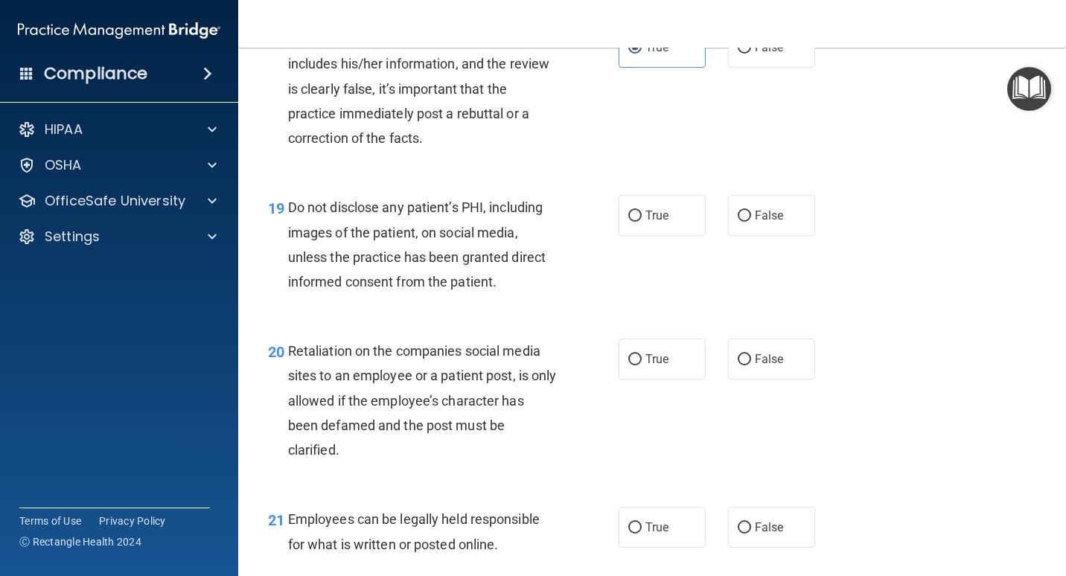
scroll to position [2828, 0]
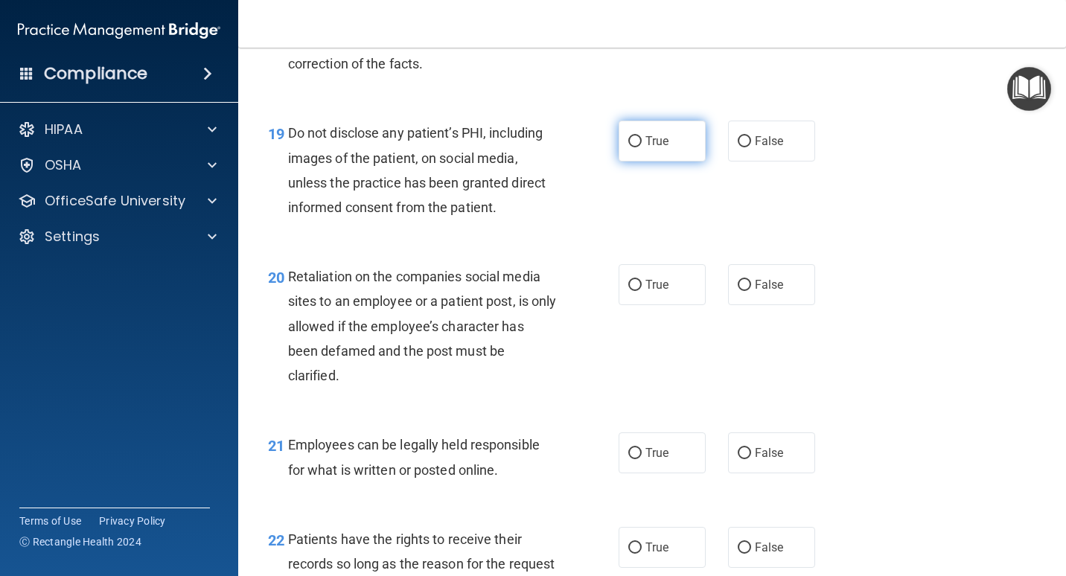
click at [620, 142] on label "True" at bounding box center [661, 141] width 87 height 41
click at [628, 142] on input "True" at bounding box center [634, 141] width 13 height 11
radio input "true"
click at [642, 298] on label "True" at bounding box center [661, 284] width 87 height 41
click at [642, 291] on input "True" at bounding box center [634, 285] width 13 height 11
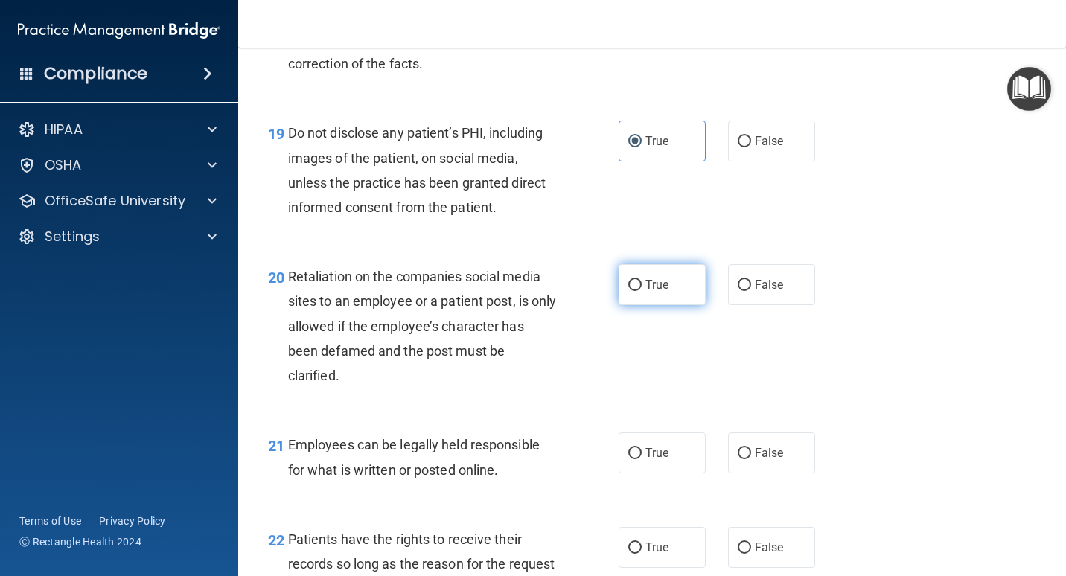
radio input "true"
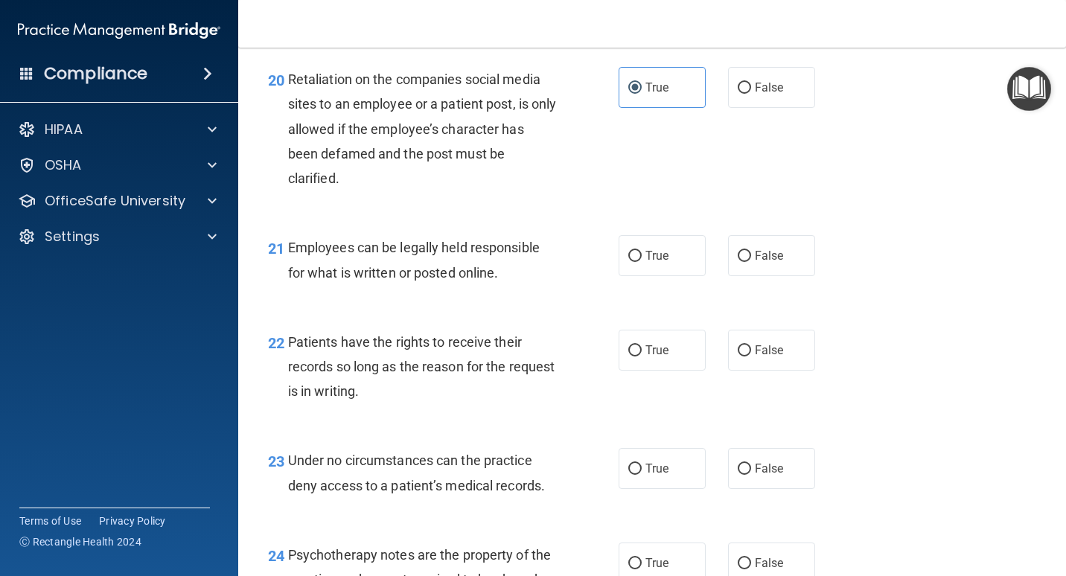
scroll to position [3051, 0]
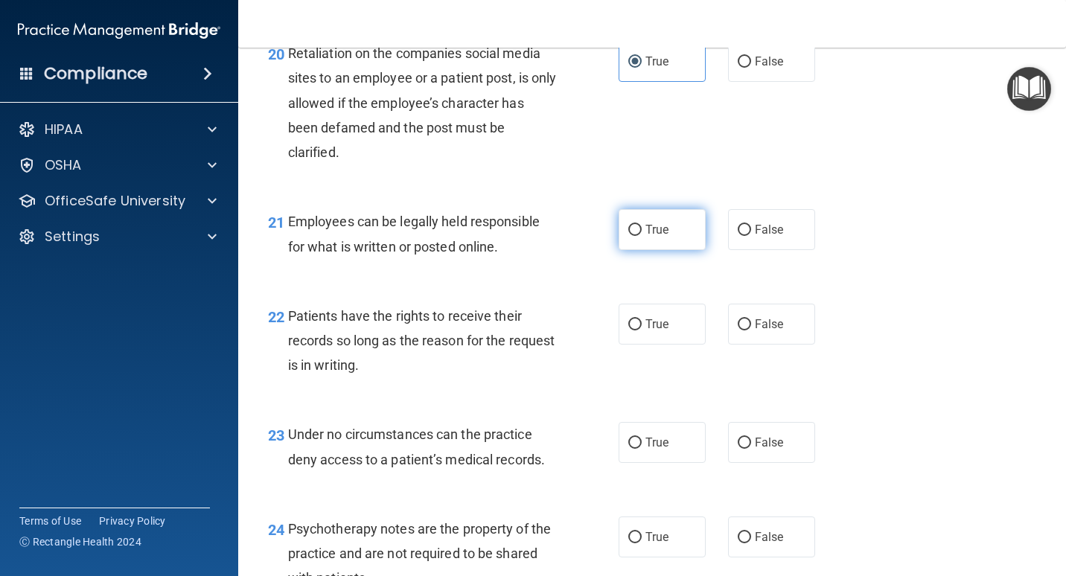
click at [667, 217] on label "True" at bounding box center [661, 229] width 87 height 41
click at [642, 225] on input "True" at bounding box center [634, 230] width 13 height 11
radio input "true"
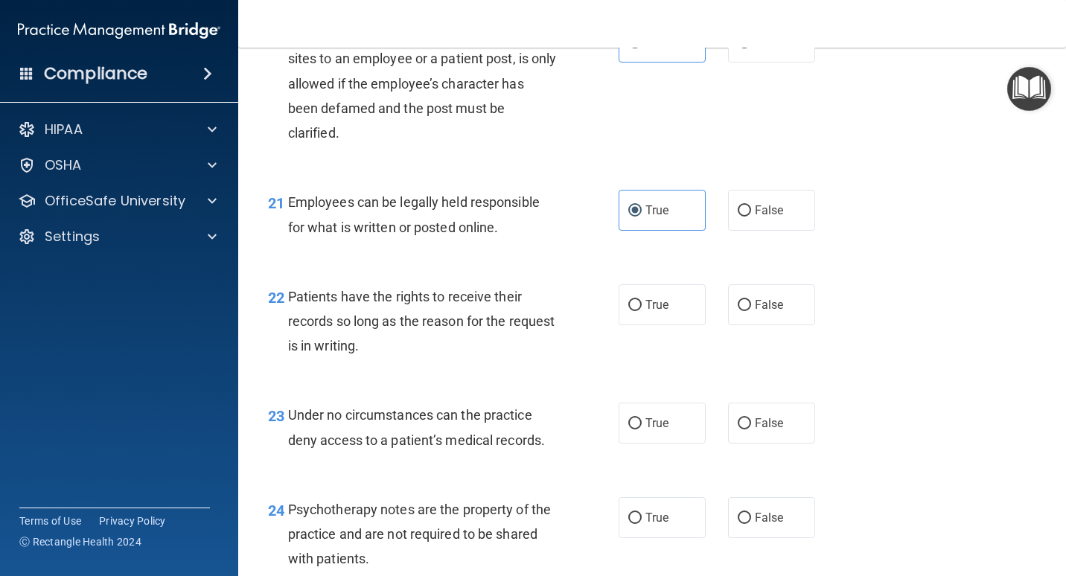
scroll to position [3126, 0]
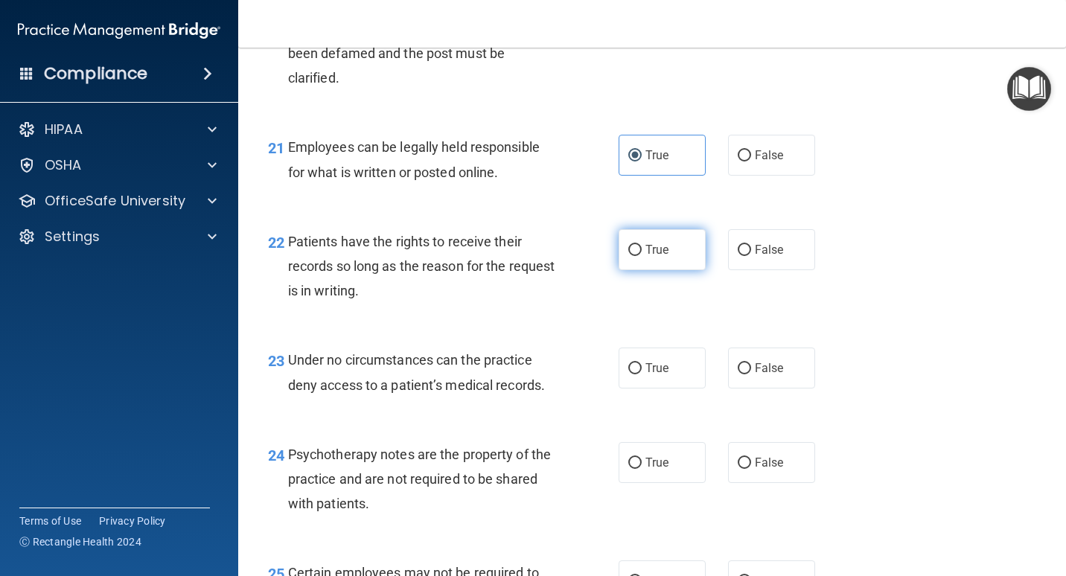
click at [664, 251] on label "True" at bounding box center [661, 249] width 87 height 41
click at [642, 251] on input "True" at bounding box center [634, 250] width 13 height 11
radio input "true"
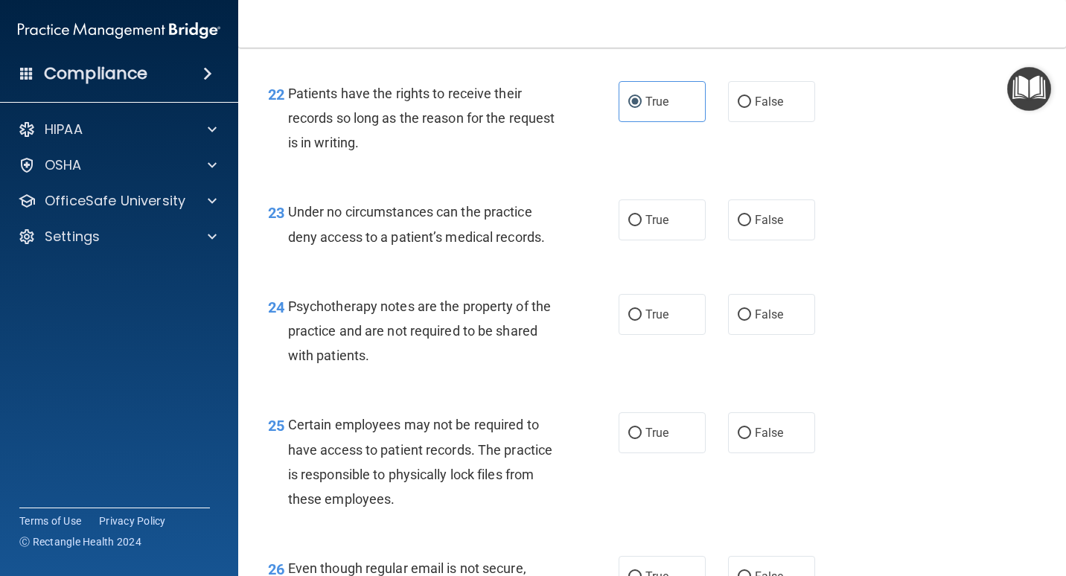
scroll to position [3275, 0]
click at [760, 220] on span "False" at bounding box center [769, 219] width 29 height 14
click at [751, 220] on input "False" at bounding box center [744, 219] width 13 height 11
radio input "true"
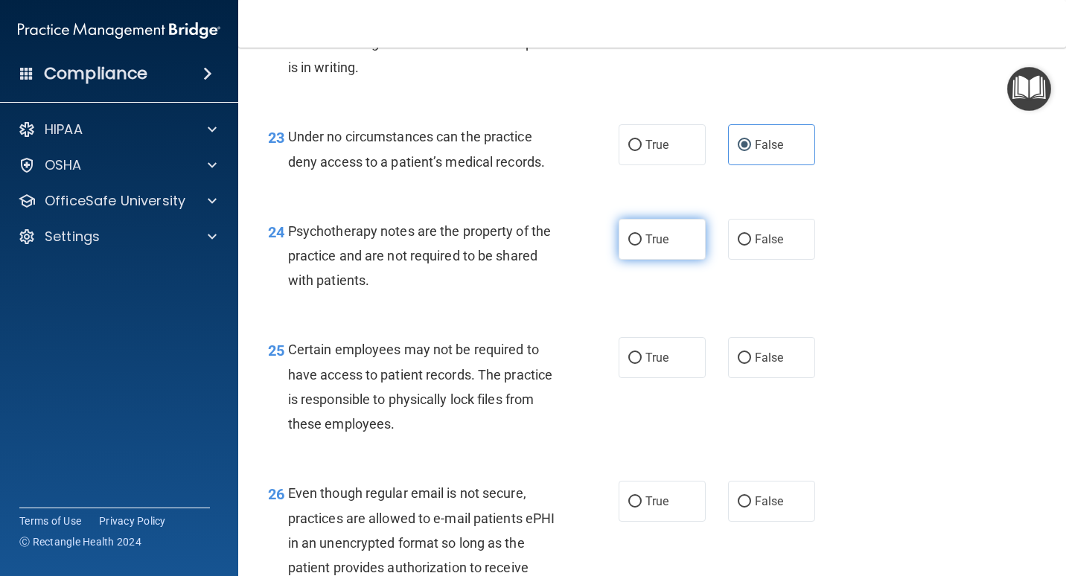
click at [681, 241] on label "True" at bounding box center [661, 239] width 87 height 41
click at [642, 241] on input "True" at bounding box center [634, 239] width 13 height 11
radio input "true"
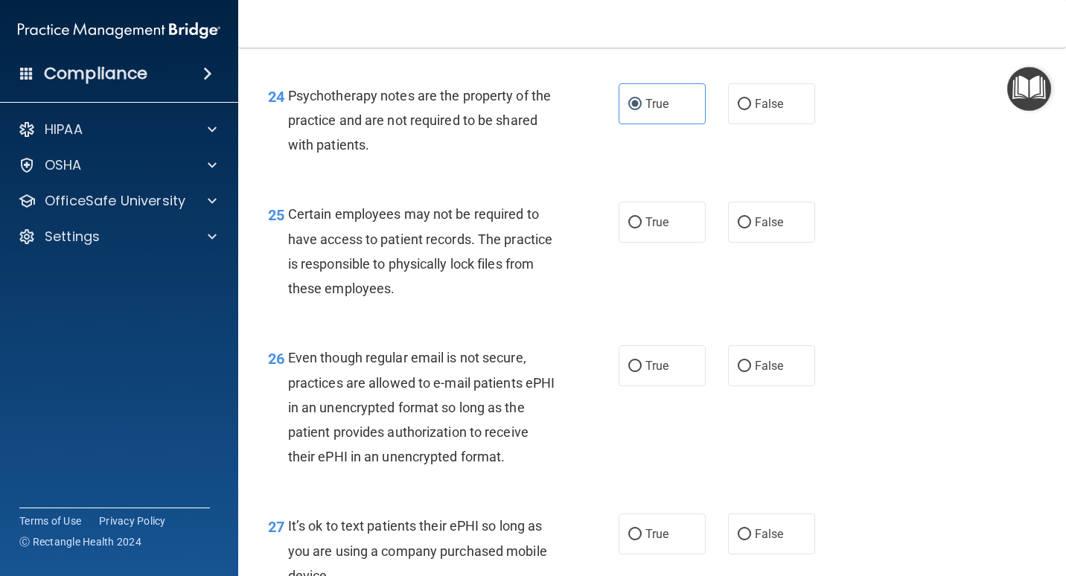
scroll to position [3498, 0]
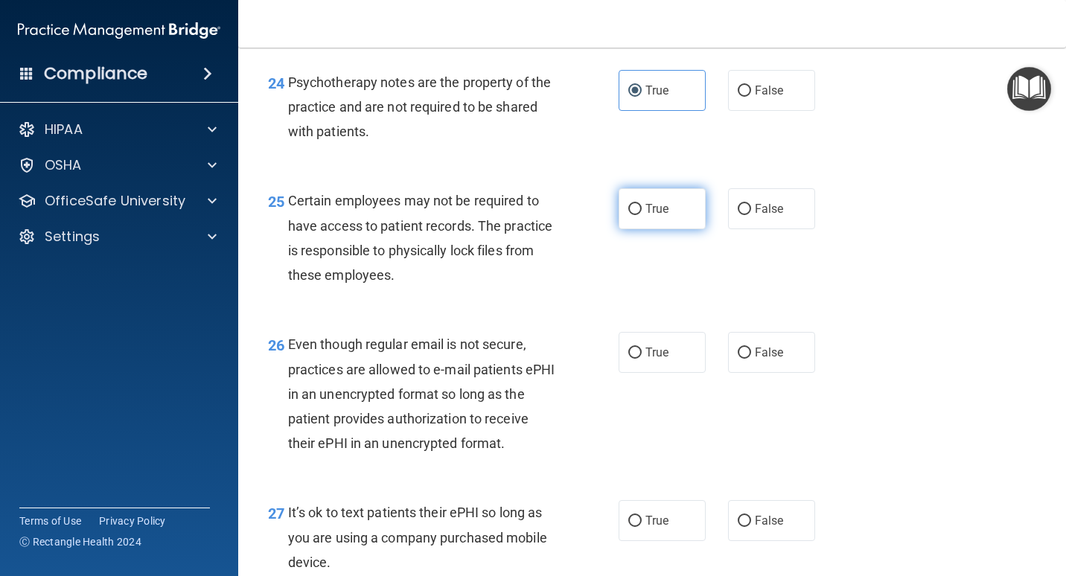
click at [662, 211] on span "True" at bounding box center [656, 209] width 23 height 14
click at [642, 211] on input "True" at bounding box center [634, 209] width 13 height 11
radio input "true"
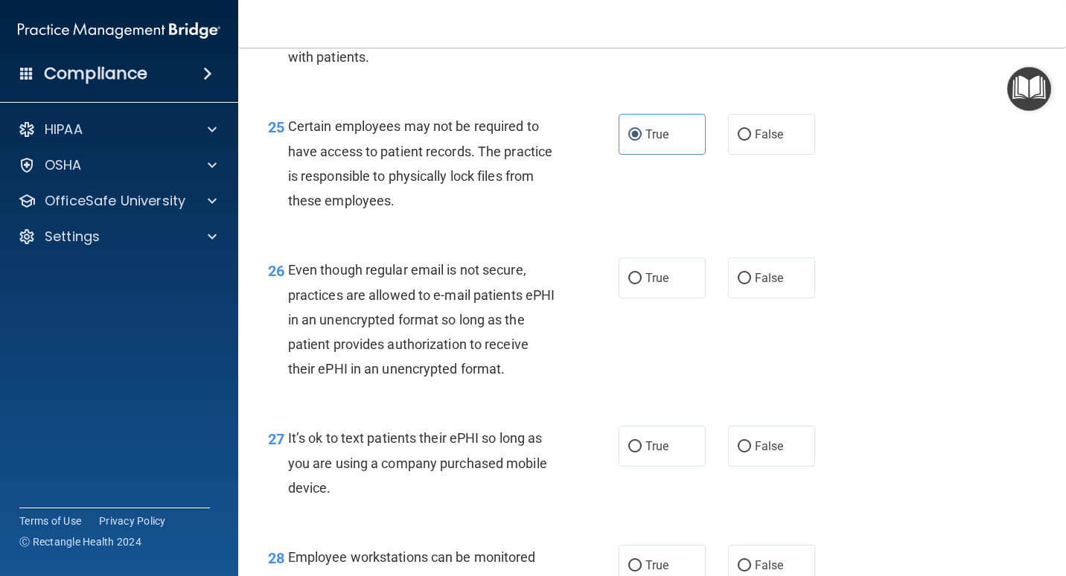
scroll to position [3647, 0]
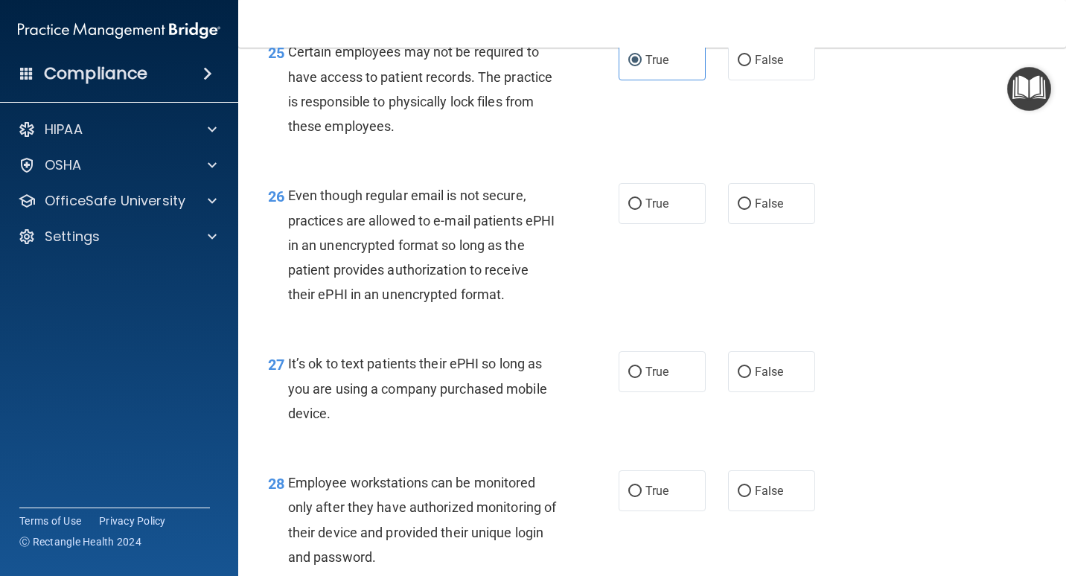
click at [605, 207] on div "26 Even though regular email is not secure, practices are allowed to e-mail pat…" at bounding box center [443, 248] width 395 height 131
click at [639, 205] on label "True" at bounding box center [661, 203] width 87 height 41
click at [639, 205] on input "True" at bounding box center [634, 204] width 13 height 11
radio input "true"
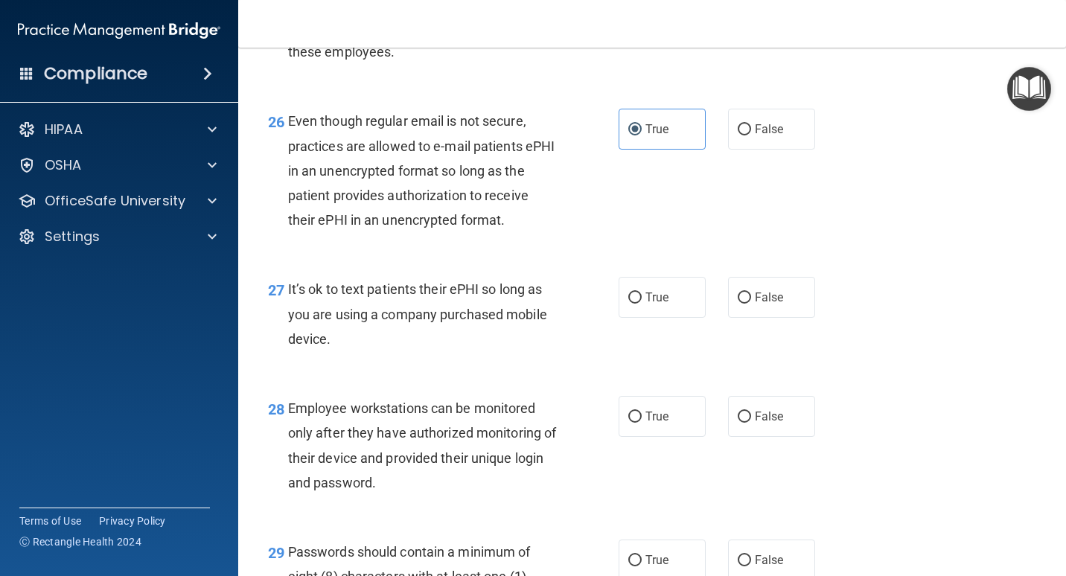
scroll to position [3796, 0]
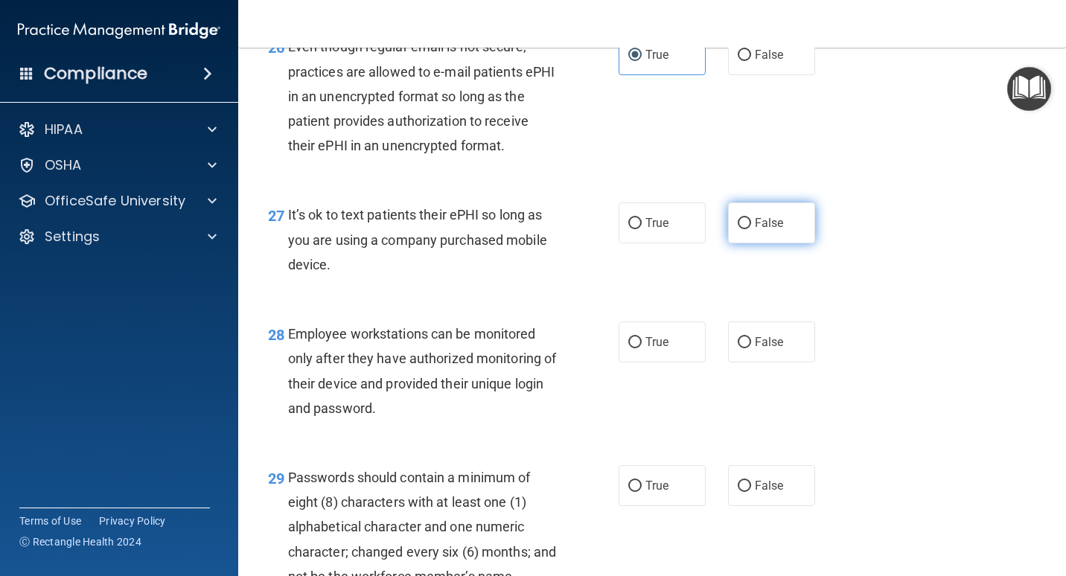
click at [770, 234] on label "False" at bounding box center [771, 222] width 87 height 41
click at [751, 229] on input "False" at bounding box center [744, 223] width 13 height 11
radio input "true"
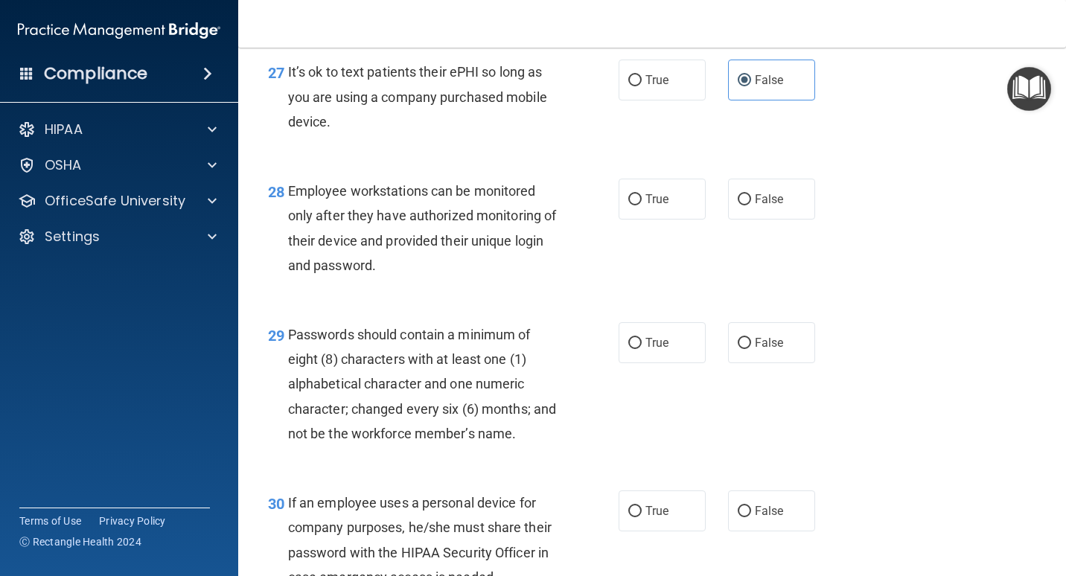
scroll to position [3945, 0]
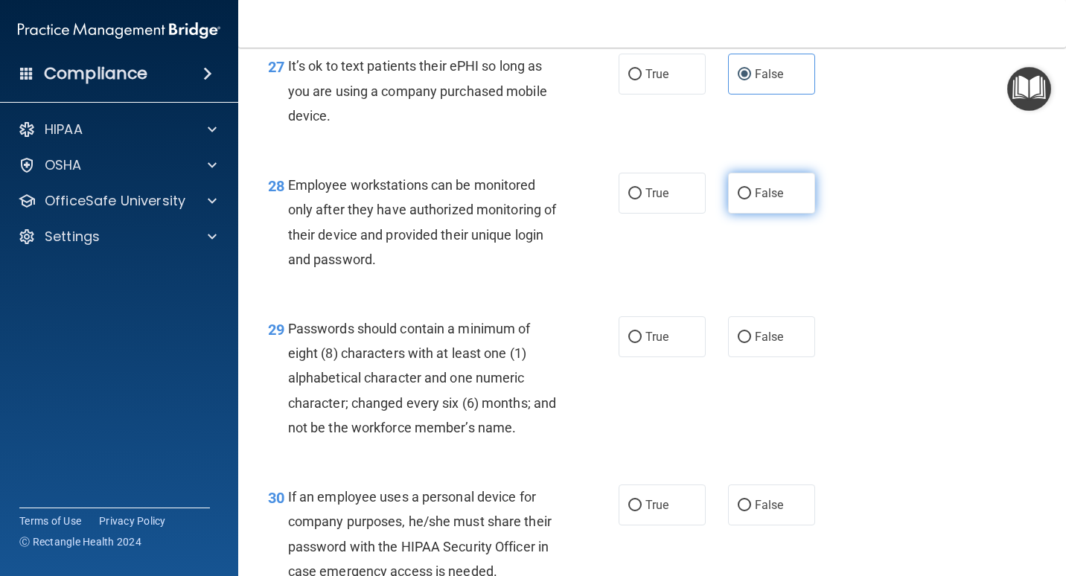
click at [761, 185] on label "False" at bounding box center [771, 193] width 87 height 41
click at [751, 188] on input "False" at bounding box center [744, 193] width 13 height 11
radio input "true"
click at [676, 340] on label "True" at bounding box center [661, 336] width 87 height 41
click at [642, 340] on input "True" at bounding box center [634, 337] width 13 height 11
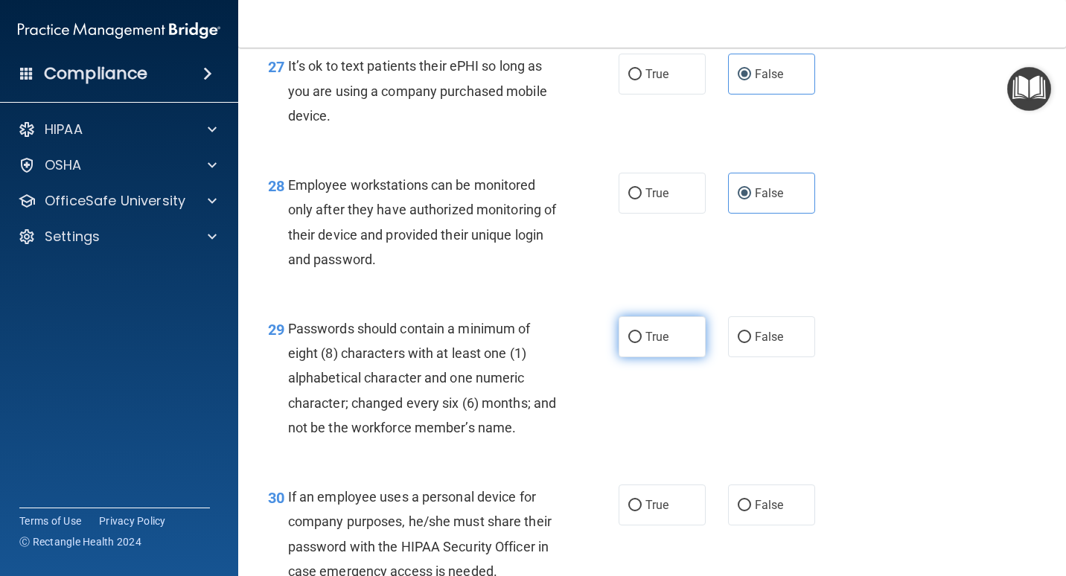
radio input "true"
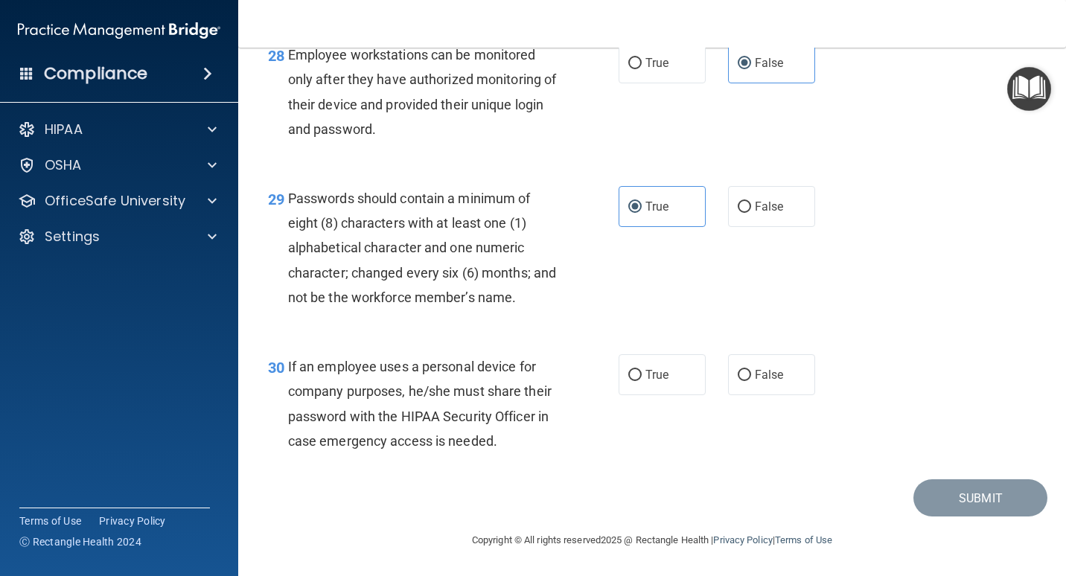
scroll to position [4100, 0]
click at [808, 354] on div "True False" at bounding box center [722, 374] width 209 height 41
click at [789, 354] on label "False" at bounding box center [771, 374] width 87 height 41
click at [751, 370] on input "False" at bounding box center [744, 375] width 13 height 11
radio input "true"
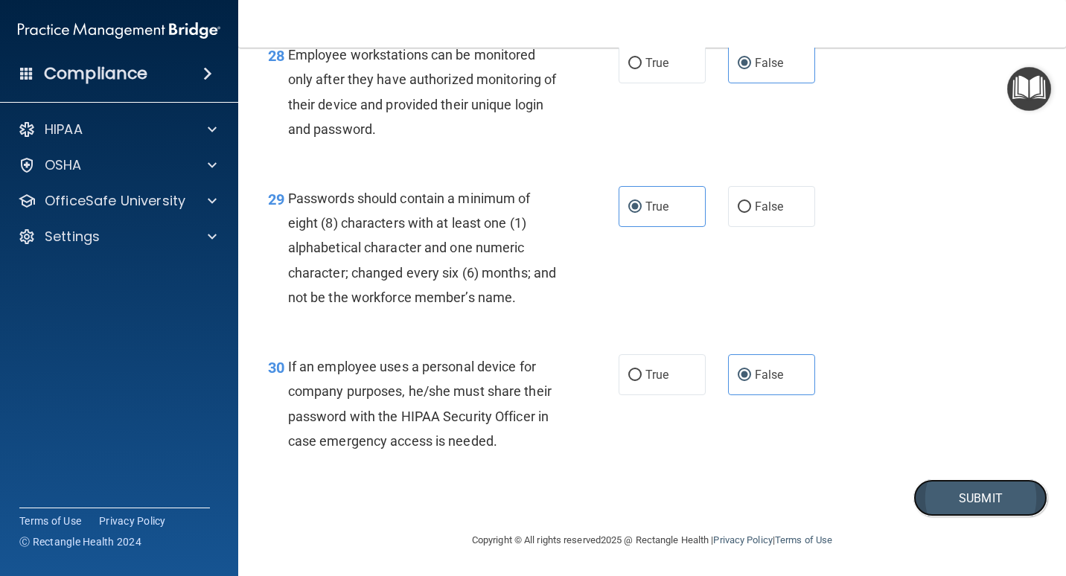
click at [937, 487] on button "Submit" at bounding box center [980, 498] width 134 height 38
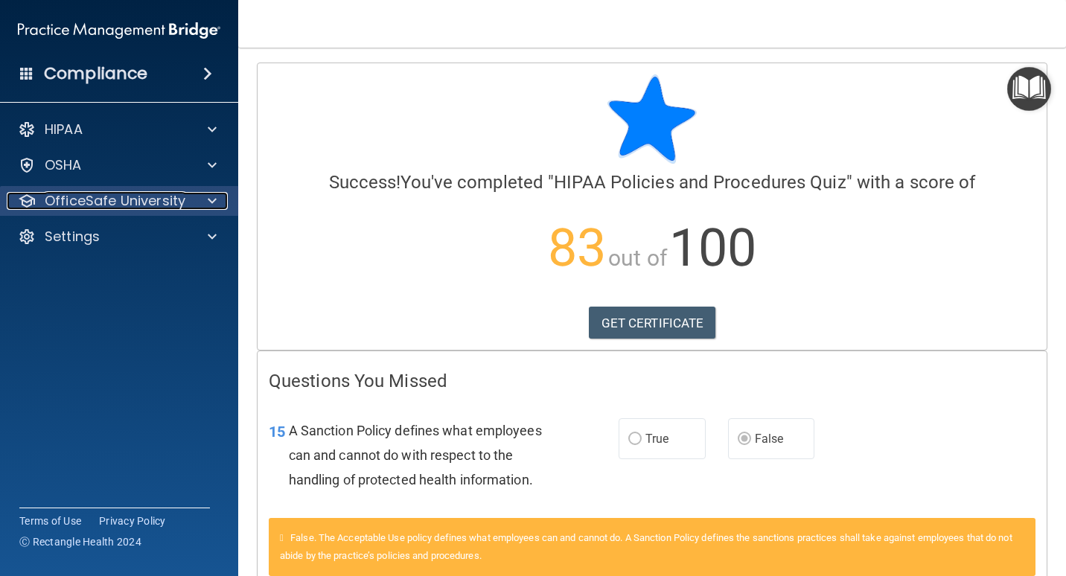
click at [194, 204] on div at bounding box center [209, 201] width 37 height 18
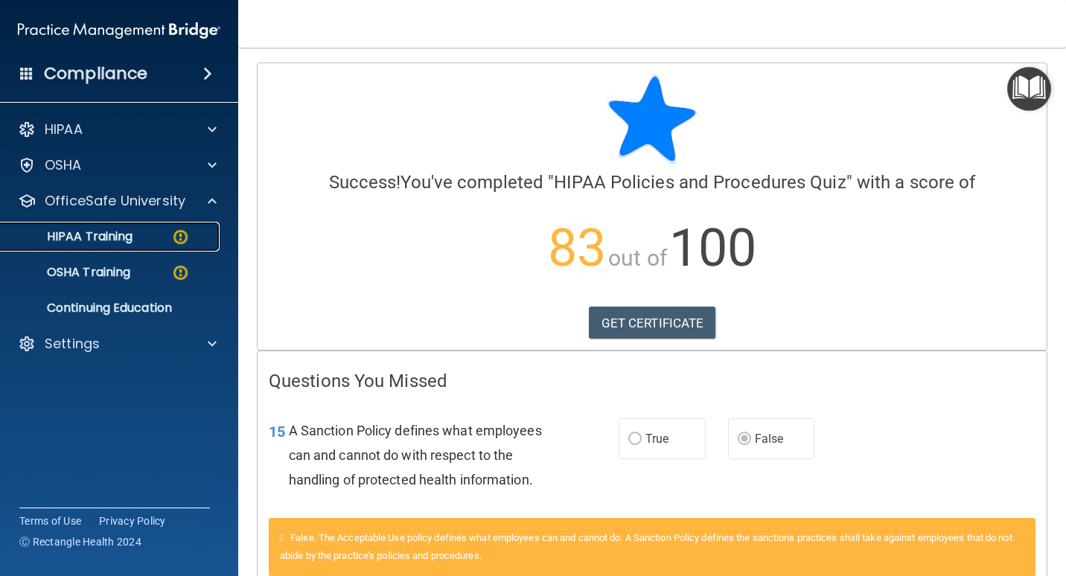
click at [166, 231] on div "HIPAA Training" at bounding box center [111, 236] width 203 height 15
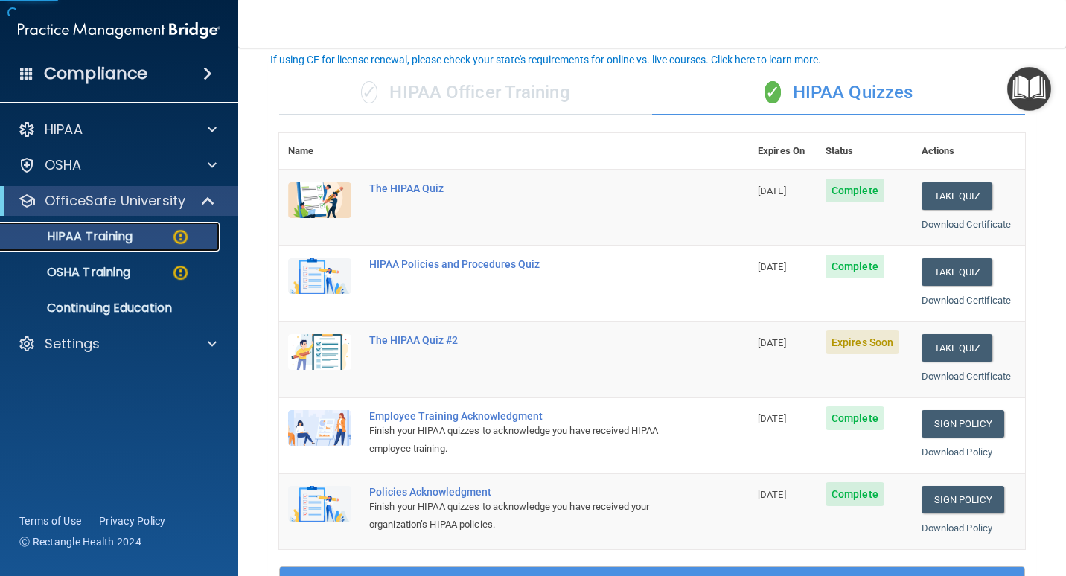
scroll to position [149, 0]
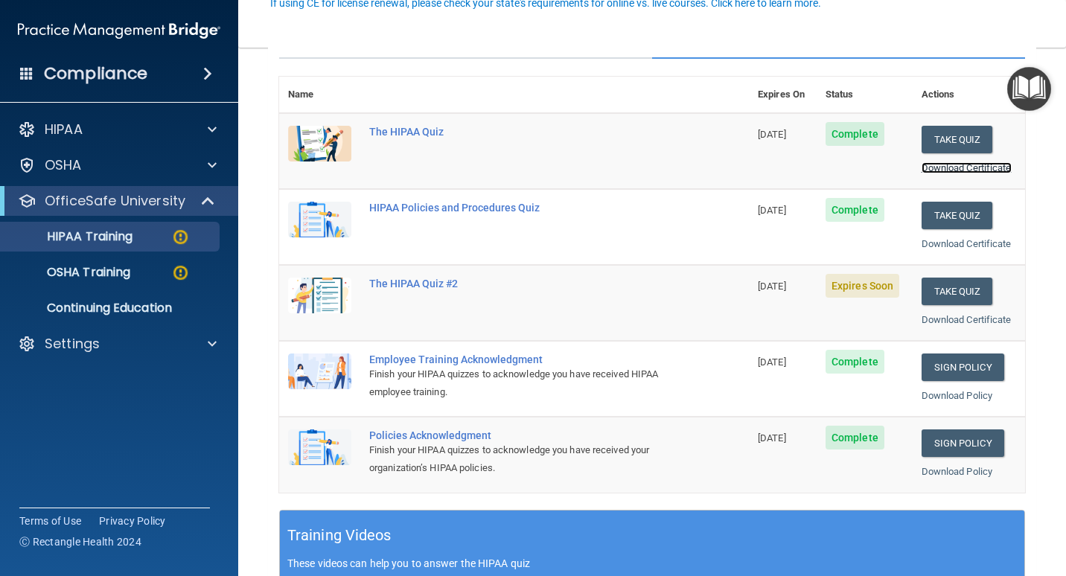
click at [966, 162] on link "Download Certificate" at bounding box center [966, 167] width 90 height 11
click at [943, 289] on button "Take Quiz" at bounding box center [956, 292] width 71 height 28
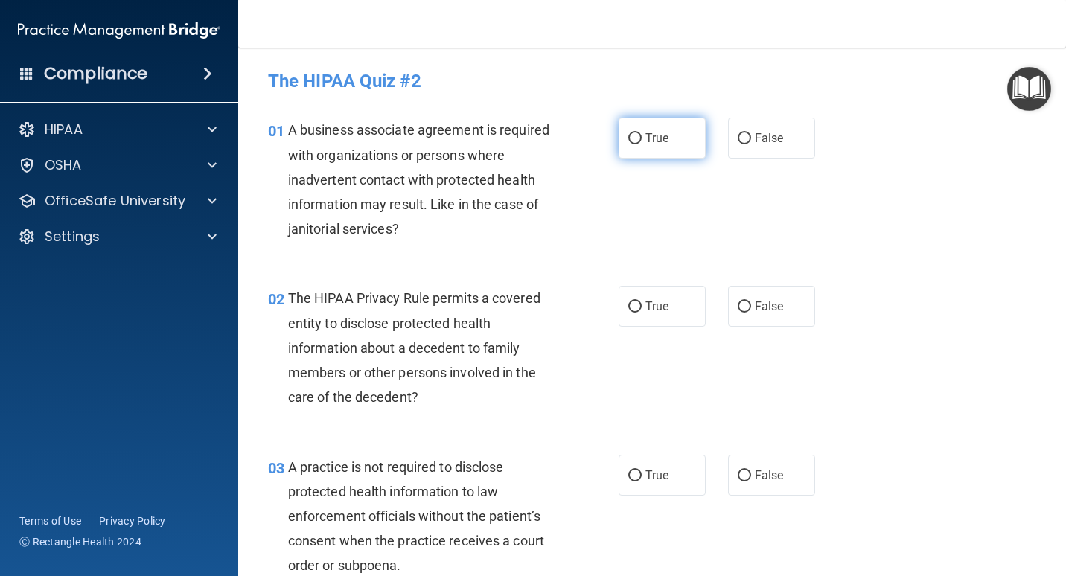
click at [618, 139] on label "True" at bounding box center [661, 138] width 87 height 41
click at [628, 139] on input "True" at bounding box center [634, 138] width 13 height 11
radio input "true"
click at [674, 322] on label "True" at bounding box center [661, 306] width 87 height 41
click at [642, 313] on input "True" at bounding box center [634, 306] width 13 height 11
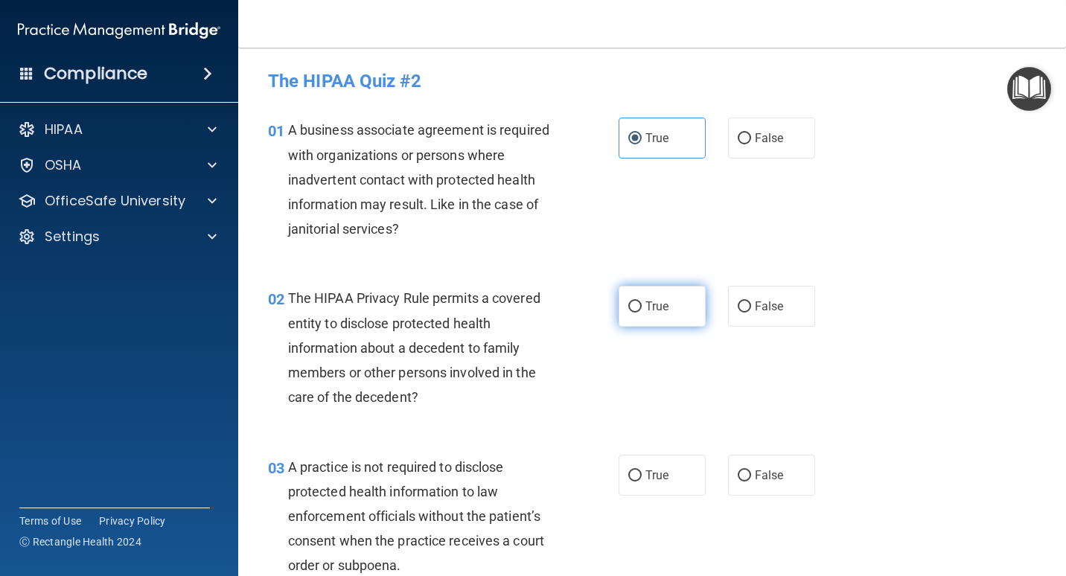
radio input "true"
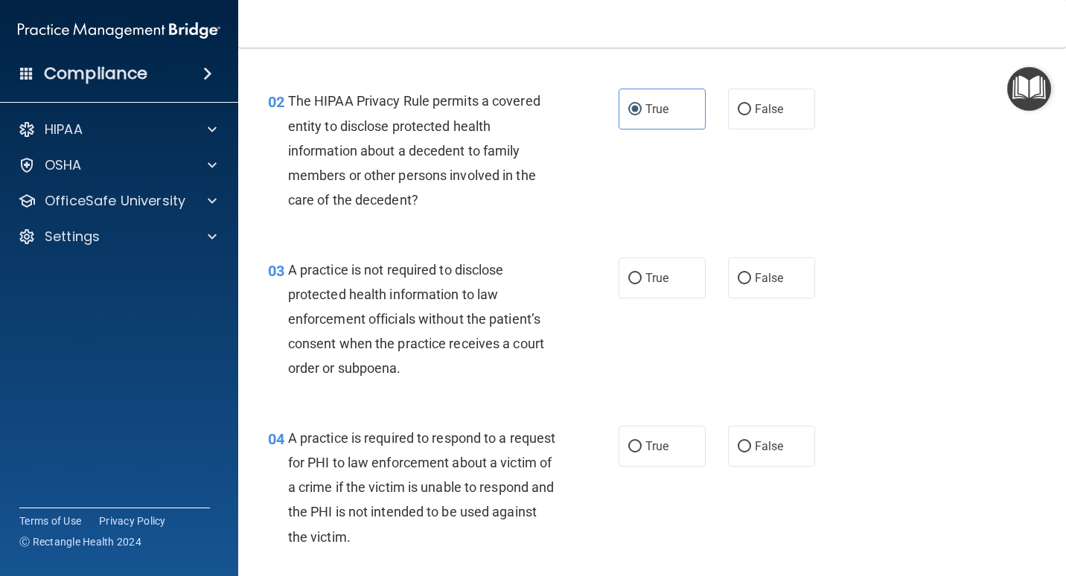
scroll to position [223, 0]
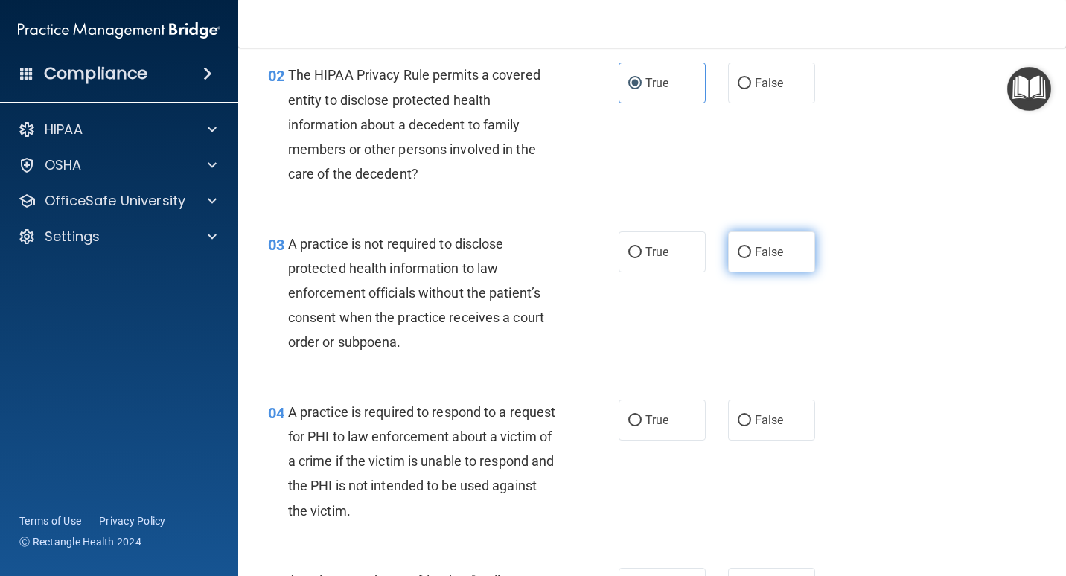
click at [794, 251] on label "False" at bounding box center [771, 251] width 87 height 41
click at [751, 251] on input "False" at bounding box center [744, 252] width 13 height 11
radio input "true"
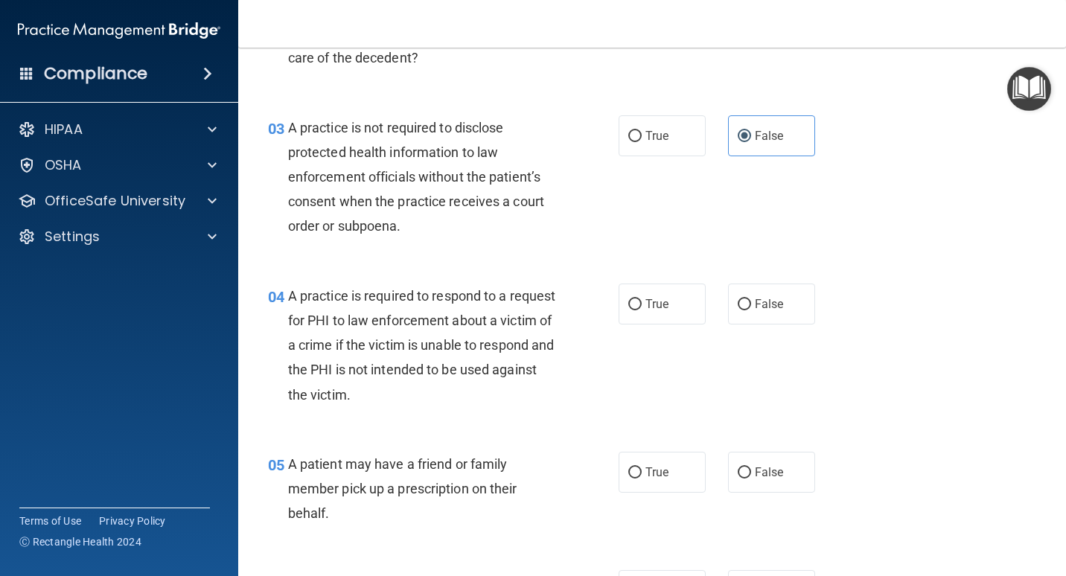
scroll to position [372, 0]
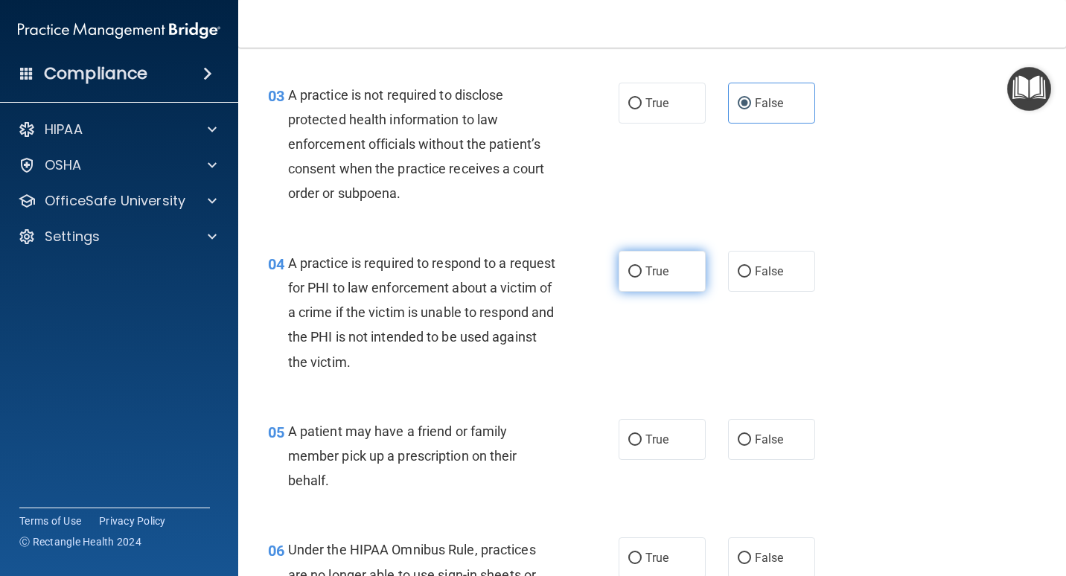
click at [668, 268] on label "True" at bounding box center [661, 271] width 87 height 41
click at [642, 268] on input "True" at bounding box center [634, 271] width 13 height 11
radio input "true"
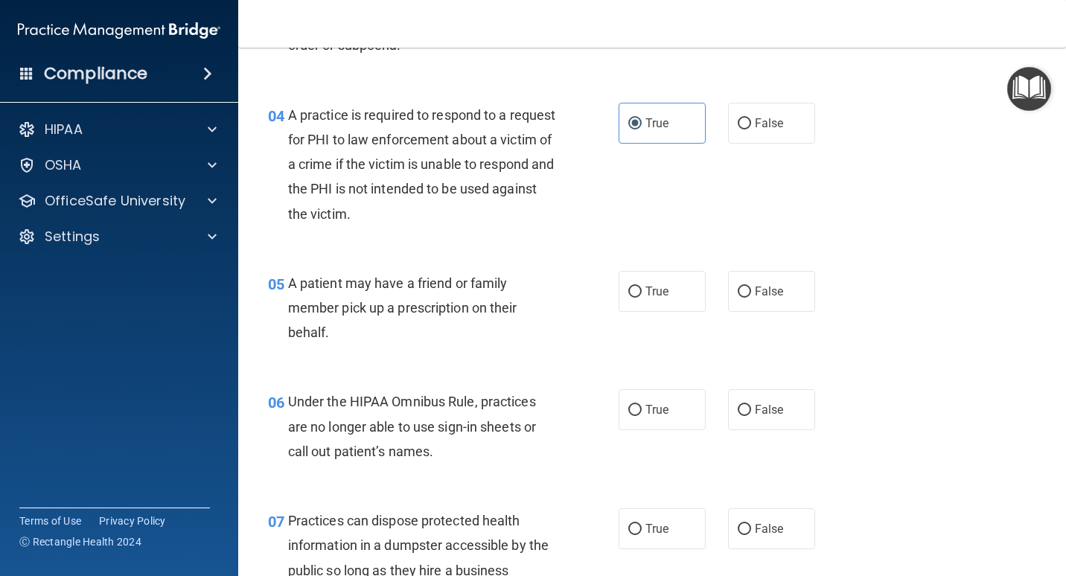
scroll to position [521, 0]
click at [687, 298] on label "True" at bounding box center [661, 290] width 87 height 41
click at [642, 297] on input "True" at bounding box center [634, 291] width 13 height 11
radio input "true"
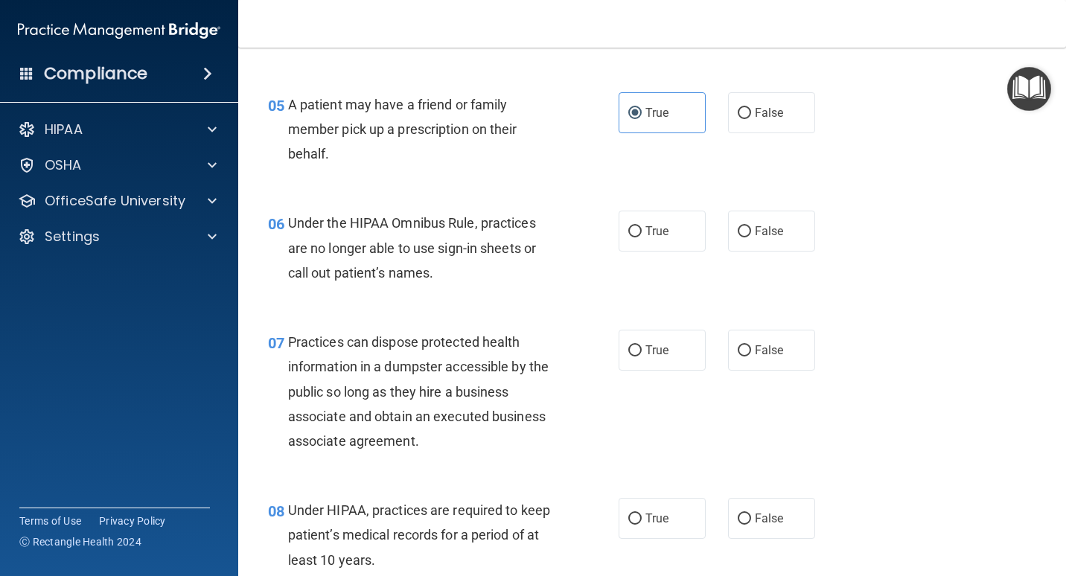
scroll to position [744, 0]
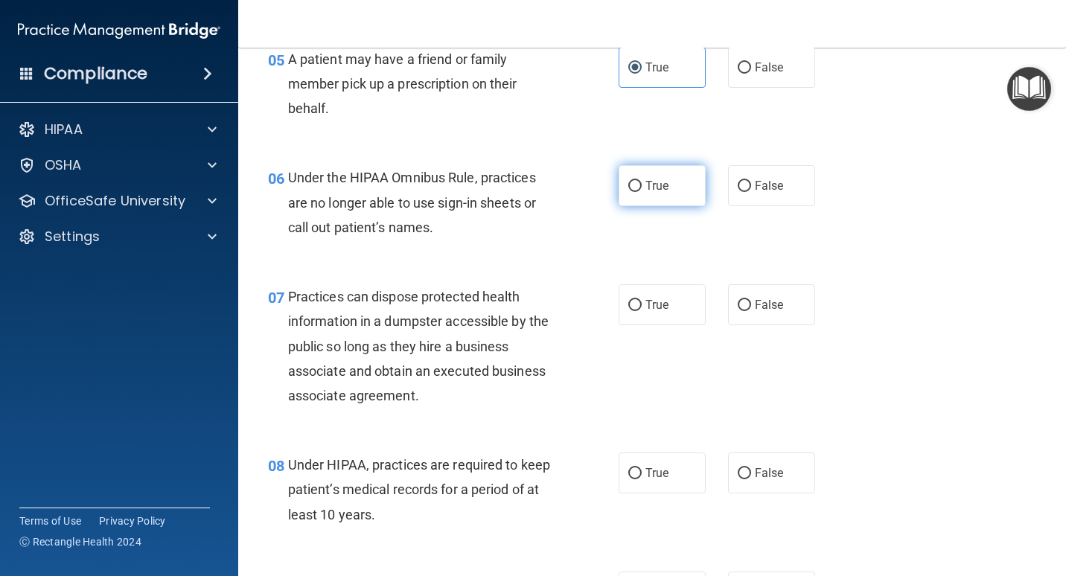
click at [671, 194] on label "True" at bounding box center [661, 185] width 87 height 41
click at [642, 192] on input "True" at bounding box center [634, 186] width 13 height 11
radio input "true"
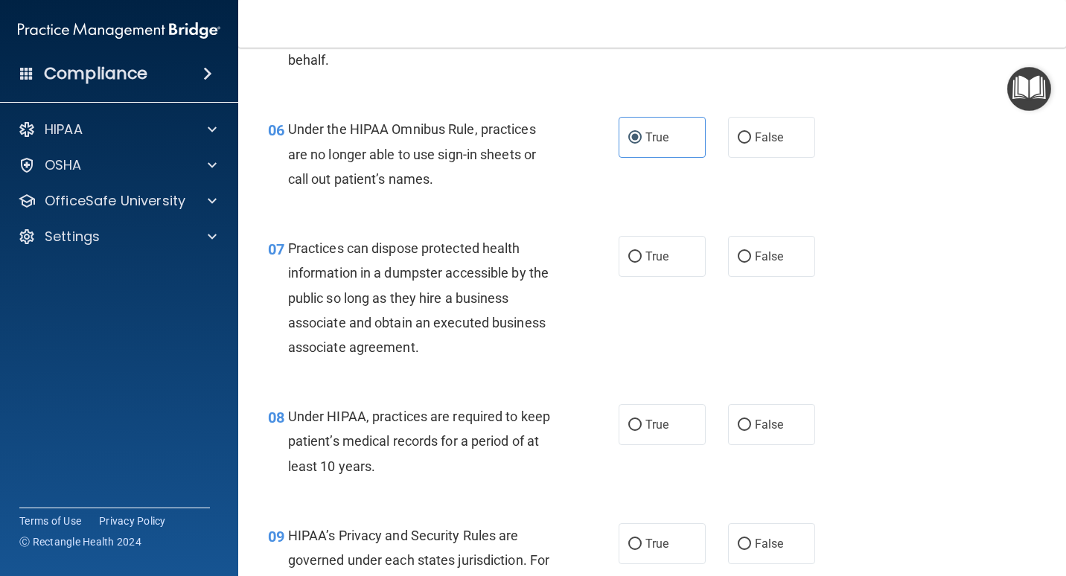
scroll to position [819, 0]
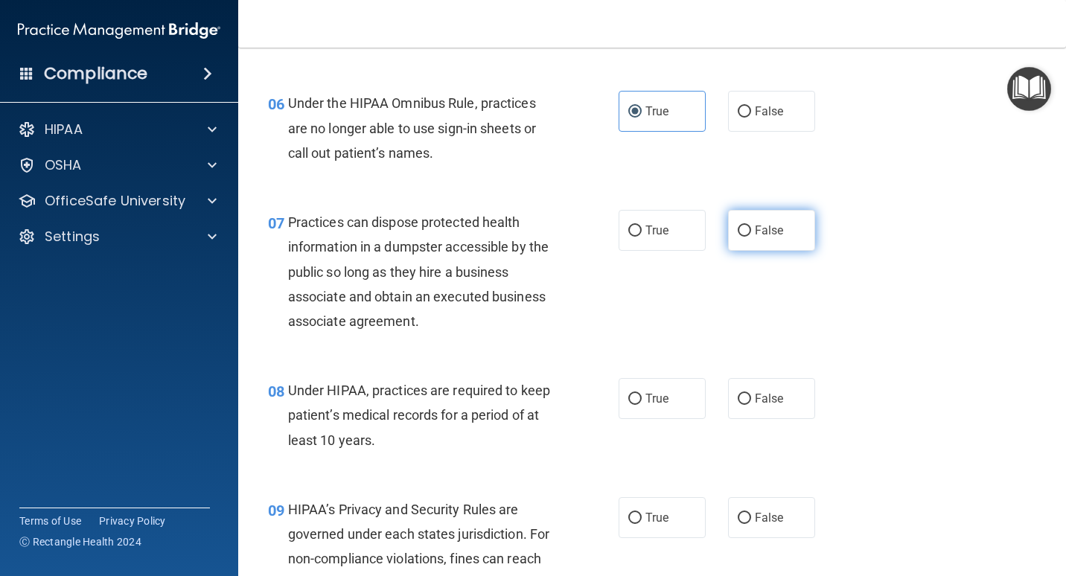
click at [776, 234] on span "False" at bounding box center [769, 230] width 29 height 14
click at [751, 234] on input "False" at bounding box center [744, 231] width 13 height 11
radio input "true"
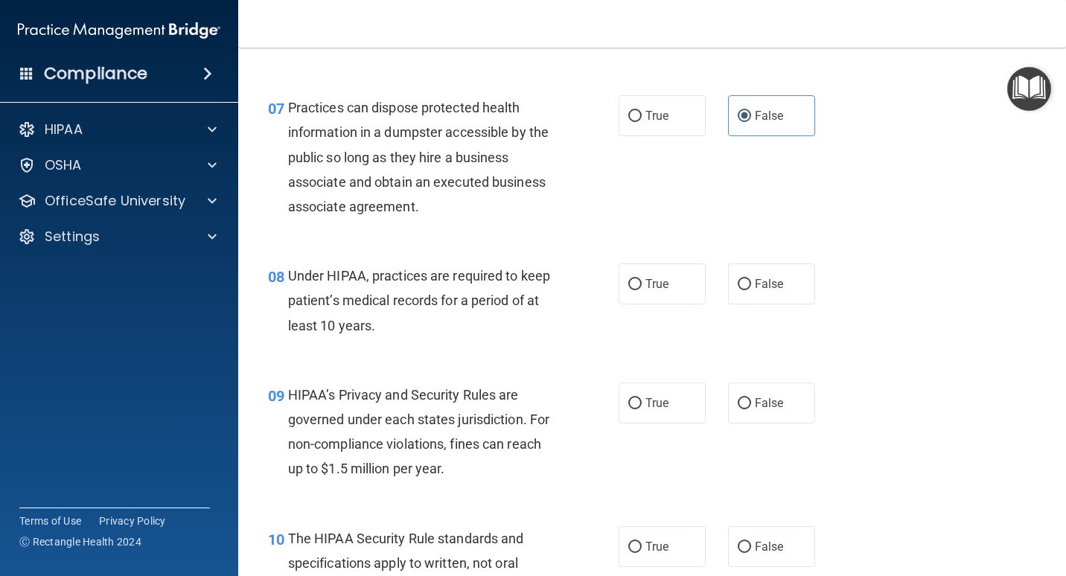
scroll to position [968, 0]
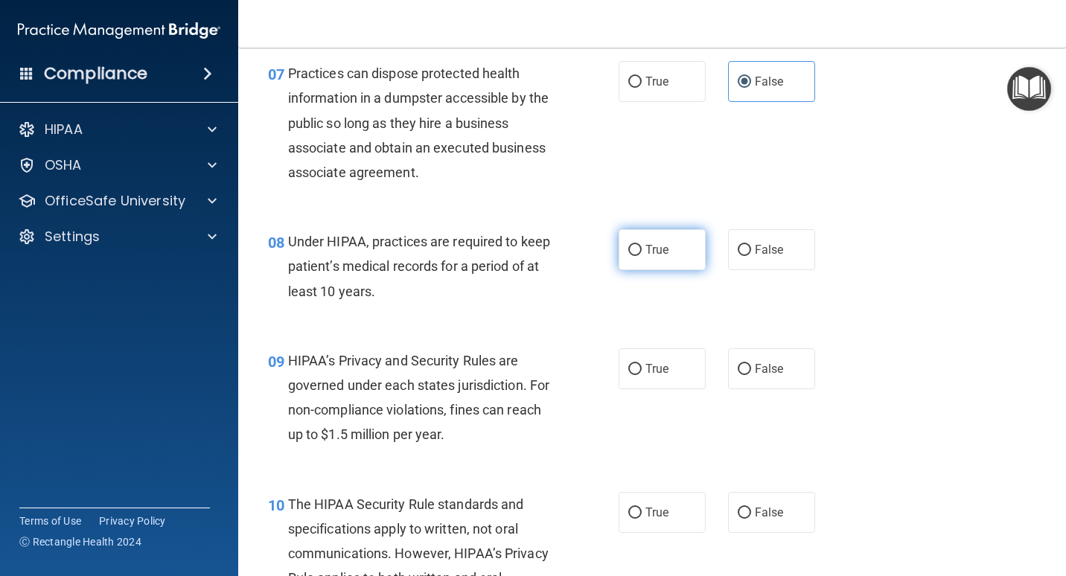
click at [650, 256] on span "True" at bounding box center [656, 250] width 23 height 14
click at [642, 256] on input "True" at bounding box center [634, 250] width 13 height 11
radio input "true"
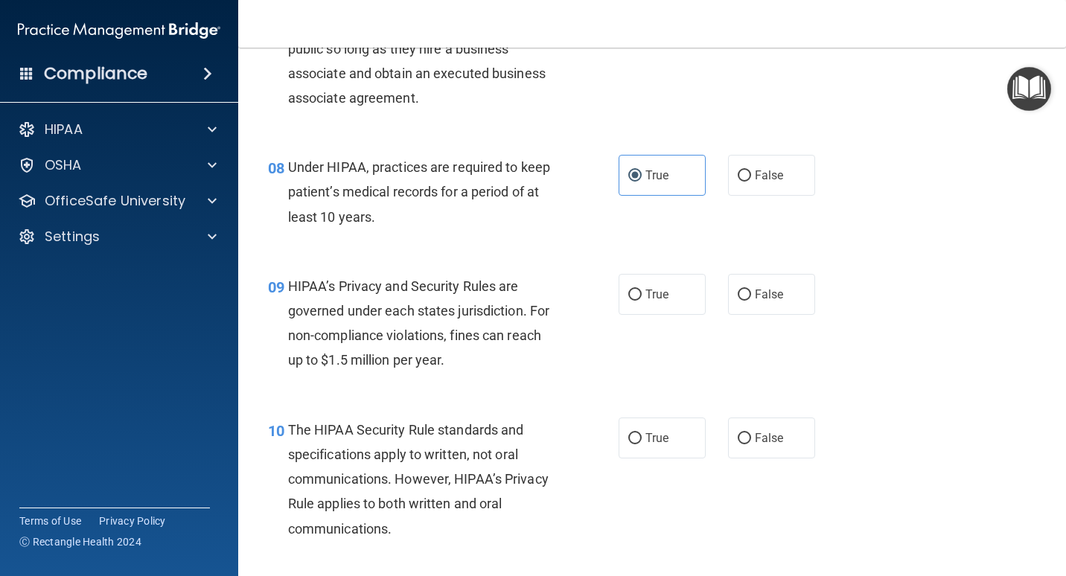
scroll to position [1116, 0]
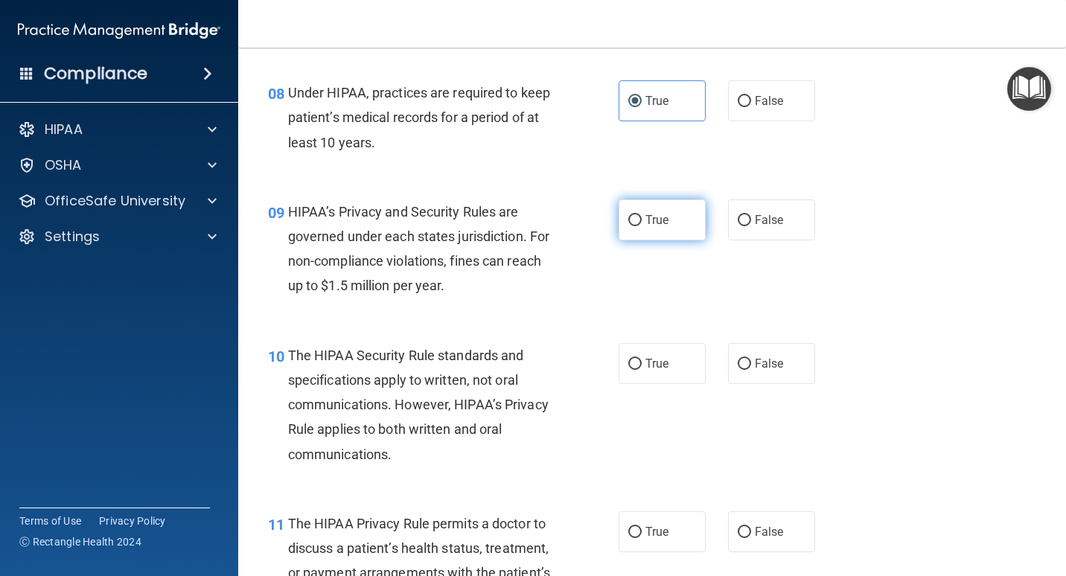
click at [654, 220] on span "True" at bounding box center [656, 220] width 23 height 14
click at [642, 220] on input "True" at bounding box center [634, 220] width 13 height 11
radio input "true"
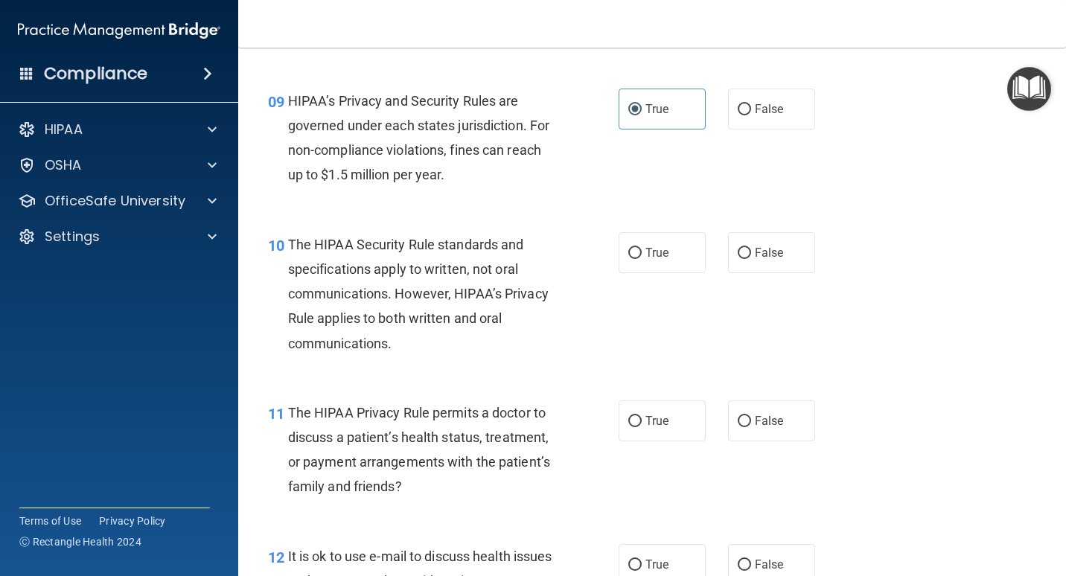
scroll to position [1265, 0]
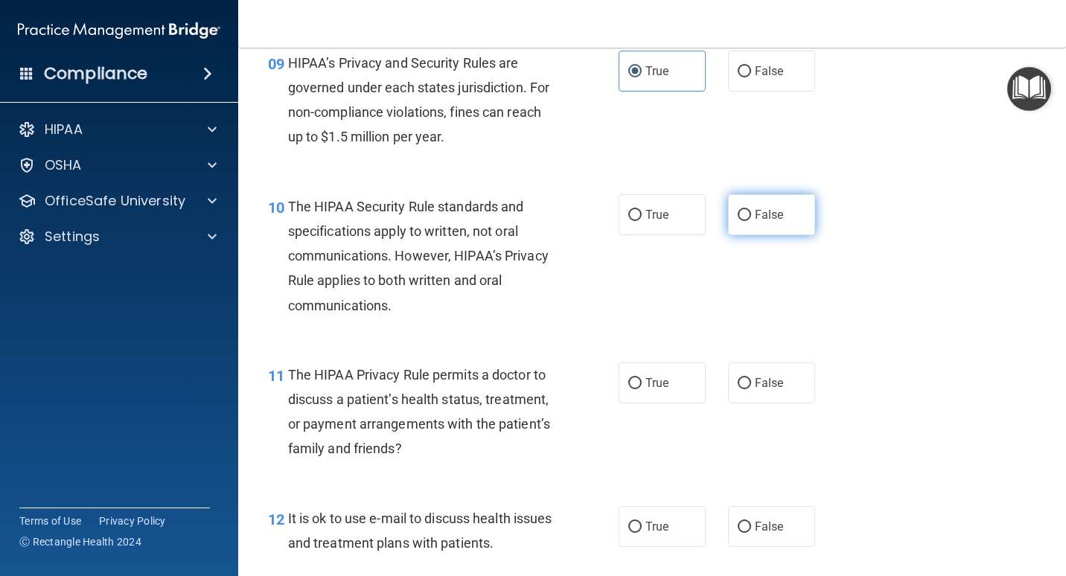
click at [767, 226] on label "False" at bounding box center [771, 214] width 87 height 41
click at [751, 221] on input "False" at bounding box center [744, 215] width 13 height 11
radio input "true"
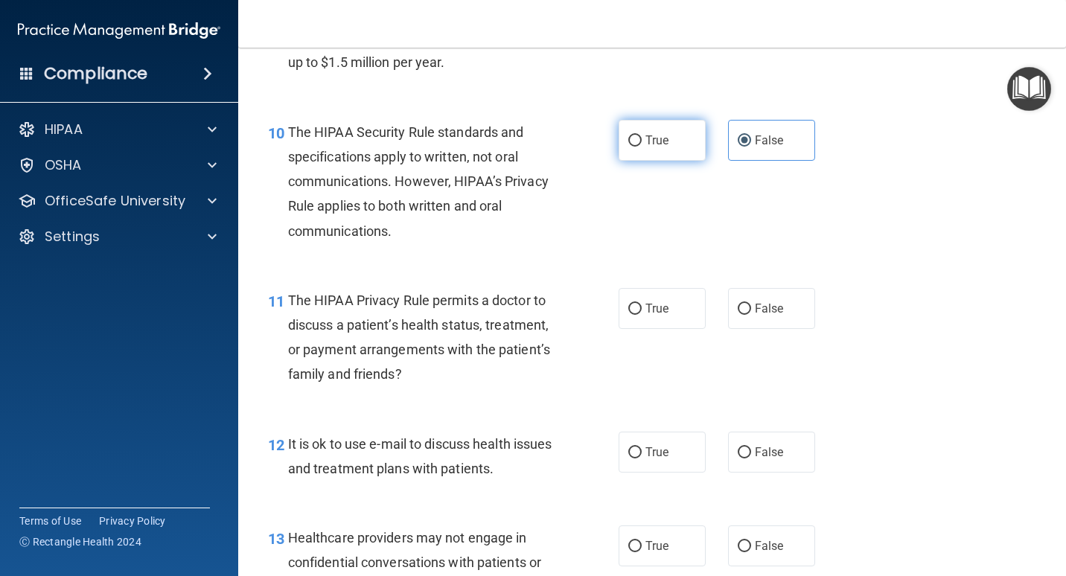
click at [653, 144] on span "True" at bounding box center [656, 140] width 23 height 14
click at [642, 144] on input "True" at bounding box center [634, 140] width 13 height 11
radio input "true"
radio input "false"
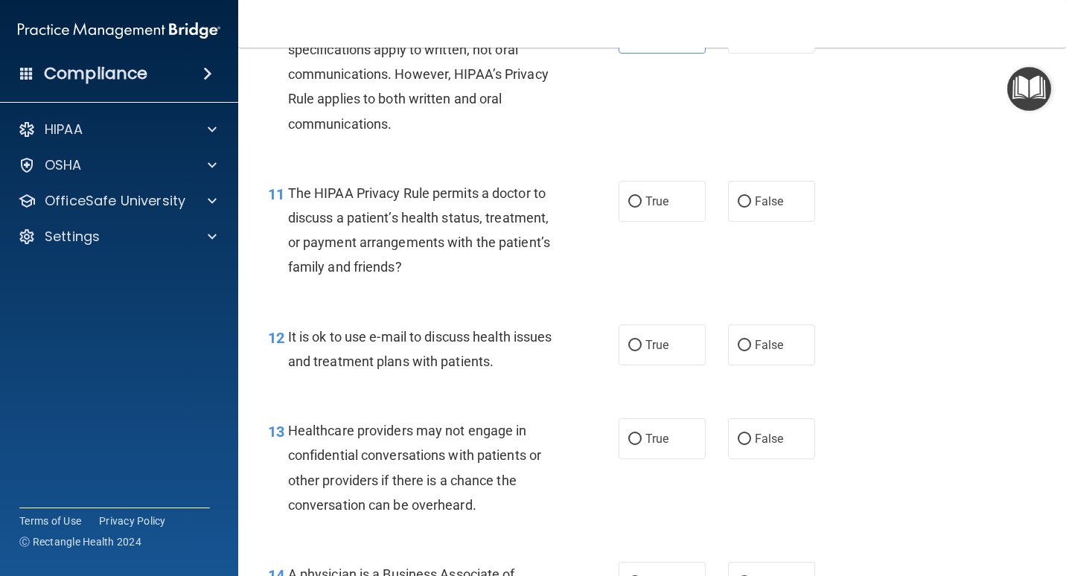
scroll to position [1489, 0]
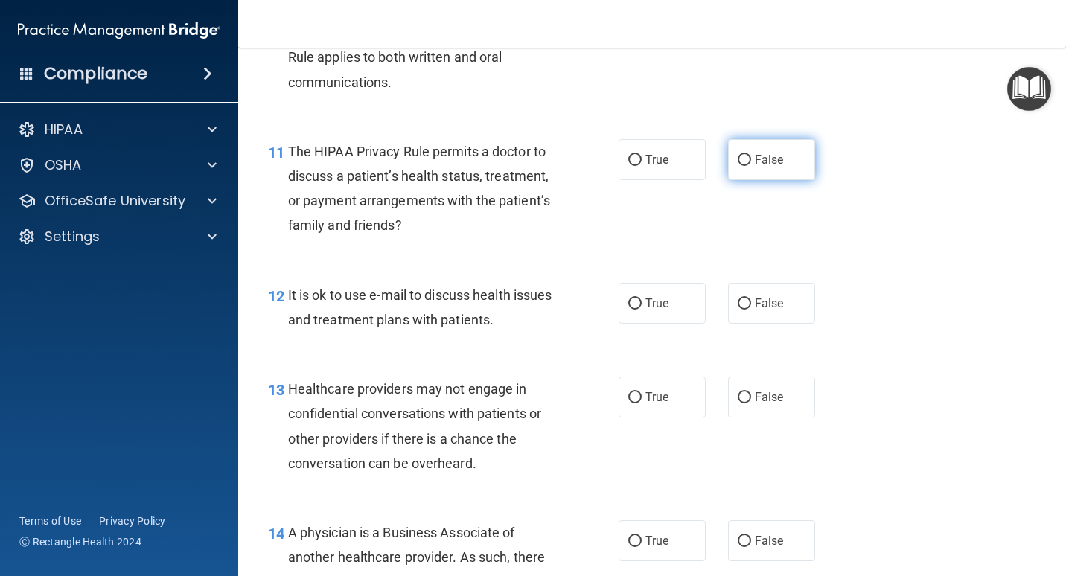
click at [745, 163] on label "False" at bounding box center [771, 159] width 87 height 41
click at [745, 163] on input "False" at bounding box center [744, 160] width 13 height 11
radio input "true"
click at [633, 181] on div "11 The HIPAA Privacy Rule permits a doctor to discuss a patient’s health status…" at bounding box center [443, 192] width 395 height 106
click at [636, 170] on label "True" at bounding box center [661, 159] width 87 height 41
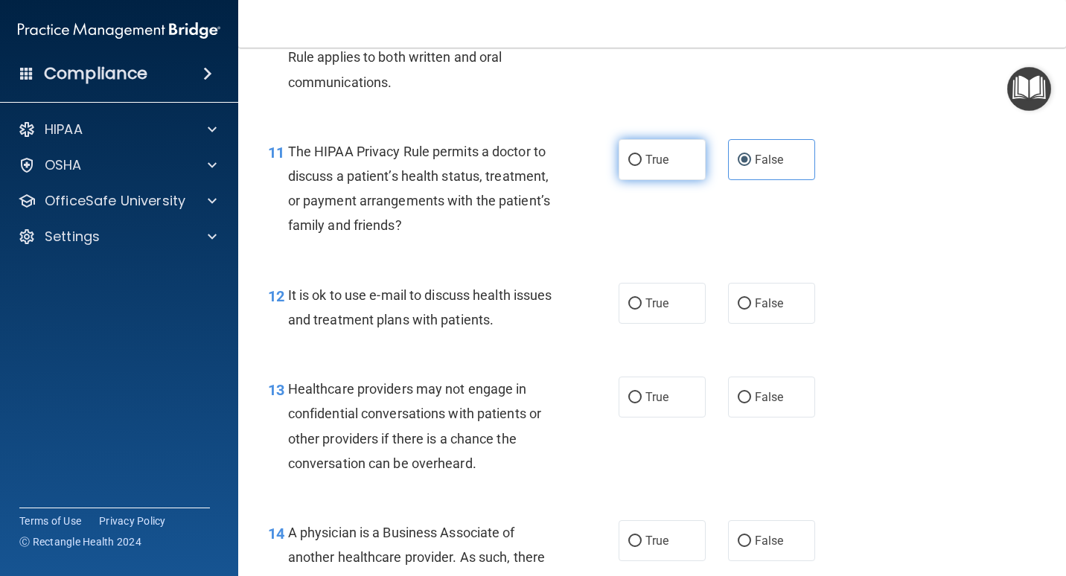
click at [636, 166] on input "True" at bounding box center [634, 160] width 13 height 11
radio input "true"
click at [815, 171] on div "True False" at bounding box center [722, 159] width 209 height 41
click at [777, 164] on label "False" at bounding box center [771, 159] width 87 height 41
click at [751, 164] on input "False" at bounding box center [744, 160] width 13 height 11
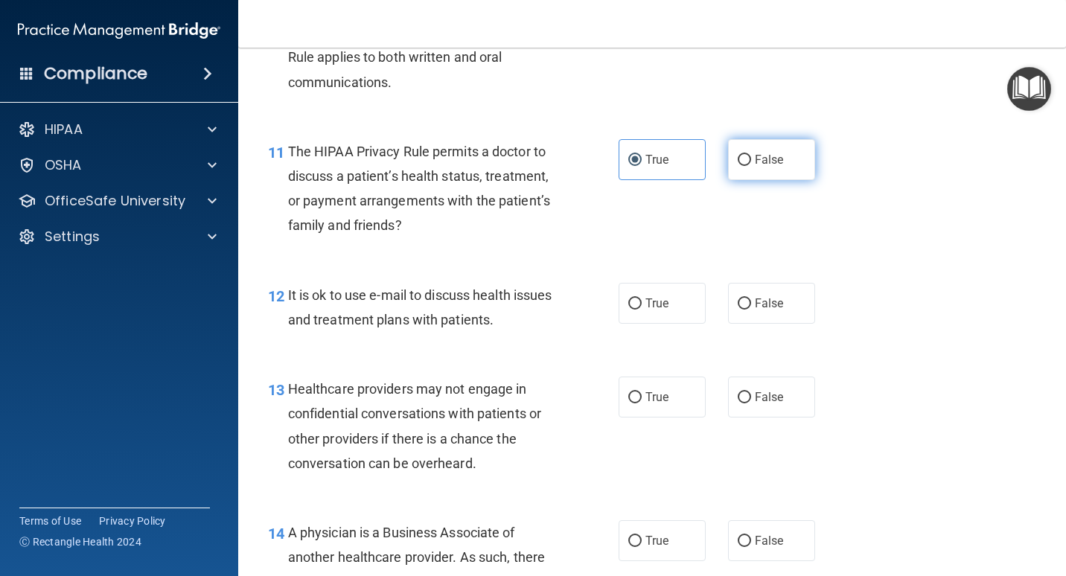
radio input "true"
radio input "false"
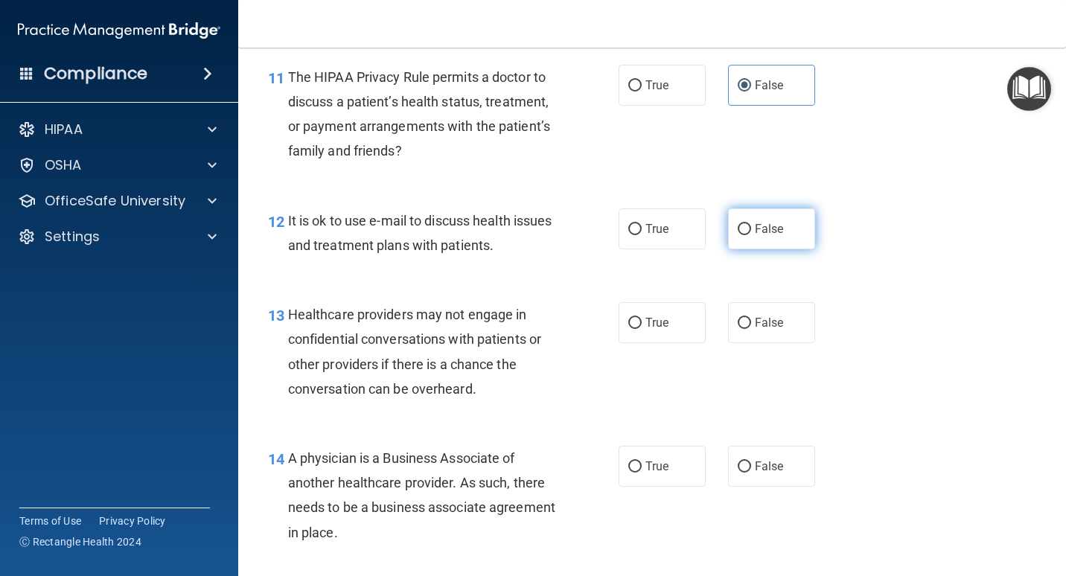
click at [758, 230] on span "False" at bounding box center [769, 229] width 29 height 14
click at [751, 230] on input "False" at bounding box center [744, 229] width 13 height 11
radio input "true"
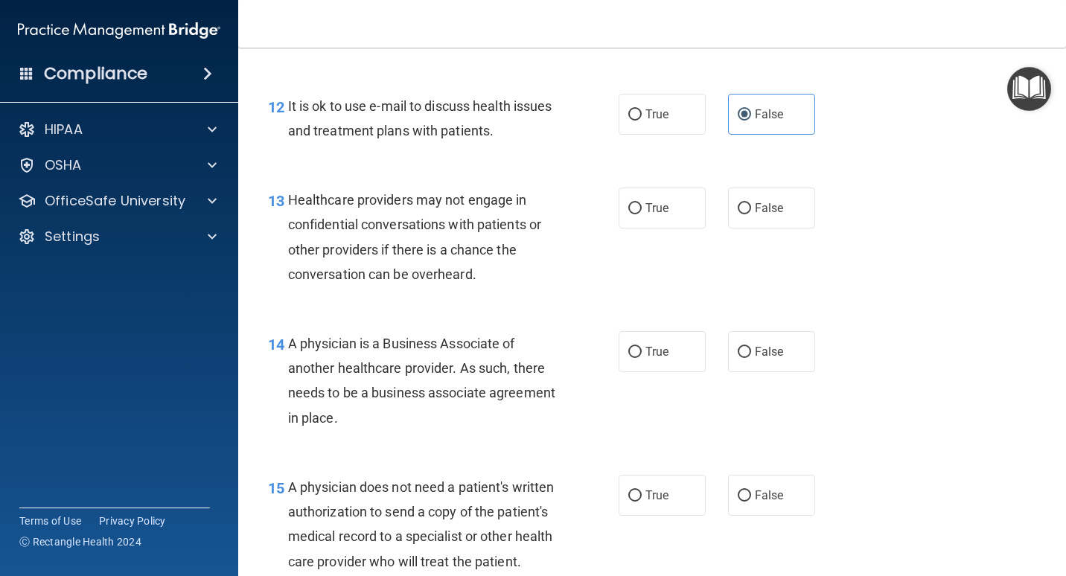
scroll to position [1712, 0]
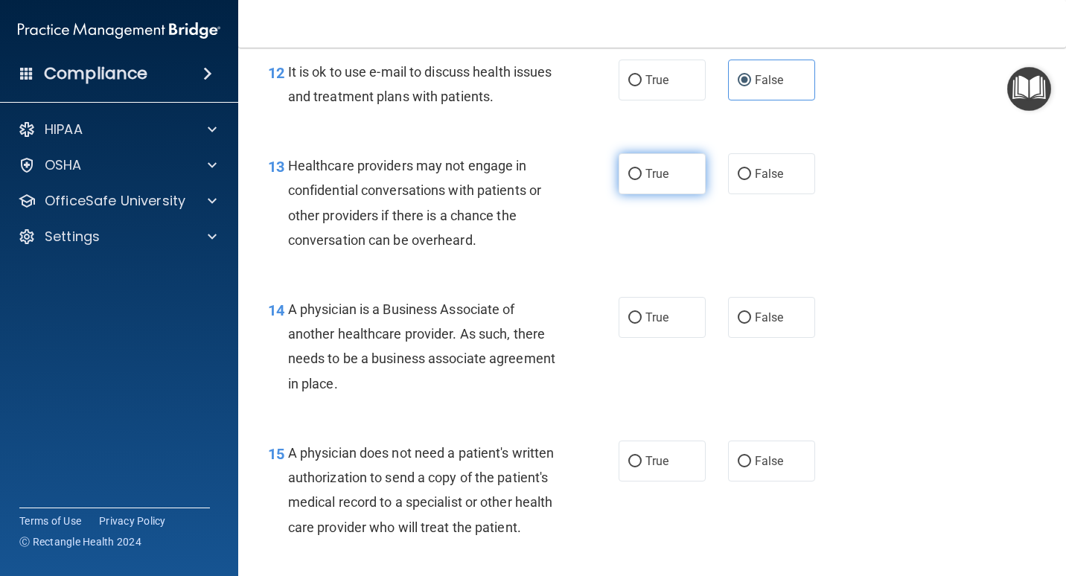
click at [668, 173] on label "True" at bounding box center [661, 173] width 87 height 41
click at [642, 173] on input "True" at bounding box center [634, 174] width 13 height 11
radio input "true"
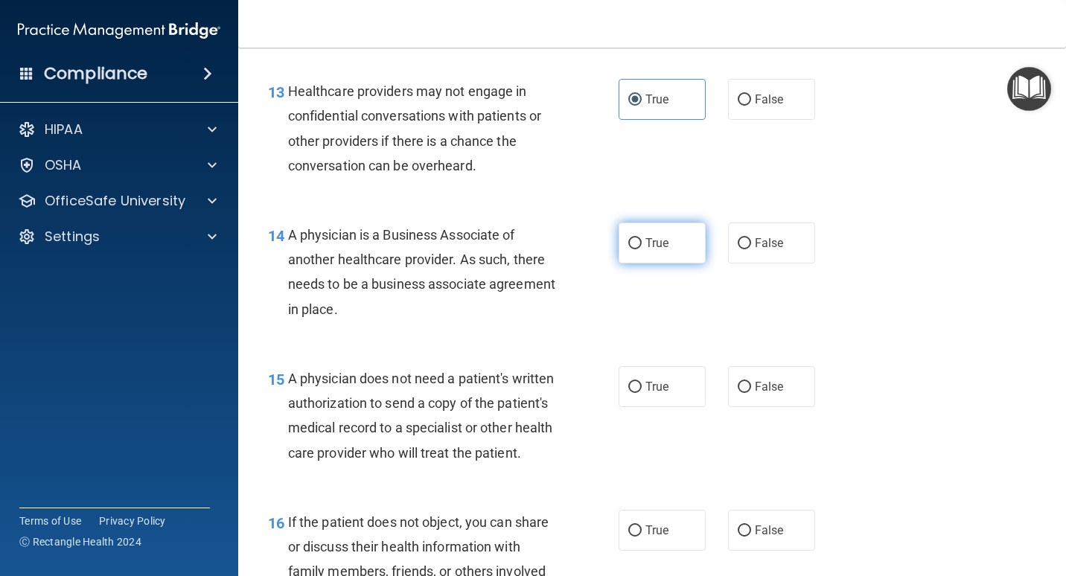
click at [691, 249] on label "True" at bounding box center [661, 243] width 87 height 41
click at [642, 249] on input "True" at bounding box center [634, 243] width 13 height 11
radio input "true"
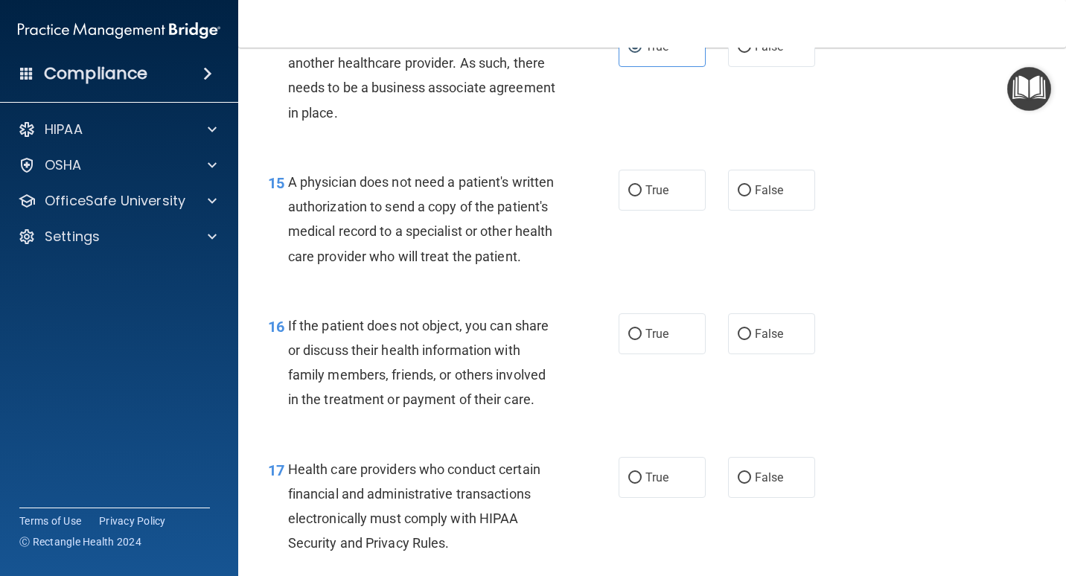
scroll to position [2010, 0]
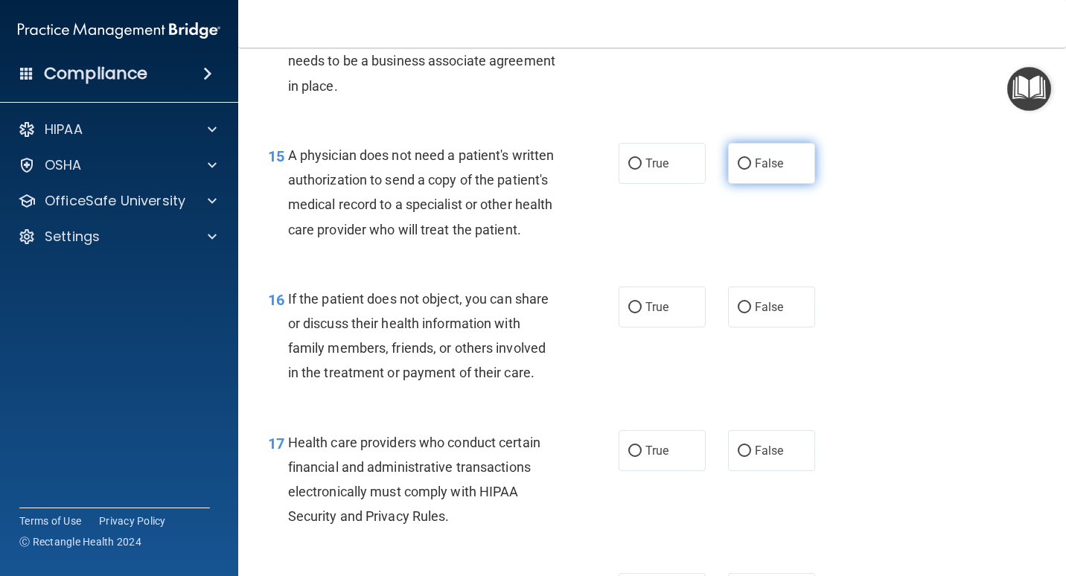
click at [791, 165] on label "False" at bounding box center [771, 163] width 87 height 41
click at [751, 165] on input "False" at bounding box center [744, 164] width 13 height 11
radio input "true"
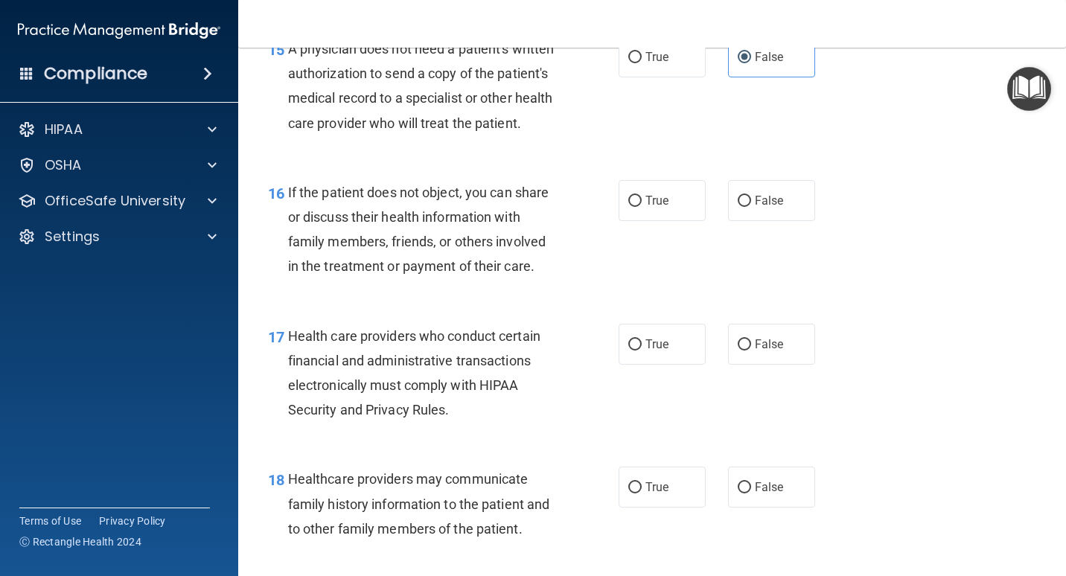
scroll to position [2158, 0]
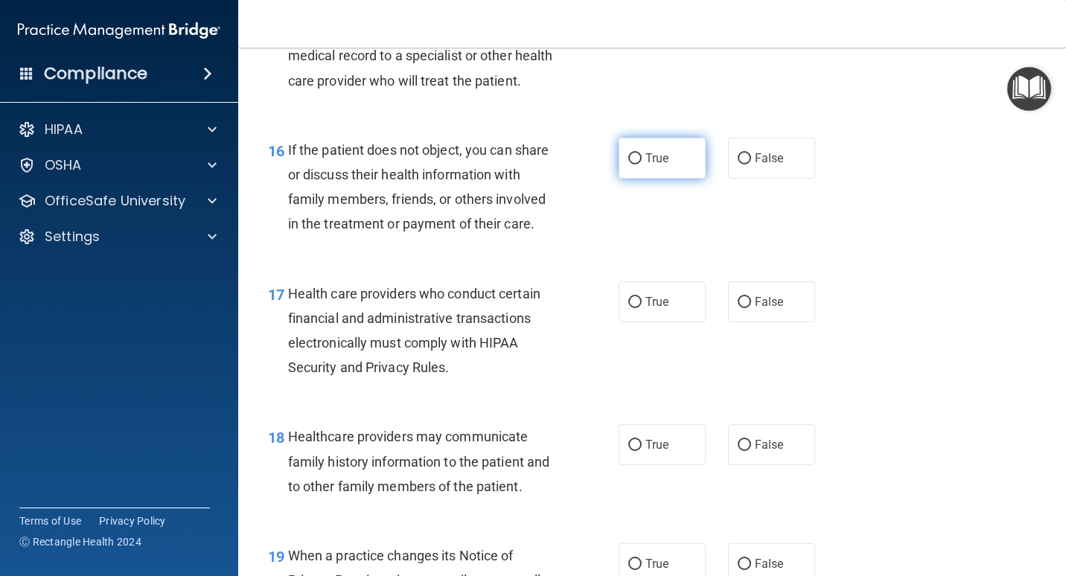
click at [663, 165] on span "True" at bounding box center [656, 158] width 23 height 14
click at [642, 164] on input "True" at bounding box center [634, 158] width 13 height 11
radio input "true"
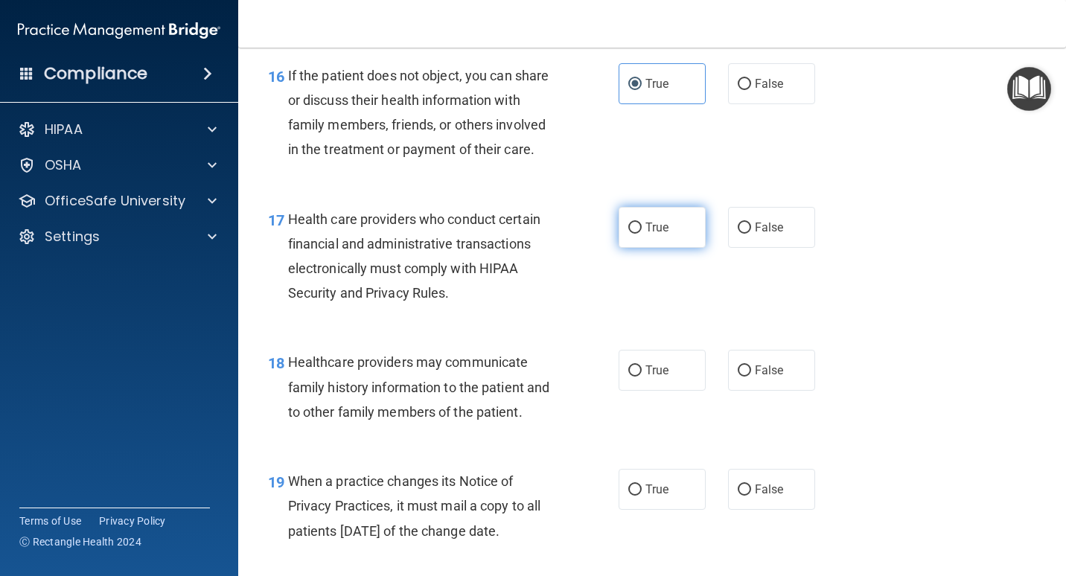
click at [670, 248] on label "True" at bounding box center [661, 227] width 87 height 41
click at [642, 234] on input "True" at bounding box center [634, 228] width 13 height 11
radio input "true"
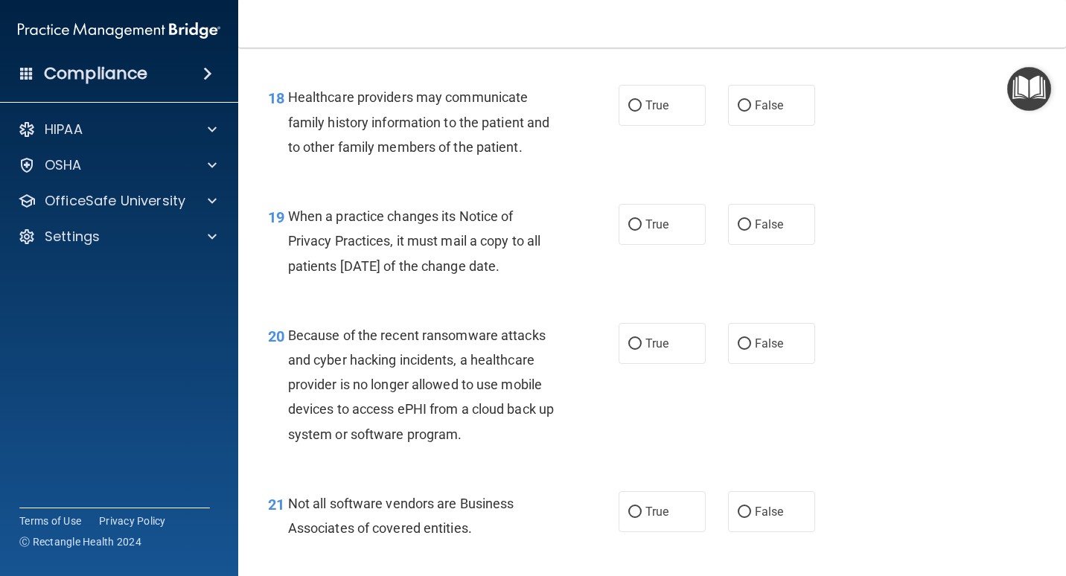
scroll to position [2530, 0]
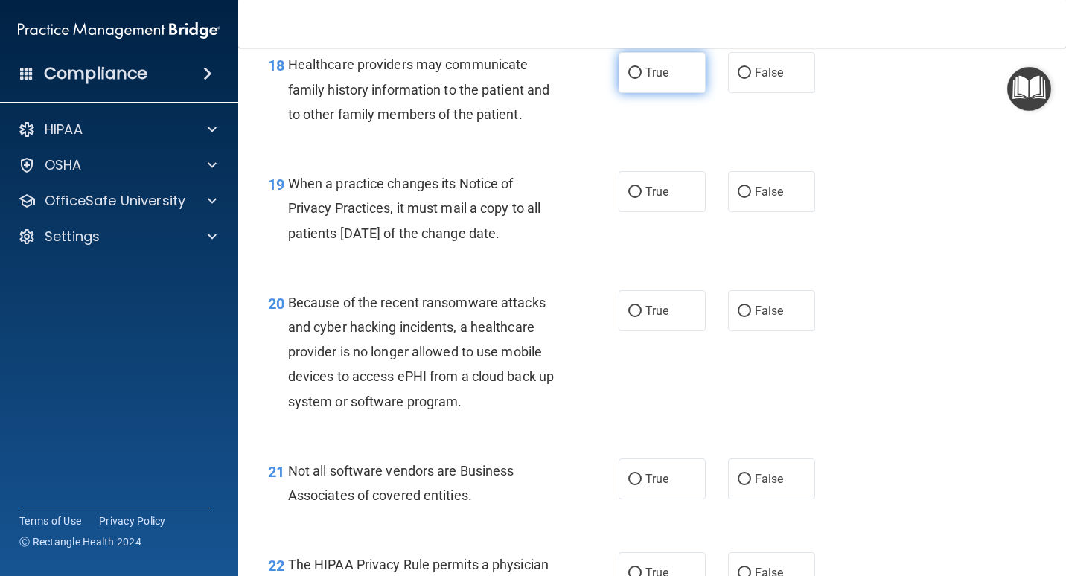
click at [691, 93] on label "True" at bounding box center [661, 72] width 87 height 41
click at [642, 79] on input "True" at bounding box center [634, 73] width 13 height 11
radio input "true"
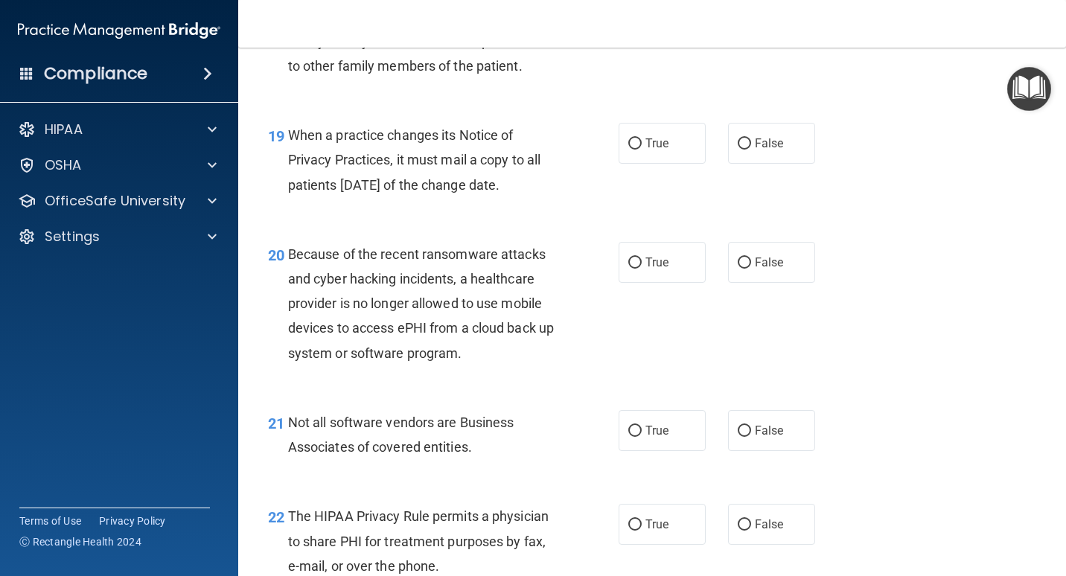
scroll to position [2605, 0]
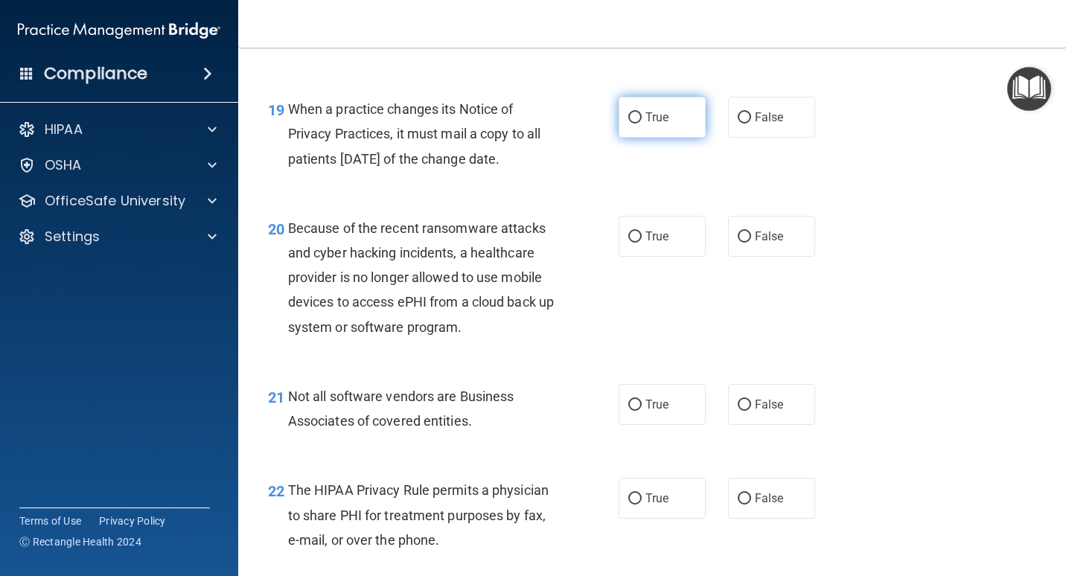
click at [668, 138] on label "True" at bounding box center [661, 117] width 87 height 41
click at [642, 124] on input "True" at bounding box center [634, 117] width 13 height 11
radio input "true"
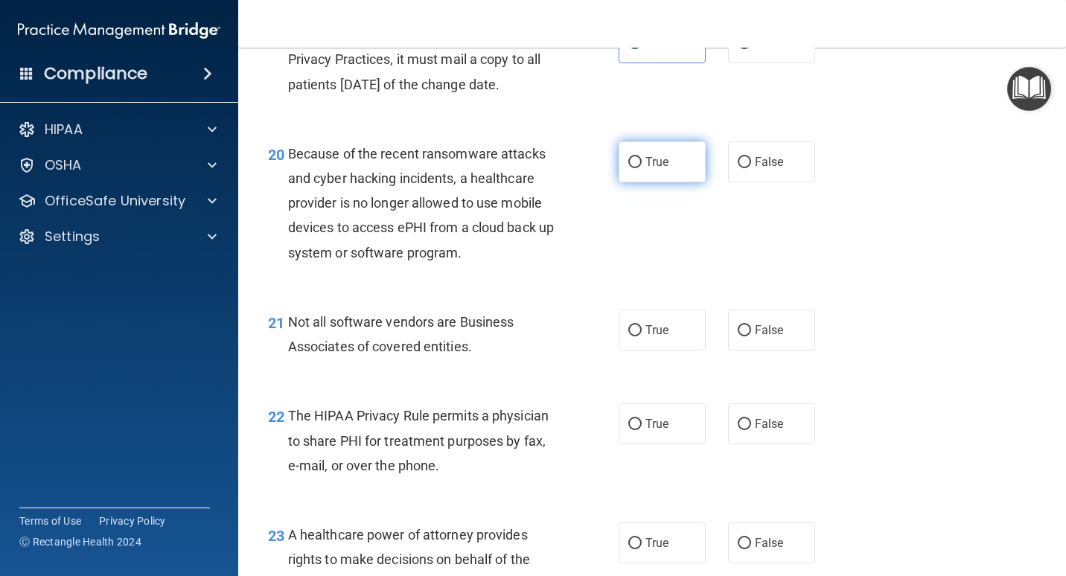
click at [633, 168] on input "True" at bounding box center [634, 162] width 13 height 11
radio input "true"
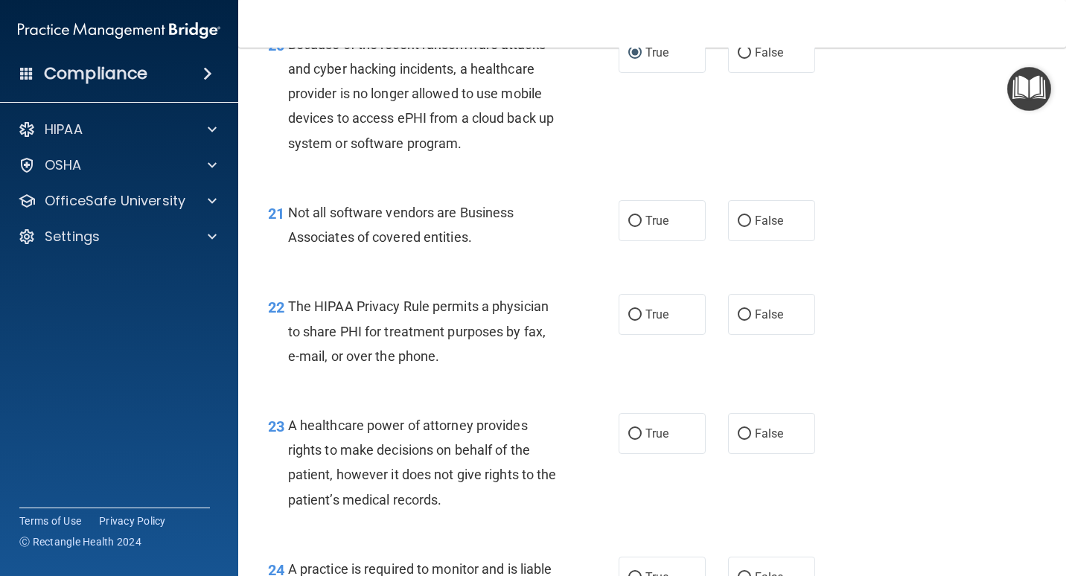
scroll to position [2828, 0]
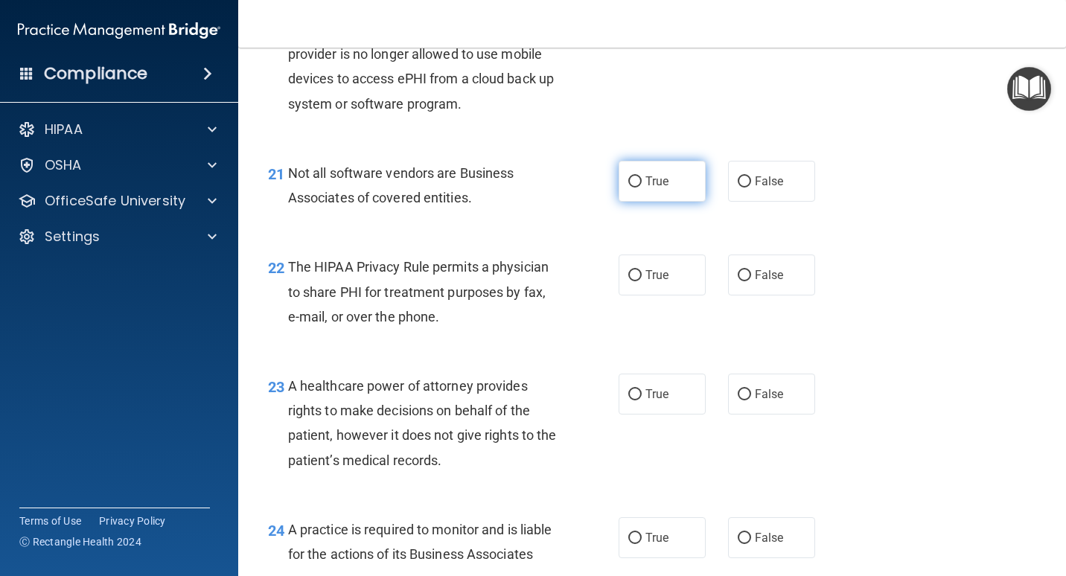
click at [674, 202] on label "True" at bounding box center [661, 181] width 87 height 41
click at [642, 188] on input "True" at bounding box center [634, 181] width 13 height 11
radio input "true"
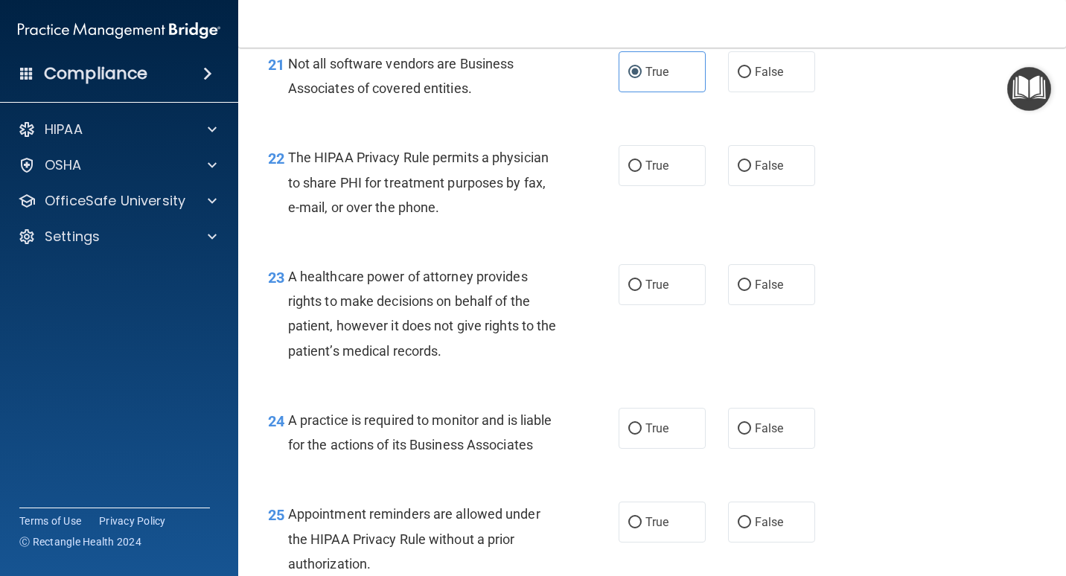
scroll to position [2977, 0]
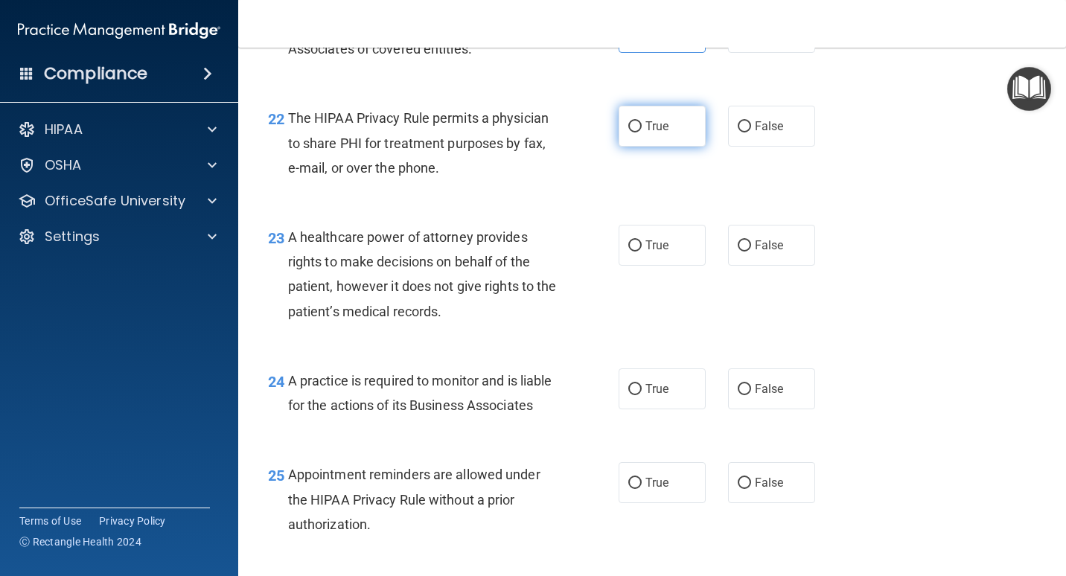
click at [658, 133] on span "True" at bounding box center [656, 126] width 23 height 14
click at [642, 132] on input "True" at bounding box center [634, 126] width 13 height 11
radio input "true"
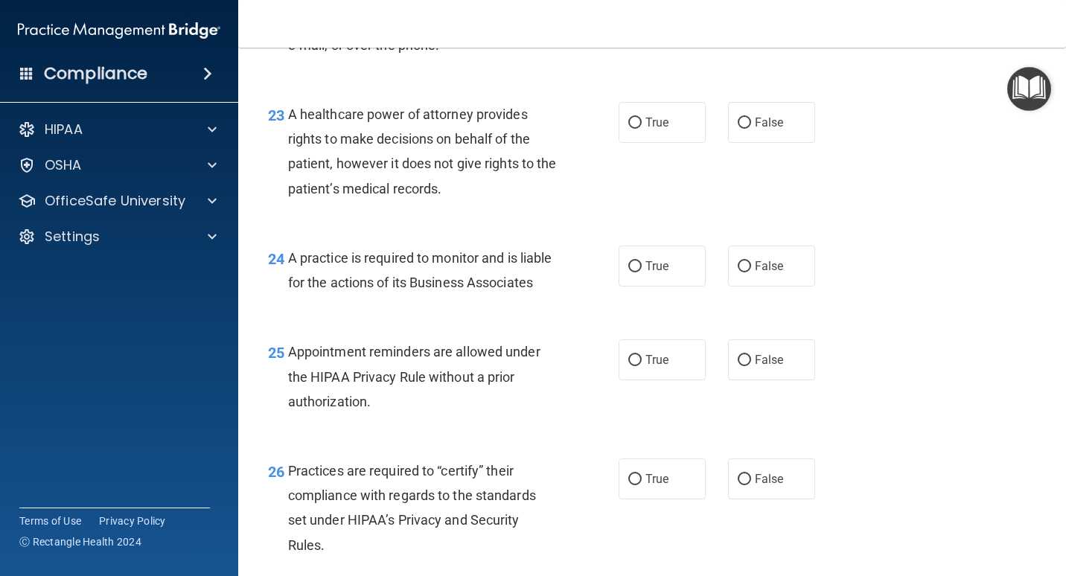
scroll to position [3126, 0]
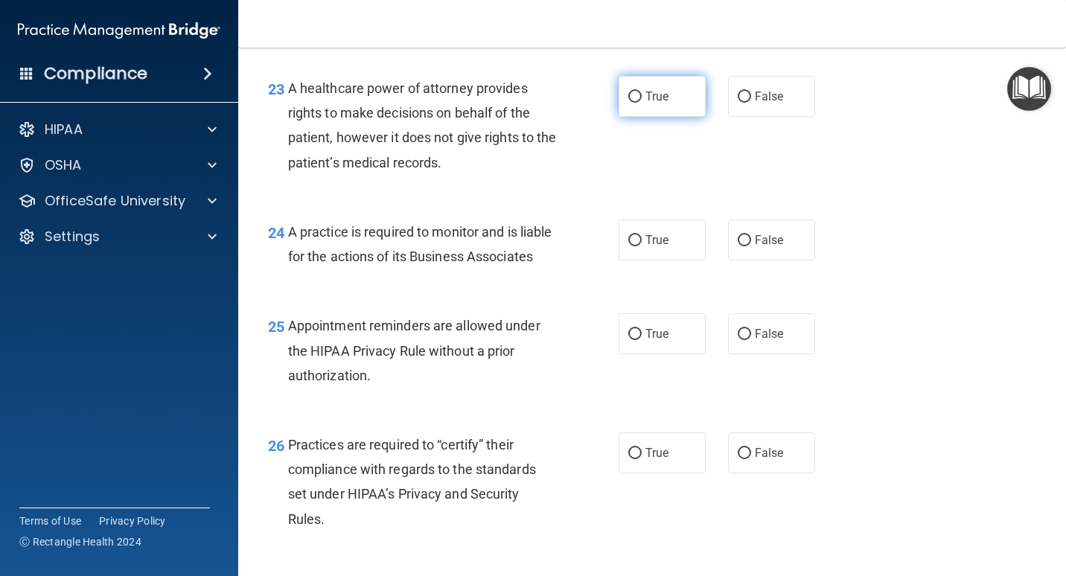
click at [653, 117] on label "True" at bounding box center [661, 96] width 87 height 41
click at [642, 103] on input "True" at bounding box center [634, 97] width 13 height 11
radio input "true"
click at [765, 103] on span "False" at bounding box center [769, 96] width 29 height 14
click at [751, 103] on input "False" at bounding box center [744, 97] width 13 height 11
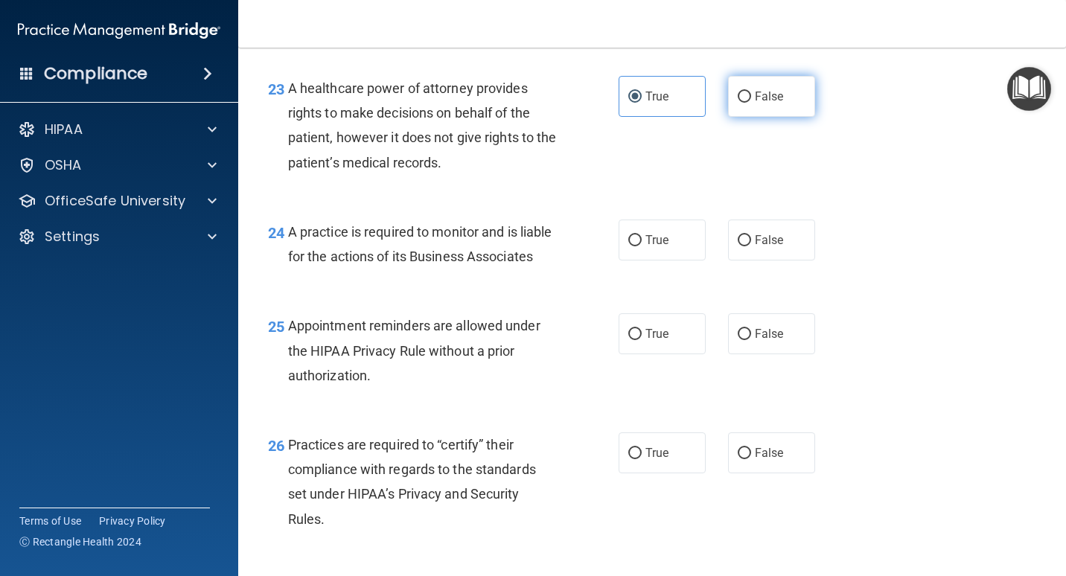
radio input "true"
radio input "false"
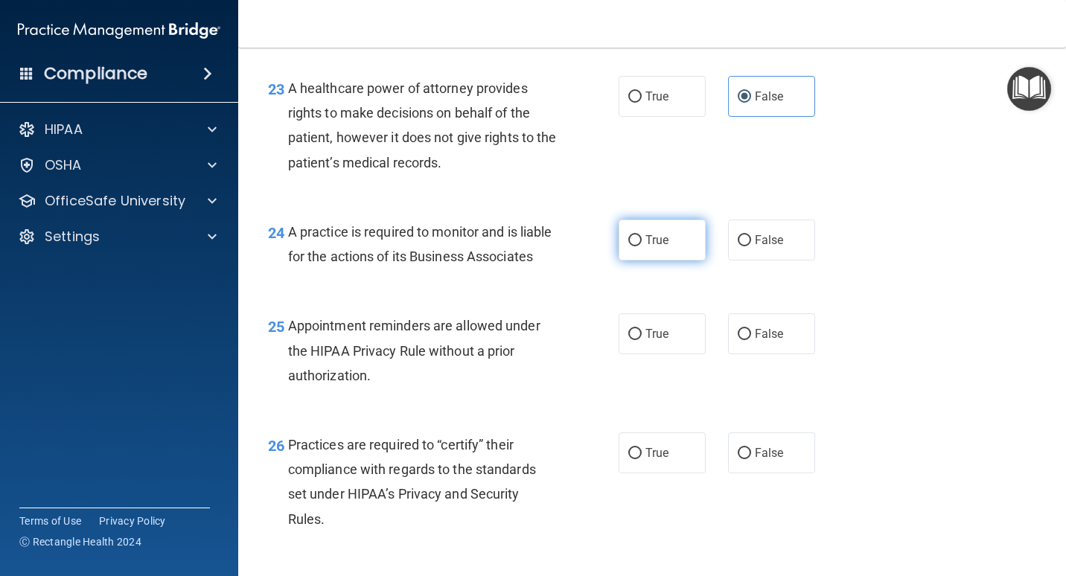
click at [633, 260] on label "True" at bounding box center [661, 240] width 87 height 41
click at [633, 246] on input "True" at bounding box center [634, 240] width 13 height 11
radio input "true"
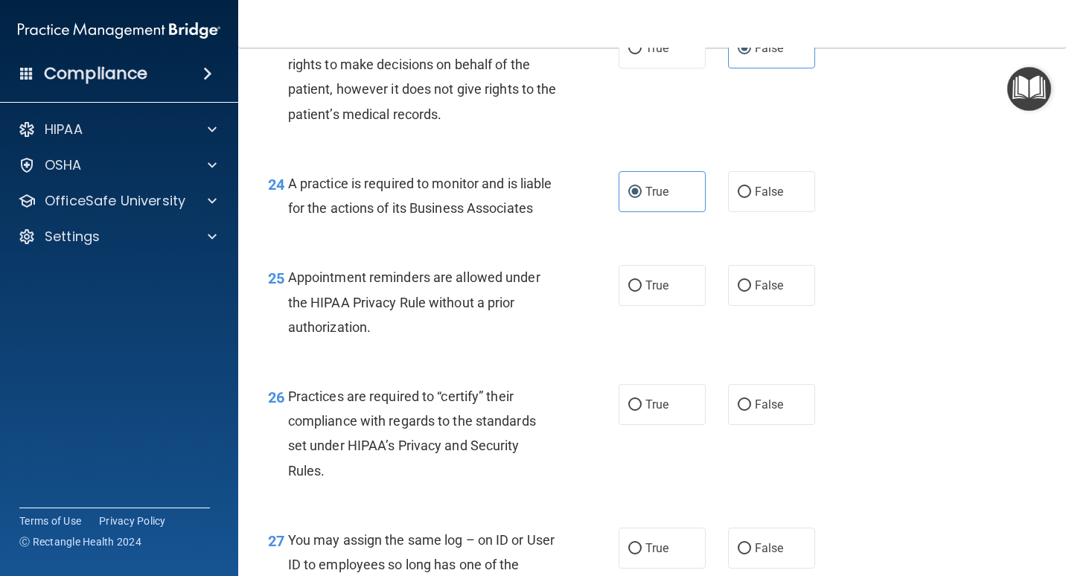
scroll to position [3200, 0]
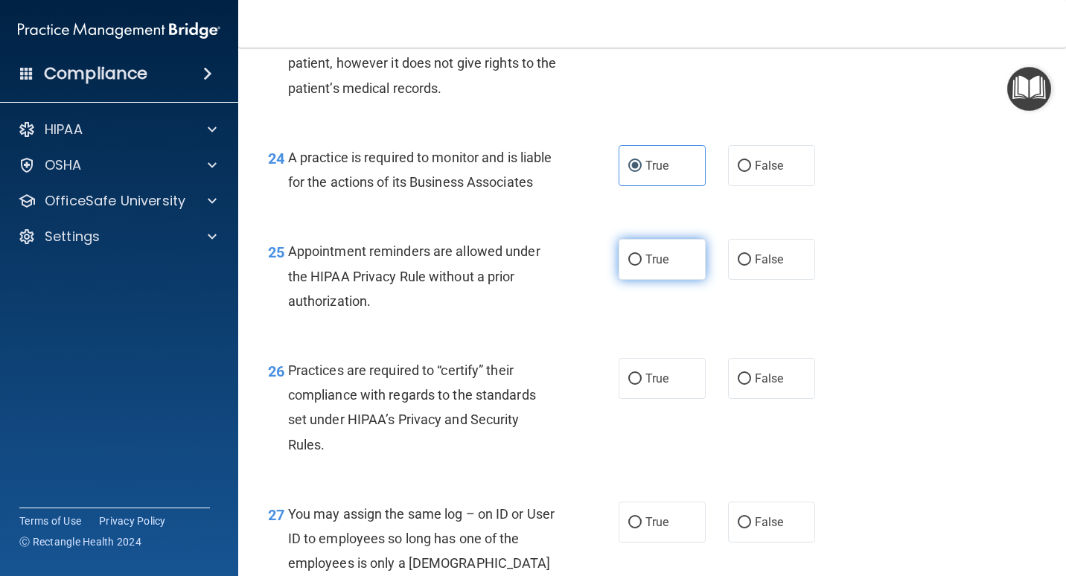
click at [658, 266] on span "True" at bounding box center [656, 259] width 23 height 14
click at [642, 266] on input "True" at bounding box center [634, 260] width 13 height 11
radio input "true"
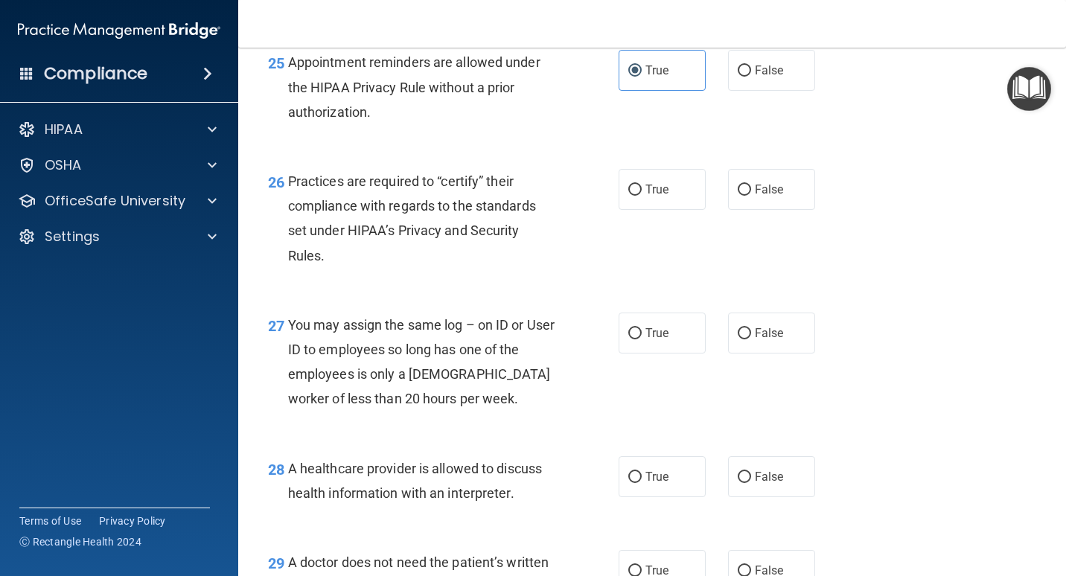
scroll to position [3424, 0]
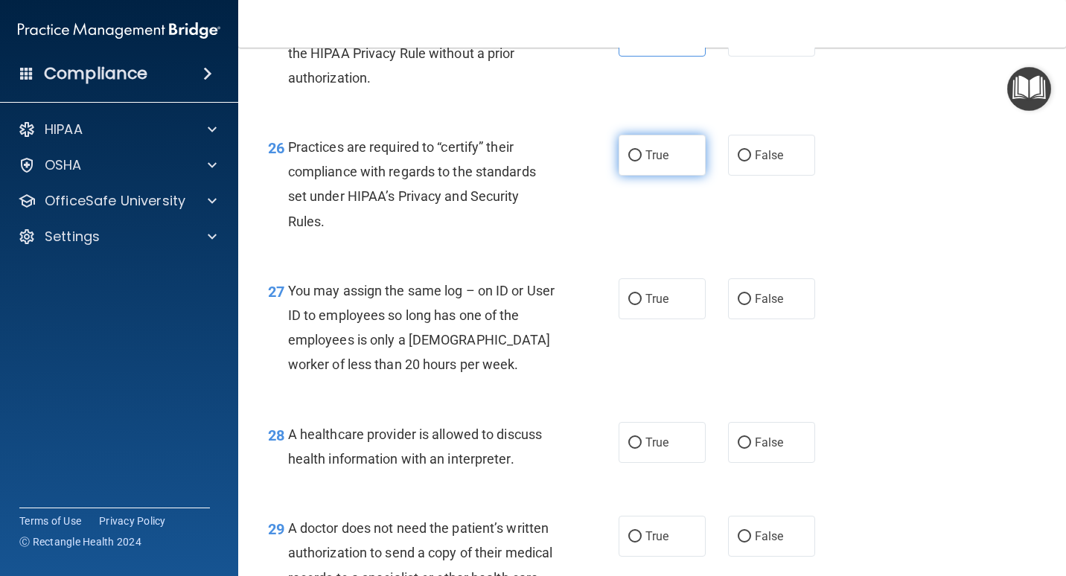
click at [645, 162] on span "True" at bounding box center [656, 155] width 23 height 14
click at [642, 162] on input "True" at bounding box center [634, 155] width 13 height 11
radio input "true"
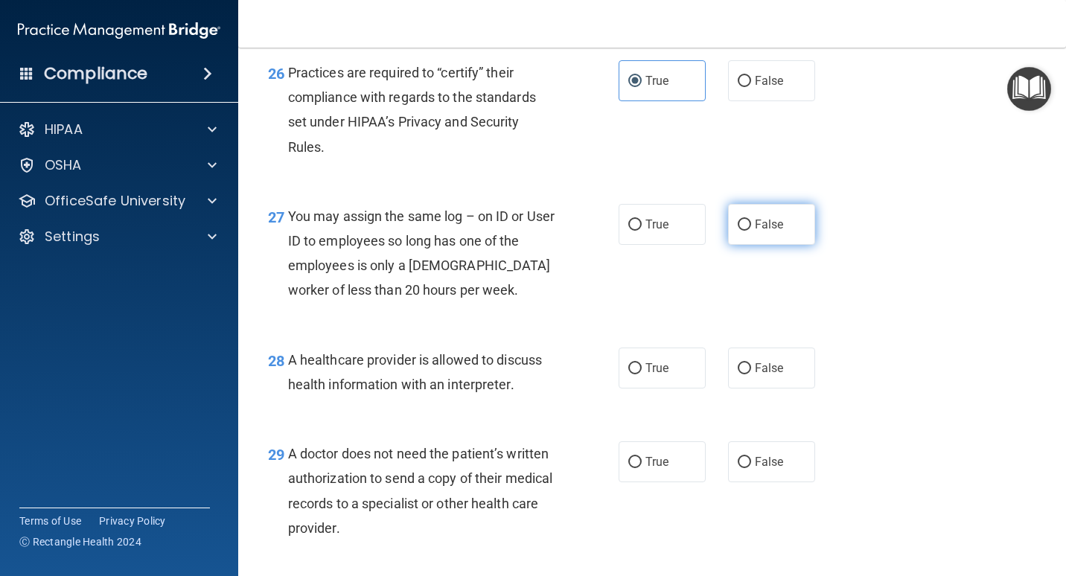
click at [758, 231] on span "False" at bounding box center [769, 224] width 29 height 14
click at [751, 231] on input "False" at bounding box center [744, 225] width 13 height 11
radio input "true"
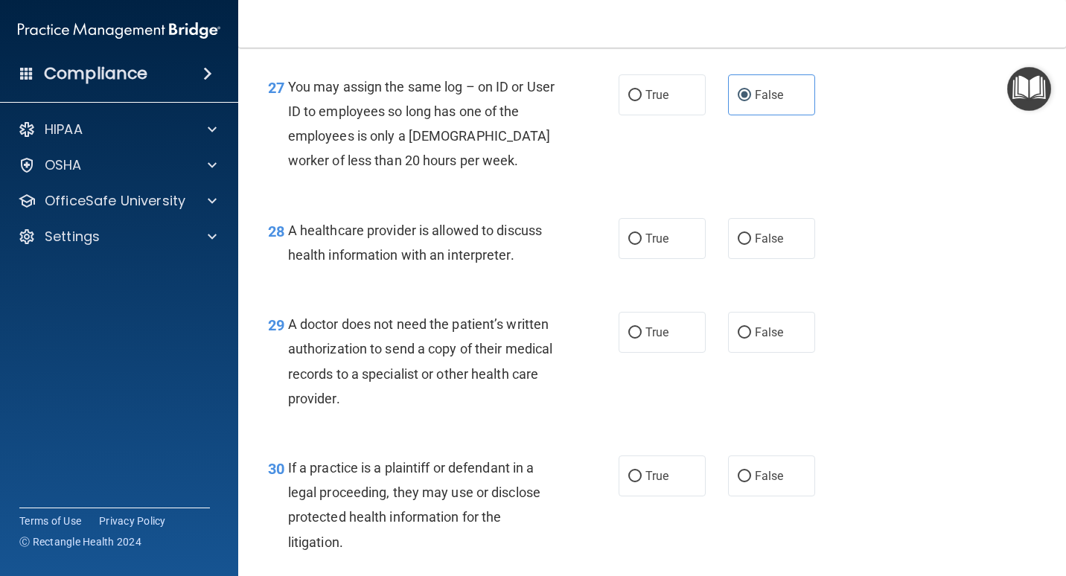
scroll to position [3647, 0]
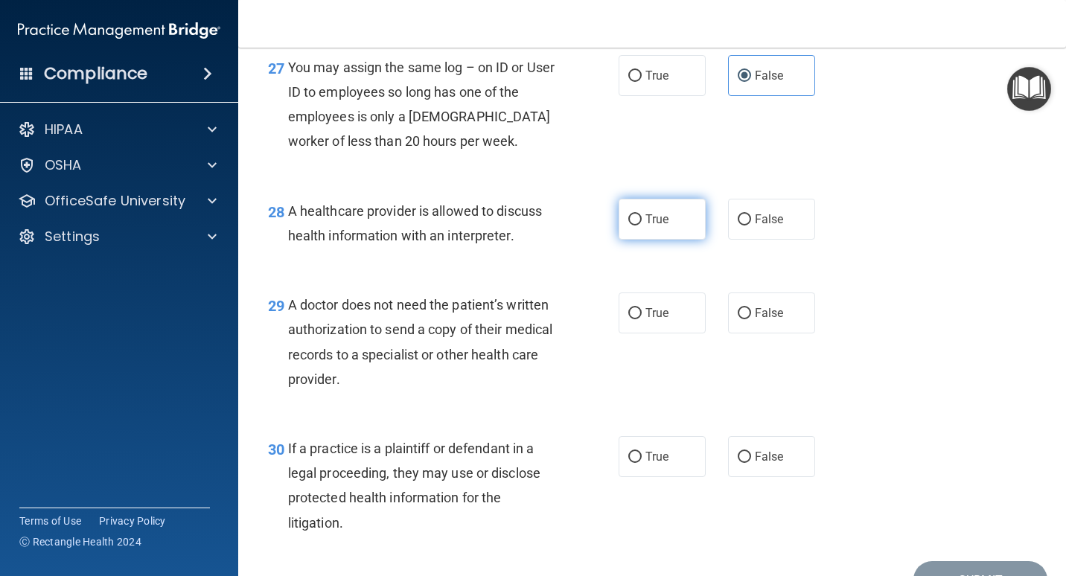
click at [674, 240] on label "True" at bounding box center [661, 219] width 87 height 41
click at [642, 226] on input "True" at bounding box center [634, 219] width 13 height 11
radio input "true"
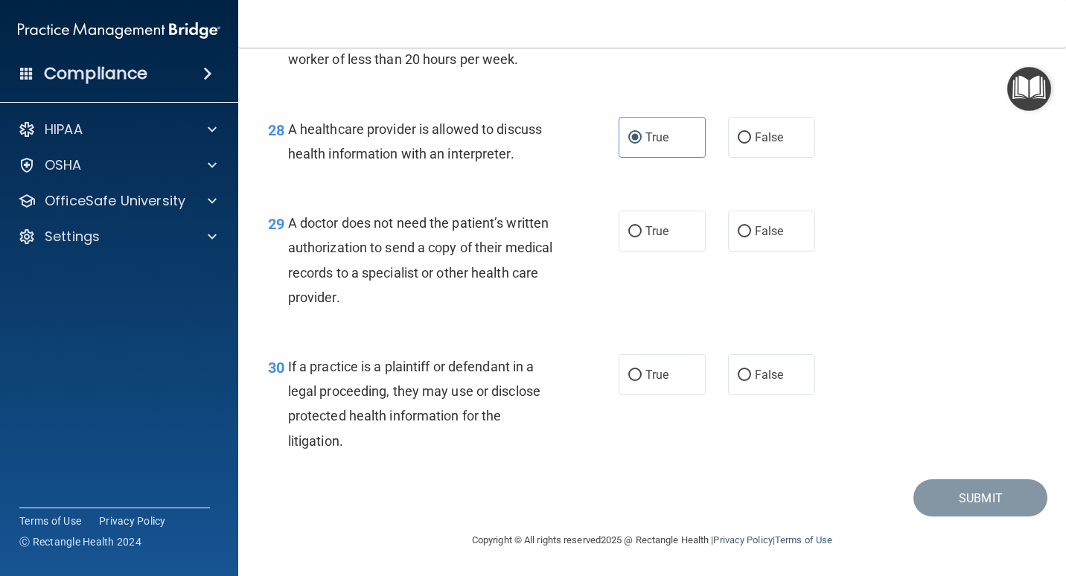
scroll to position [3779, 0]
click at [787, 238] on label "False" at bounding box center [771, 231] width 87 height 41
click at [751, 237] on input "False" at bounding box center [744, 231] width 13 height 11
radio input "true"
click at [789, 382] on label "False" at bounding box center [771, 374] width 87 height 41
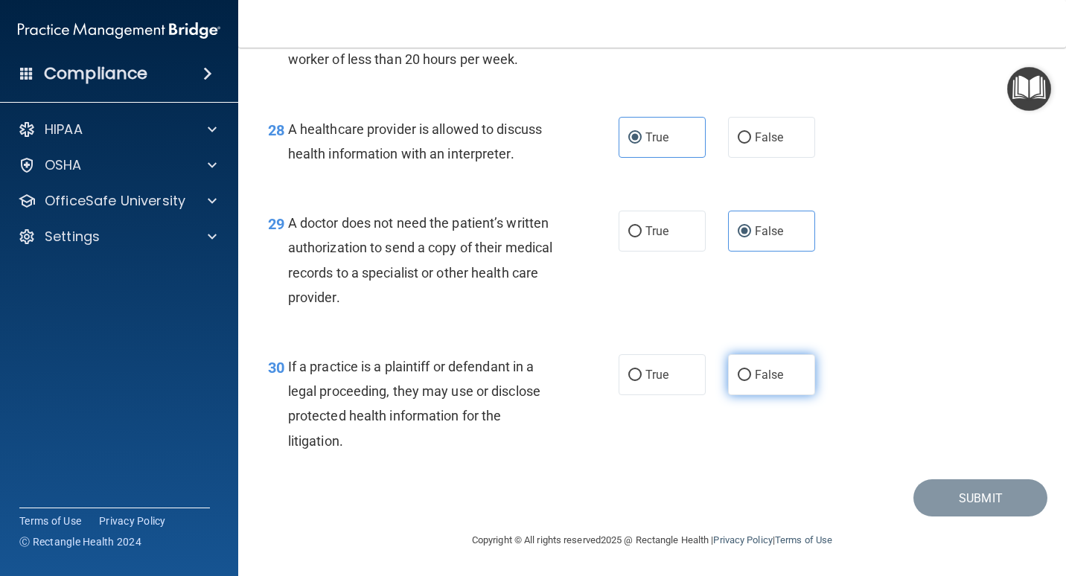
click at [751, 381] on input "False" at bounding box center [744, 375] width 13 height 11
radio input "true"
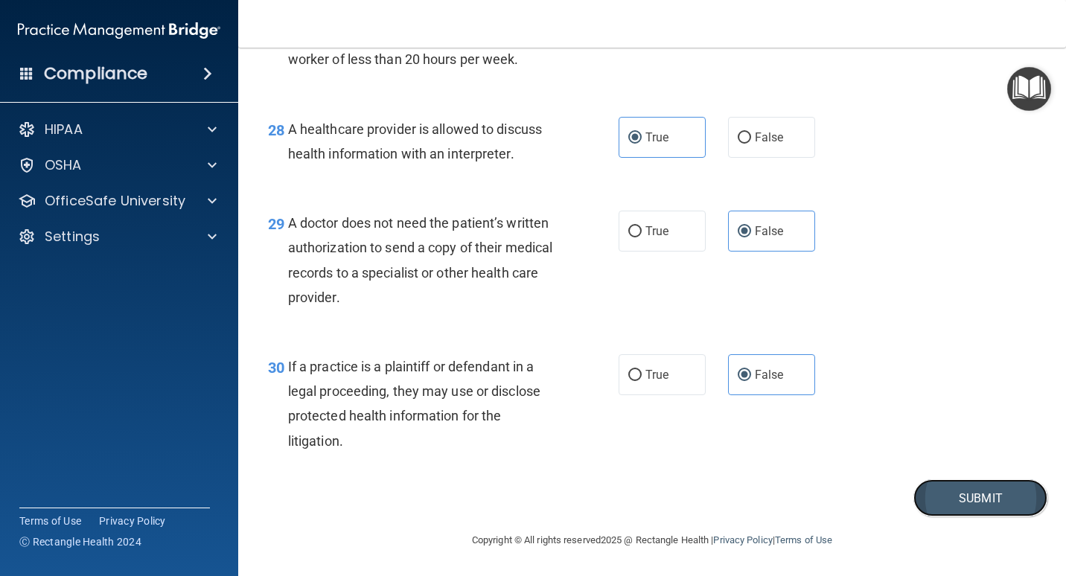
click at [958, 497] on button "Submit" at bounding box center [980, 498] width 134 height 38
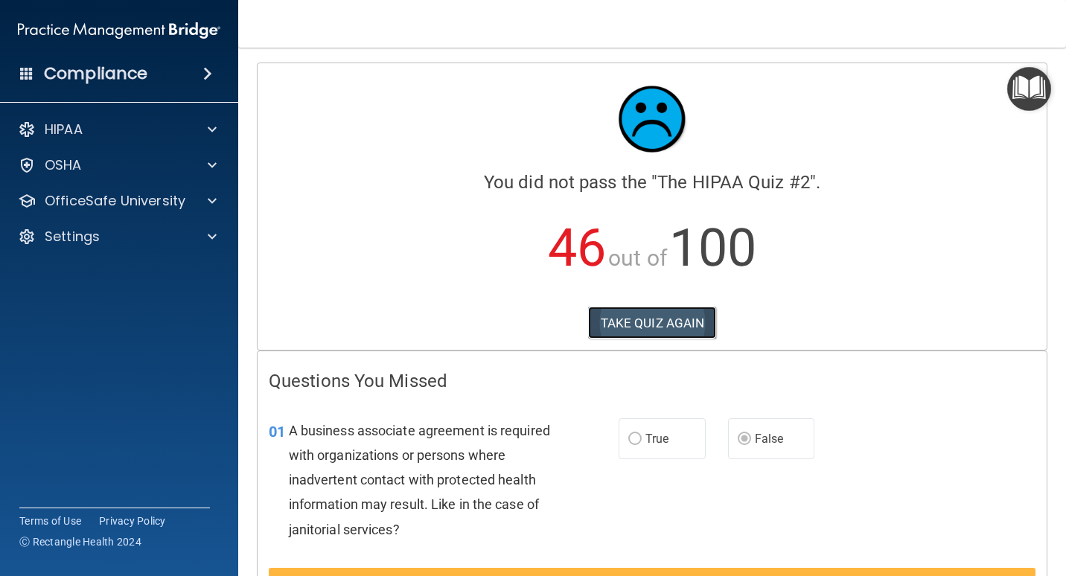
click at [657, 318] on button "TAKE QUIZ AGAIN" at bounding box center [652, 323] width 129 height 33
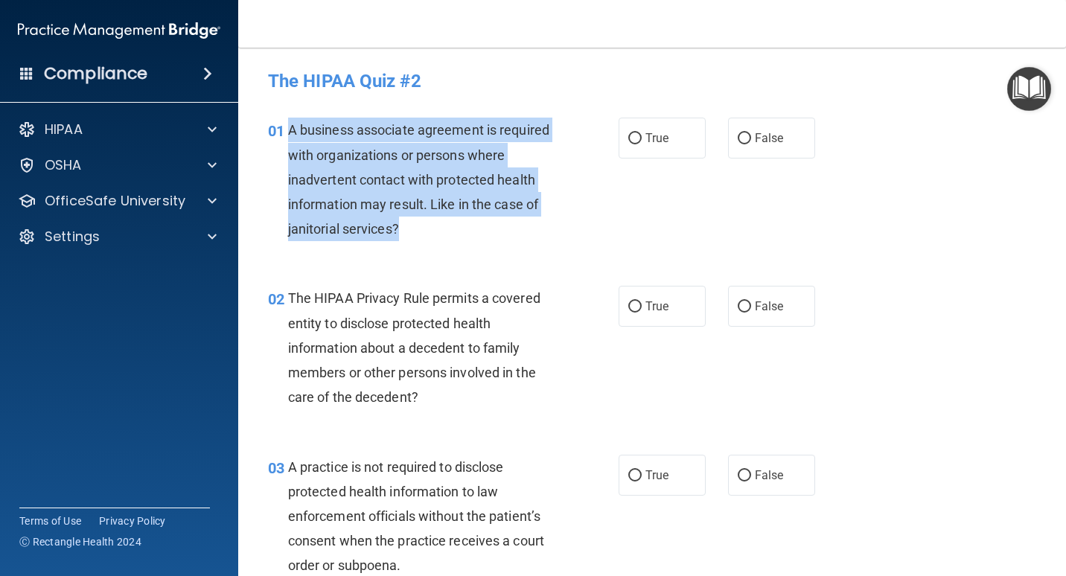
drag, startPoint x: 397, startPoint y: 228, endPoint x: 291, endPoint y: 138, distance: 139.9
click at [291, 138] on span "A business associate agreement is required with organizations or persons where …" at bounding box center [418, 179] width 261 height 115
copy span "A business associate agreement is required with organizations or persons where …"
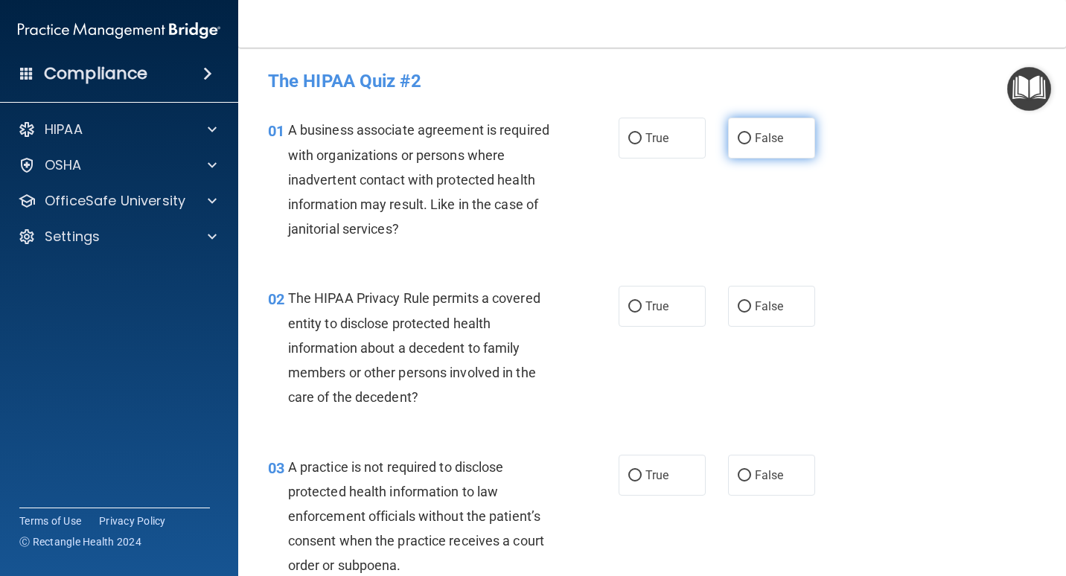
click at [779, 135] on label "False" at bounding box center [771, 138] width 87 height 41
click at [751, 135] on input "False" at bounding box center [744, 138] width 13 height 11
radio input "true"
click at [717, 192] on div "01 A business associate agreement is required with organizations or persons whe…" at bounding box center [652, 183] width 790 height 168
click at [633, 147] on label "True" at bounding box center [661, 138] width 87 height 41
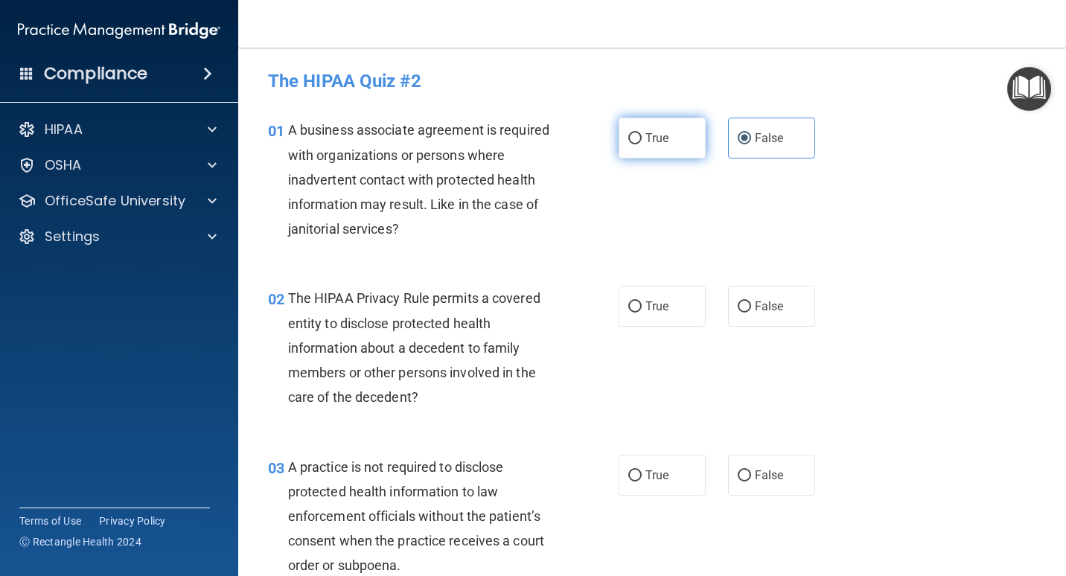
click at [633, 144] on input "True" at bounding box center [634, 138] width 13 height 11
radio input "true"
radio input "false"
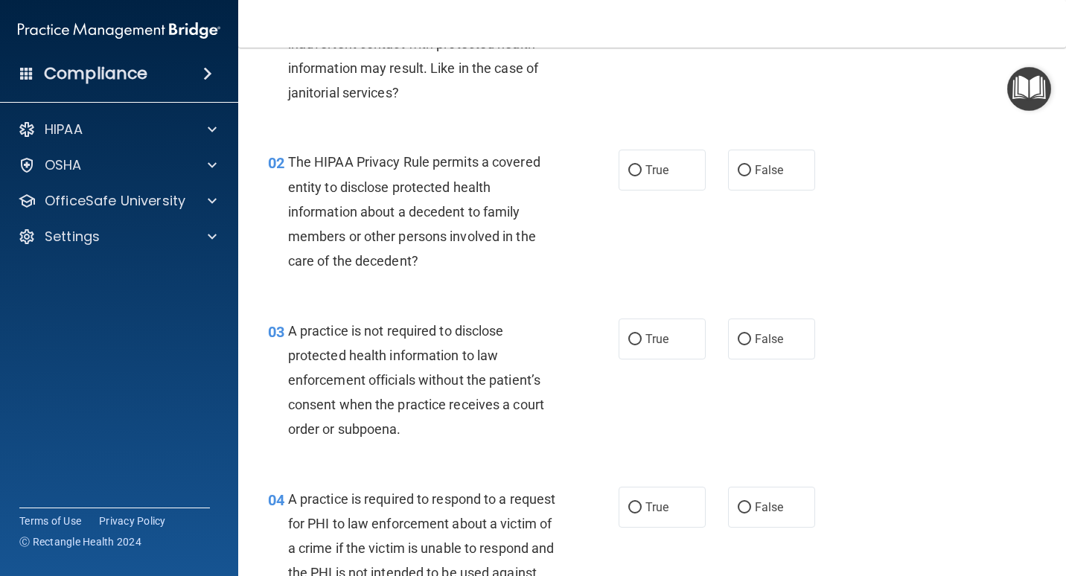
scroll to position [149, 0]
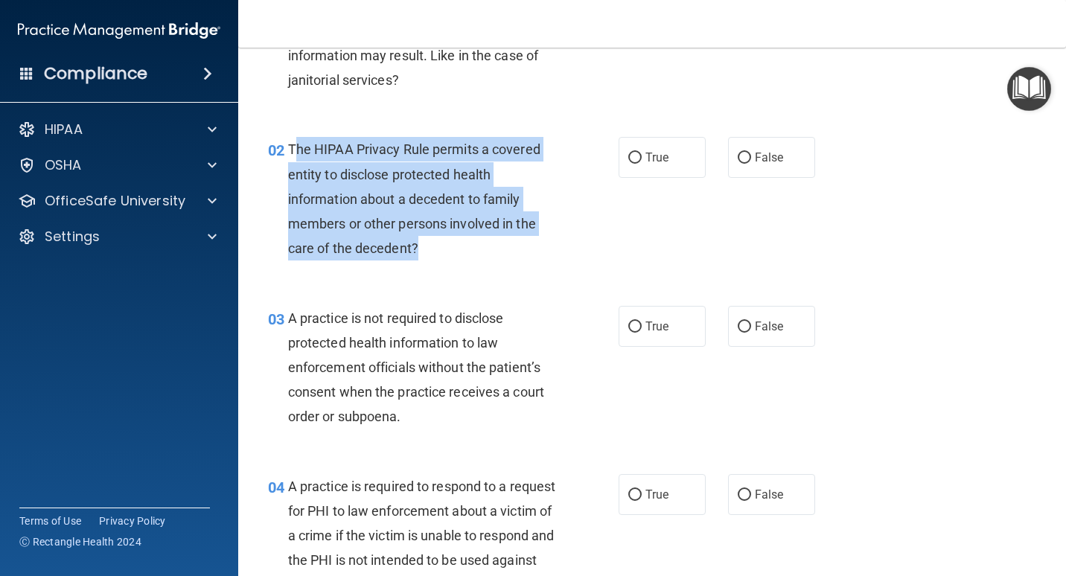
drag, startPoint x: 418, startPoint y: 247, endPoint x: 294, endPoint y: 153, distance: 155.1
click at [294, 153] on div "The HIPAA Privacy Rule permits a covered entity to disclose protected health in…" at bounding box center [428, 199] width 280 height 124
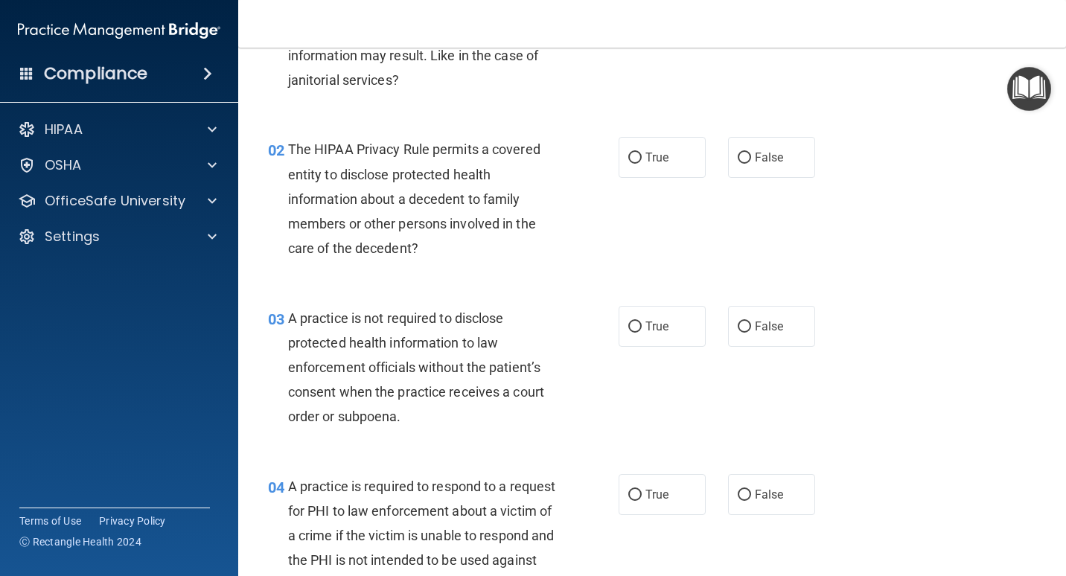
drag, startPoint x: 294, startPoint y: 153, endPoint x: 287, endPoint y: 147, distance: 9.5
click at [288, 147] on span "The HIPAA Privacy Rule permits a covered entity to disclose protected health in…" at bounding box center [414, 198] width 252 height 115
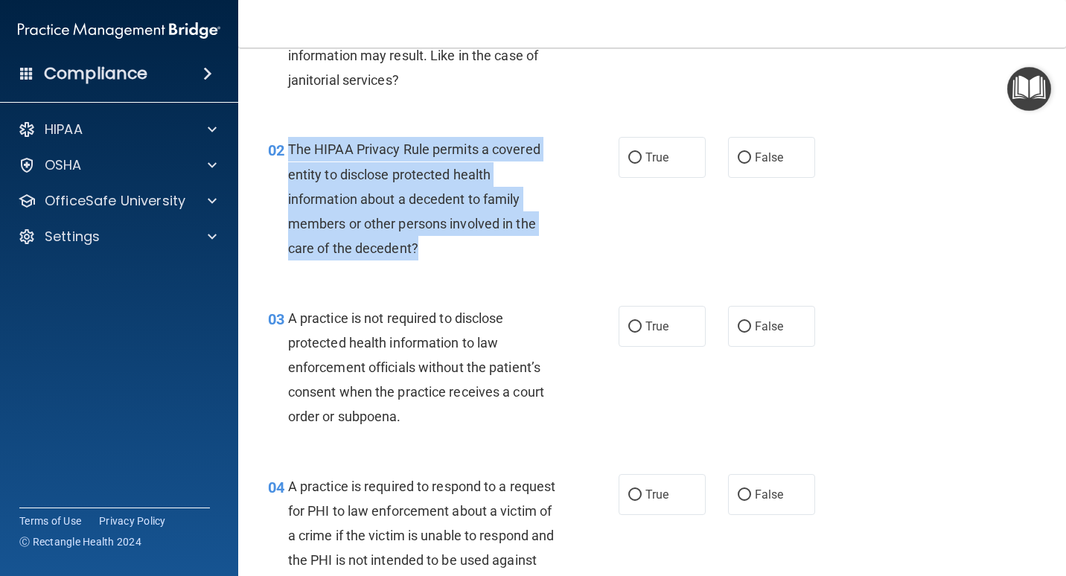
drag, startPoint x: 287, startPoint y: 147, endPoint x: 414, endPoint y: 260, distance: 170.2
click at [414, 260] on div "The HIPAA Privacy Rule permits a covered entity to disclose protected health in…" at bounding box center [428, 199] width 280 height 124
copy span "The HIPAA Privacy Rule permits a covered entity to disclose protected health in…"
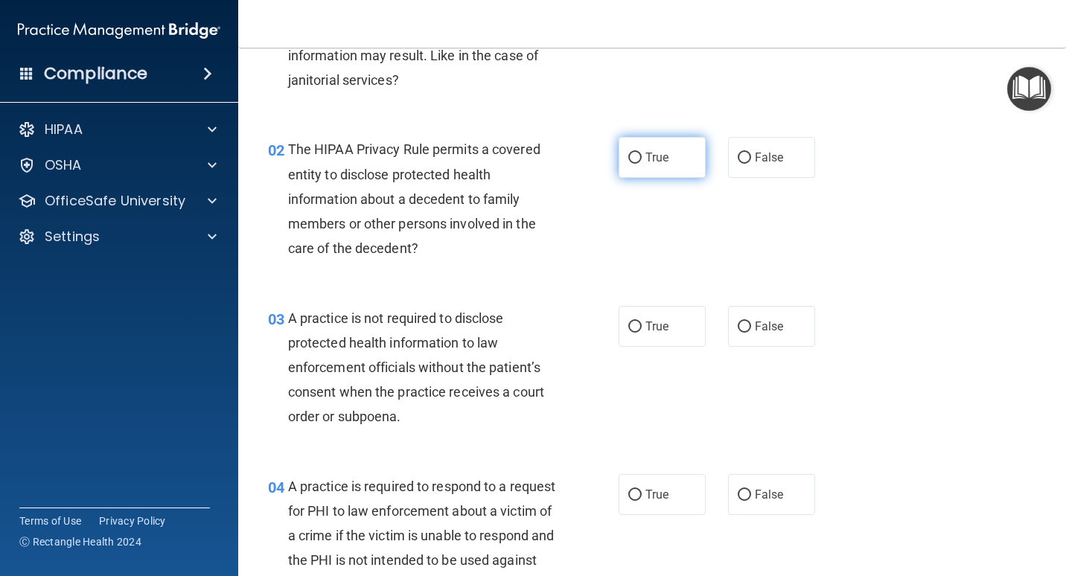
click at [658, 169] on label "True" at bounding box center [661, 157] width 87 height 41
click at [642, 164] on input "True" at bounding box center [634, 158] width 13 height 11
radio input "true"
click at [645, 202] on div "02 The HIPAA Privacy Rule permits a covered entity to disclose protected health…" at bounding box center [652, 202] width 790 height 168
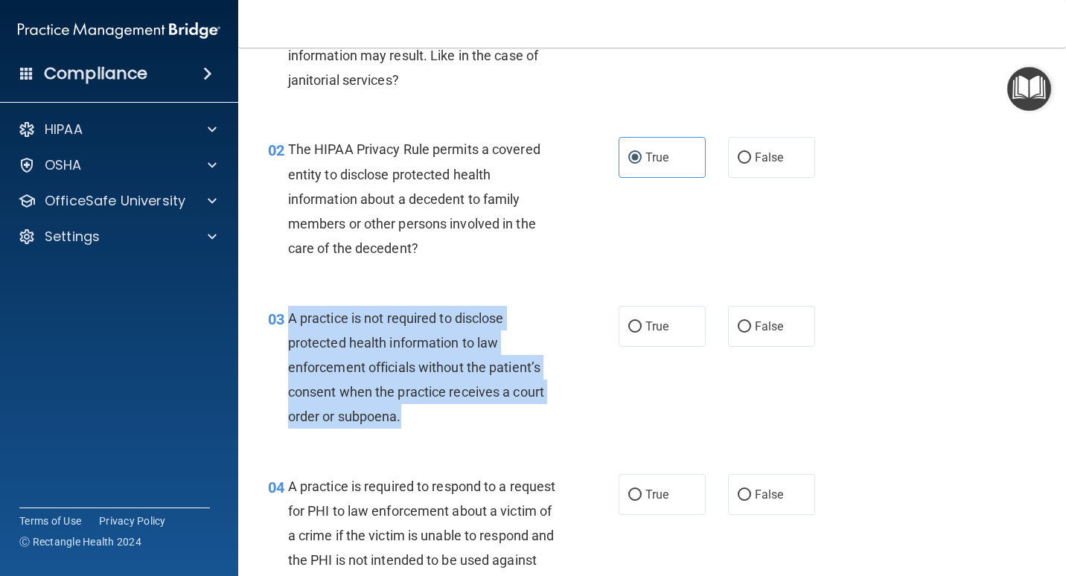
drag, startPoint x: 290, startPoint y: 314, endPoint x: 402, endPoint y: 415, distance: 151.2
click at [402, 415] on div "A practice is not required to disclose protected health information to law enfo…" at bounding box center [428, 368] width 280 height 124
copy span "A practice is not required to disclose protected health information to law enfo…"
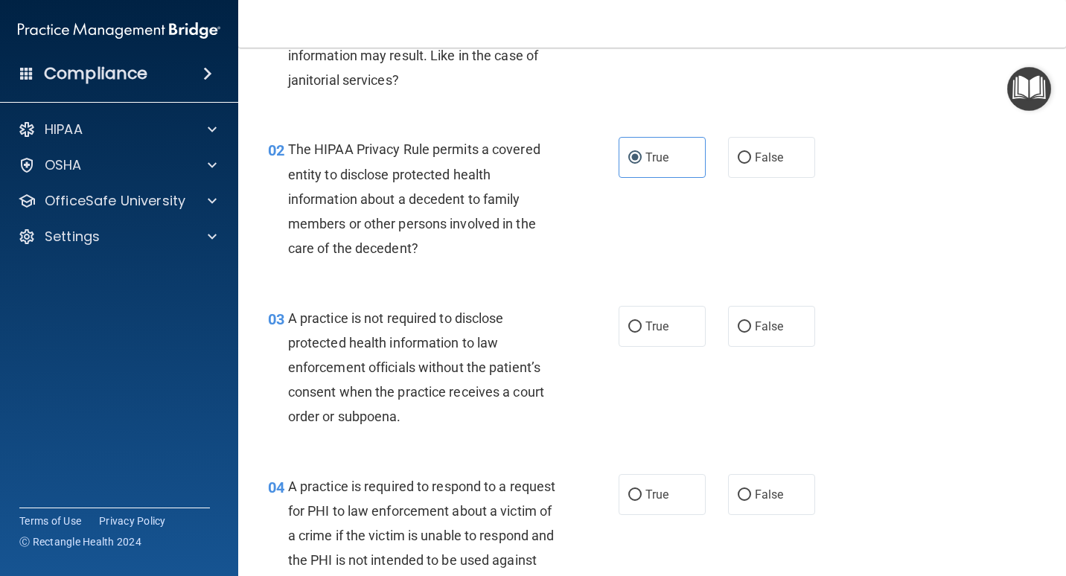
click at [527, 282] on div "02 The HIPAA Privacy Rule permits a covered entity to disclose protected health…" at bounding box center [652, 202] width 790 height 168
click at [702, 332] on div "True False" at bounding box center [722, 326] width 209 height 41
drag, startPoint x: 672, startPoint y: 336, endPoint x: 636, endPoint y: 345, distance: 37.5
click at [671, 336] on label "True" at bounding box center [661, 326] width 87 height 41
click at [642, 333] on input "True" at bounding box center [634, 327] width 13 height 11
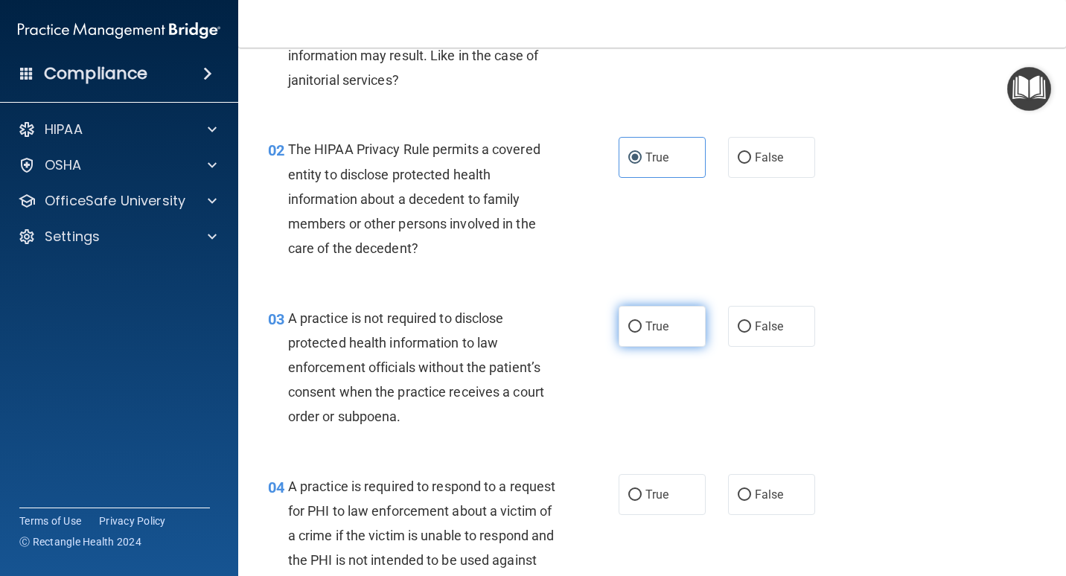
radio input "true"
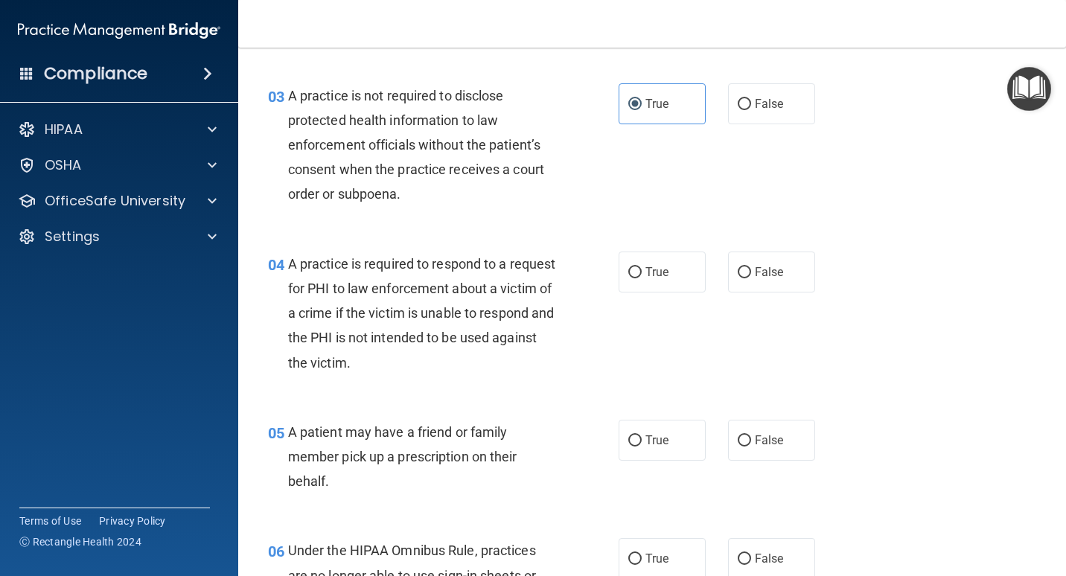
scroll to position [372, 0]
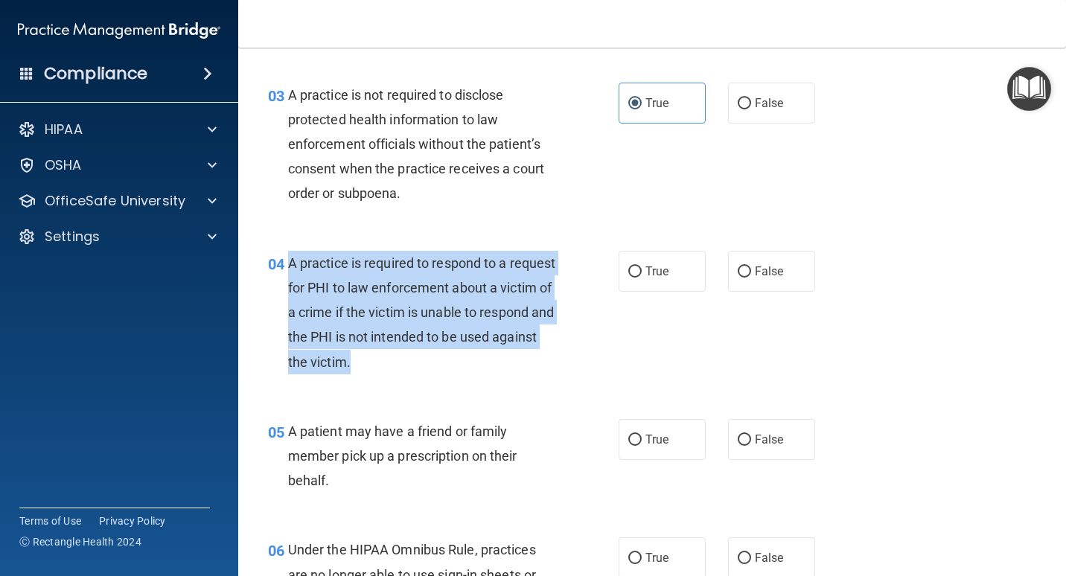
drag, startPoint x: 292, startPoint y: 259, endPoint x: 438, endPoint y: 370, distance: 183.8
click at [438, 370] on div "A practice is required to respond to a request for PHI to law enforcement about…" at bounding box center [428, 313] width 280 height 124
copy span "A practice is required to respond to a request for PHI to law enforcement about…"
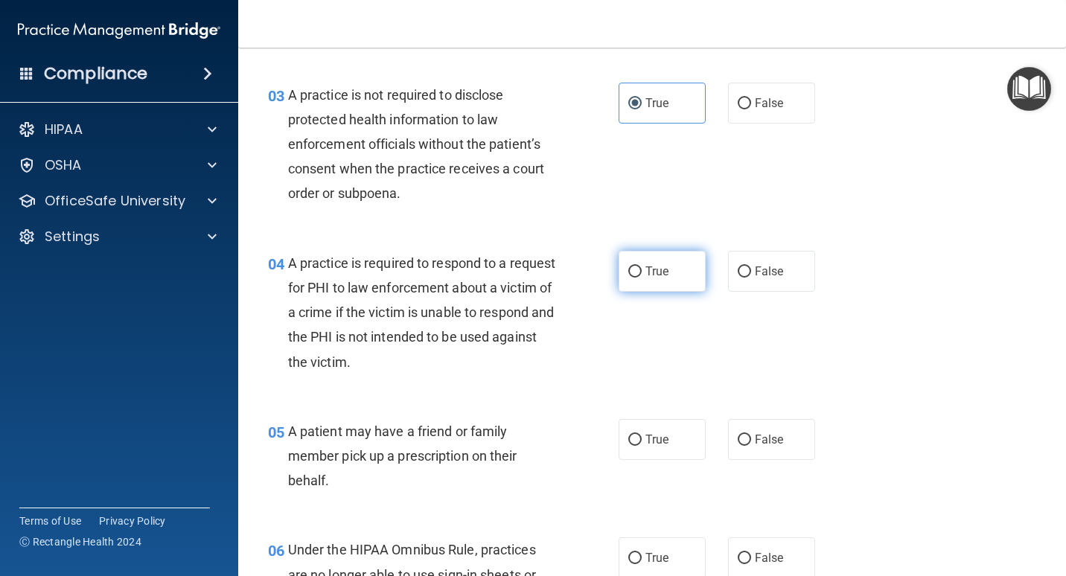
click at [652, 266] on span "True" at bounding box center [656, 271] width 23 height 14
click at [642, 266] on input "True" at bounding box center [634, 271] width 13 height 11
radio input "true"
click at [599, 362] on div "04 A practice is required to respond to a request for PHI to law enforcement ab…" at bounding box center [443, 316] width 395 height 131
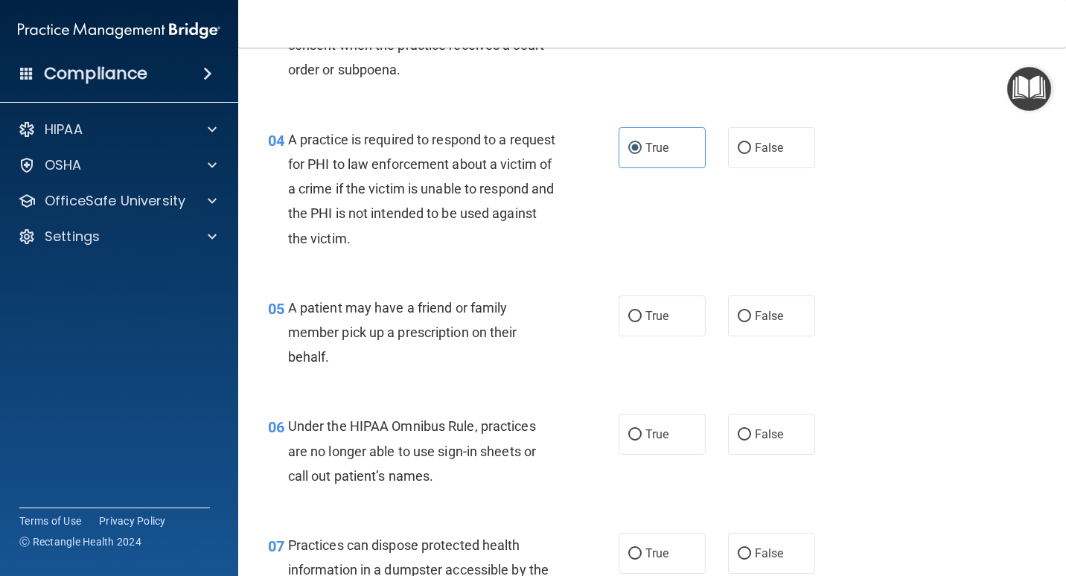
scroll to position [521, 0]
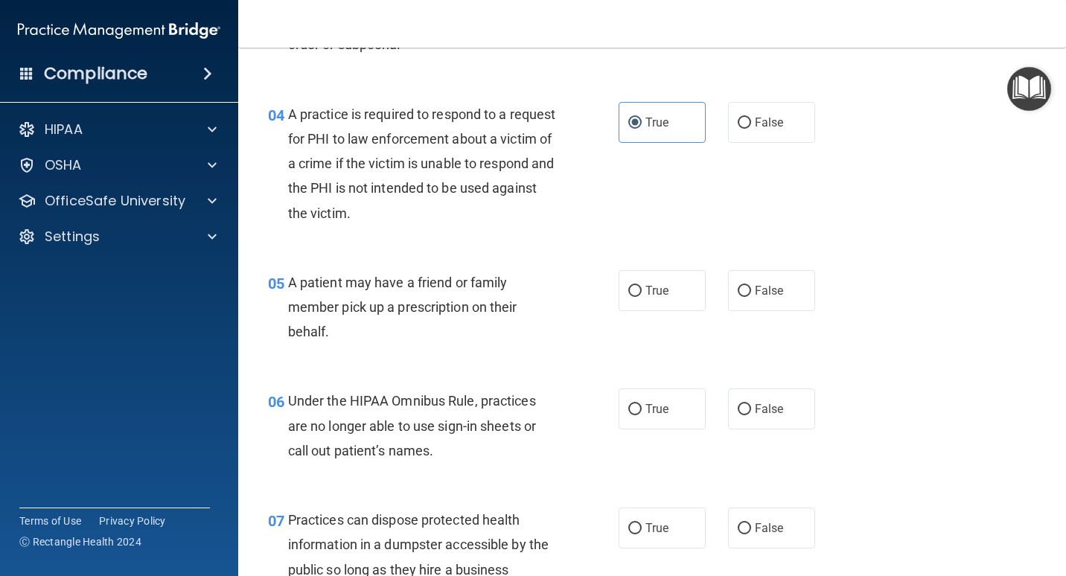
click at [709, 281] on div "True False" at bounding box center [722, 290] width 209 height 41
click at [671, 290] on label "True" at bounding box center [661, 290] width 87 height 41
click at [642, 290] on input "True" at bounding box center [634, 291] width 13 height 11
radio input "true"
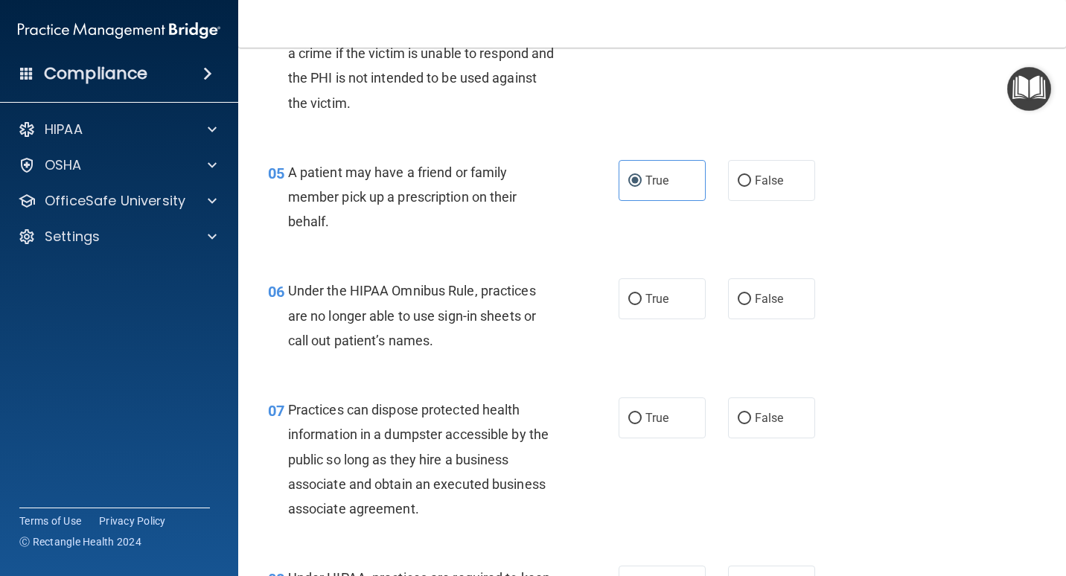
scroll to position [670, 0]
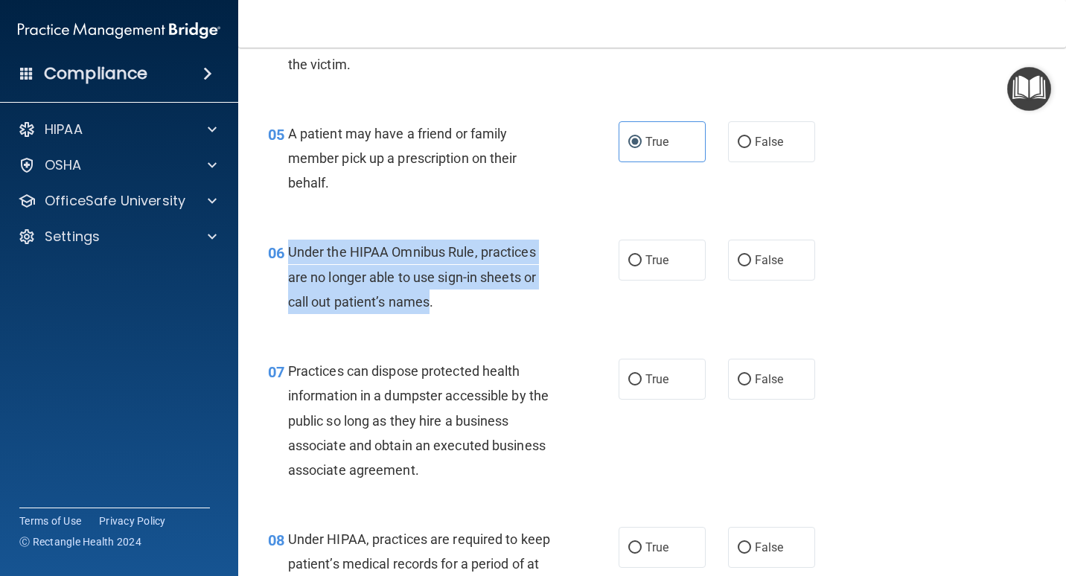
drag, startPoint x: 432, startPoint y: 301, endPoint x: 291, endPoint y: 257, distance: 147.4
click at [291, 257] on span "Under the HIPAA Omnibus Rule, practices are no longer able to use sign-in sheet…" at bounding box center [412, 276] width 248 height 65
copy span "Under the HIPAA Omnibus Rule, practices are no longer able to use sign-in sheet…"
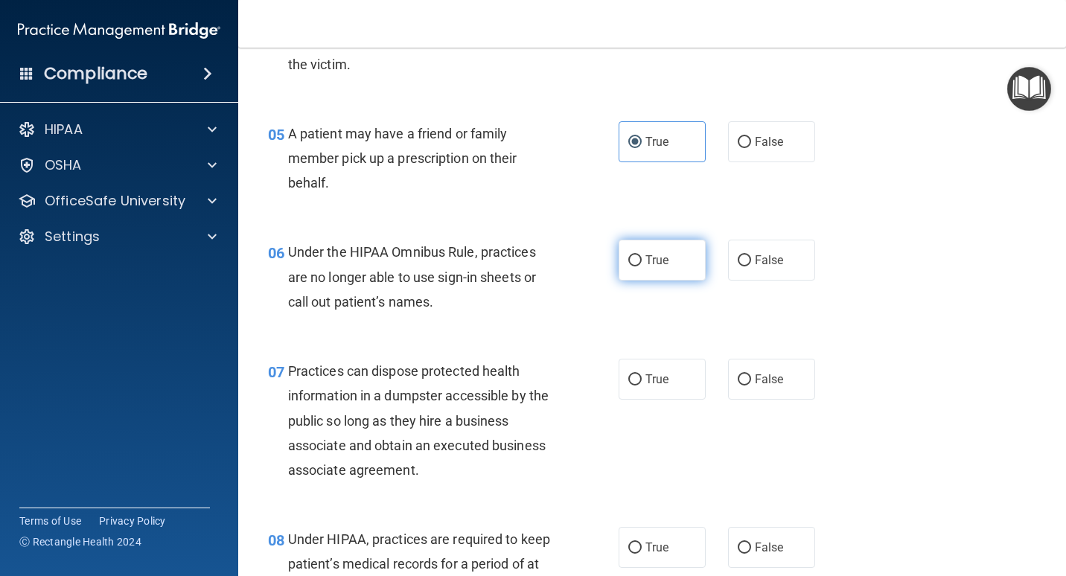
click at [685, 243] on label "True" at bounding box center [661, 260] width 87 height 41
click at [642, 255] on input "True" at bounding box center [634, 260] width 13 height 11
radio input "true"
click at [744, 270] on label "False" at bounding box center [771, 260] width 87 height 41
click at [744, 266] on input "False" at bounding box center [744, 260] width 13 height 11
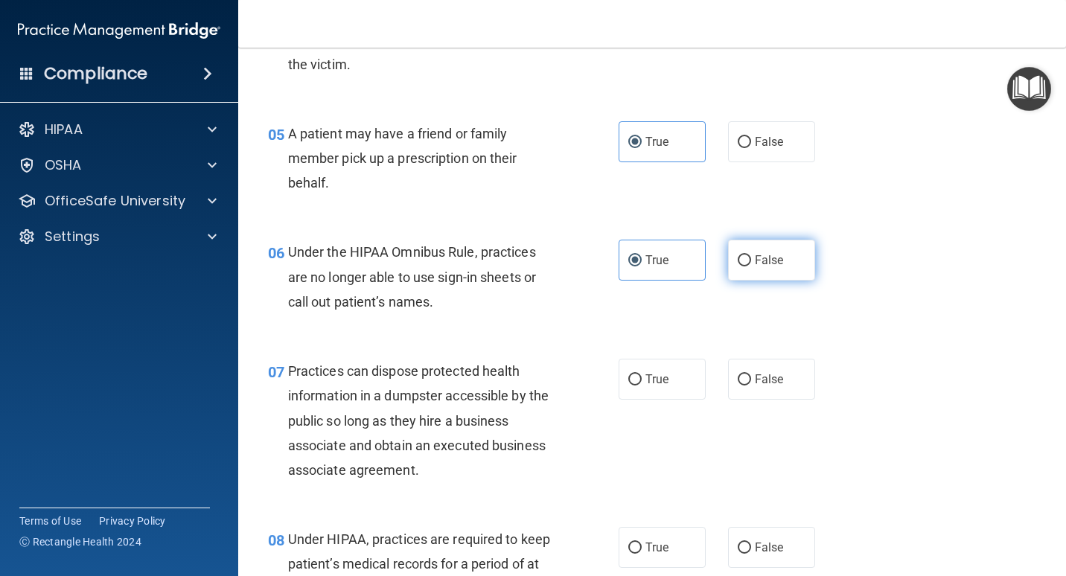
radio input "true"
radio input "false"
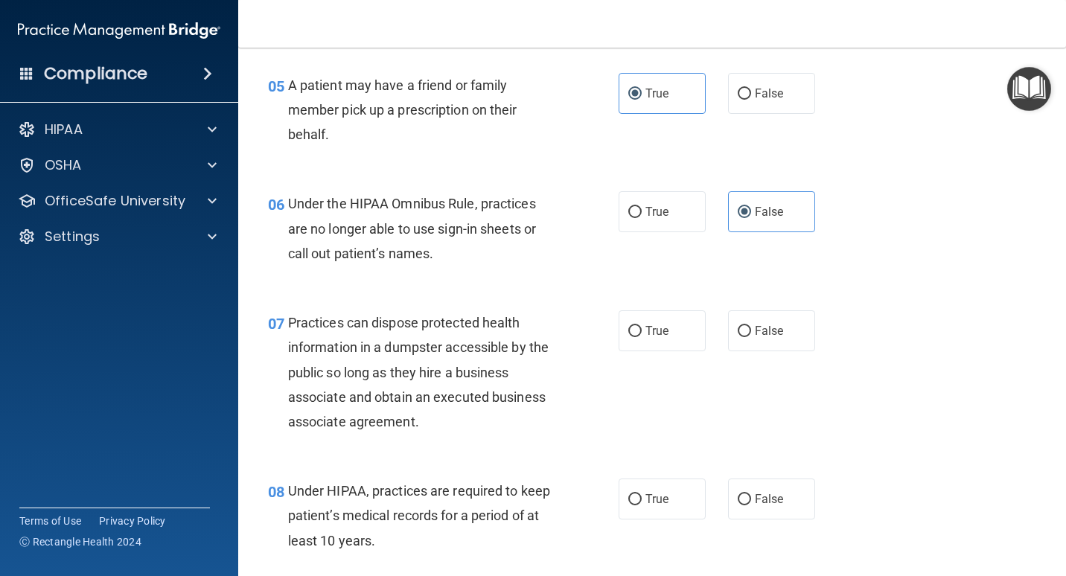
scroll to position [744, 0]
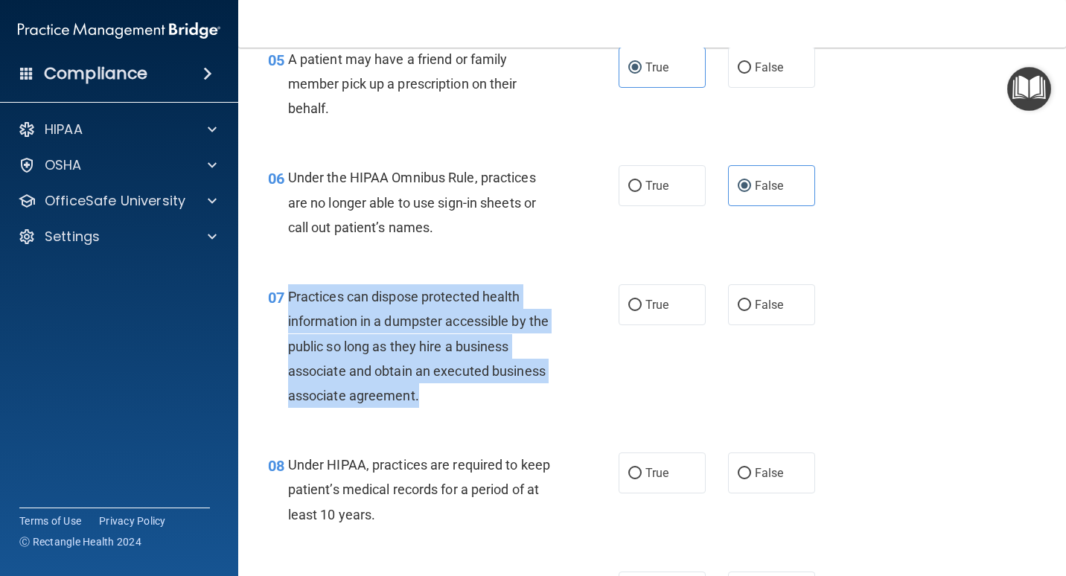
drag, startPoint x: 418, startPoint y: 394, endPoint x: 292, endPoint y: 290, distance: 163.3
click at [292, 290] on span "Practices can dispose protected health information in a dumpster accessible by …" at bounding box center [418, 346] width 260 height 115
copy span "ractices can dispose protected health information in a dumpster accessible by t…"
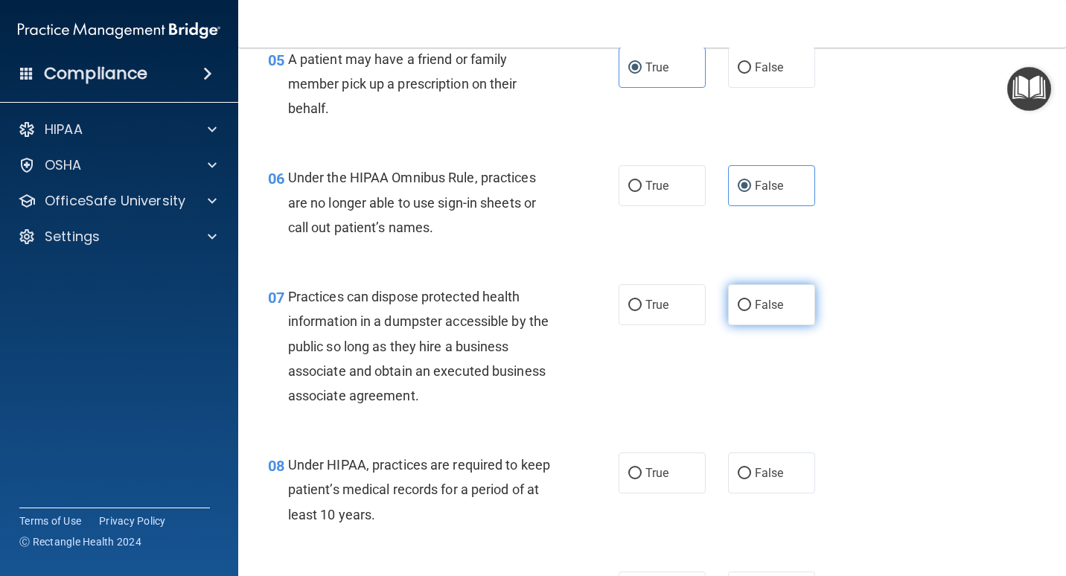
click at [746, 298] on label "False" at bounding box center [771, 304] width 87 height 41
click at [746, 300] on input "False" at bounding box center [744, 305] width 13 height 11
radio input "true"
click at [730, 337] on div "07 Practices can dispose protected health information in a dumpster accessible …" at bounding box center [652, 350] width 790 height 168
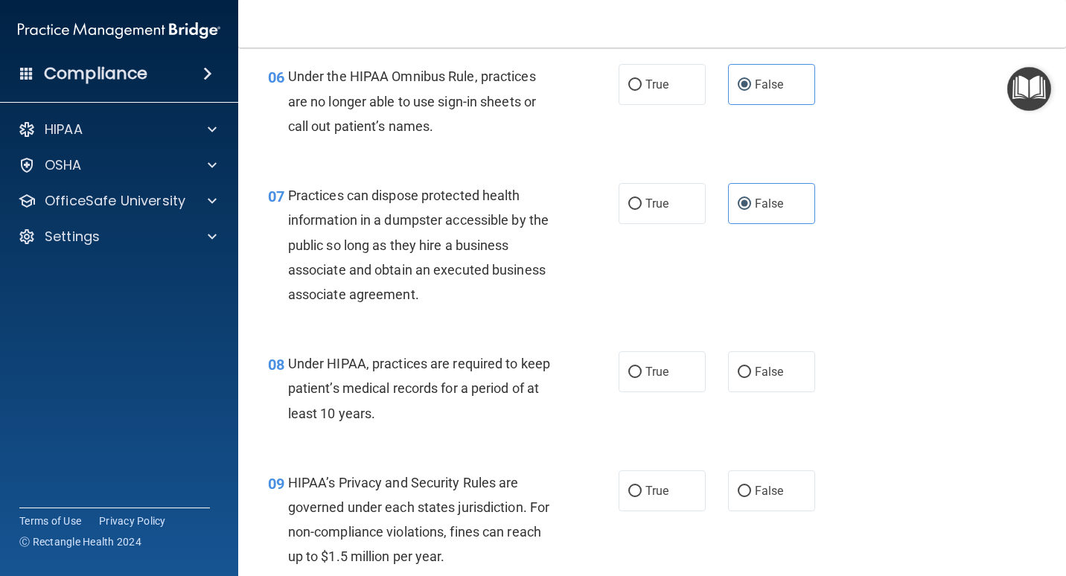
scroll to position [893, 0]
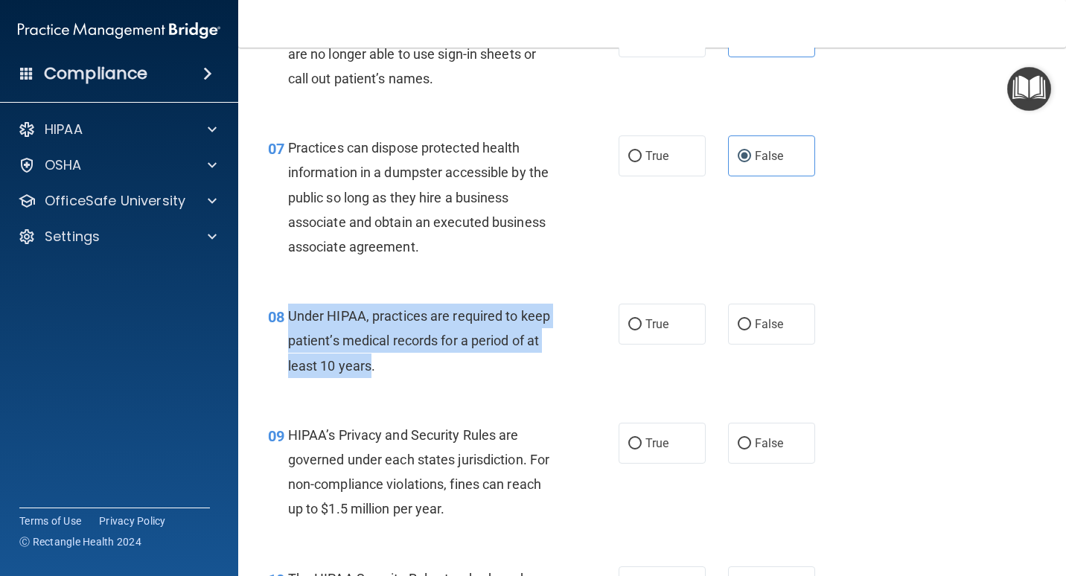
drag, startPoint x: 373, startPoint y: 368, endPoint x: 290, endPoint y: 314, distance: 98.5
click at [290, 314] on span "Under HIPAA, practices are required to keep patient’s medical records for a per…" at bounding box center [419, 340] width 262 height 65
copy span "Under HIPAA, practices are required to keep patient’s medical records for a per…"
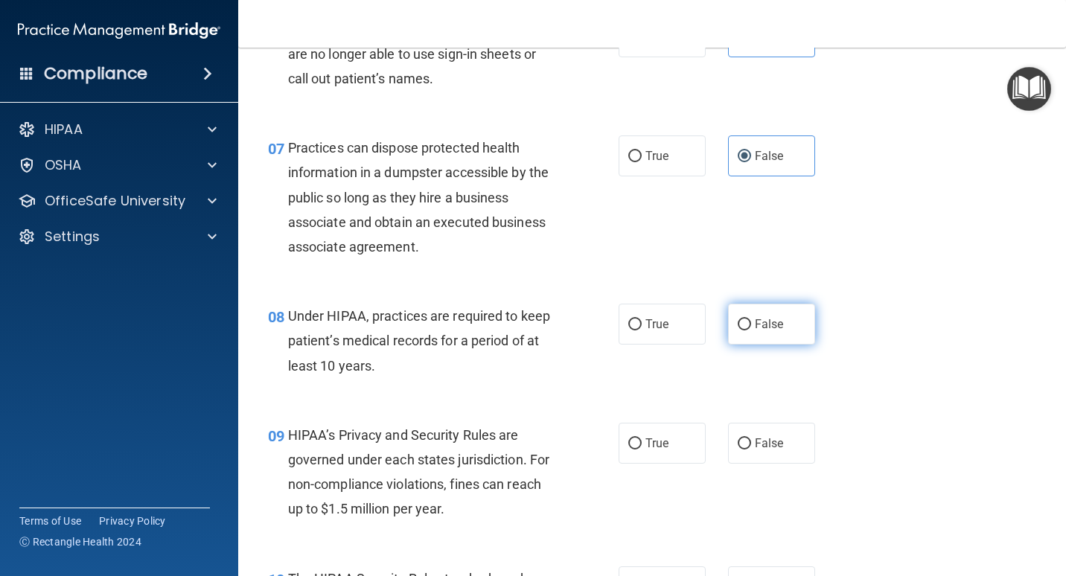
click at [773, 319] on span "False" at bounding box center [769, 324] width 29 height 14
click at [751, 319] on input "False" at bounding box center [744, 324] width 13 height 11
radio input "true"
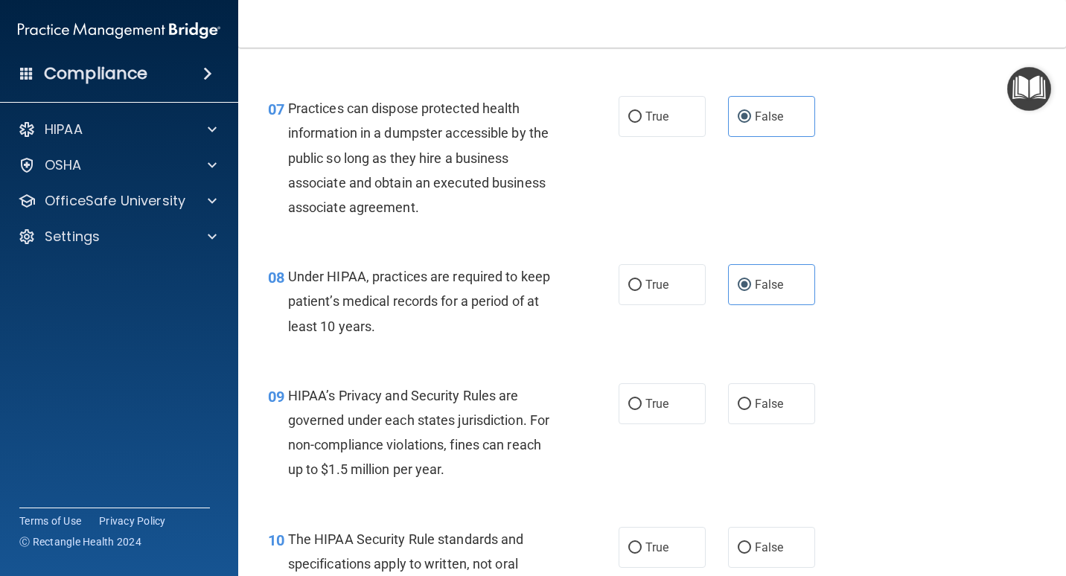
scroll to position [1042, 0]
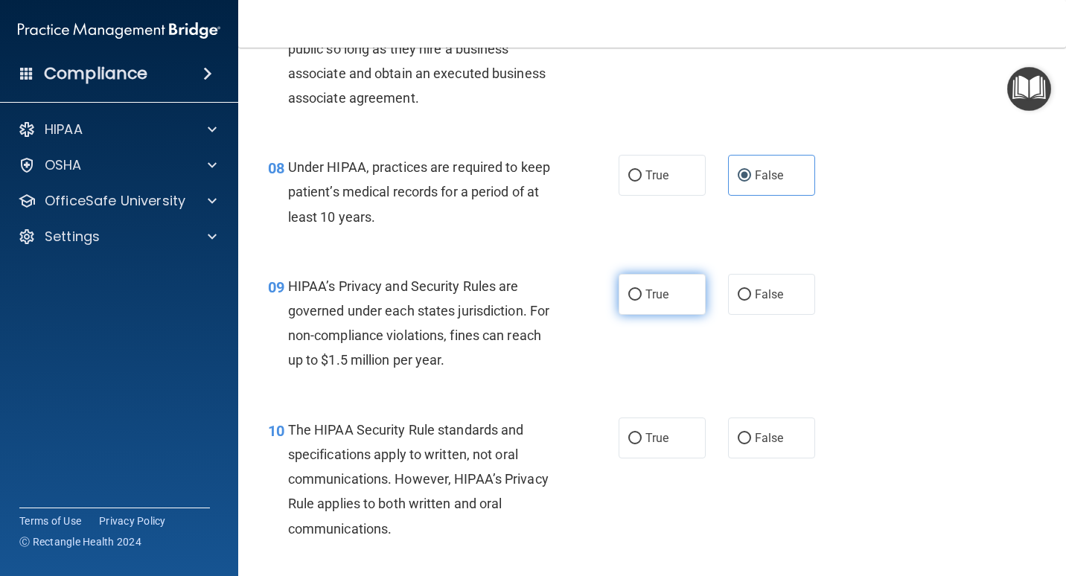
click at [656, 298] on span "True" at bounding box center [656, 294] width 23 height 14
click at [642, 298] on input "True" at bounding box center [634, 295] width 13 height 11
radio input "true"
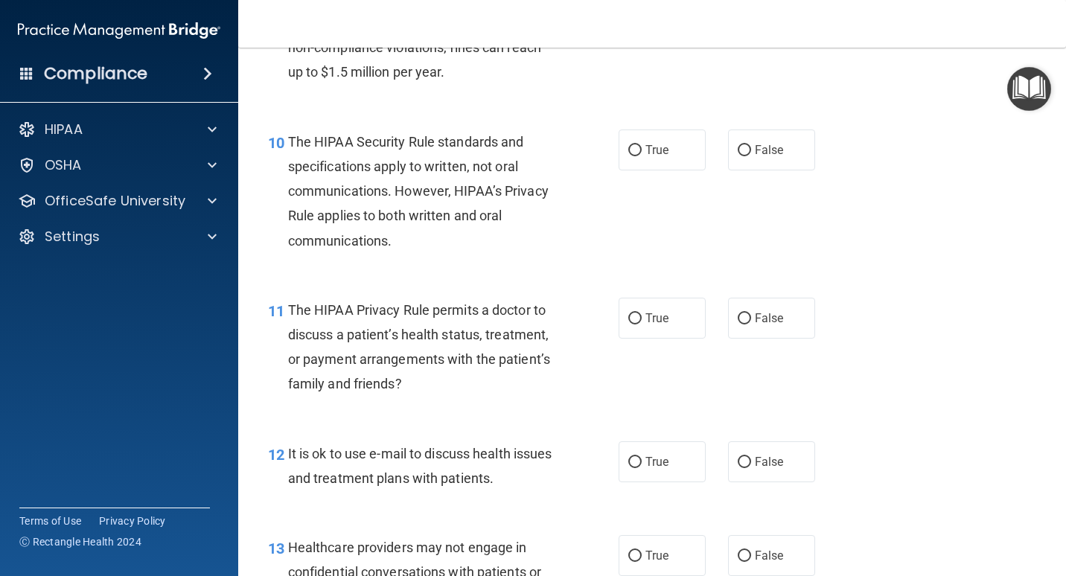
scroll to position [1340, 0]
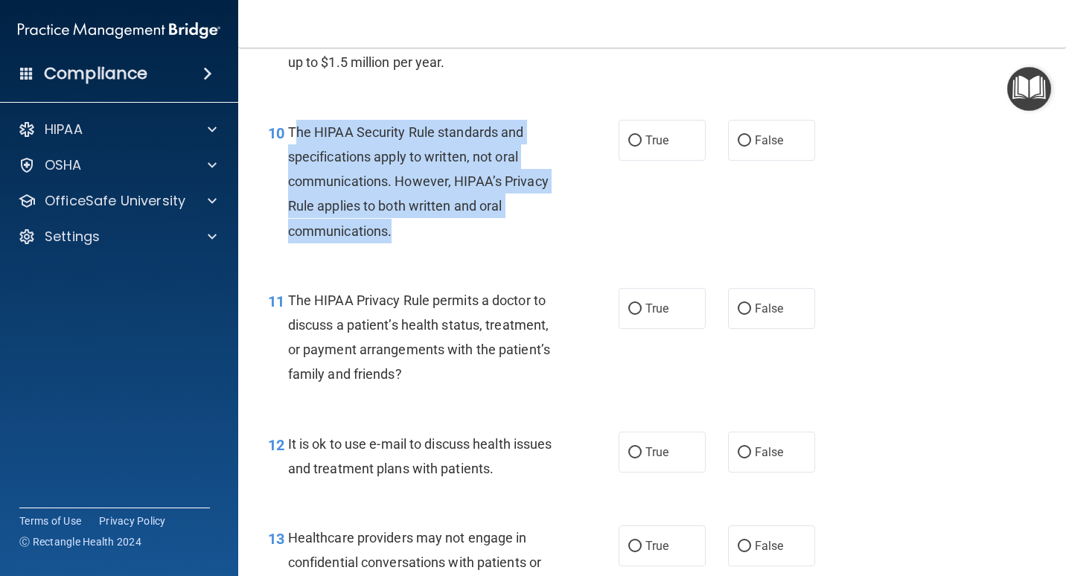
drag, startPoint x: 391, startPoint y: 232, endPoint x: 295, endPoint y: 138, distance: 134.2
click at [295, 138] on span "The HIPAA Security Rule standards and specifications apply to written, not oral…" at bounding box center [418, 181] width 260 height 115
copy span "he HIPAA Security Rule standards and specifications apply to written, not oral …"
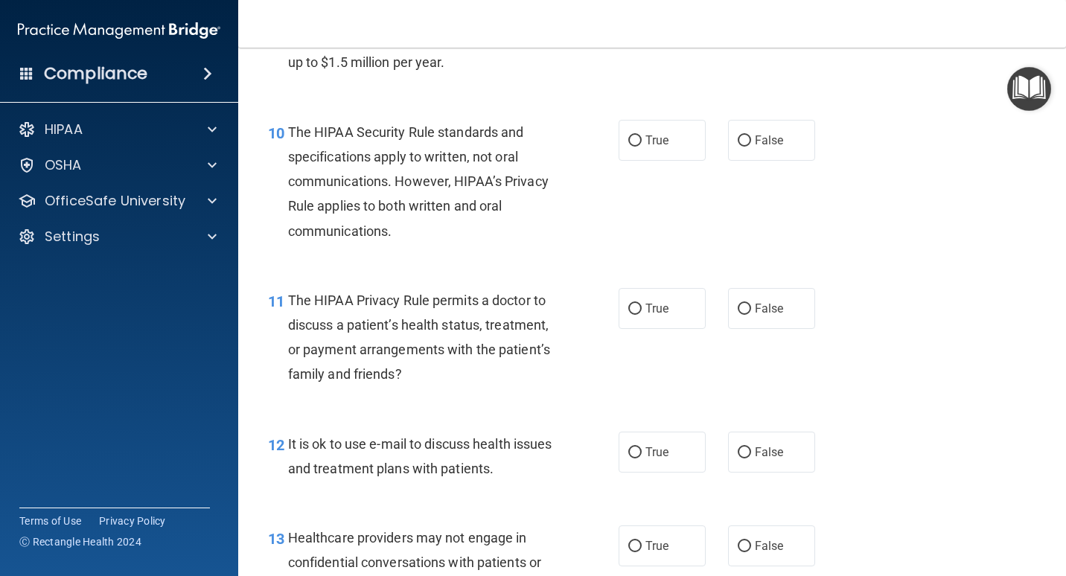
drag, startPoint x: 688, startPoint y: 144, endPoint x: 672, endPoint y: 167, distance: 27.7
click at [686, 147] on label "True" at bounding box center [661, 140] width 87 height 41
click at [642, 147] on input "True" at bounding box center [634, 140] width 13 height 11
radio input "true"
click at [645, 194] on div "10 The HIPAA Security Rule standards and specifications apply to written, not o…" at bounding box center [652, 185] width 790 height 168
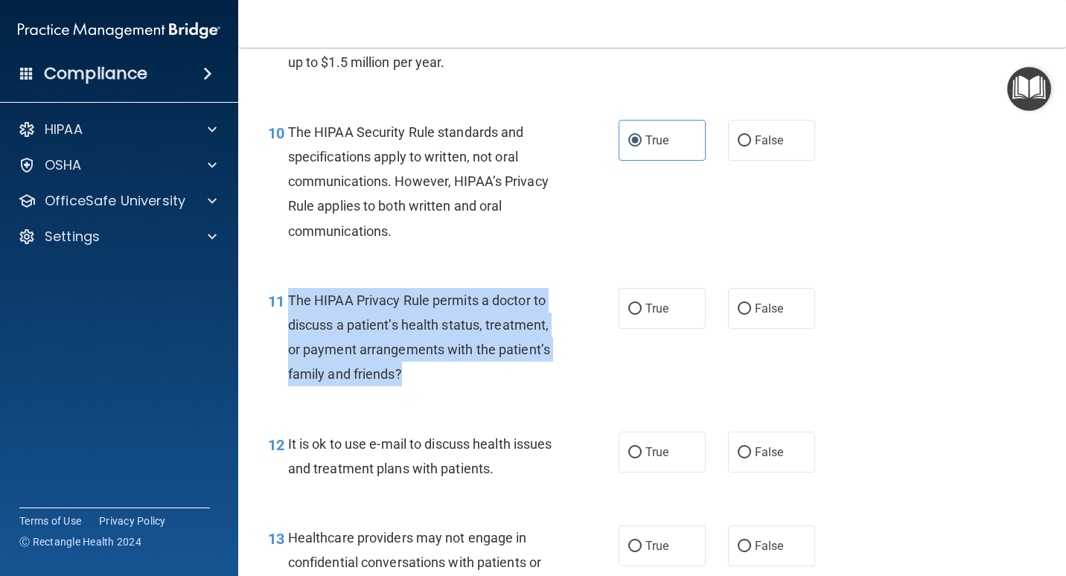
drag, startPoint x: 289, startPoint y: 297, endPoint x: 411, endPoint y: 377, distance: 145.7
click at [411, 377] on div "The HIPAA Privacy Rule permits a doctor to discuss a patient’s health status, t…" at bounding box center [428, 337] width 280 height 99
copy span "The HIPAA Privacy Rule permits a doctor to discuss a patient’s health status, t…"
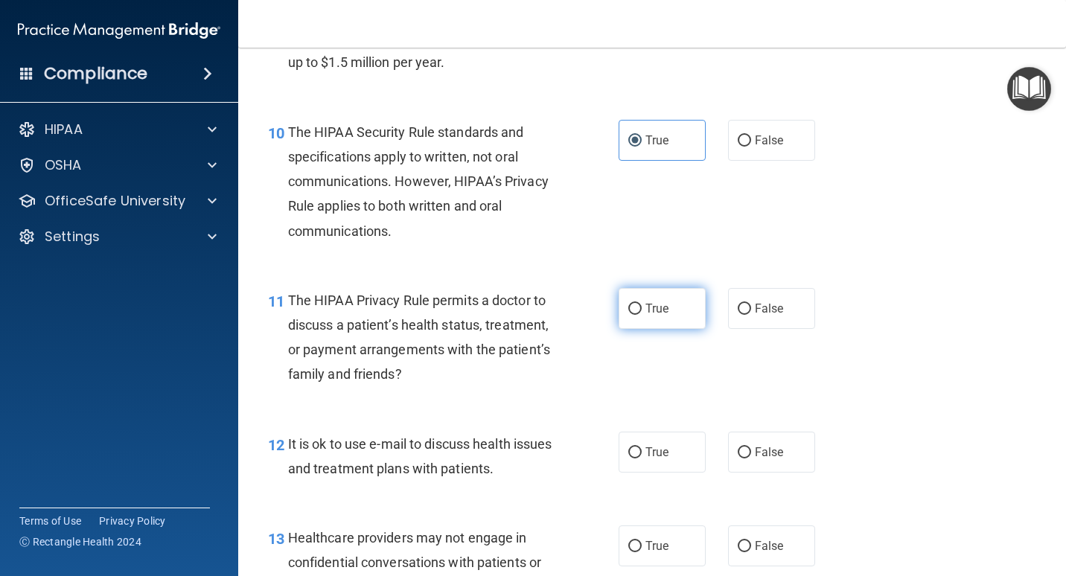
click at [653, 308] on span "True" at bounding box center [656, 308] width 23 height 14
click at [642, 308] on input "True" at bounding box center [634, 309] width 13 height 11
radio input "true"
click at [588, 357] on div "11 The HIPAA Privacy Rule permits a doctor to discuss a patient’s health status…" at bounding box center [443, 341] width 395 height 106
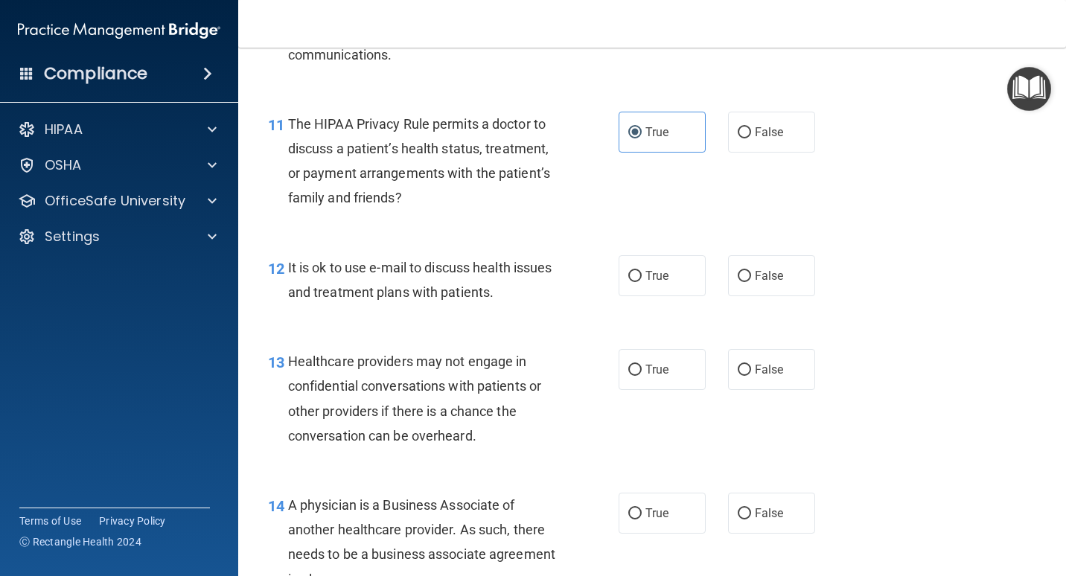
scroll to position [1563, 0]
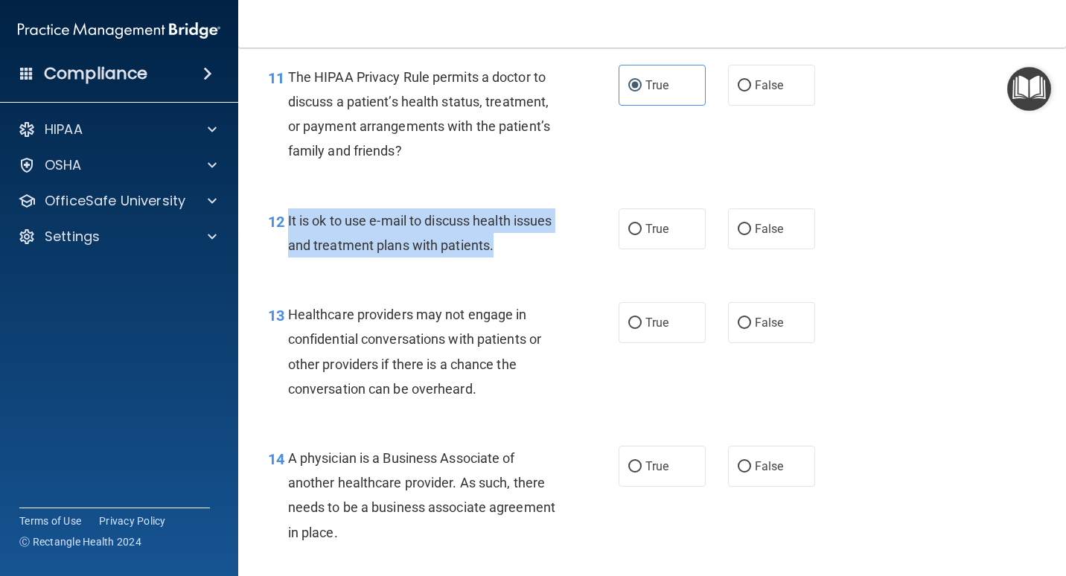
drag, startPoint x: 534, startPoint y: 246, endPoint x: 288, endPoint y: 226, distance: 247.2
click at [288, 226] on span "It is ok to use e-mail to discuss health issues and treatment plans with patien…" at bounding box center [420, 233] width 264 height 40
copy span "It is ok to use e-mail to discuss health issues and treatment plans with patien…"
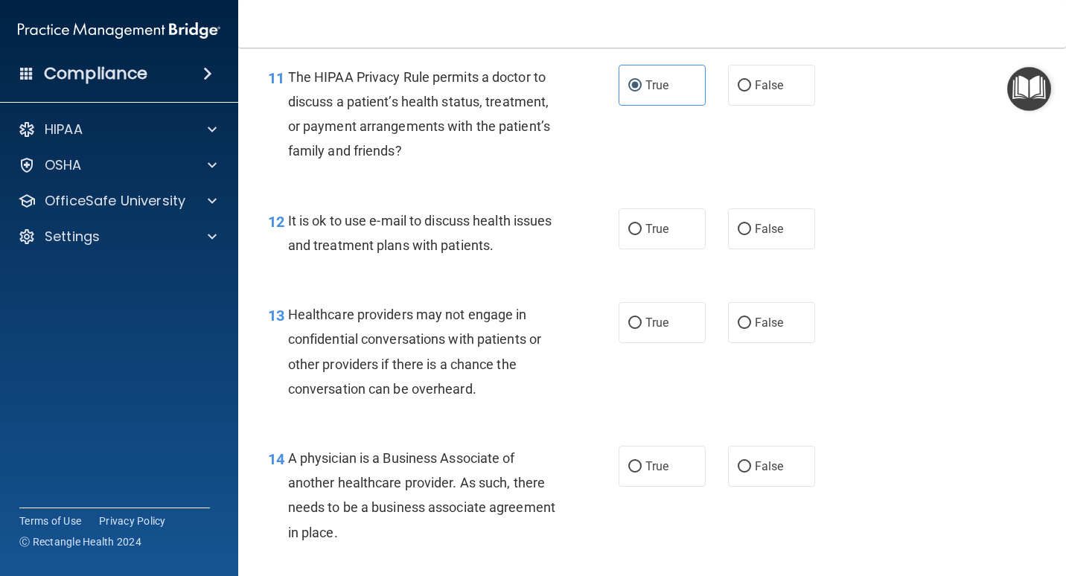
drag, startPoint x: 641, startPoint y: 231, endPoint x: 592, endPoint y: 266, distance: 59.7
click at [639, 233] on label "True" at bounding box center [661, 228] width 87 height 41
click at [639, 233] on input "True" at bounding box center [634, 229] width 13 height 11
radio input "true"
click at [564, 274] on div "12 It is ok to use e-mail to discuss health issues and treatment plans with pat…" at bounding box center [652, 237] width 790 height 94
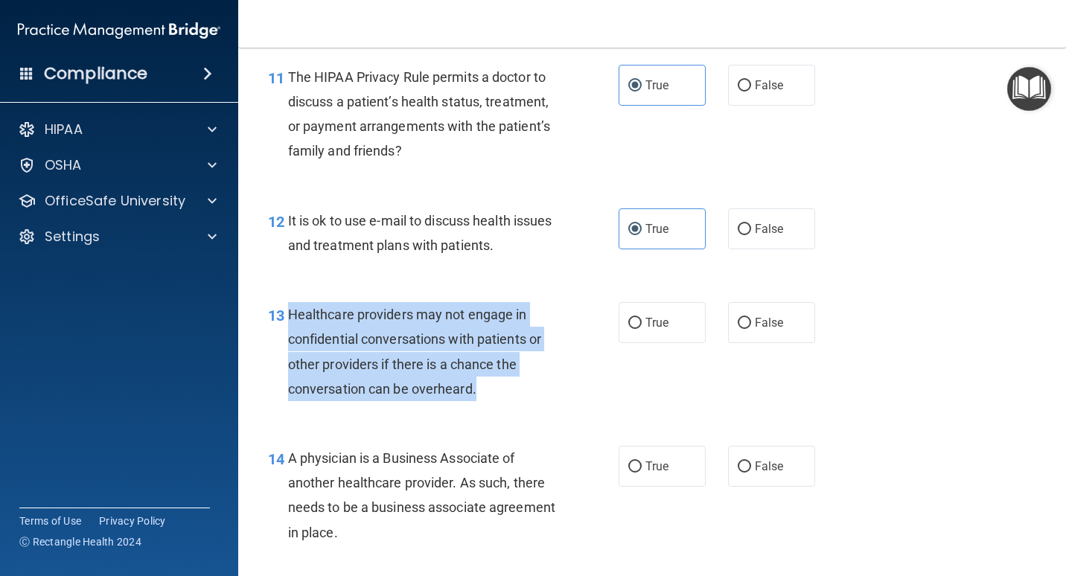
drag, startPoint x: 290, startPoint y: 312, endPoint x: 478, endPoint y: 395, distance: 205.2
click at [478, 395] on div "Healthcare providers may not engage in confidential conversations with patients…" at bounding box center [428, 351] width 280 height 99
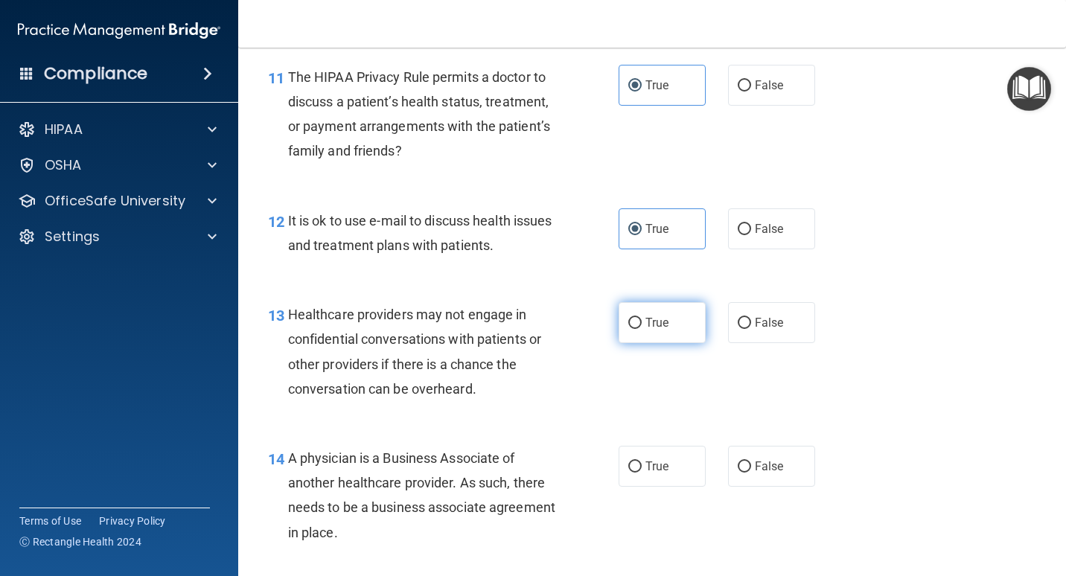
click at [660, 322] on span "True" at bounding box center [656, 323] width 23 height 14
click at [642, 322] on input "True" at bounding box center [634, 323] width 13 height 11
radio input "true"
click at [621, 394] on div "13 Healthcare providers may not engage in confidential conversations with patie…" at bounding box center [443, 355] width 395 height 106
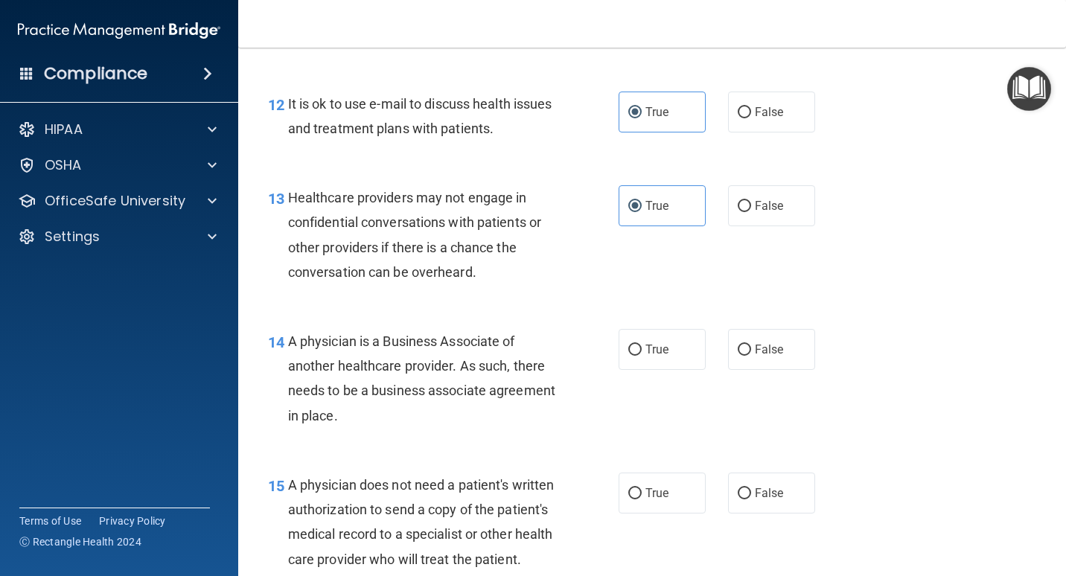
scroll to position [1712, 0]
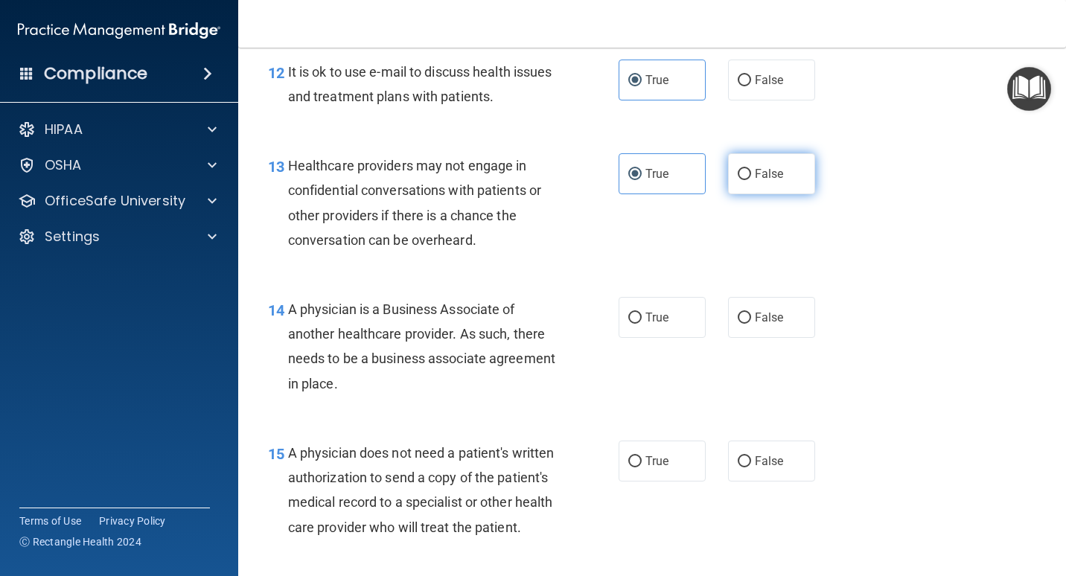
click at [768, 174] on span "False" at bounding box center [769, 174] width 29 height 14
click at [751, 174] on input "False" at bounding box center [744, 174] width 13 height 11
radio input "true"
radio input "false"
click at [413, 385] on div "A physician is a Business Associate of another healthcare provider. As such, th…" at bounding box center [428, 346] width 280 height 99
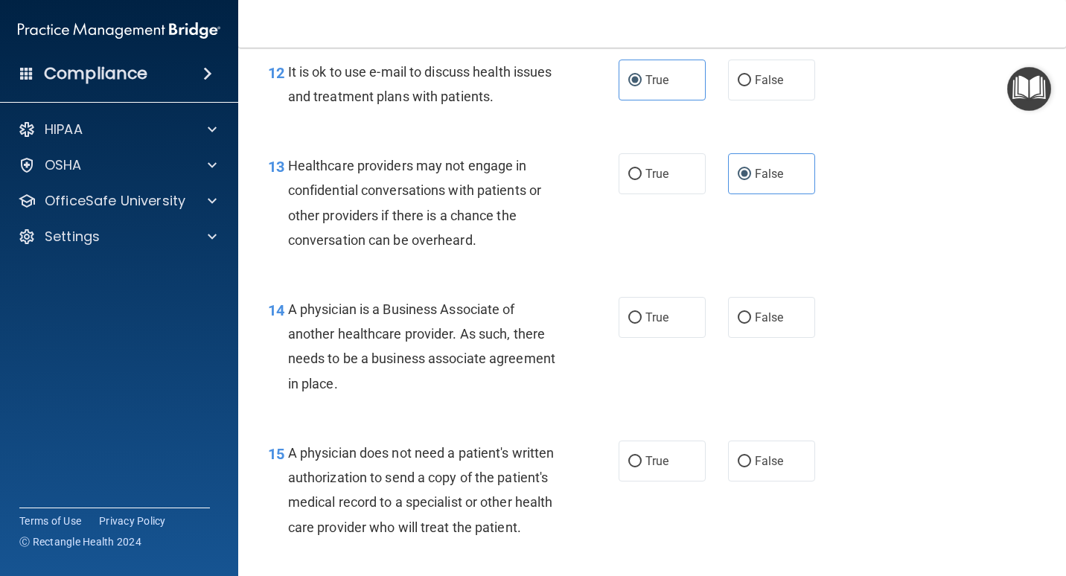
drag, startPoint x: 287, startPoint y: 311, endPoint x: 407, endPoint y: 395, distance: 146.4
click at [407, 395] on div "A physician is a Business Associate of another healthcare provider. As such, th…" at bounding box center [428, 346] width 280 height 99
click at [443, 391] on div "A physician is a Business Associate of another healthcare provider. As such, th…" at bounding box center [428, 346] width 280 height 99
click at [653, 316] on span "True" at bounding box center [656, 317] width 23 height 14
click at [642, 316] on input "True" at bounding box center [634, 318] width 13 height 11
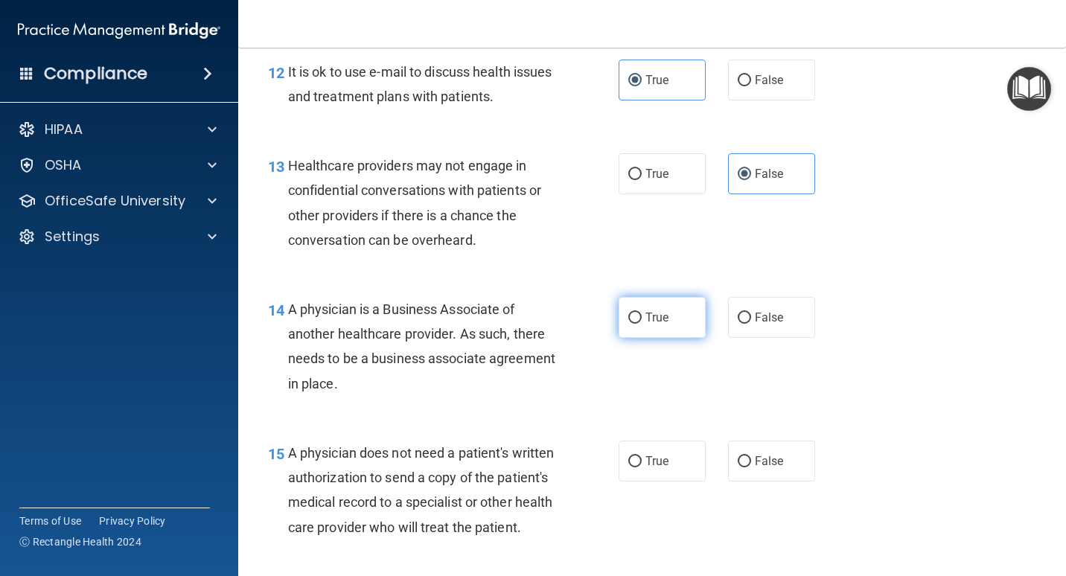
radio input "true"
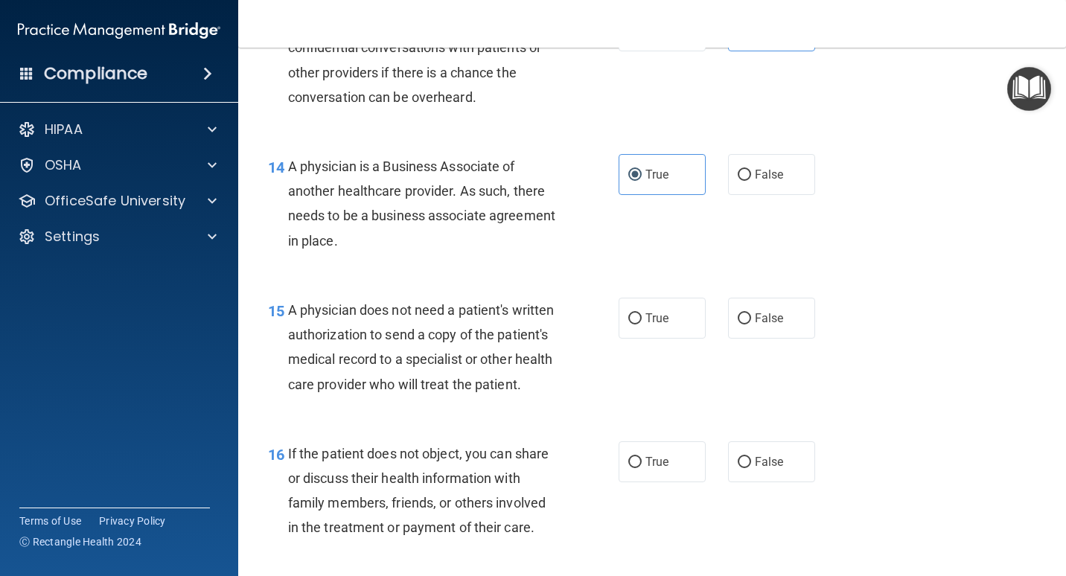
scroll to position [1861, 0]
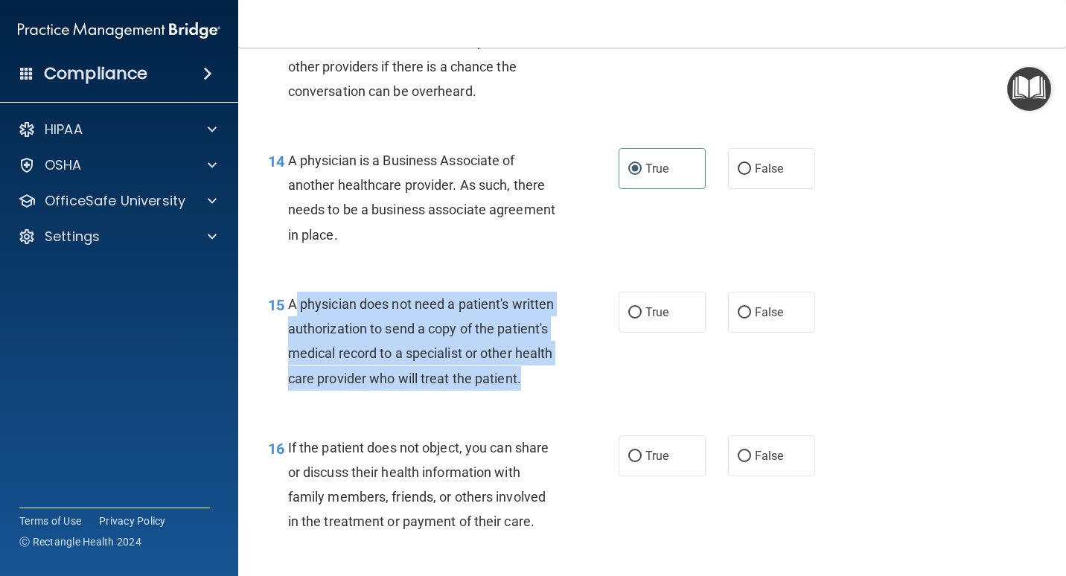
drag, startPoint x: 294, startPoint y: 302, endPoint x: 471, endPoint y: 406, distance: 205.5
click at [471, 391] on div "A physician does not need a patient's written authorization to send a copy of t…" at bounding box center [428, 341] width 280 height 99
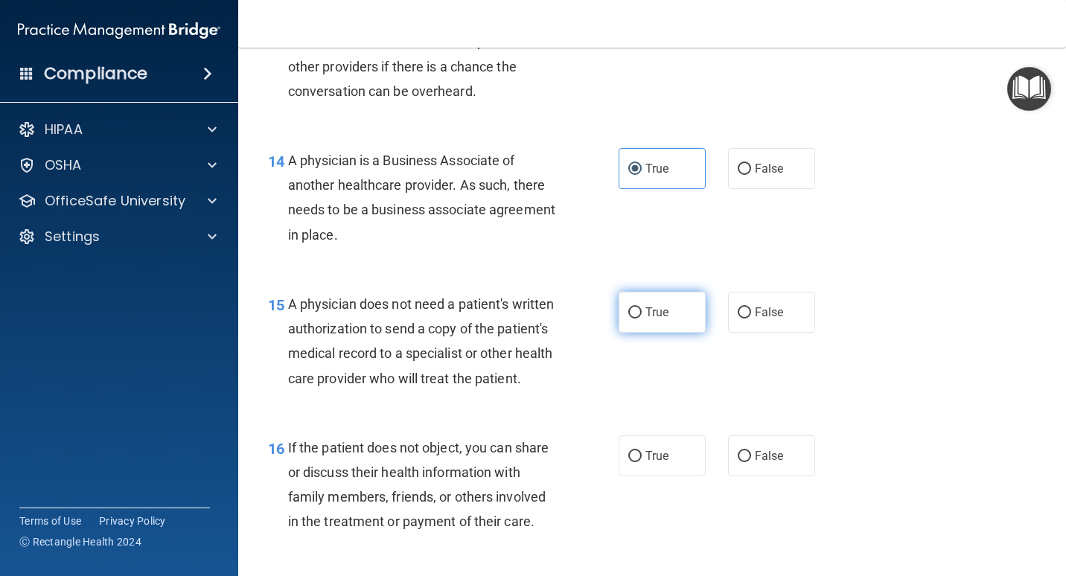
click at [657, 307] on span "True" at bounding box center [656, 312] width 23 height 14
click at [642, 307] on input "True" at bounding box center [634, 312] width 13 height 11
radio input "true"
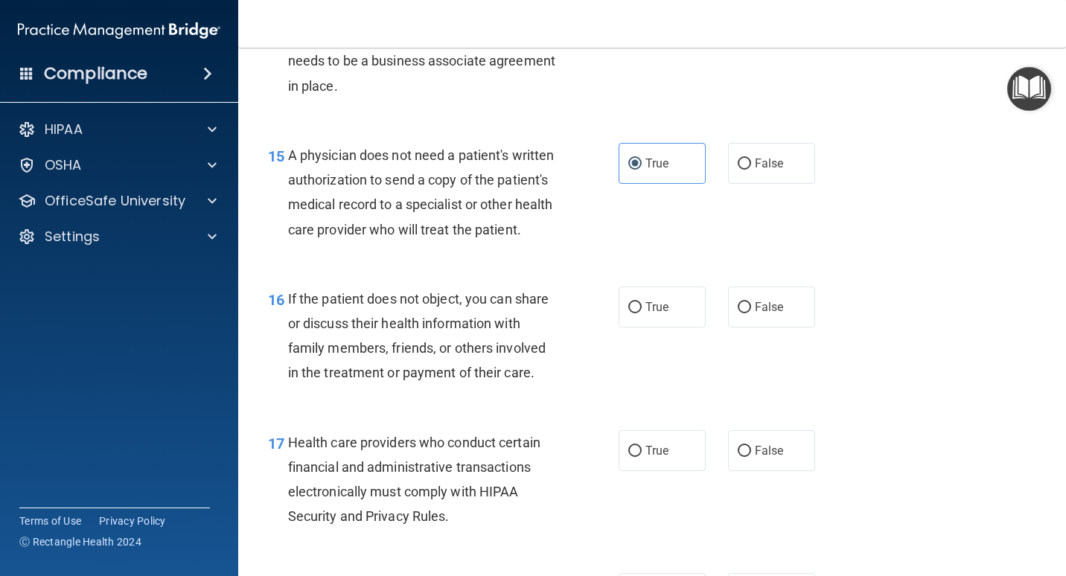
scroll to position [2084, 0]
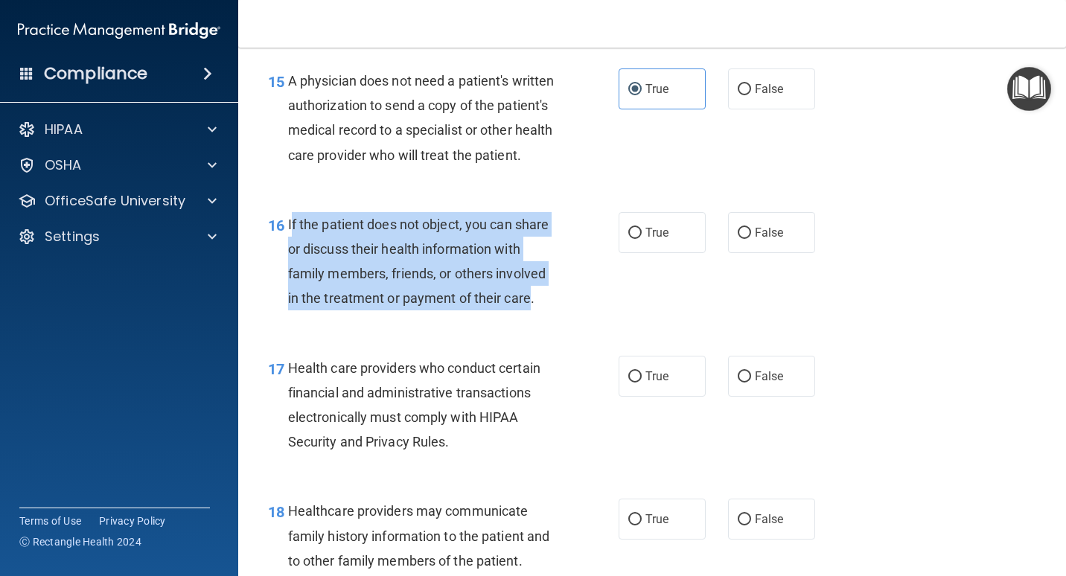
drag, startPoint x: 531, startPoint y: 322, endPoint x: 292, endPoint y: 246, distance: 250.7
click at [292, 246] on span "If the patient does not object, you can share or discuss their health informati…" at bounding box center [418, 262] width 261 height 90
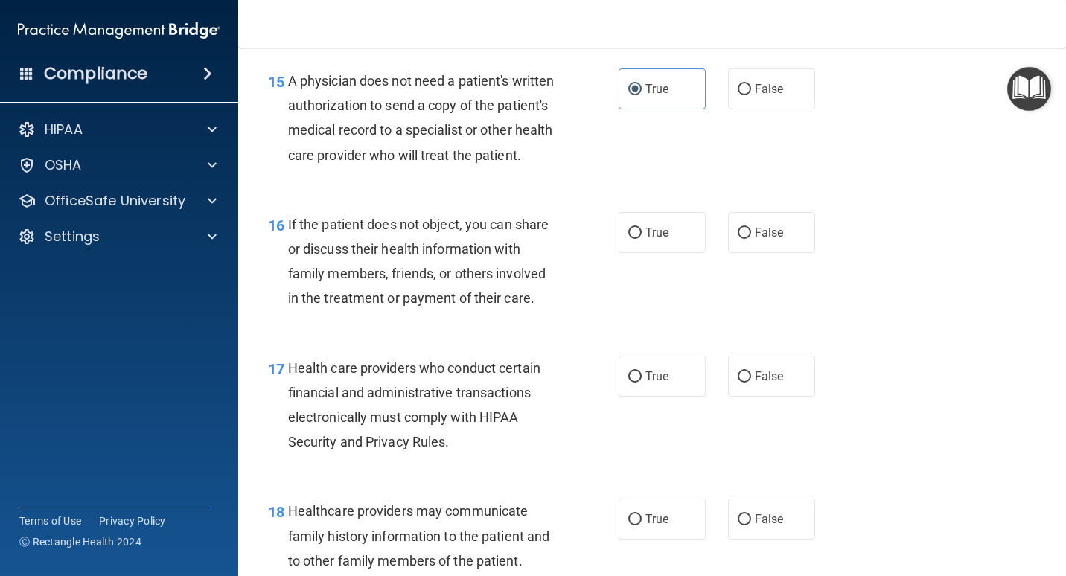
drag, startPoint x: 671, startPoint y: 255, endPoint x: 632, endPoint y: 296, distance: 56.3
click at [671, 253] on label "True" at bounding box center [661, 232] width 87 height 41
click at [642, 239] on input "True" at bounding box center [634, 233] width 13 height 11
radio input "true"
click at [621, 303] on div "16 If the patient does not object, you can share or discuss their health inform…" at bounding box center [443, 265] width 395 height 106
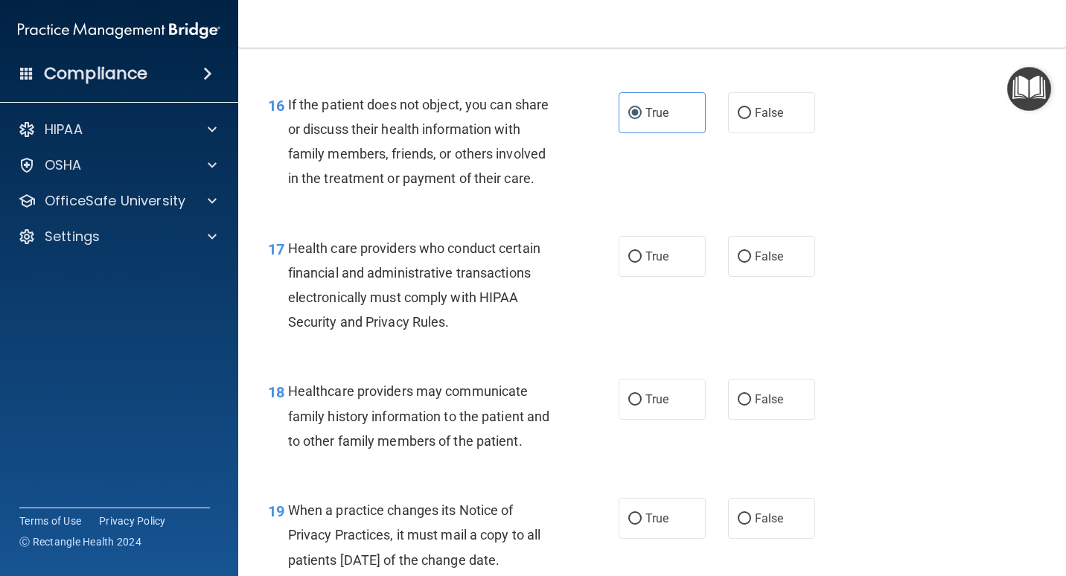
scroll to position [2233, 0]
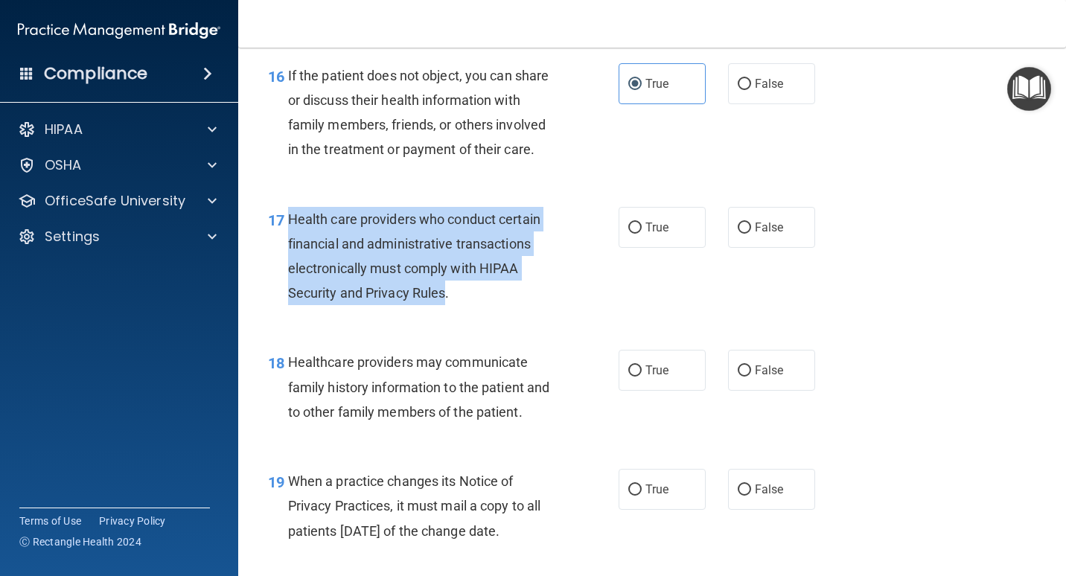
drag, startPoint x: 447, startPoint y: 318, endPoint x: 291, endPoint y: 246, distance: 171.2
click at [291, 246] on span "Health care providers who conduct certain financial and administrative transact…" at bounding box center [414, 256] width 252 height 90
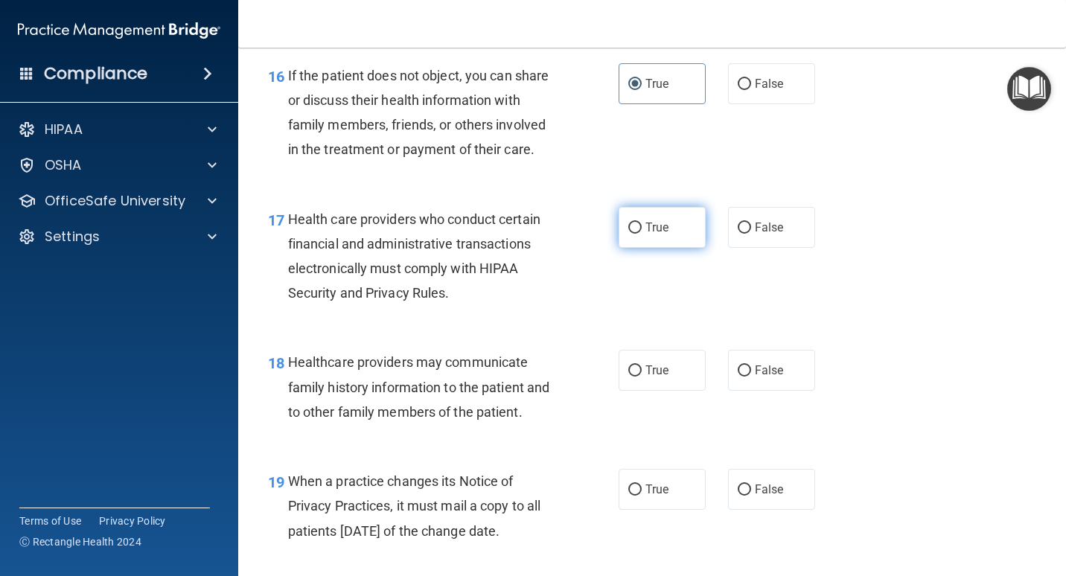
click at [645, 234] on span "True" at bounding box center [656, 227] width 23 height 14
click at [642, 234] on input "True" at bounding box center [634, 228] width 13 height 11
radio input "true"
click at [493, 332] on div "17 Health care providers who conduct certain financial and administrative trans…" at bounding box center [652, 260] width 790 height 144
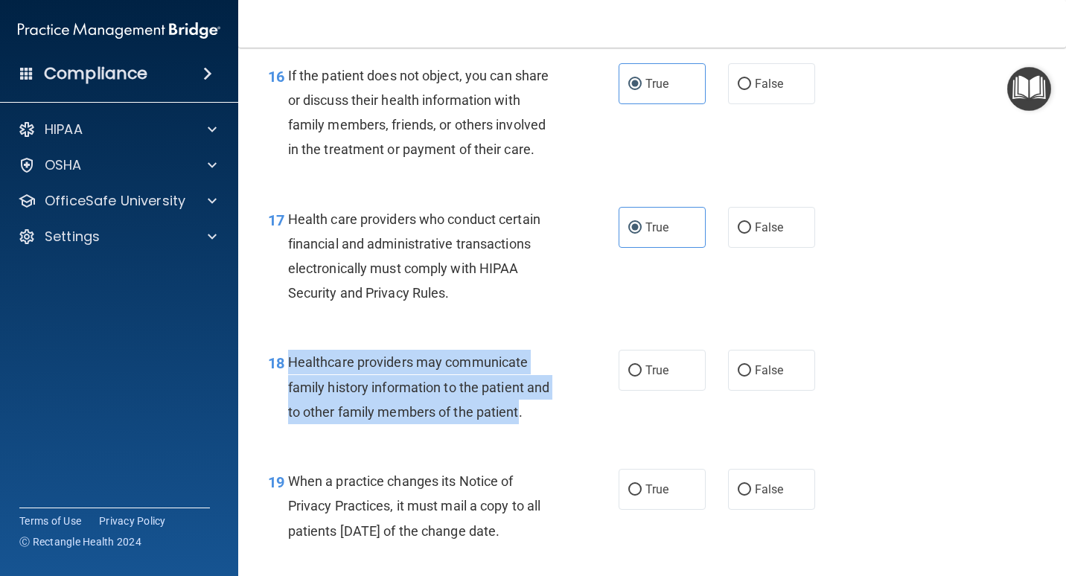
drag, startPoint x: 288, startPoint y: 384, endPoint x: 519, endPoint y: 444, distance: 239.2
click at [519, 419] on span "Healthcare providers may communicate family history information to the patient …" at bounding box center [419, 386] width 262 height 65
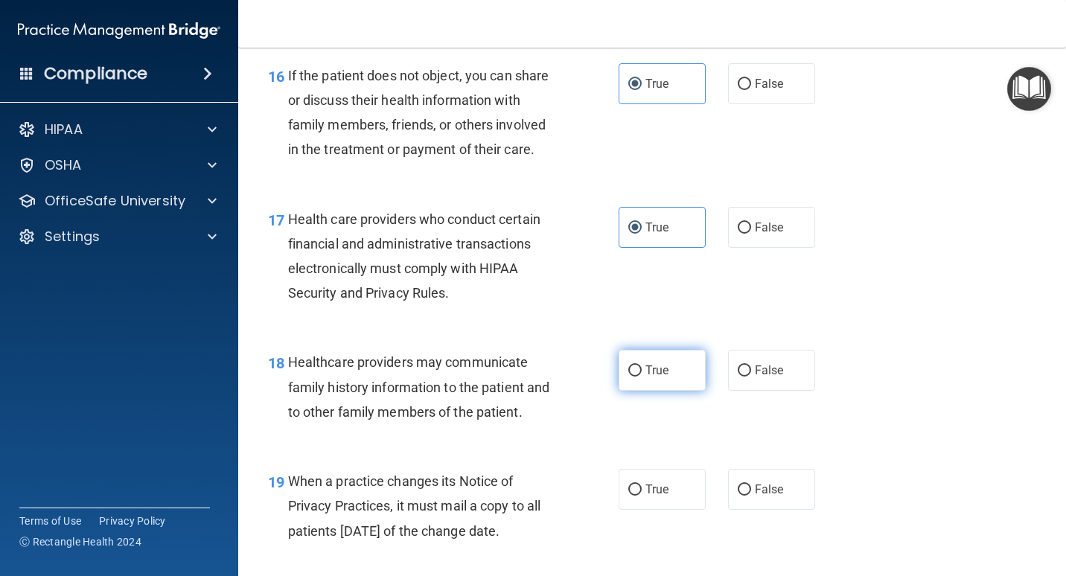
click at [657, 377] on span "True" at bounding box center [656, 370] width 23 height 14
click at [642, 377] on input "True" at bounding box center [634, 370] width 13 height 11
radio input "true"
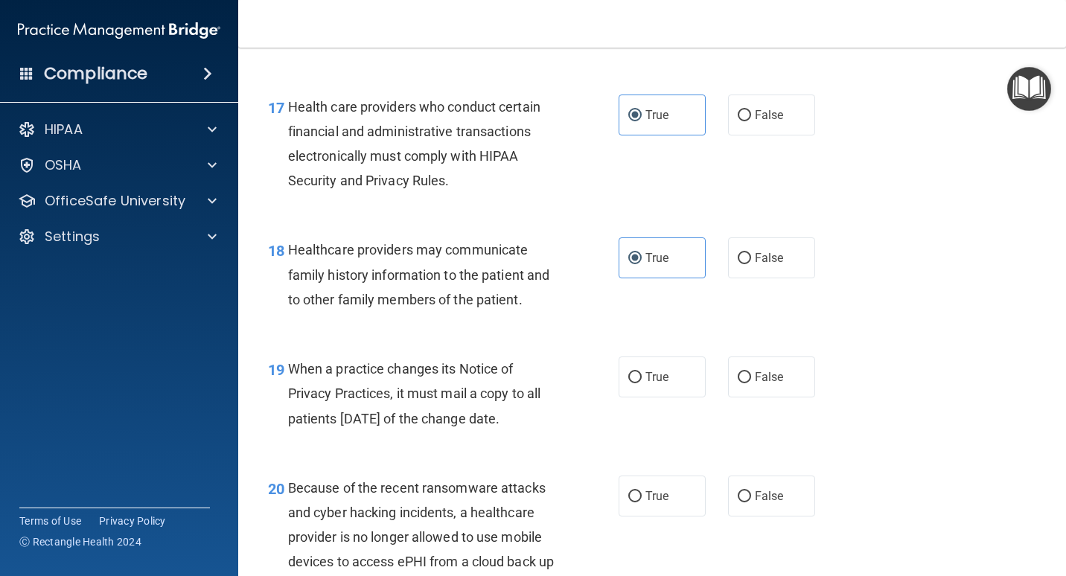
scroll to position [2382, 0]
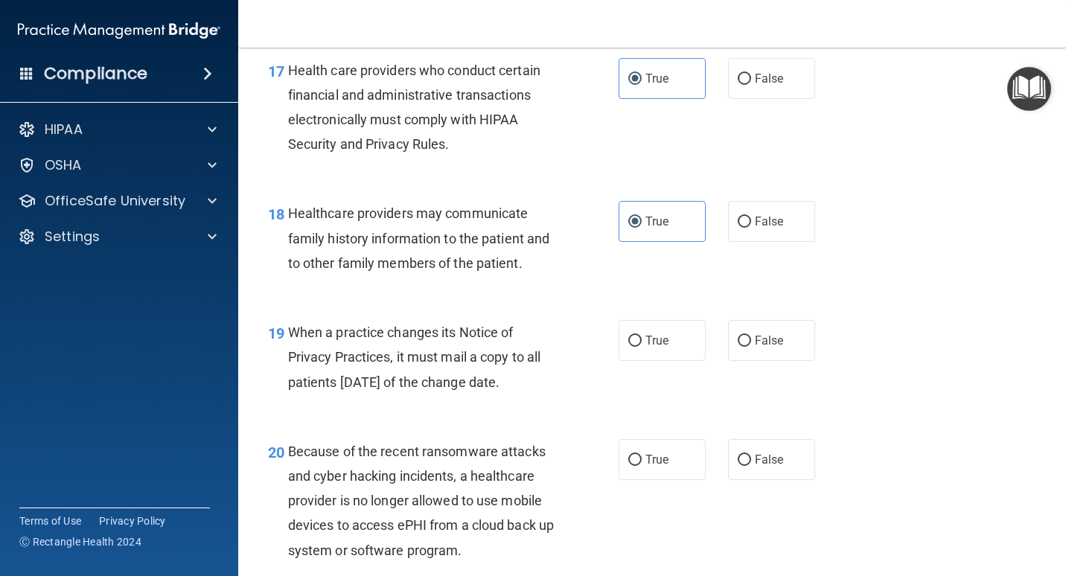
drag, startPoint x: 545, startPoint y: 411, endPoint x: 287, endPoint y: 349, distance: 264.8
click at [288, 349] on span "When a practice changes its Notice of Privacy Practices, it must mail a copy to…" at bounding box center [414, 356] width 253 height 65
drag, startPoint x: 287, startPoint y: 349, endPoint x: 513, endPoint y: 411, distance: 233.8
click at [506, 394] on div "When a practice changes its Notice of Privacy Practices, it must mail a copy to…" at bounding box center [428, 357] width 280 height 74
click at [672, 361] on label "True" at bounding box center [661, 340] width 87 height 41
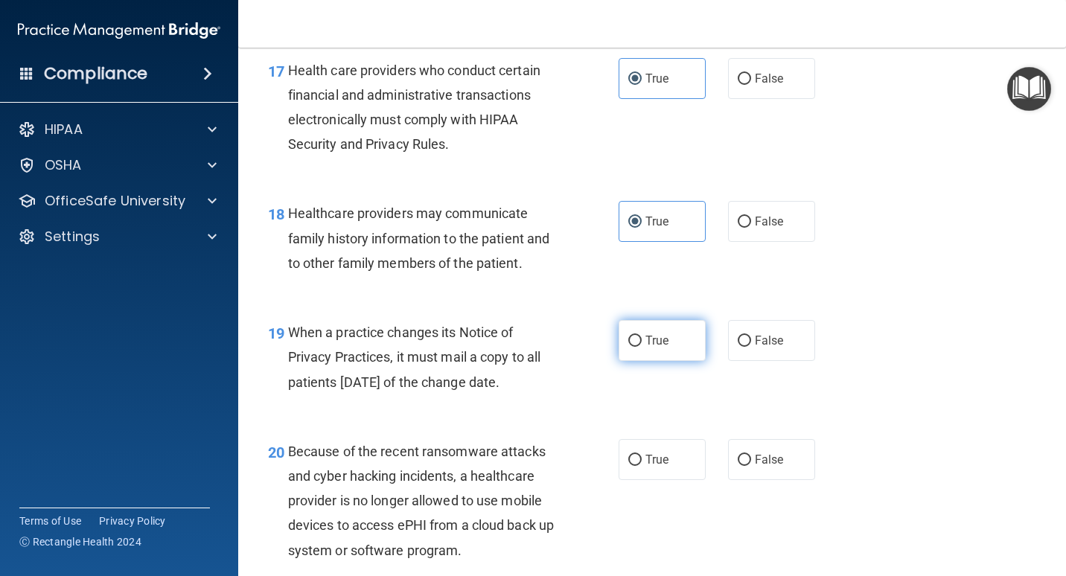
click at [642, 347] on input "True" at bounding box center [634, 341] width 13 height 11
radio input "true"
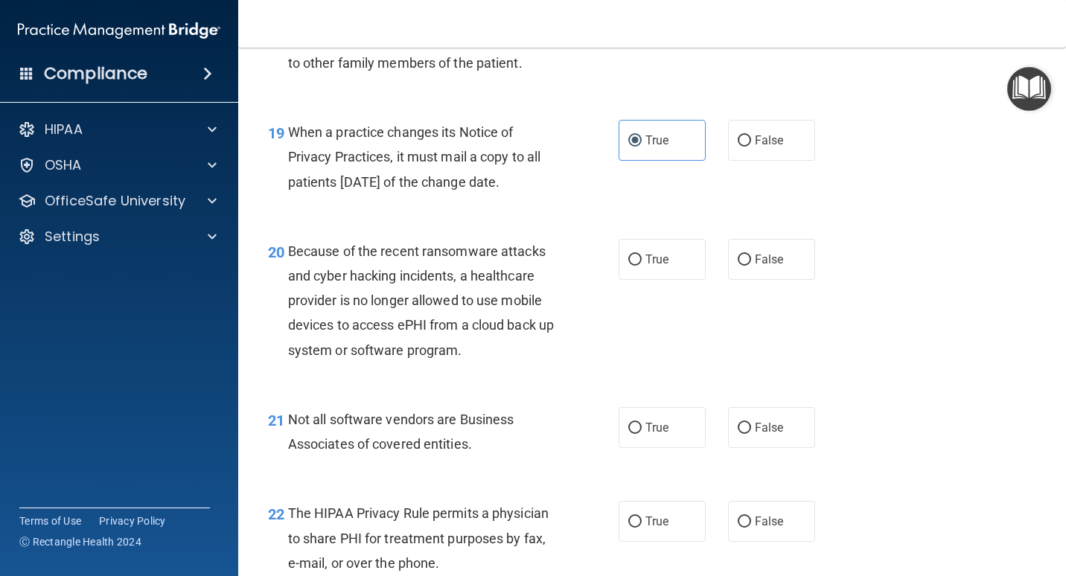
scroll to position [2605, 0]
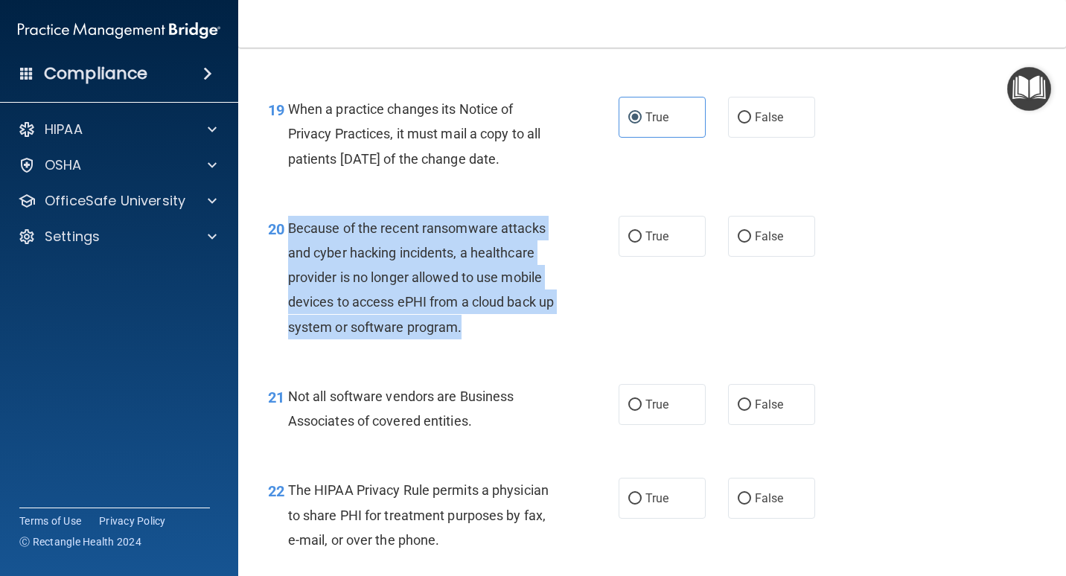
drag, startPoint x: 290, startPoint y: 249, endPoint x: 522, endPoint y: 365, distance: 259.3
click at [522, 347] on div "20 Because of the recent ransomware attacks and cyber hacking incidents, a heal…" at bounding box center [443, 281] width 395 height 131
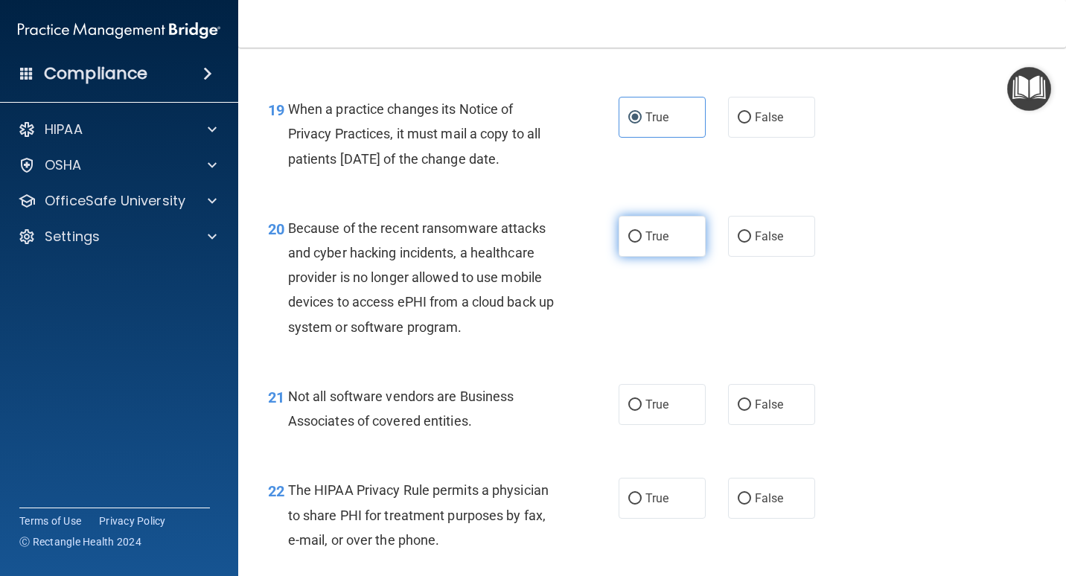
click at [680, 257] on label "True" at bounding box center [661, 236] width 87 height 41
click at [642, 243] on input "True" at bounding box center [634, 236] width 13 height 11
radio input "true"
click at [625, 335] on div "20 Because of the recent ransomware attacks and cyber hacking incidents, a heal…" at bounding box center [443, 281] width 395 height 131
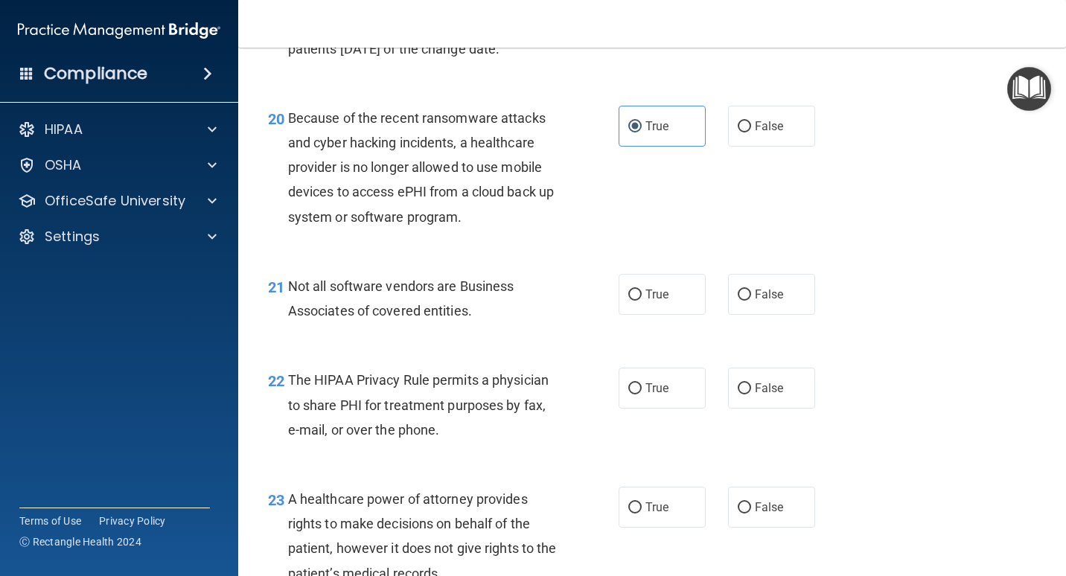
scroll to position [2754, 0]
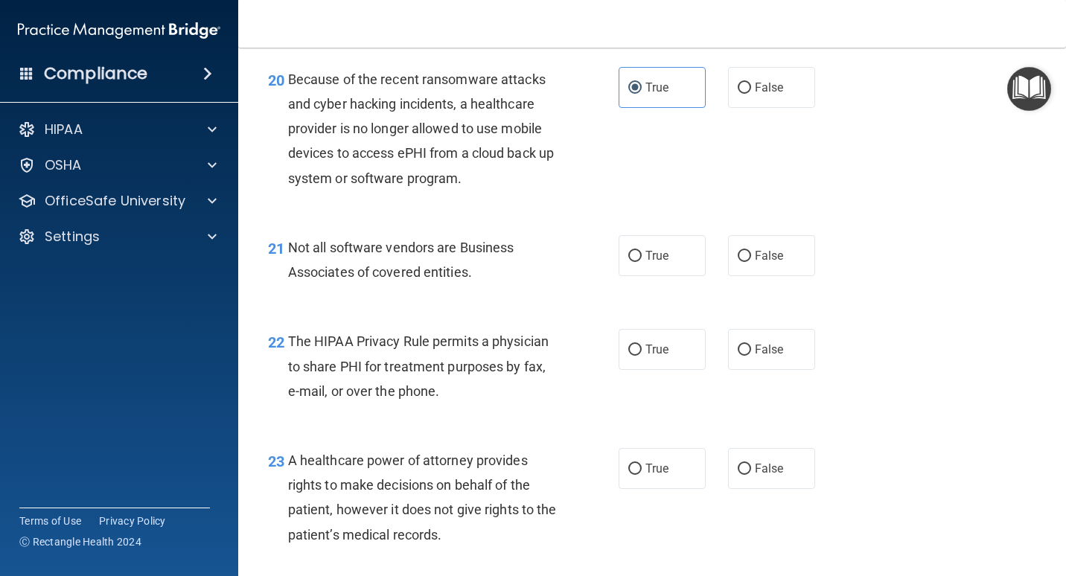
drag, startPoint x: 662, startPoint y: 288, endPoint x: 610, endPoint y: 298, distance: 53.7
click at [662, 276] on label "True" at bounding box center [661, 255] width 87 height 41
click at [642, 262] on input "True" at bounding box center [634, 256] width 13 height 11
radio input "true"
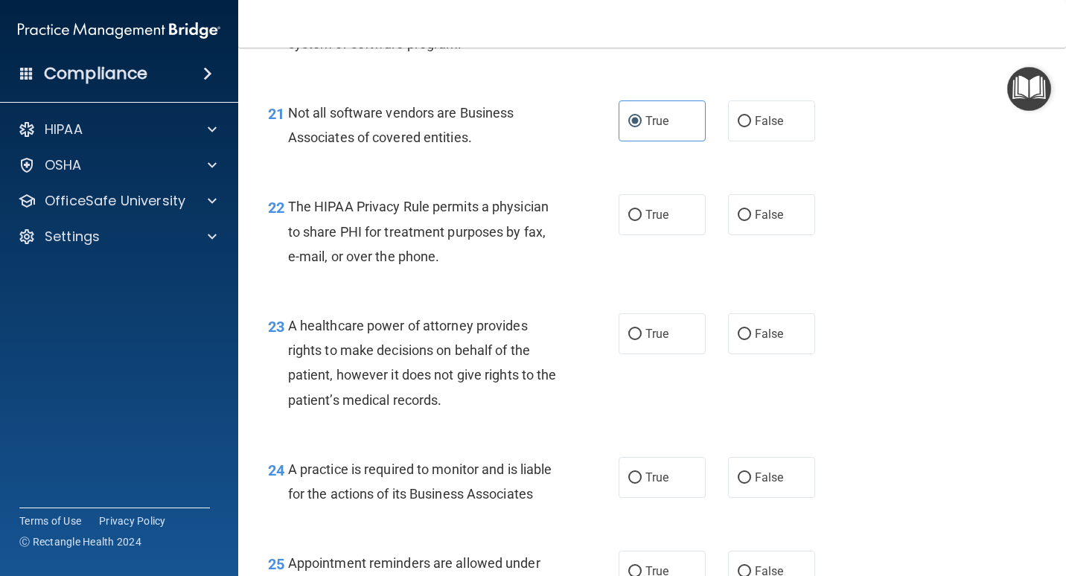
scroll to position [2903, 0]
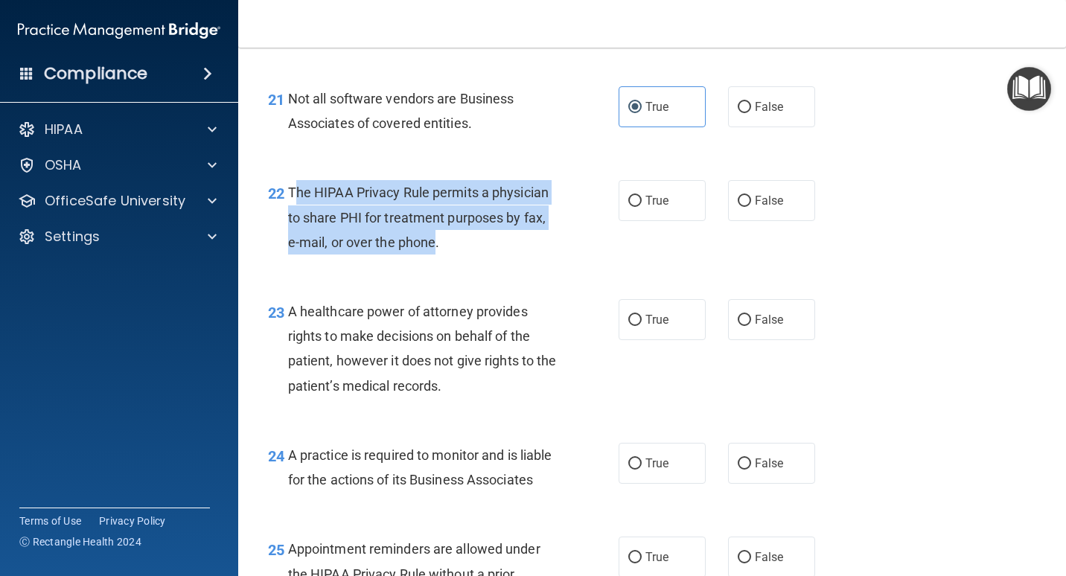
drag, startPoint x: 436, startPoint y: 266, endPoint x: 292, endPoint y: 210, distance: 154.1
click at [292, 210] on span "The HIPAA Privacy Rule permits a physician to share PHI for treatment purposes …" at bounding box center [418, 217] width 260 height 65
click at [292, 211] on span "The HIPAA Privacy Rule permits a physician to share PHI for treatment purposes …" at bounding box center [418, 217] width 260 height 65
drag, startPoint x: 289, startPoint y: 211, endPoint x: 440, endPoint y: 279, distance: 165.6
click at [440, 255] on div "The HIPAA Privacy Rule permits a physician to share PHI for treatment purposes …" at bounding box center [428, 217] width 280 height 74
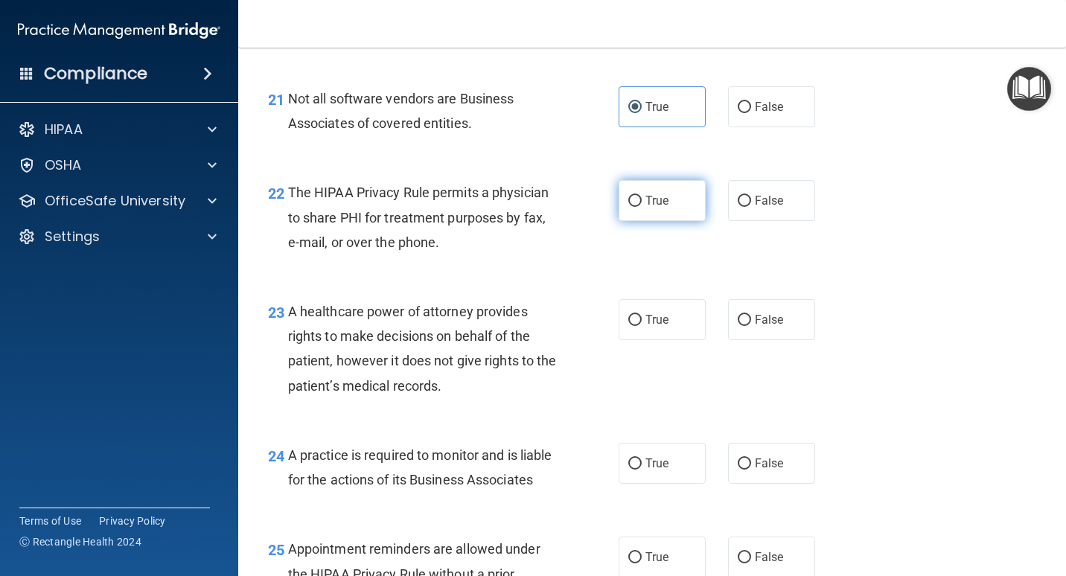
click at [631, 218] on label "True" at bounding box center [661, 200] width 87 height 41
click at [631, 207] on input "True" at bounding box center [634, 201] width 13 height 11
radio input "true"
click at [521, 255] on div "The HIPAA Privacy Rule permits a physician to share PHI for treatment purposes …" at bounding box center [428, 217] width 280 height 74
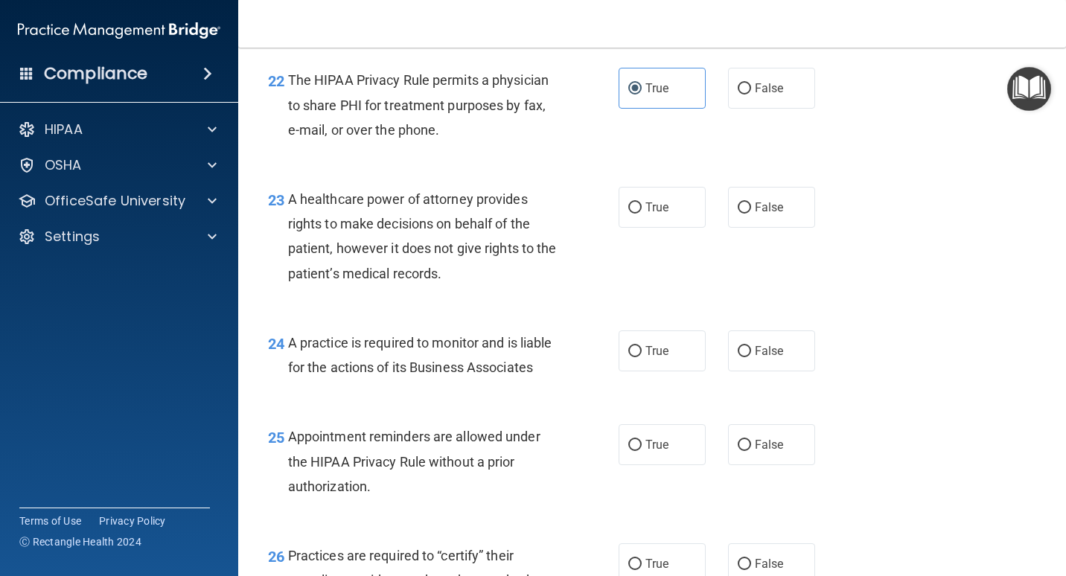
scroll to position [3051, 0]
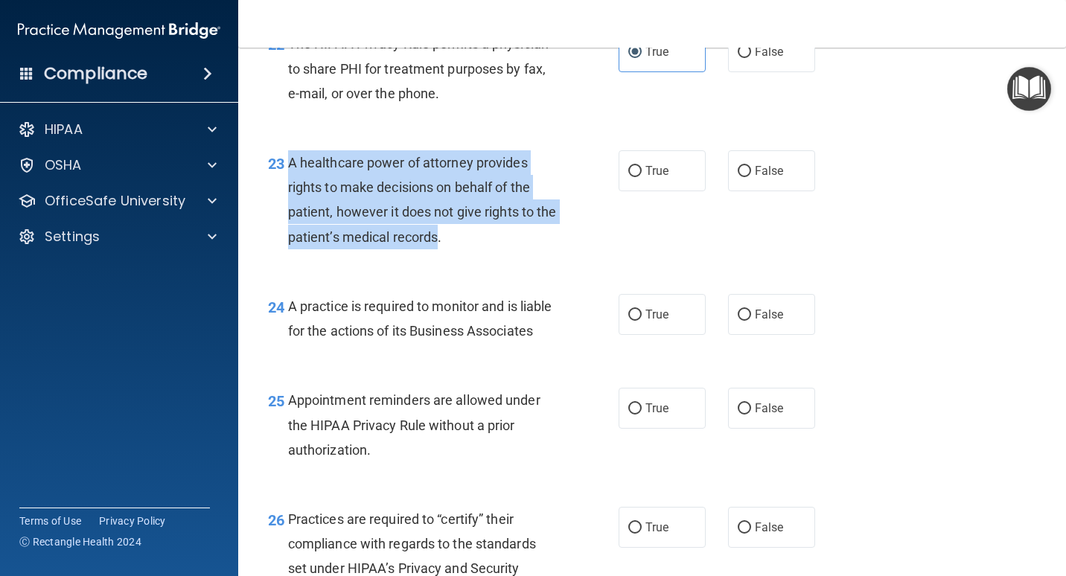
drag, startPoint x: 461, startPoint y: 260, endPoint x: 290, endPoint y: 197, distance: 183.2
click at [290, 197] on div "A healthcare power of attorney provides rights to make decisions on behalf of t…" at bounding box center [428, 199] width 280 height 99
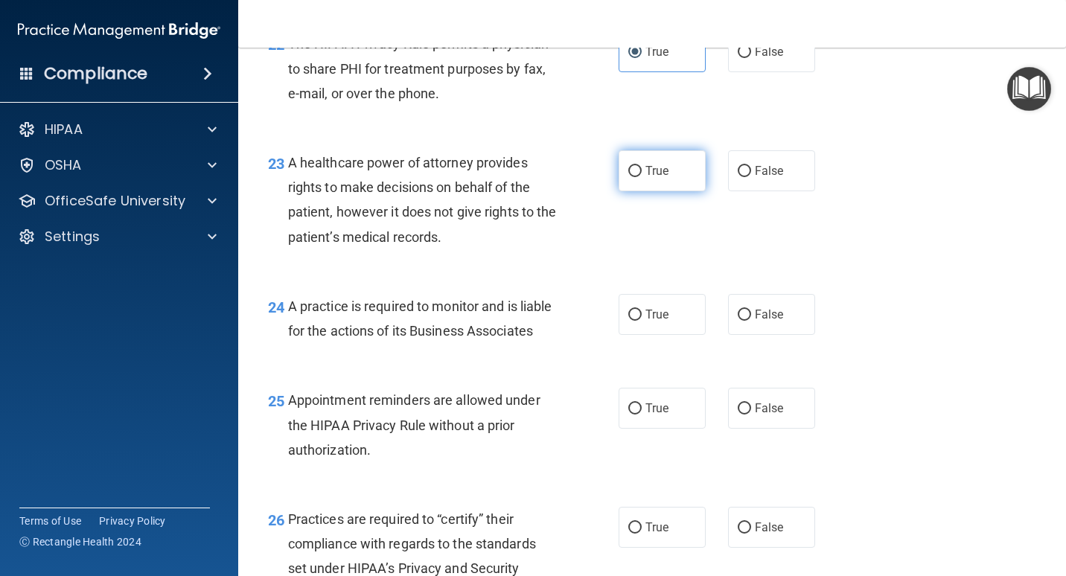
click at [647, 178] on span "True" at bounding box center [656, 171] width 23 height 14
click at [642, 177] on input "True" at bounding box center [634, 171] width 13 height 11
click at [569, 214] on div "23 A healthcare power of attorney provides rights to make decisions on behalf o…" at bounding box center [443, 203] width 395 height 106
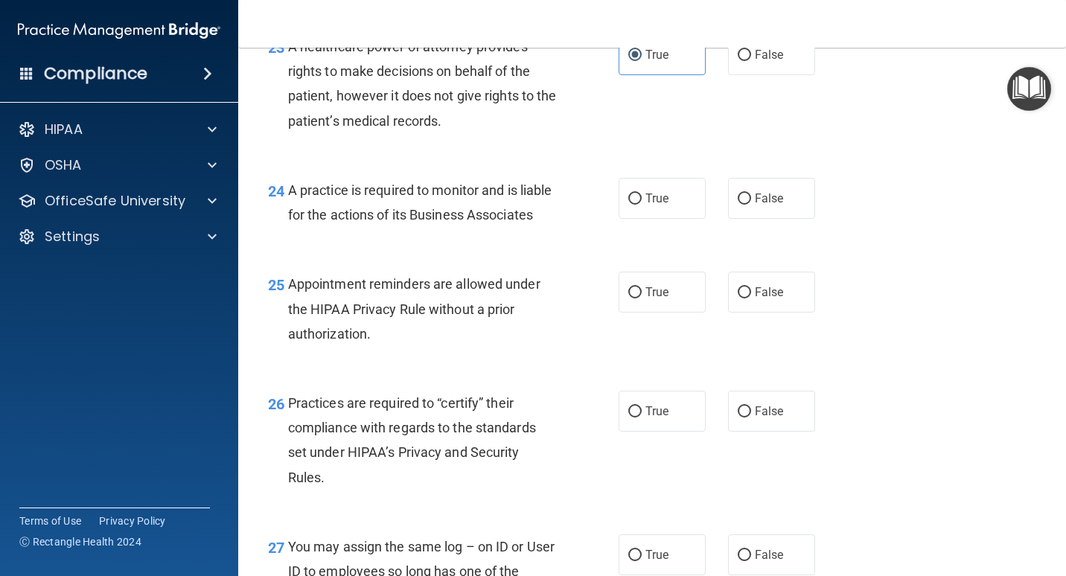
scroll to position [3200, 0]
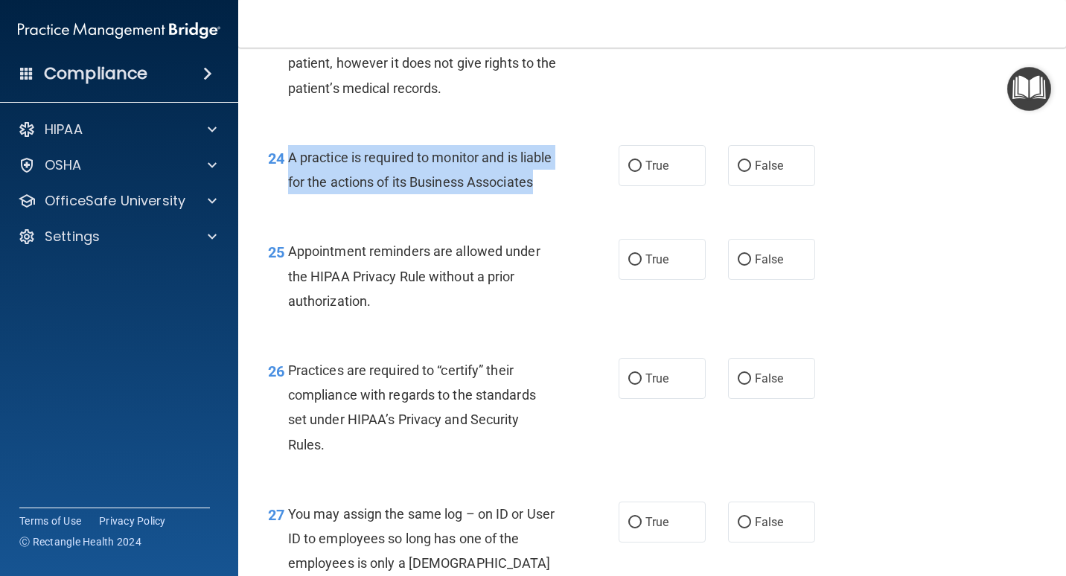
drag, startPoint x: 357, startPoint y: 231, endPoint x: 290, endPoint y: 184, distance: 82.2
click at [290, 184] on div "A practice is required to monitor and is liable for the actions of its Business…" at bounding box center [428, 169] width 280 height 49
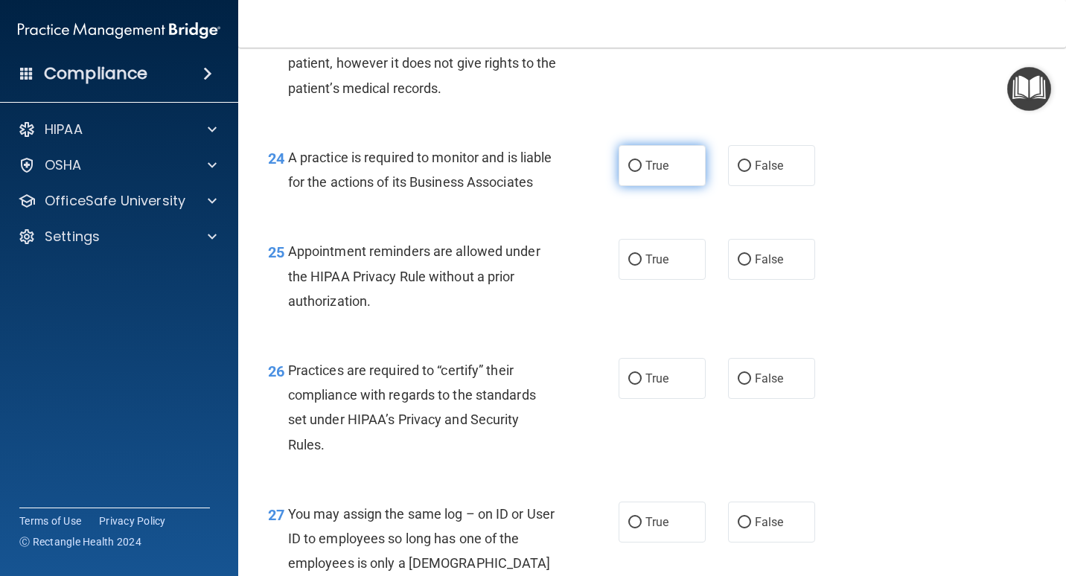
click at [677, 186] on label "True" at bounding box center [661, 165] width 87 height 41
click at [642, 172] on input "True" at bounding box center [634, 166] width 13 height 11
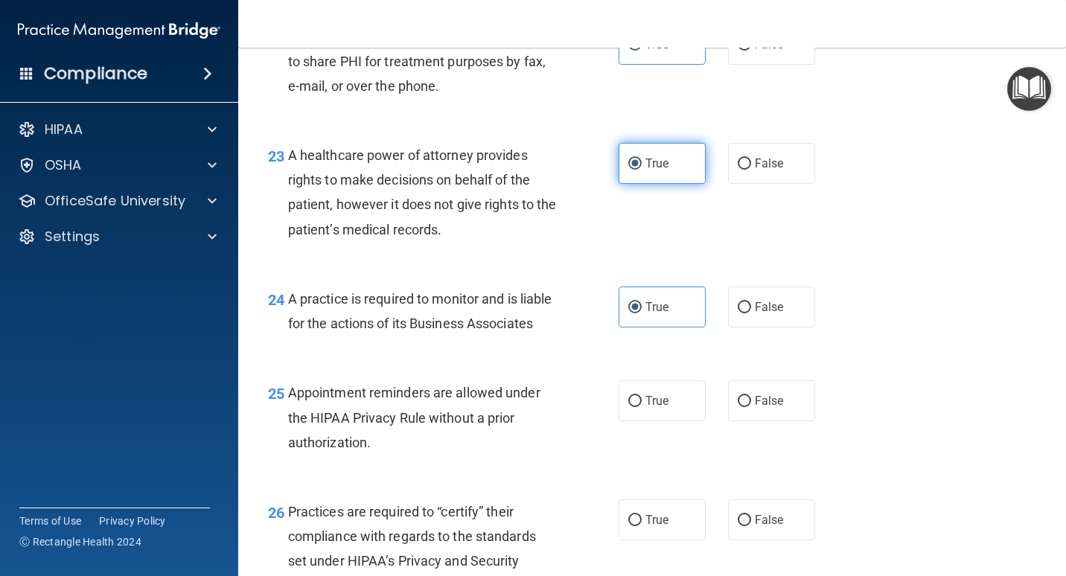
scroll to position [3051, 0]
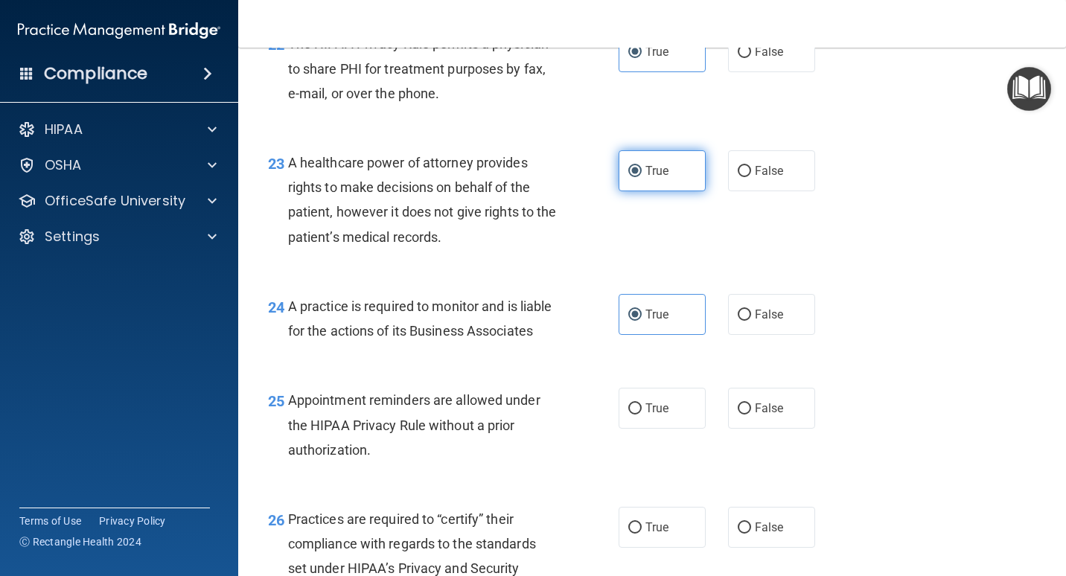
click at [659, 178] on span "True" at bounding box center [656, 171] width 23 height 14
click at [642, 177] on input "True" at bounding box center [634, 171] width 13 height 11
click at [738, 177] on input "False" at bounding box center [744, 171] width 13 height 11
click at [648, 327] on label "True" at bounding box center [661, 314] width 87 height 41
click at [642, 321] on input "True" at bounding box center [634, 315] width 13 height 11
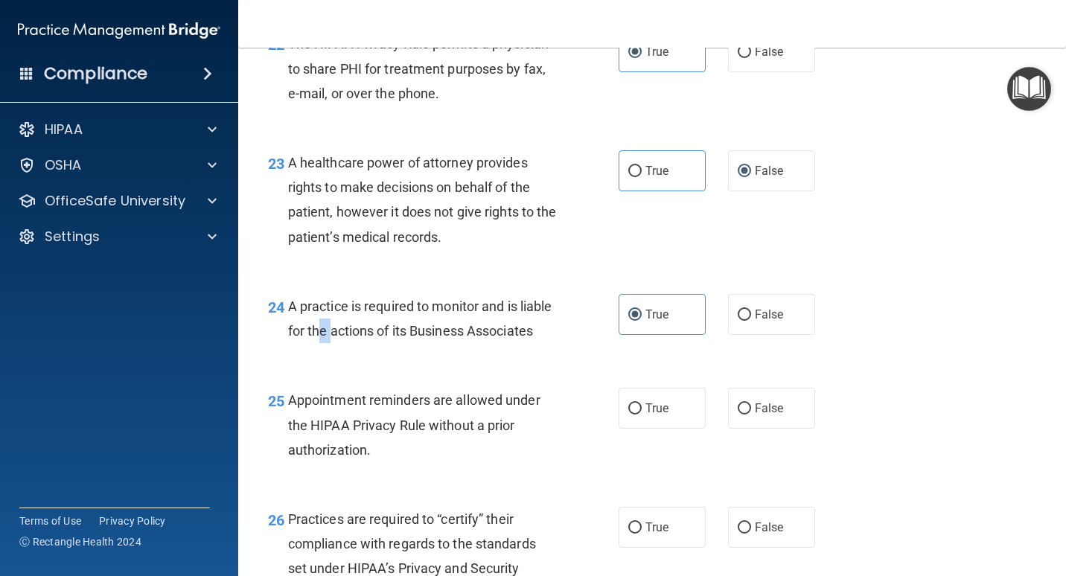
drag, startPoint x: 365, startPoint y: 368, endPoint x: 351, endPoint y: 365, distance: 14.5
click at [351, 343] on div "A practice is required to monitor and is liable for the actions of its Business…" at bounding box center [428, 318] width 280 height 49
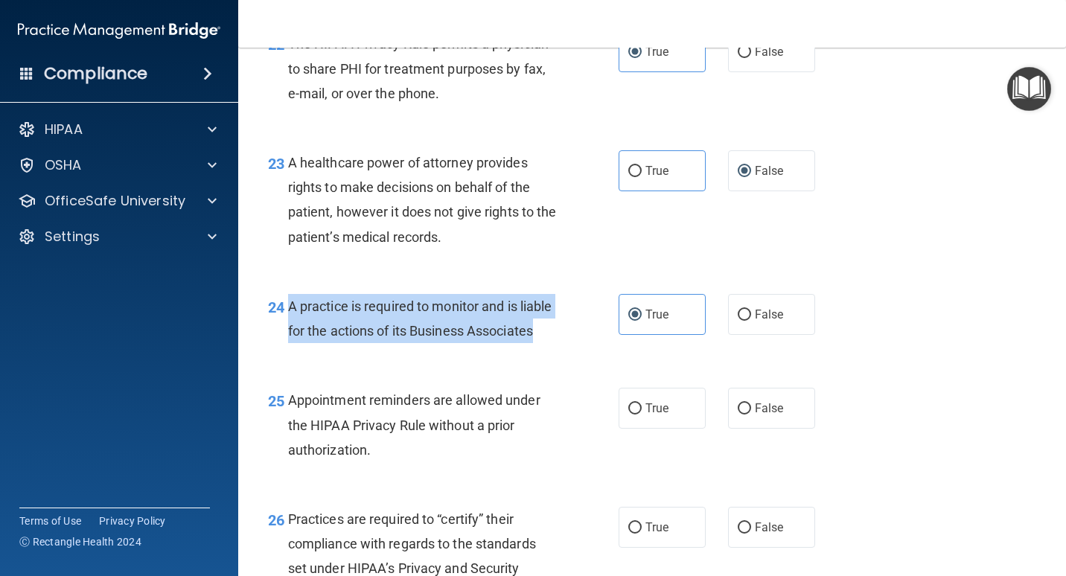
drag, startPoint x: 351, startPoint y: 365, endPoint x: 290, endPoint y: 339, distance: 67.0
click at [290, 339] on div "A practice is required to monitor and is liable for the actions of its Business…" at bounding box center [428, 318] width 280 height 49
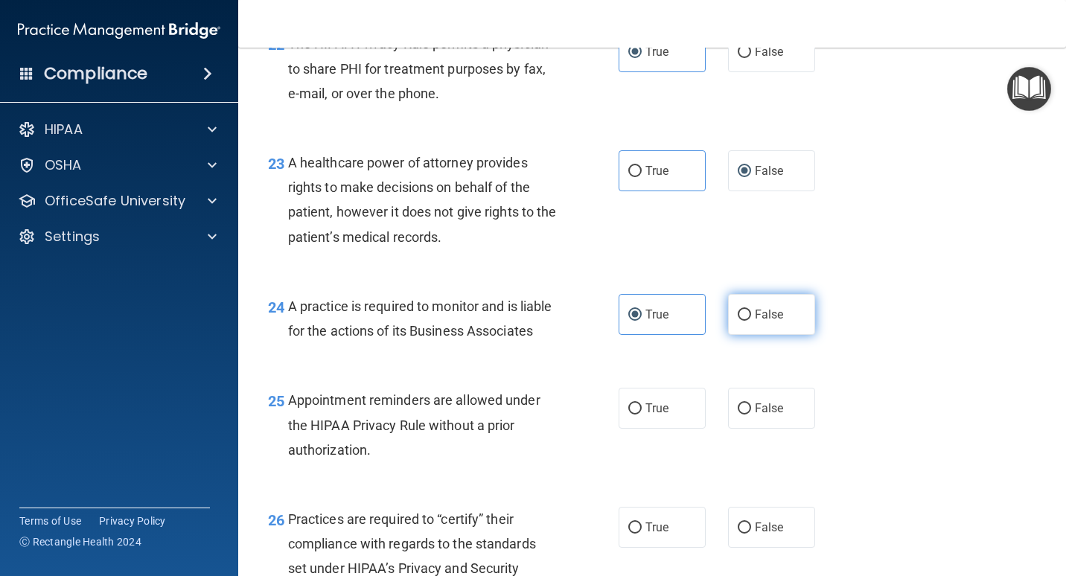
click at [766, 322] on span "False" at bounding box center [769, 314] width 29 height 14
click at [751, 321] on input "False" at bounding box center [744, 315] width 13 height 11
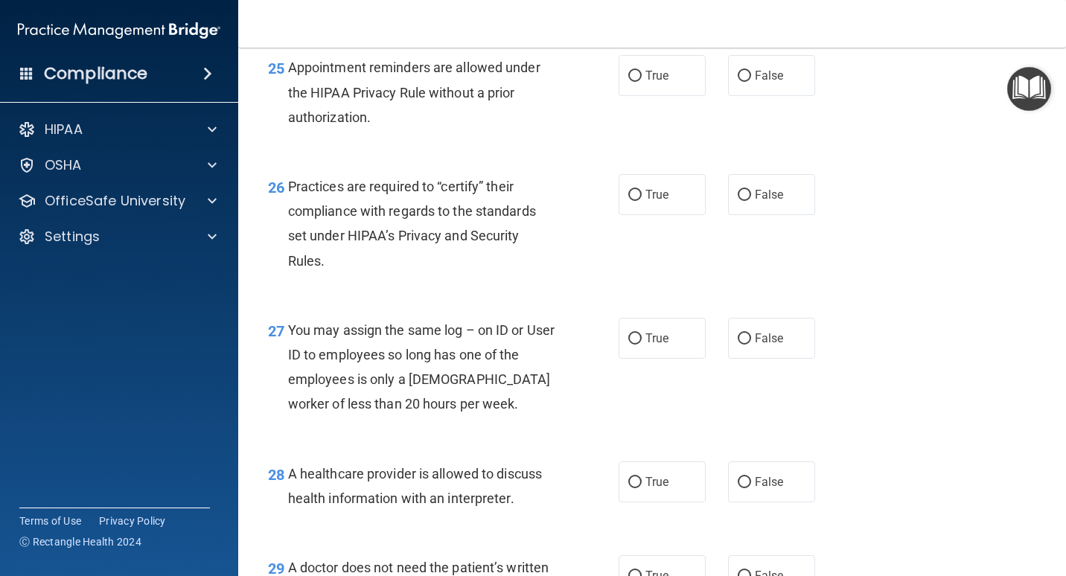
scroll to position [3424, 0]
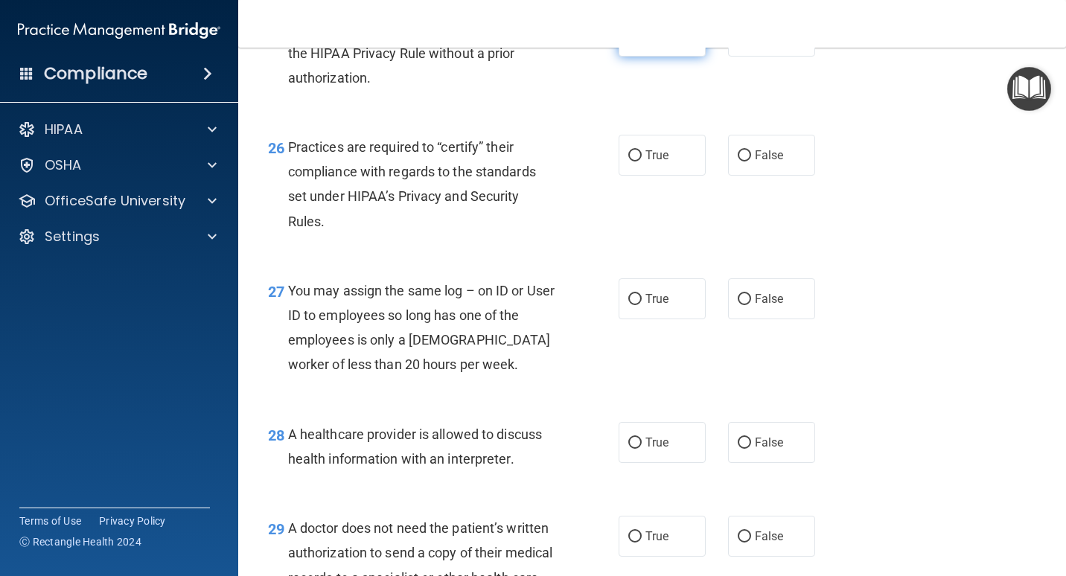
click at [674, 57] on label "True" at bounding box center [661, 36] width 87 height 41
click at [642, 42] on input "True" at bounding box center [634, 36] width 13 height 11
click at [638, 176] on label "True" at bounding box center [661, 155] width 87 height 41
click at [638, 162] on input "True" at bounding box center [634, 155] width 13 height 11
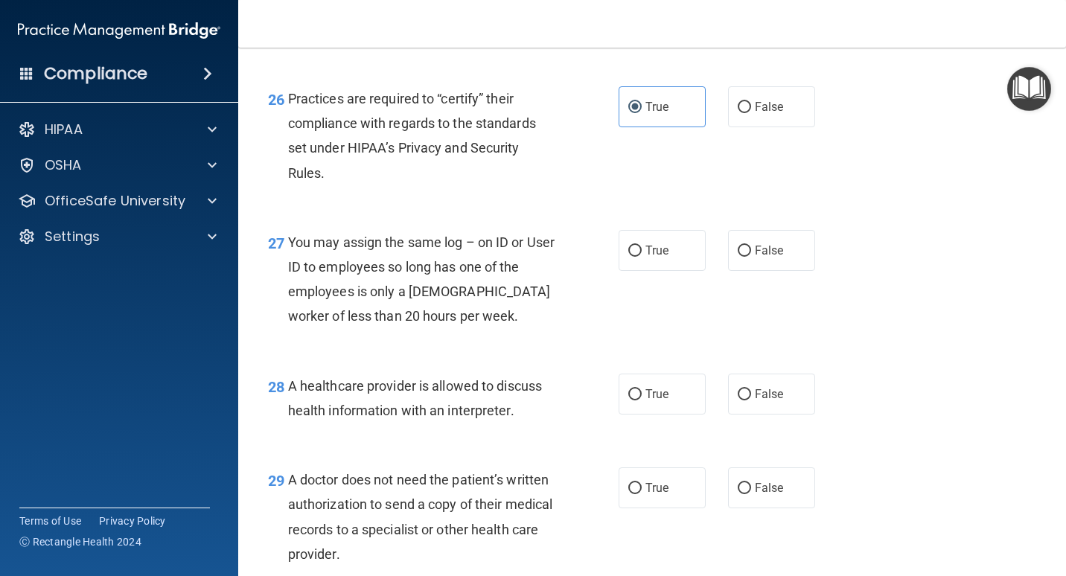
scroll to position [3498, 0]
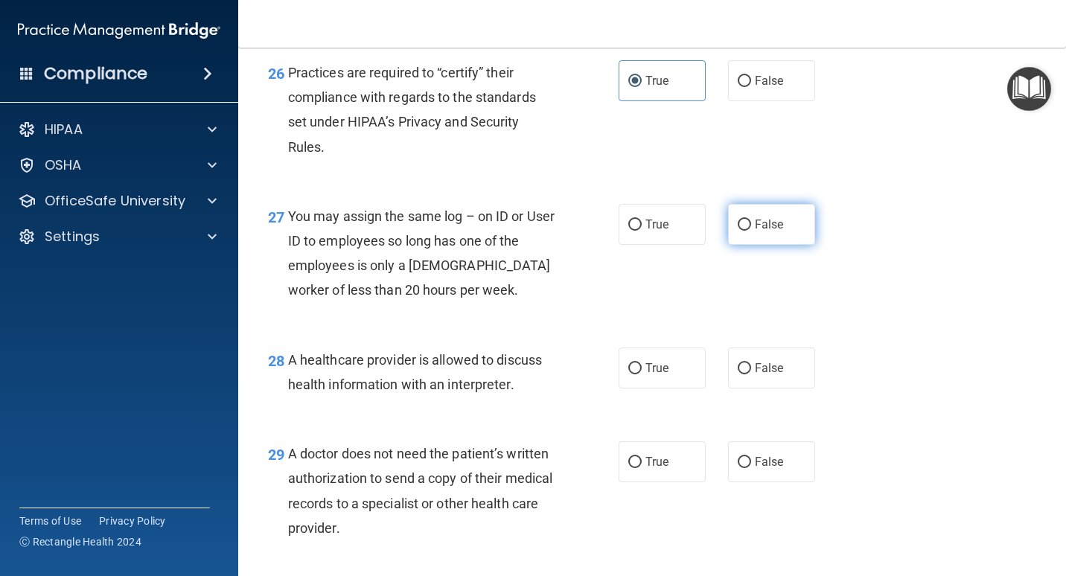
click at [755, 231] on span "False" at bounding box center [769, 224] width 29 height 14
click at [751, 231] on input "False" at bounding box center [744, 225] width 13 height 11
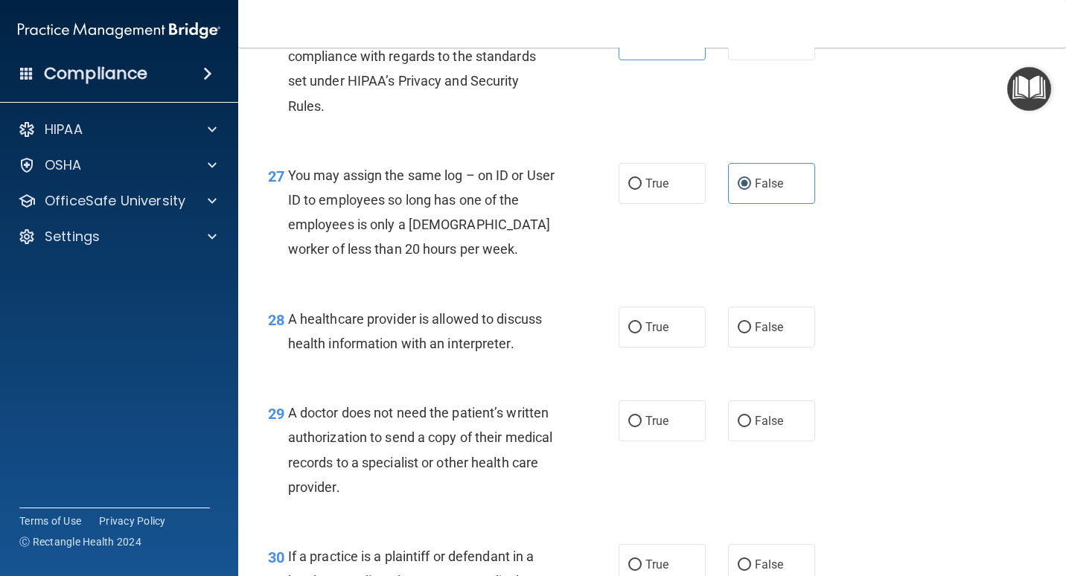
scroll to position [3572, 0]
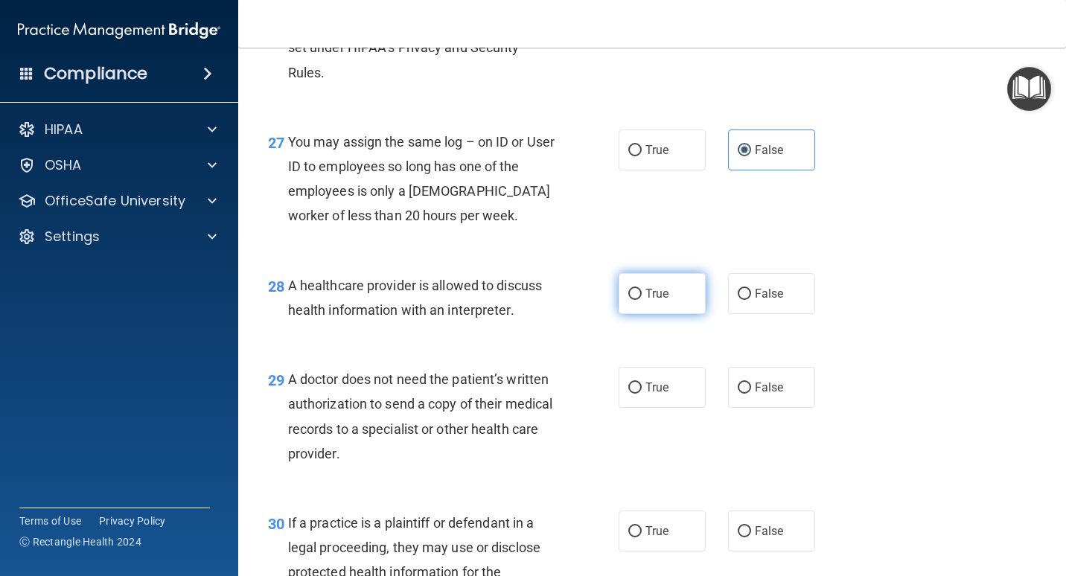
click at [670, 314] on label "True" at bounding box center [661, 293] width 87 height 41
click at [642, 300] on input "True" at bounding box center [634, 294] width 13 height 11
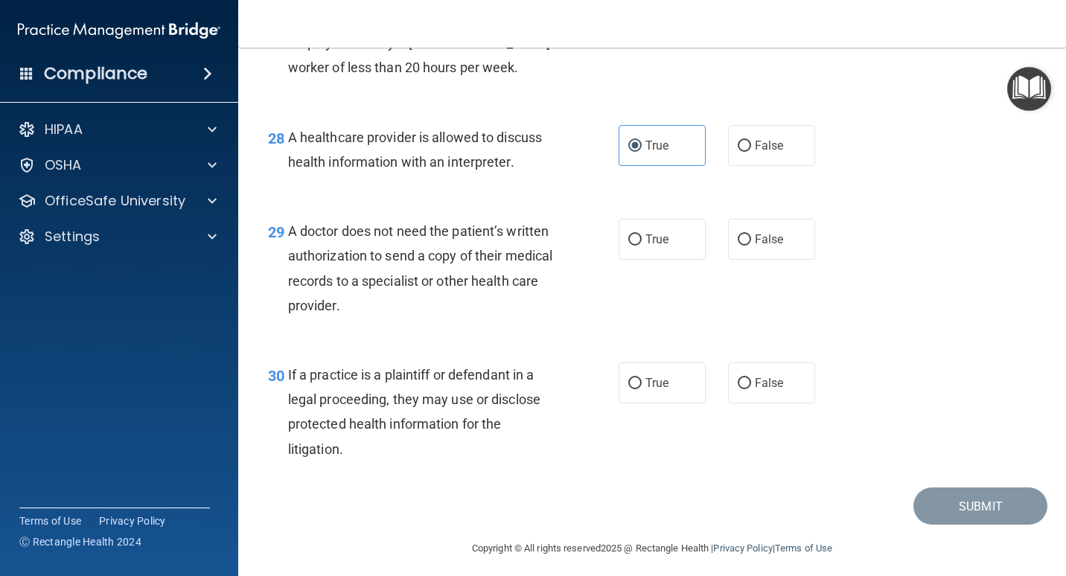
scroll to position [3721, 0]
click at [636, 259] on label "True" at bounding box center [661, 238] width 87 height 41
click at [636, 245] on input "True" at bounding box center [634, 239] width 13 height 11
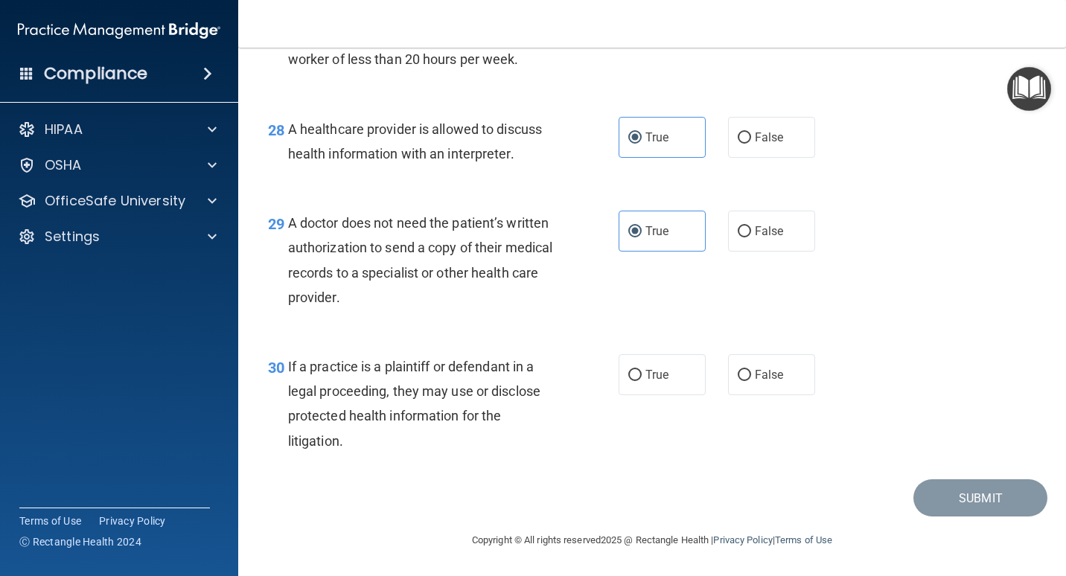
scroll to position [3779, 0]
click at [671, 371] on label "True" at bounding box center [661, 374] width 87 height 41
click at [642, 371] on input "True" at bounding box center [634, 375] width 13 height 11
click at [930, 499] on button "Submit" at bounding box center [980, 498] width 134 height 38
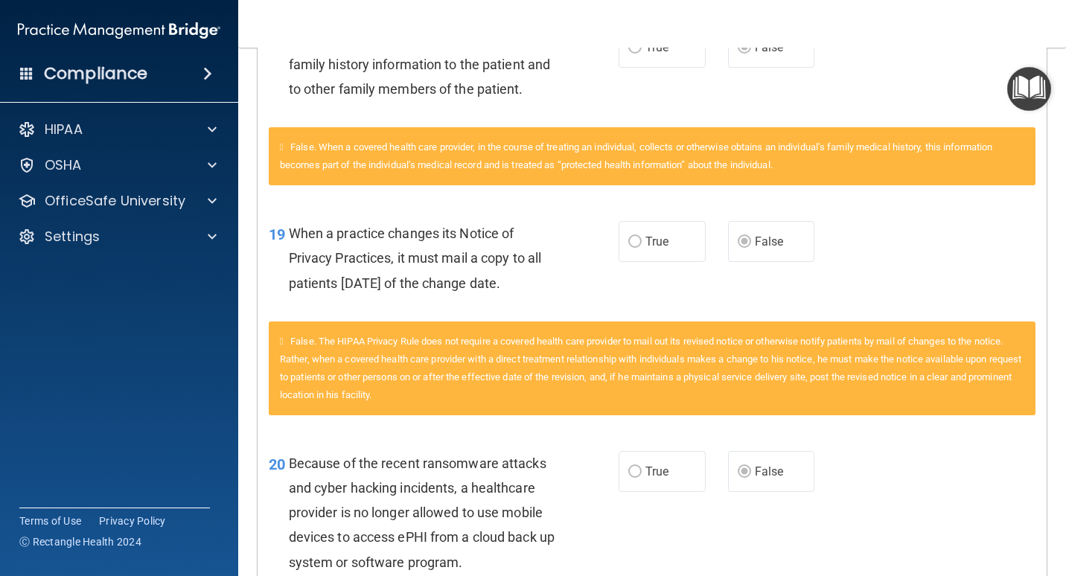
scroll to position [1340, 0]
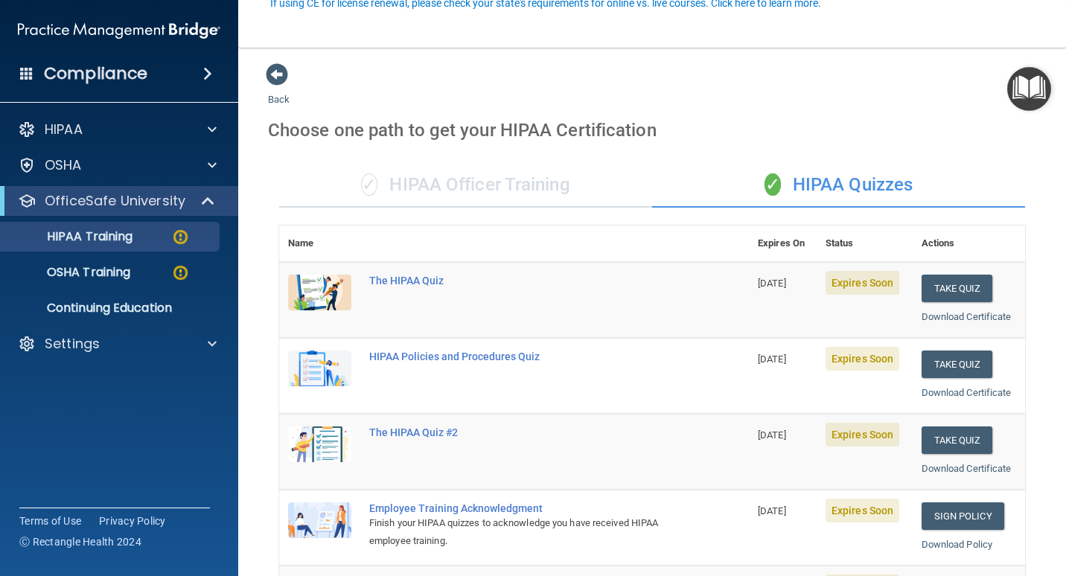
scroll to position [149, 0]
